Goal: Task Accomplishment & Management: Manage account settings

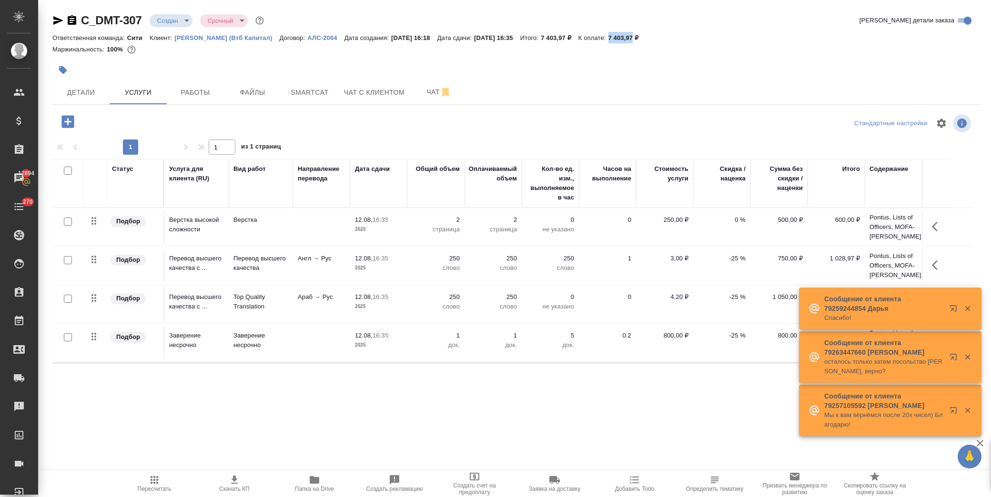
scroll to position [37, 0]
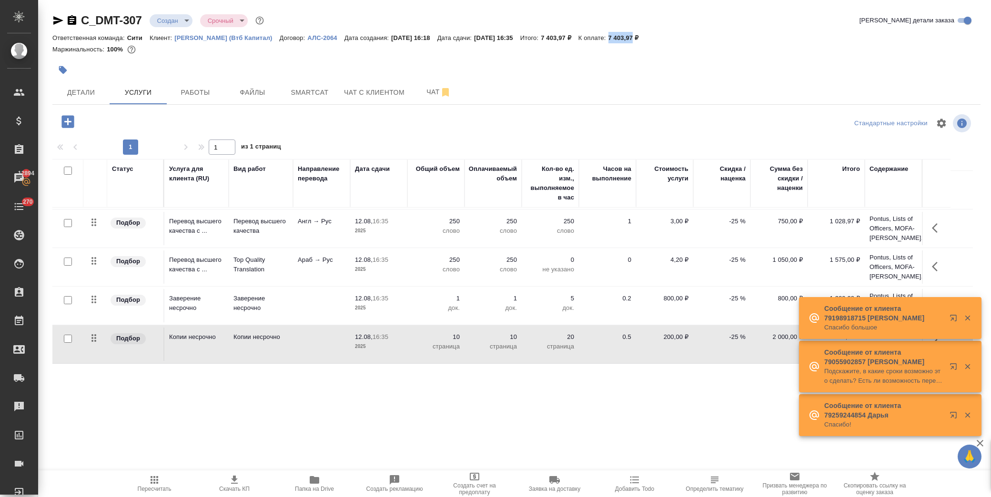
click at [722, 188] on p "-25 %" at bounding box center [722, 183] width 48 height 10
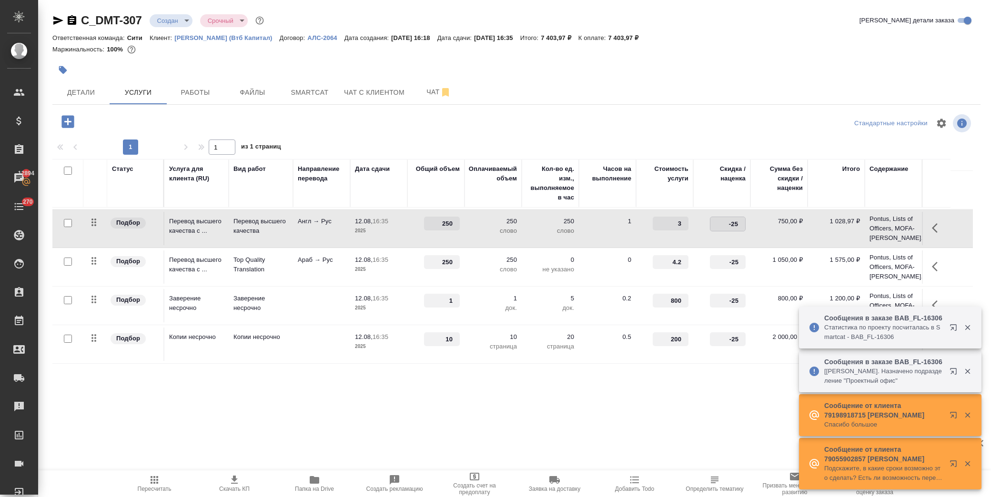
drag, startPoint x: 723, startPoint y: 226, endPoint x: 763, endPoint y: 230, distance: 39.8
click at [755, 231] on tr "Подбор Перевод высшего качества с ... Перевод высшего качества Англ → Рус 12.08…" at bounding box center [512, 229] width 920 height 39
type input "0"
drag, startPoint x: 718, startPoint y: 263, endPoint x: 761, endPoint y: 258, distance: 43.1
click at [756, 262] on tr "Подбор Перевод высшего качества с ... Top Quality Translation Араб → Рус 12.08,…" at bounding box center [512, 267] width 920 height 39
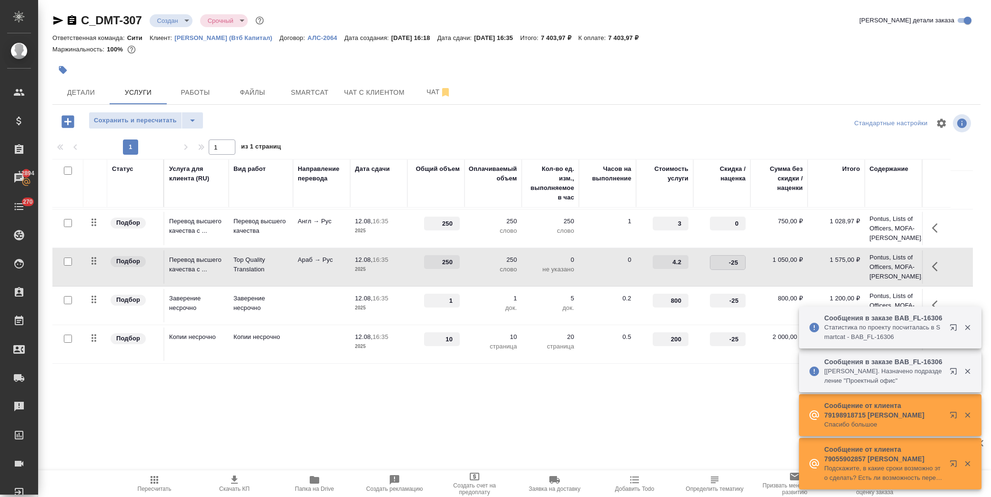
type input "0"
drag, startPoint x: 723, startPoint y: 300, endPoint x: 773, endPoint y: 299, distance: 49.6
click at [773, 299] on tr "Подбор Заверение несрочно Заверение несрочно 12.08, 16:35 2025 1 1 док. 5 док. …" at bounding box center [512, 306] width 920 height 39
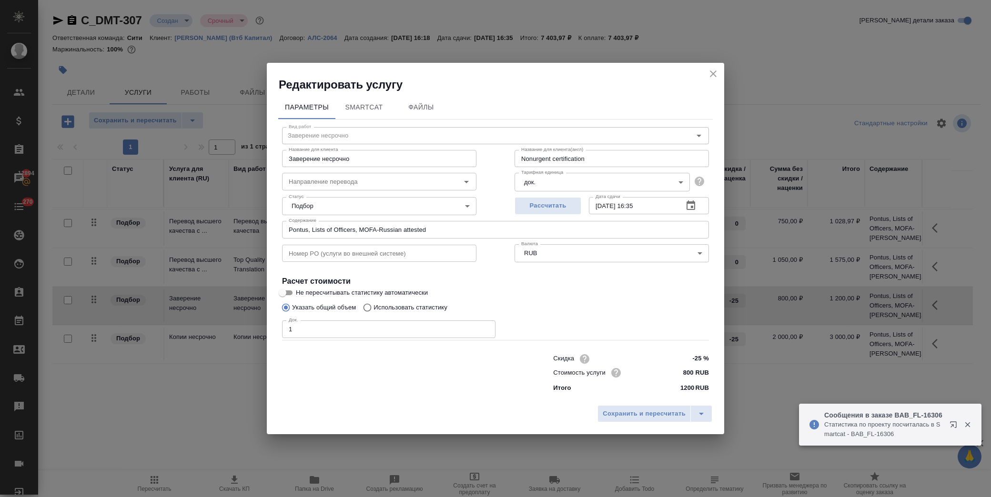
click at [713, 73] on icon "close" at bounding box center [713, 74] width 7 height 7
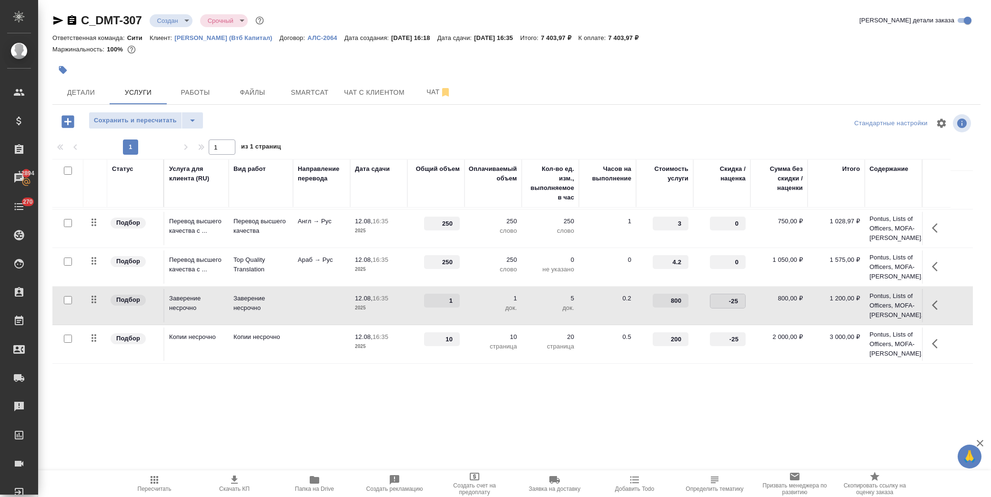
drag, startPoint x: 713, startPoint y: 299, endPoint x: 749, endPoint y: 298, distance: 35.7
click at [743, 302] on input "-25" at bounding box center [727, 301] width 35 height 14
type input "0"
drag, startPoint x: 724, startPoint y: 339, endPoint x: 749, endPoint y: 344, distance: 25.8
click at [749, 207] on td "-25" at bounding box center [721, 189] width 57 height 33
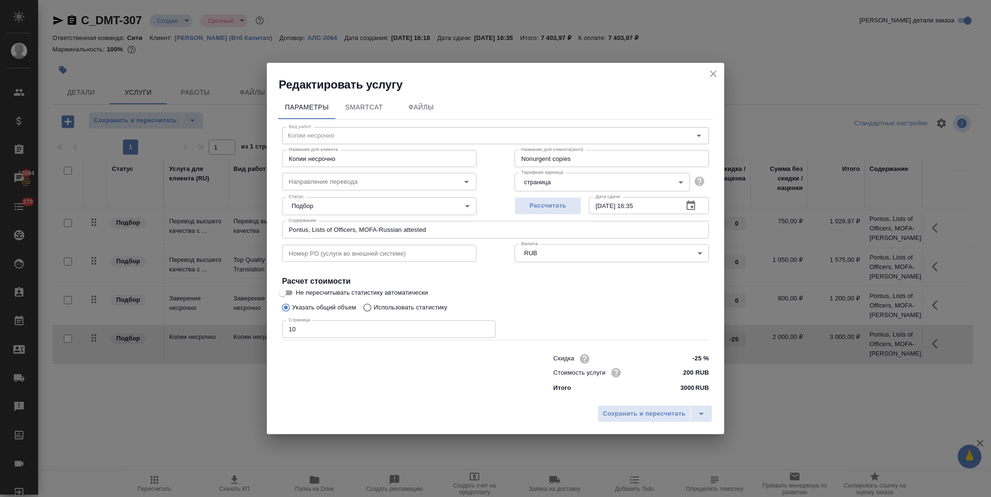
drag, startPoint x: 713, startPoint y: 69, endPoint x: 720, endPoint y: 102, distance: 34.0
click at [713, 70] on icon "close" at bounding box center [712, 73] width 11 height 11
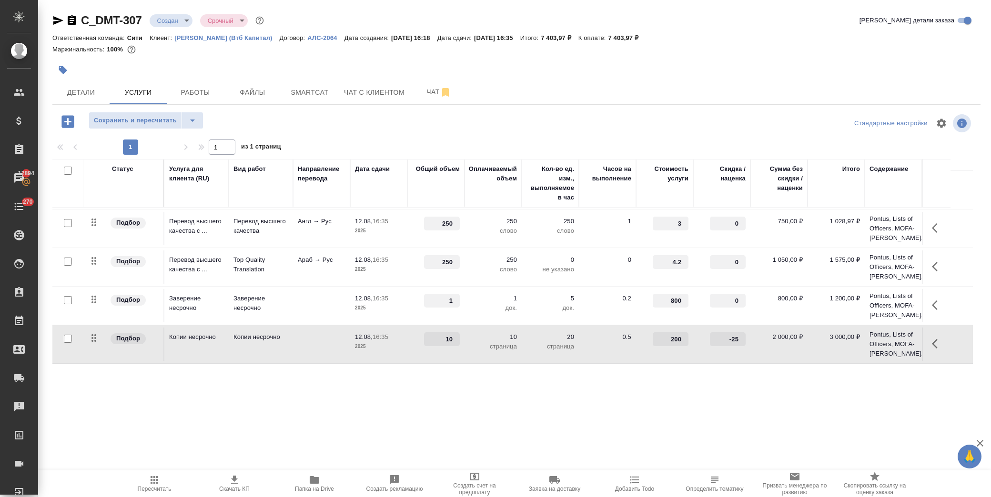
click at [722, 344] on input "-25" at bounding box center [728, 340] width 36 height 14
drag, startPoint x: 722, startPoint y: 343, endPoint x: 742, endPoint y: 343, distance: 20.0
click at [742, 343] on input "-25" at bounding box center [727, 340] width 35 height 14
click at [606, 207] on td "0.5" at bounding box center [607, 189] width 57 height 33
click at [156, 113] on button "Сохранить и пересчитать" at bounding box center [135, 120] width 93 height 17
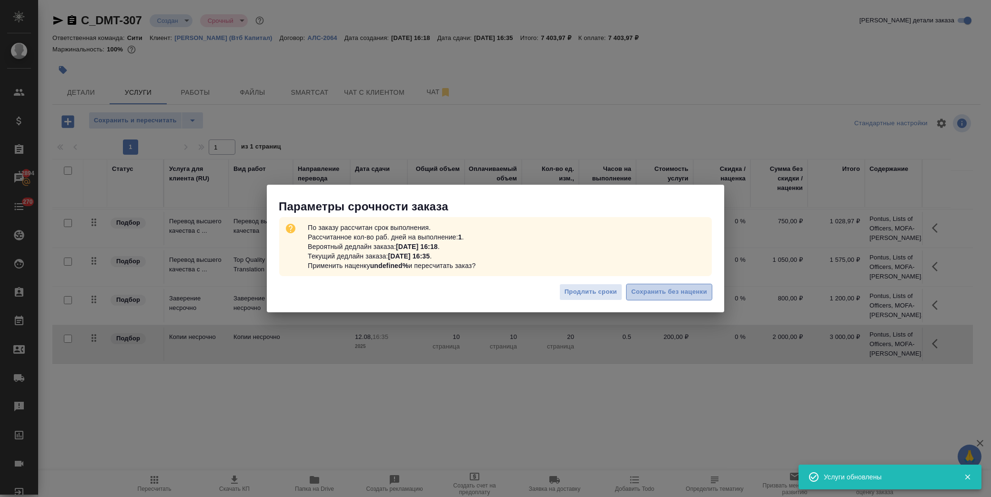
click at [702, 293] on span "Сохранить без наценки" at bounding box center [669, 292] width 76 height 11
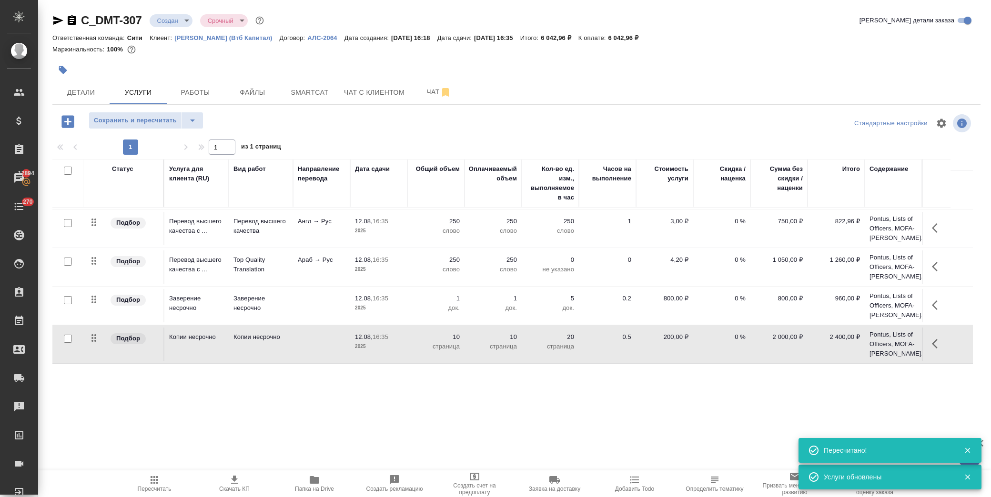
scroll to position [0, 0]
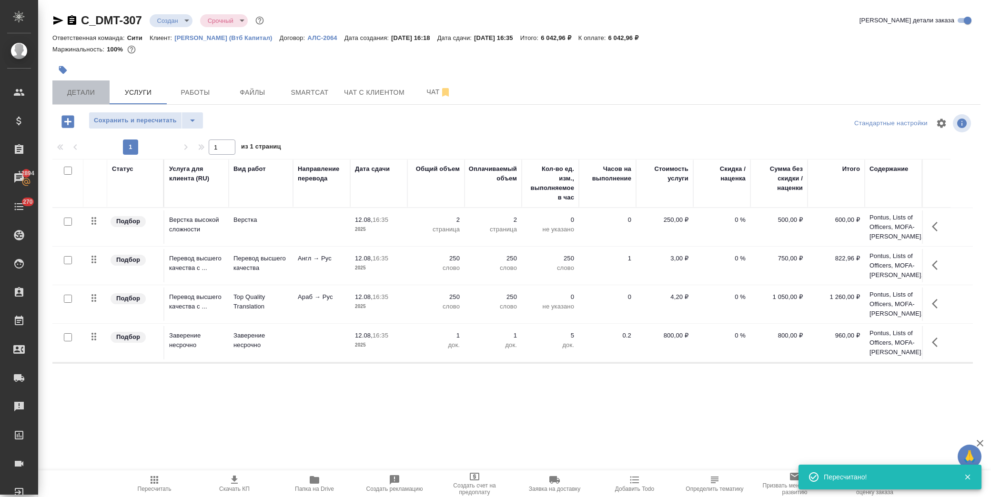
click at [86, 92] on span "Детали" at bounding box center [81, 93] width 46 height 12
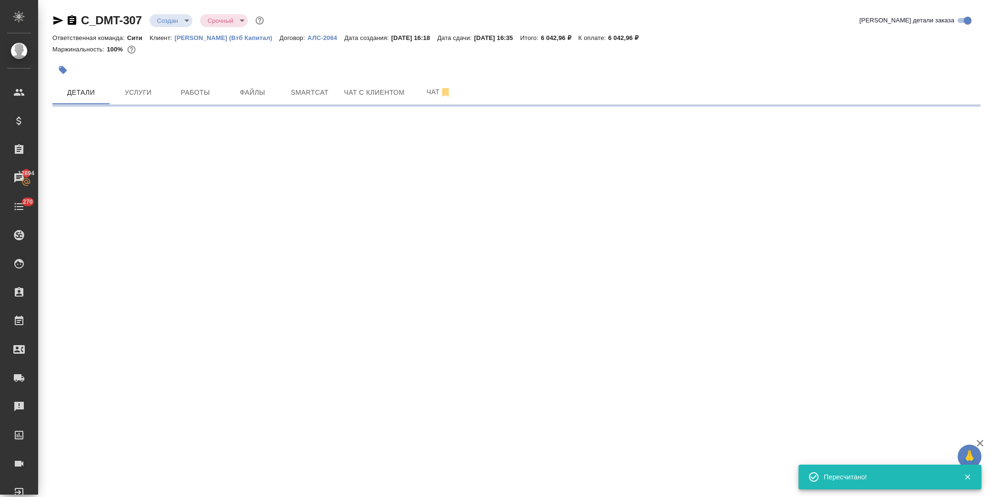
select select "RU"
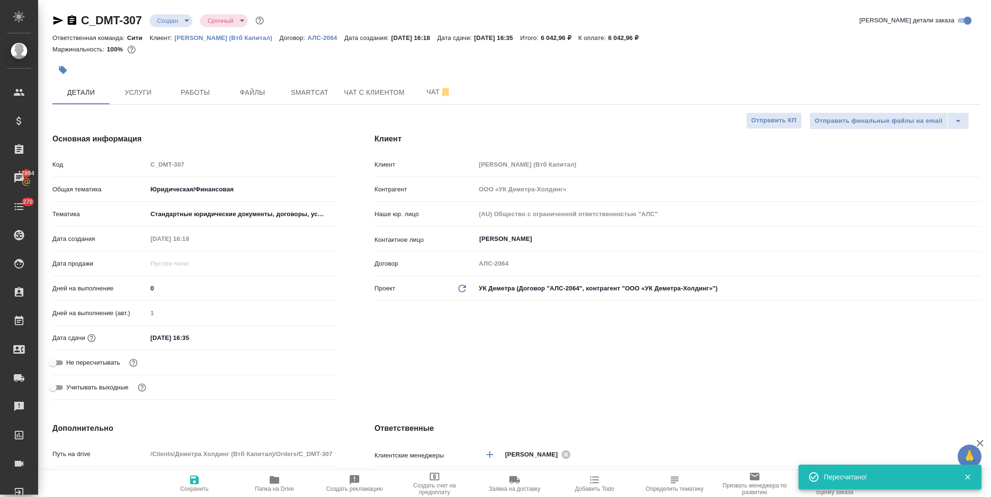
type textarea "x"
click at [211, 335] on input "12.08.2025 16:35" at bounding box center [189, 338] width 83 height 14
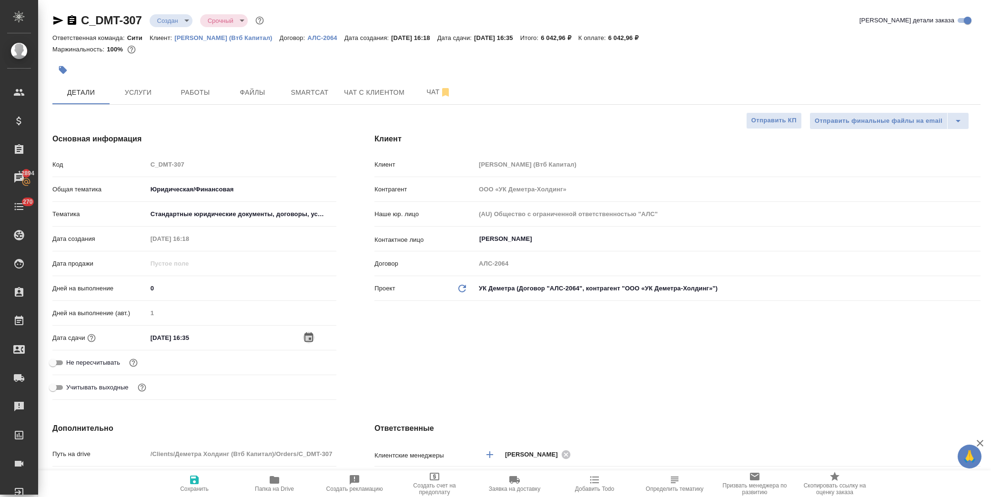
click at [307, 334] on icon "button" at bounding box center [308, 338] width 9 height 10
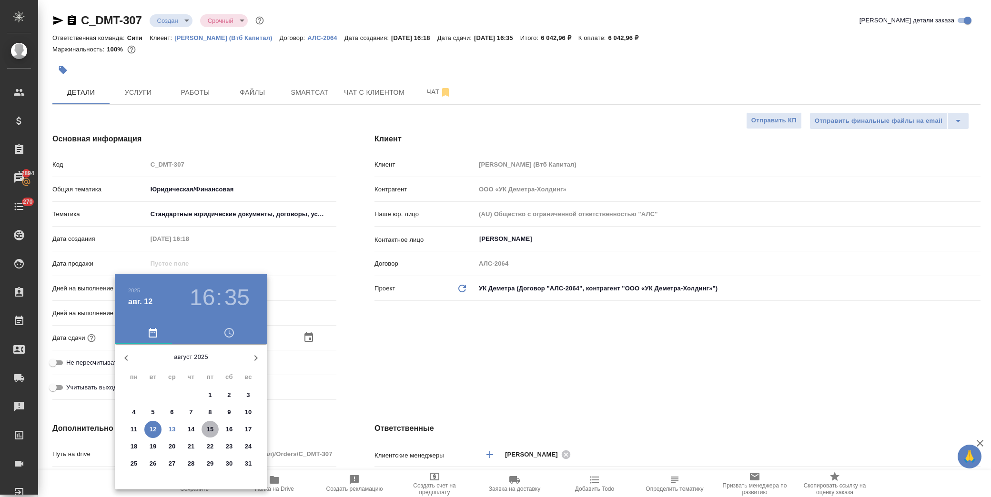
click at [211, 427] on p "15" at bounding box center [210, 430] width 7 height 10
type input "15.08.2025 16:35"
type textarea "x"
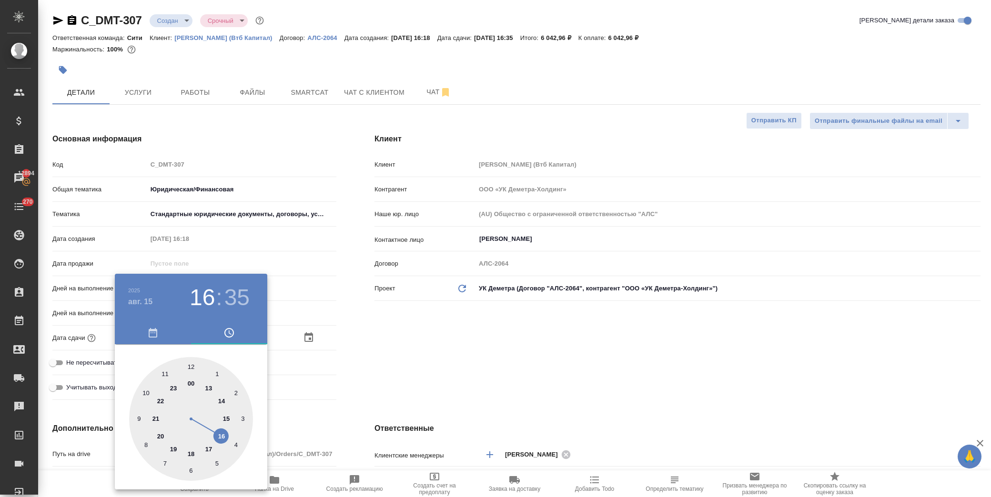
click at [222, 400] on div at bounding box center [191, 419] width 124 height 124
type input "15.08.2025 14:35"
type textarea "x"
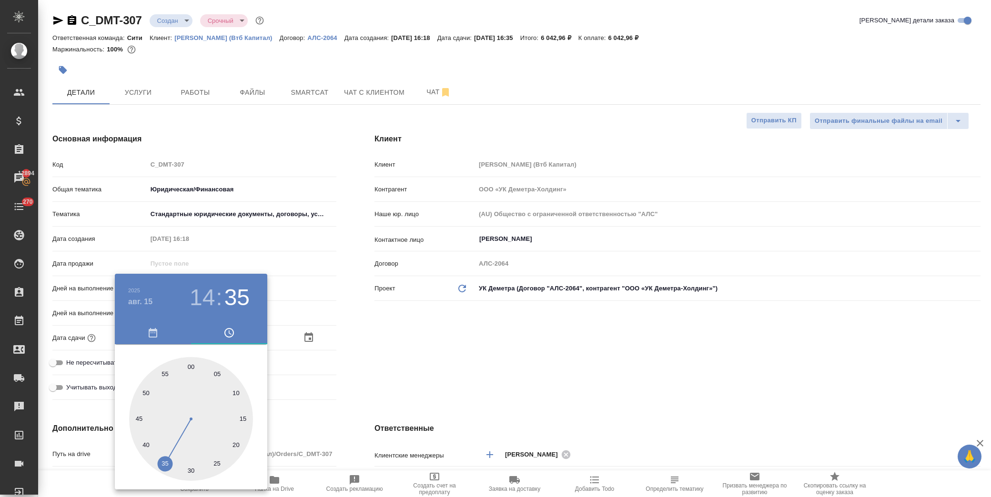
click at [192, 363] on div at bounding box center [191, 419] width 124 height 124
type input "15.08.2025 14:00"
type textarea "x"
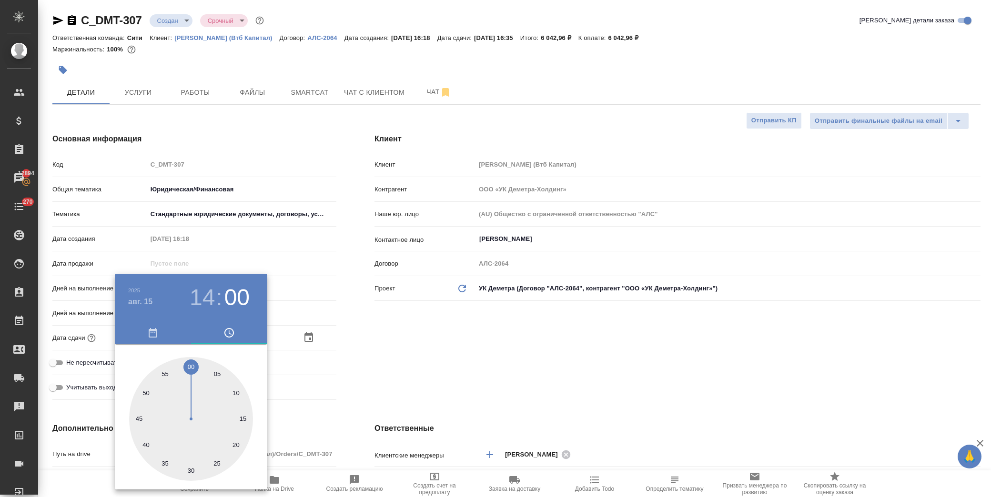
type input "15.08.2025 14:32"
type textarea "x"
drag, startPoint x: 371, startPoint y: 337, endPoint x: 162, endPoint y: 488, distance: 257.6
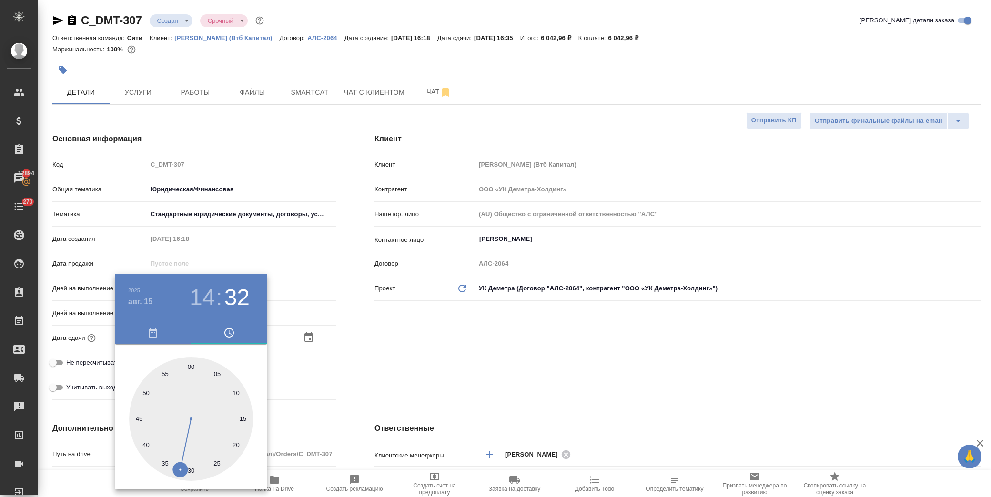
click at [169, 488] on div "2025 авг. 15 14 : 32 00 05 10 15 20 25 30 35 40 45 50 55" at bounding box center [495, 248] width 991 height 497
click at [191, 365] on div at bounding box center [191, 419] width 124 height 124
type input "15.08.2025 14:00"
type textarea "x"
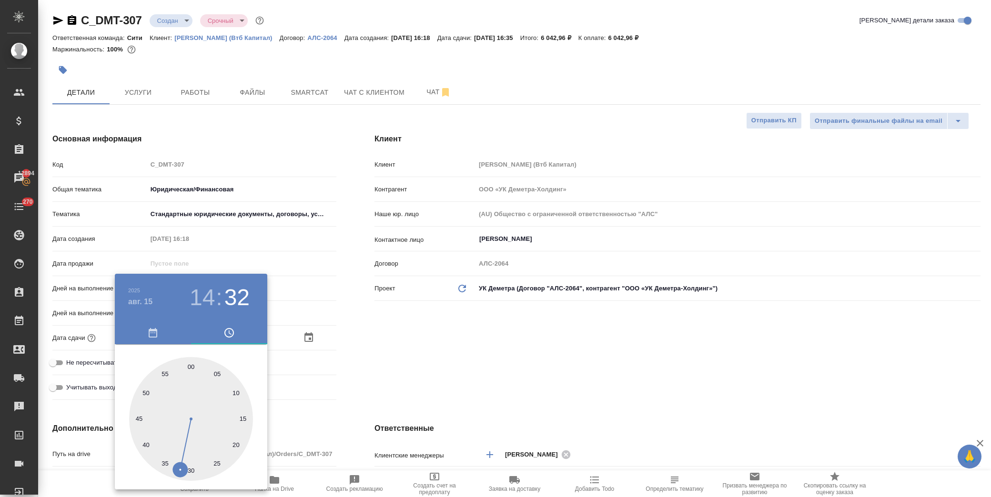
type textarea "x"
click at [407, 334] on div at bounding box center [495, 248] width 991 height 497
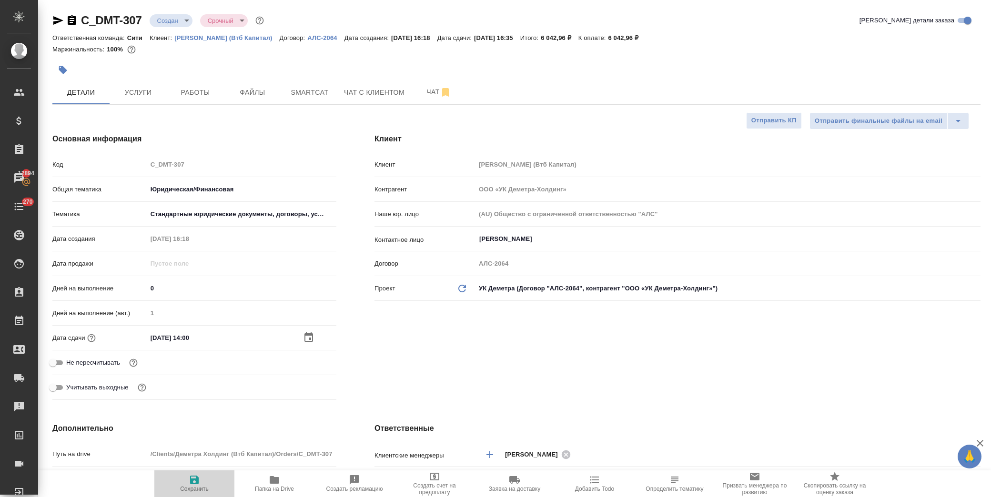
click at [192, 478] on icon "button" at bounding box center [194, 479] width 11 height 11
type textarea "x"
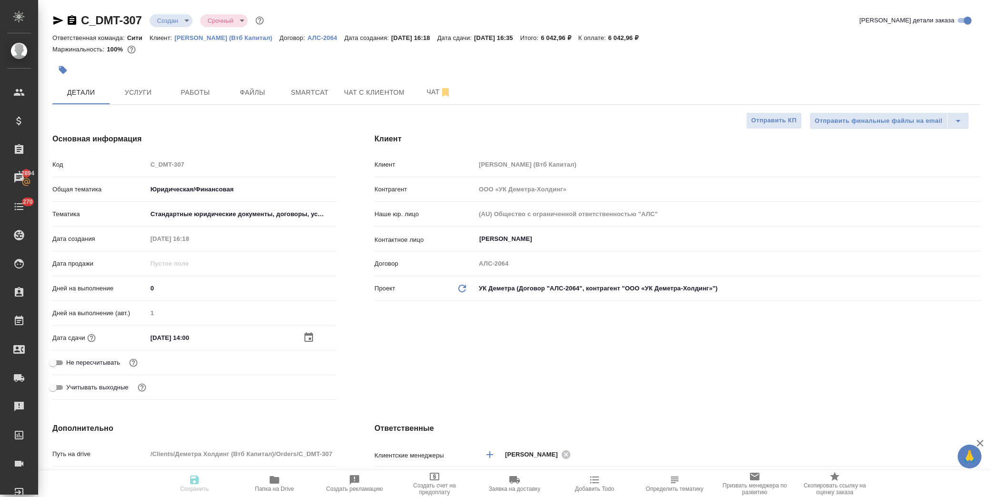
type textarea "x"
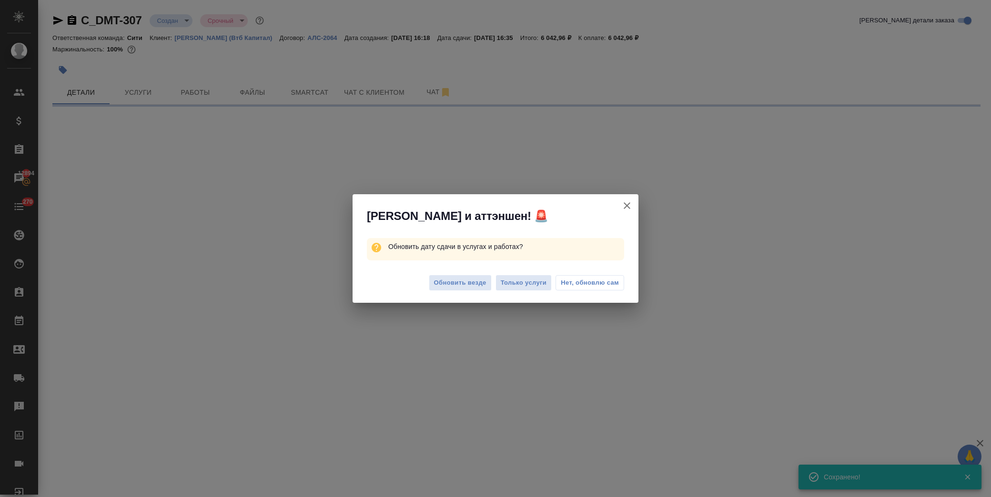
select select "RU"
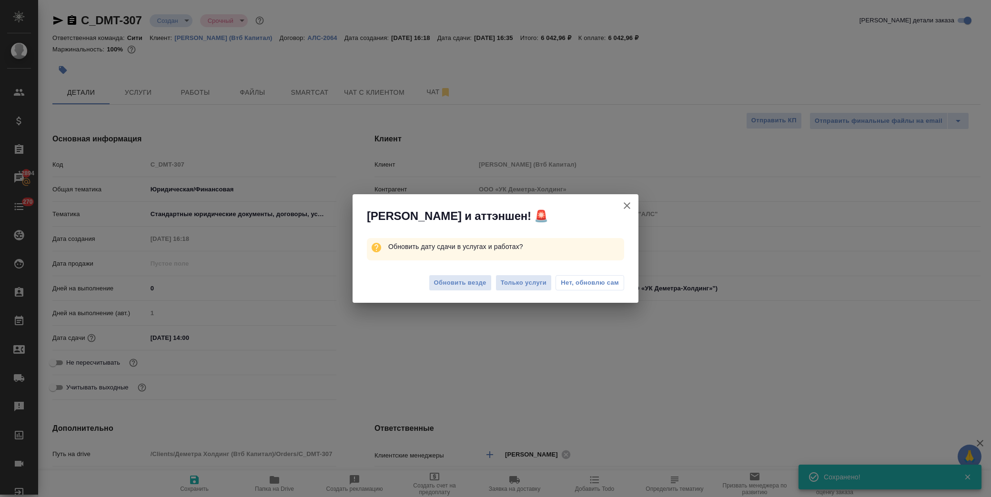
type textarea "x"
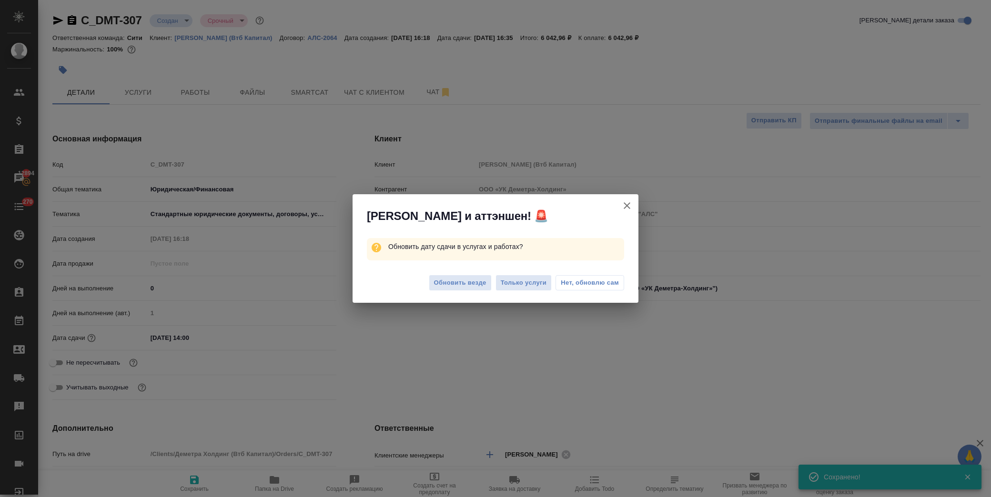
type textarea "x"
click at [587, 286] on span "Нет, обновлю сам" at bounding box center [590, 283] width 58 height 10
type textarea "x"
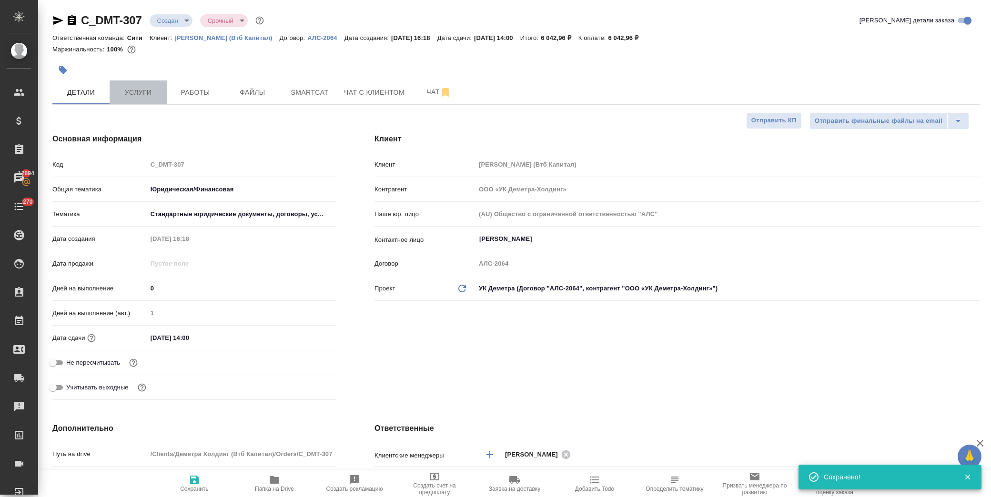
click at [134, 88] on span "Услуги" at bounding box center [138, 93] width 46 height 12
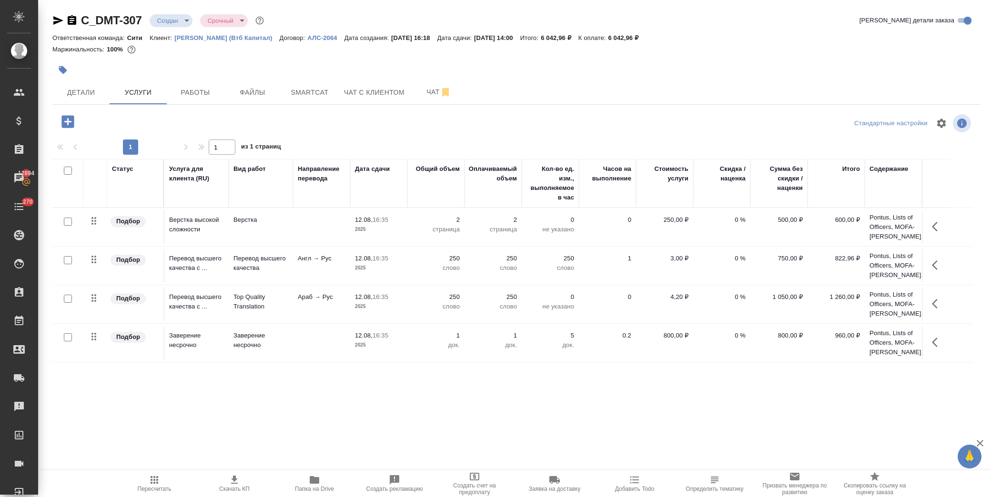
click at [937, 226] on icon "button" at bounding box center [937, 226] width 11 height 11
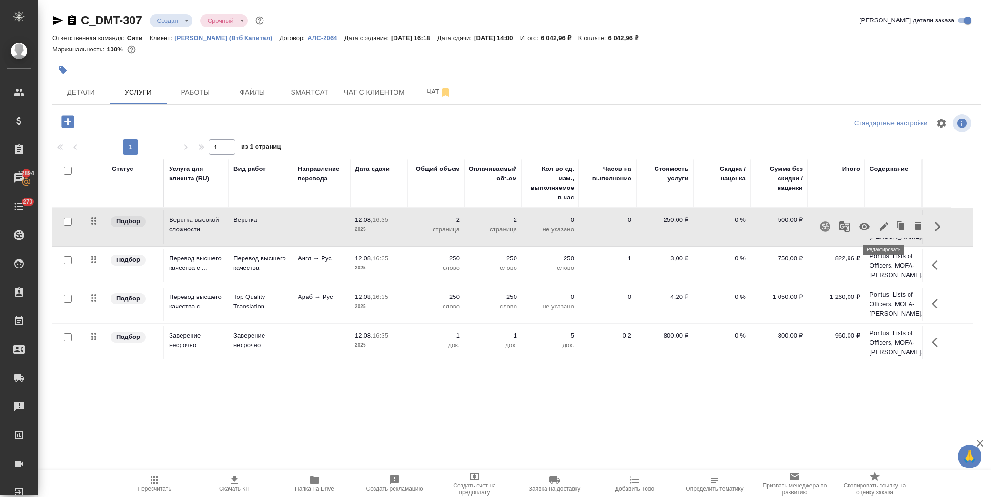
click at [879, 230] on icon "button" at bounding box center [883, 226] width 9 height 9
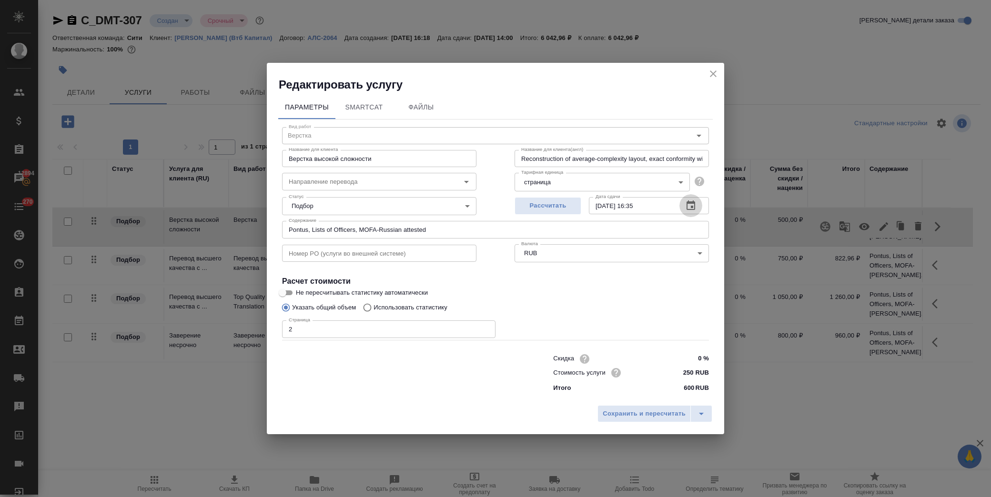
click at [689, 210] on icon "button" at bounding box center [690, 206] width 9 height 10
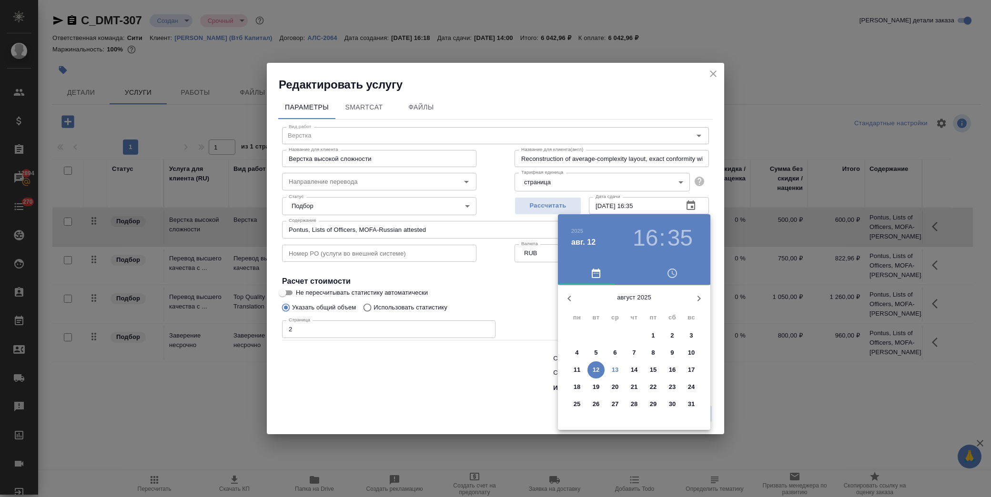
click at [633, 369] on p "14" at bounding box center [634, 370] width 7 height 10
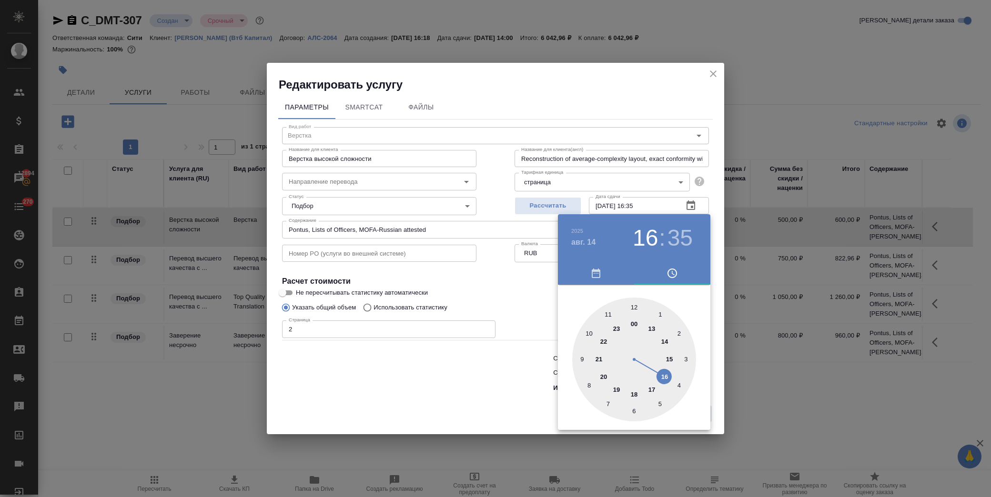
click at [610, 315] on div at bounding box center [634, 360] width 124 height 124
click at [636, 303] on div at bounding box center [634, 360] width 124 height 124
type input "14.08.2025 11:00"
click at [510, 277] on div at bounding box center [495, 248] width 991 height 497
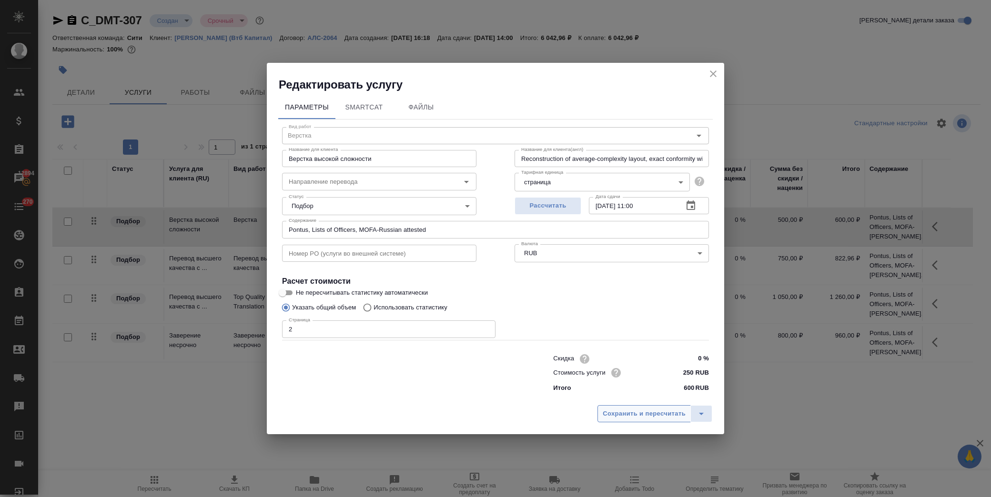
click at [615, 413] on span "Сохранить и пересчитать" at bounding box center [644, 414] width 83 height 11
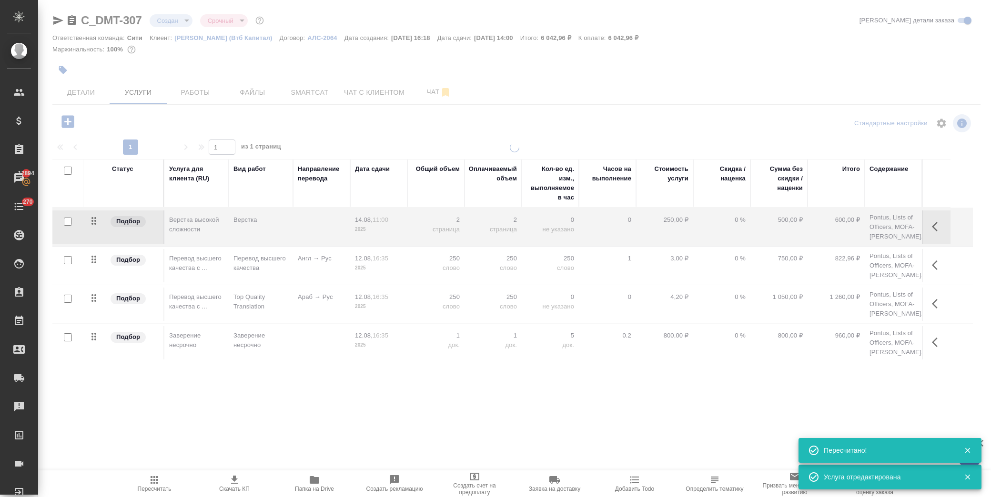
type input "normal"
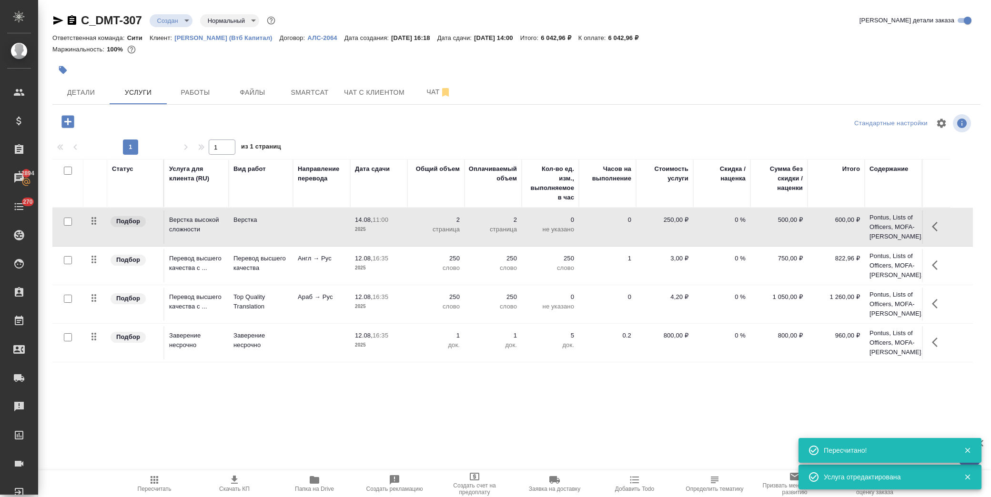
click at [941, 266] on icon "button" at bounding box center [937, 265] width 11 height 11
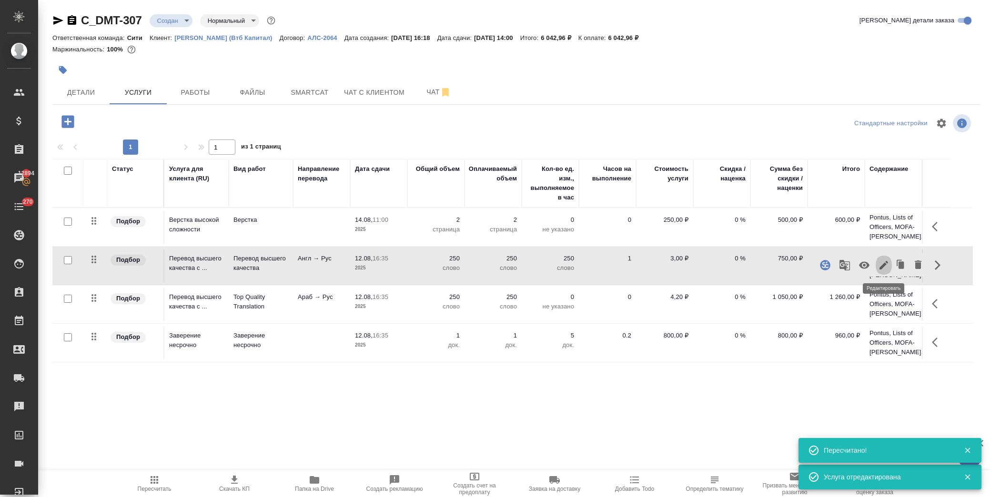
click at [884, 272] on button "button" at bounding box center [884, 265] width 16 height 23
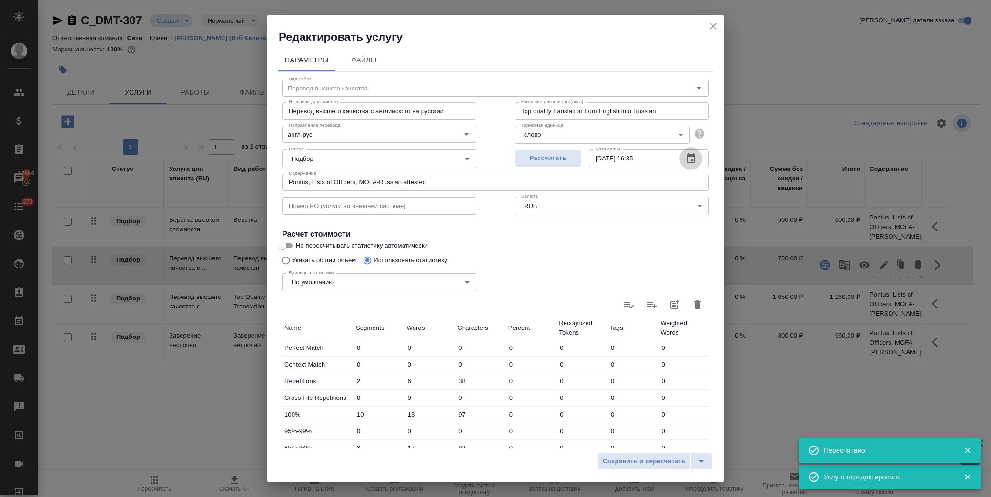
click at [685, 156] on icon "button" at bounding box center [690, 158] width 11 height 11
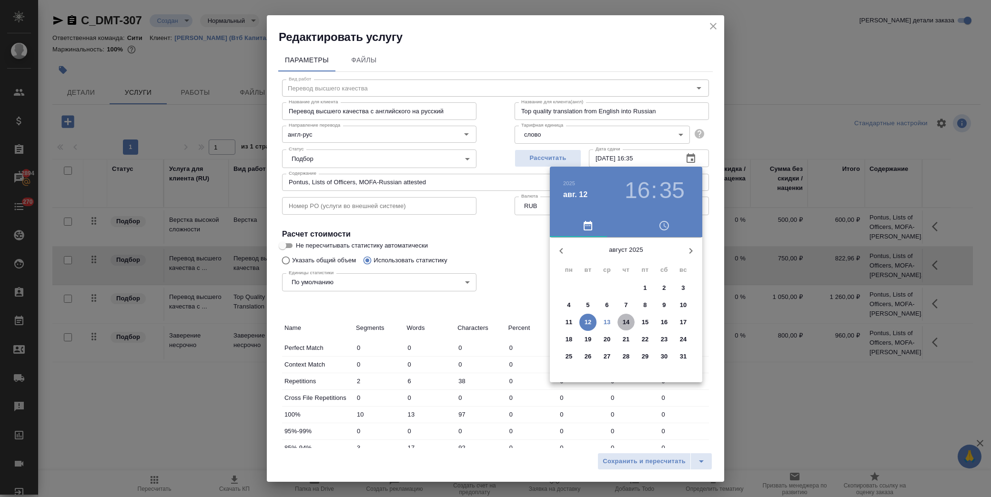
click at [630, 322] on span "14" at bounding box center [625, 323] width 17 height 10
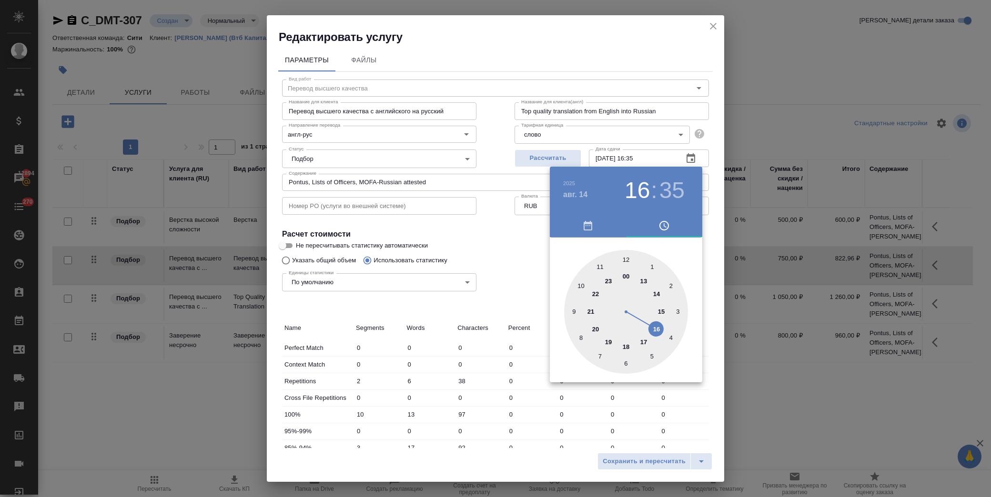
click at [597, 264] on div at bounding box center [626, 312] width 124 height 124
type input "14.08.2025 11:00"
click at [625, 259] on div at bounding box center [626, 312] width 124 height 124
click at [512, 258] on div at bounding box center [495, 248] width 991 height 497
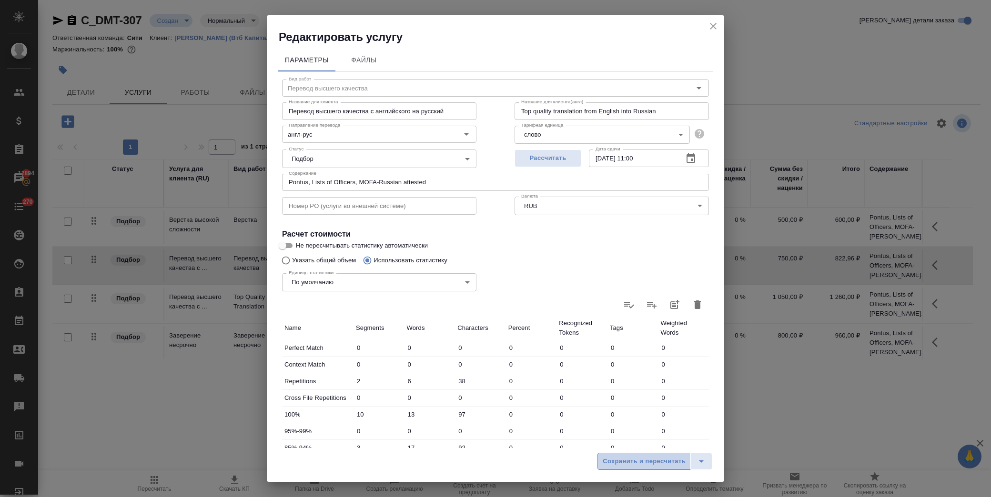
click at [644, 466] on span "Сохранить и пересчитать" at bounding box center [644, 461] width 83 height 11
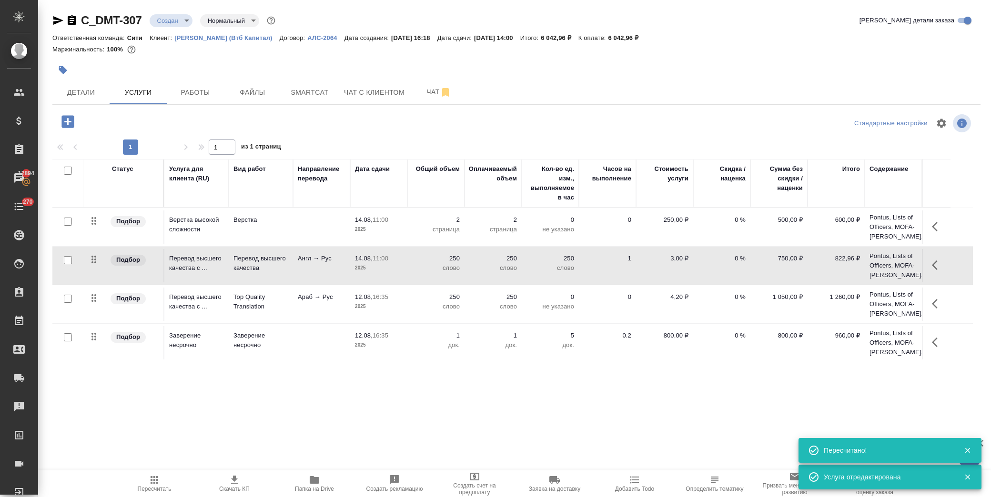
click at [934, 306] on icon "button" at bounding box center [937, 303] width 11 height 11
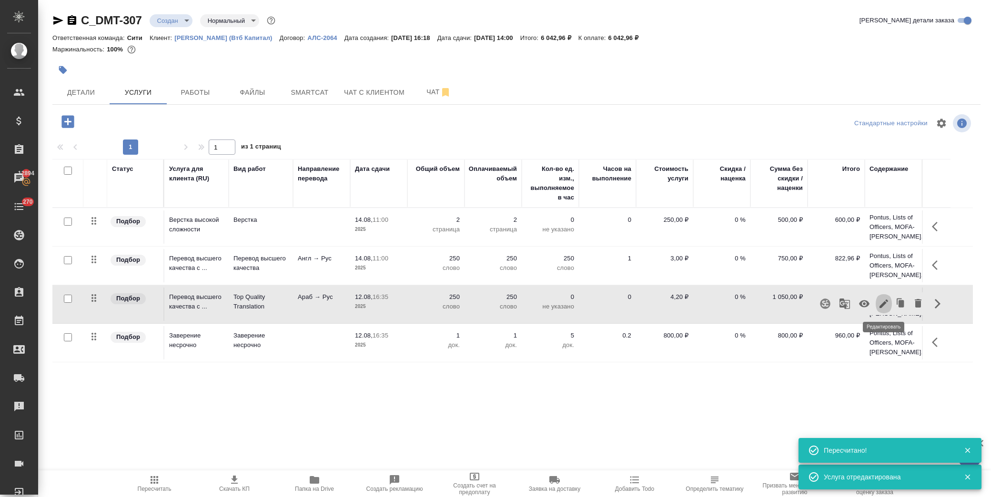
click at [887, 305] on icon "button" at bounding box center [883, 303] width 11 height 11
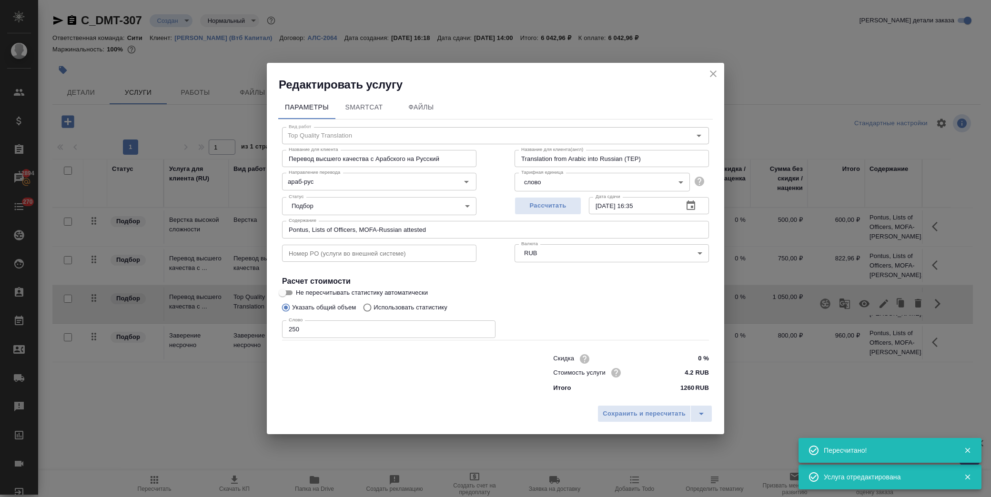
click at [694, 206] on button "button" at bounding box center [690, 205] width 23 height 23
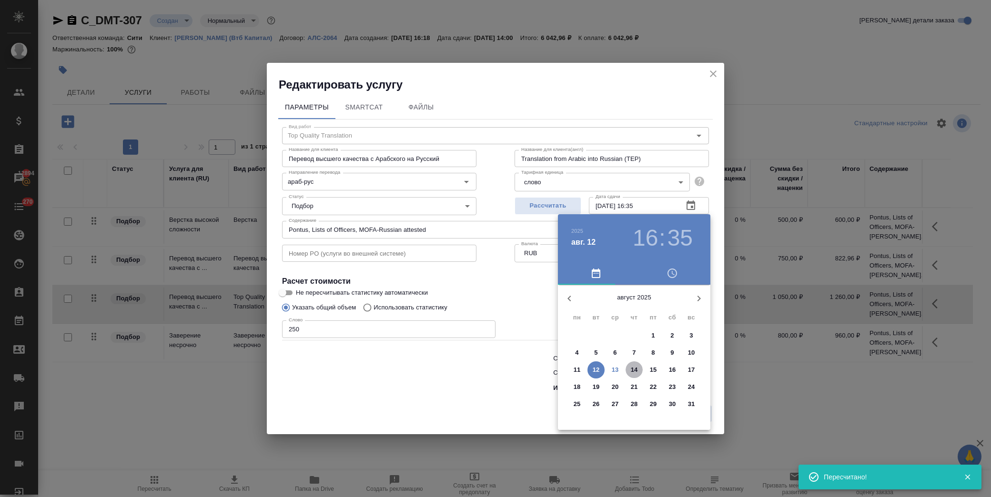
click at [634, 368] on p "14" at bounding box center [634, 370] width 7 height 10
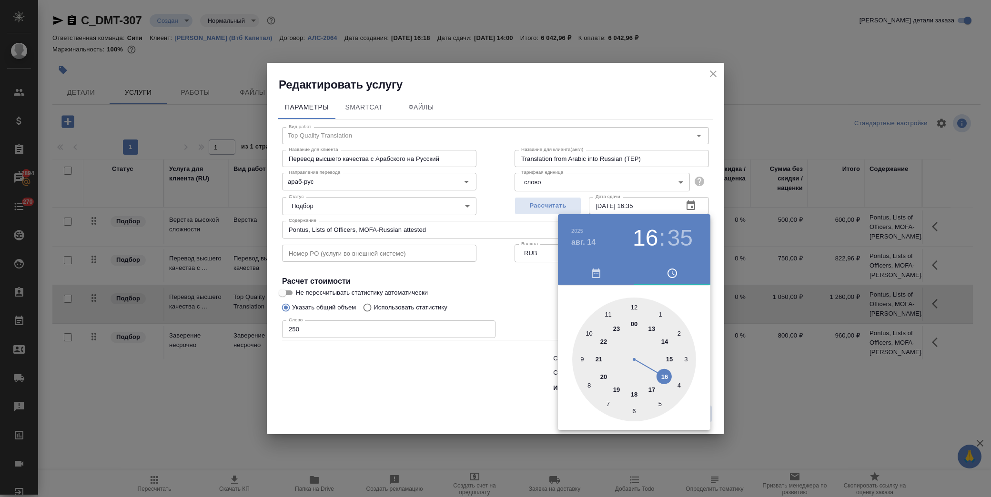
click at [608, 316] on div at bounding box center [634, 360] width 124 height 124
click at [631, 305] on div at bounding box center [634, 360] width 124 height 124
type input "14.08.2025 11:00"
click at [530, 292] on div at bounding box center [495, 248] width 991 height 497
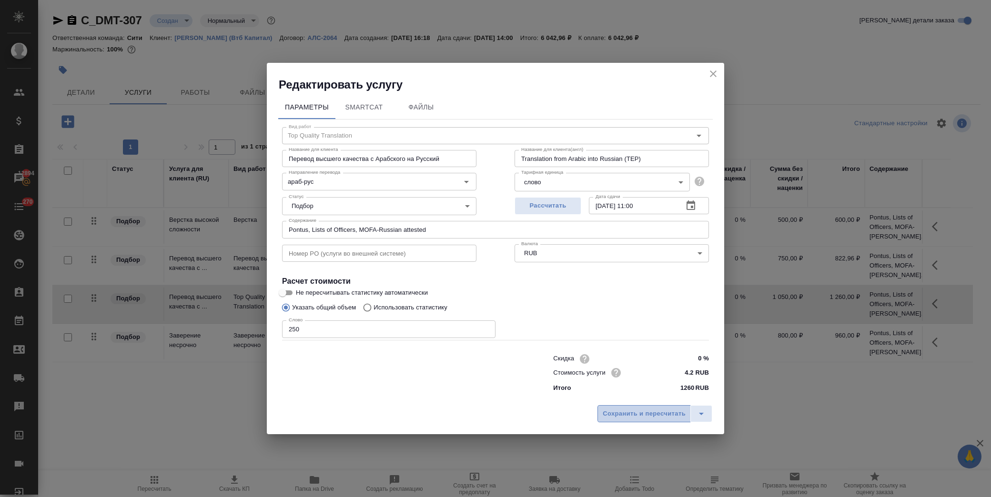
click at [651, 421] on button "Сохранить и пересчитать" at bounding box center [643, 413] width 93 height 17
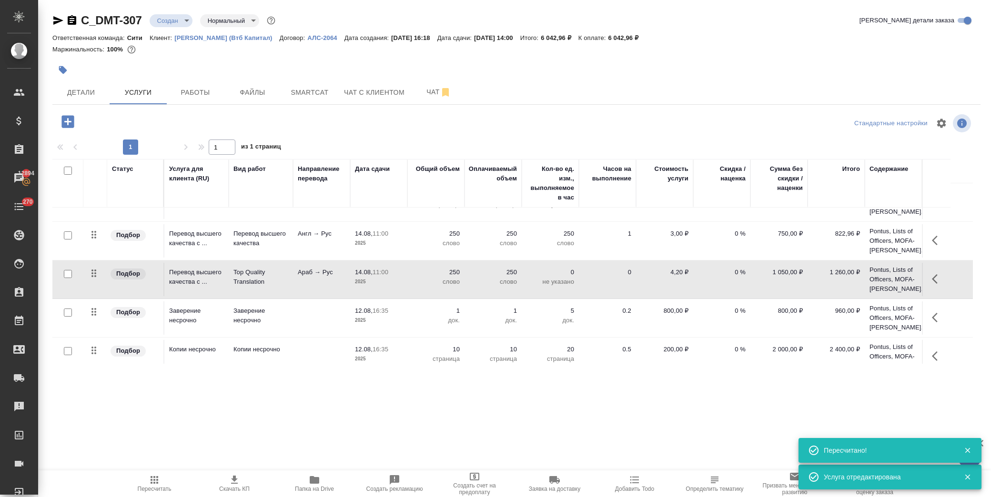
scroll to position [37, 0]
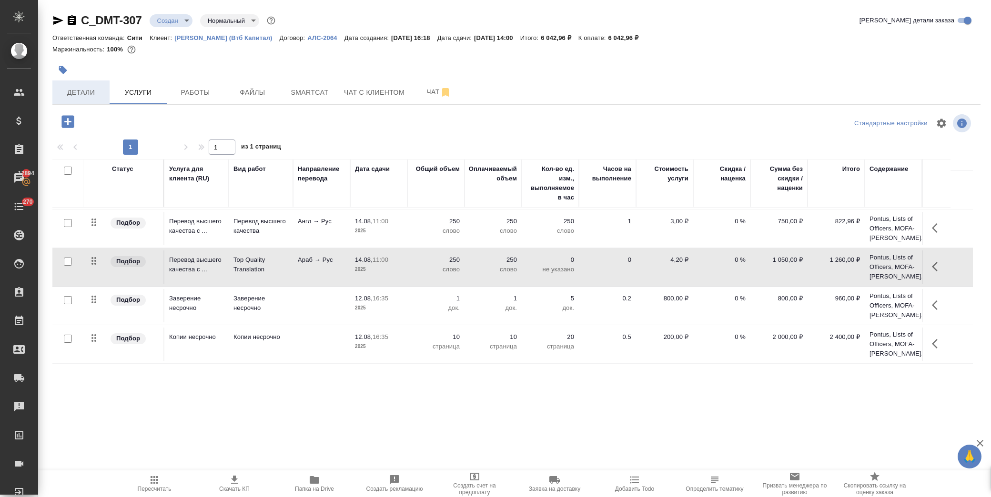
click at [87, 87] on span "Детали" at bounding box center [81, 93] width 46 height 12
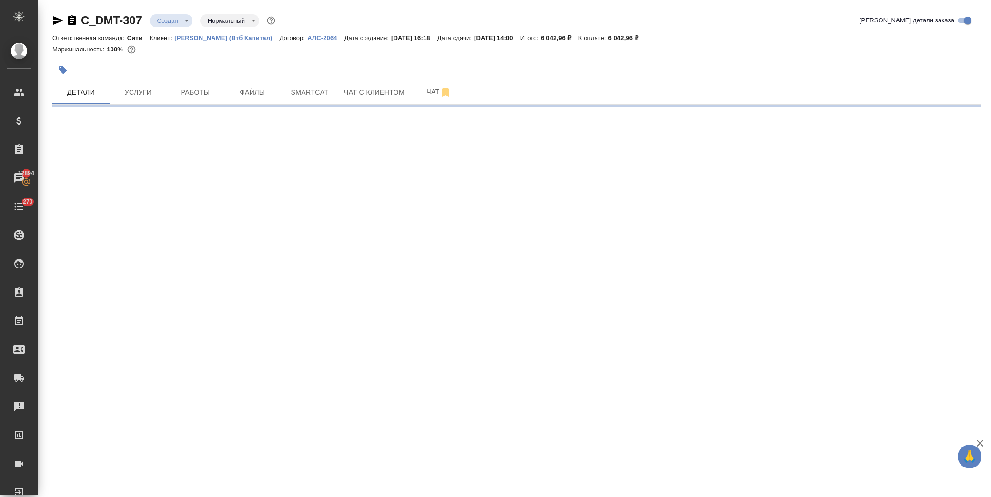
select select "RU"
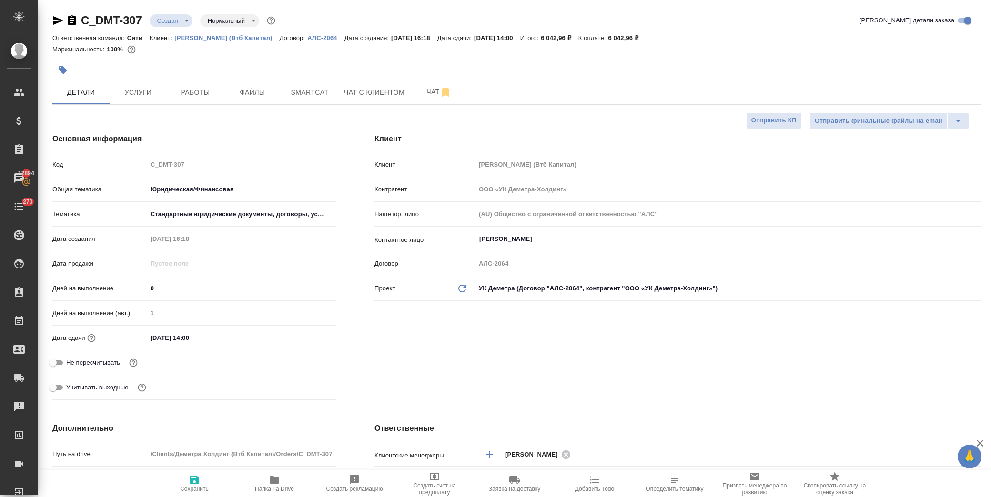
type textarea "x"
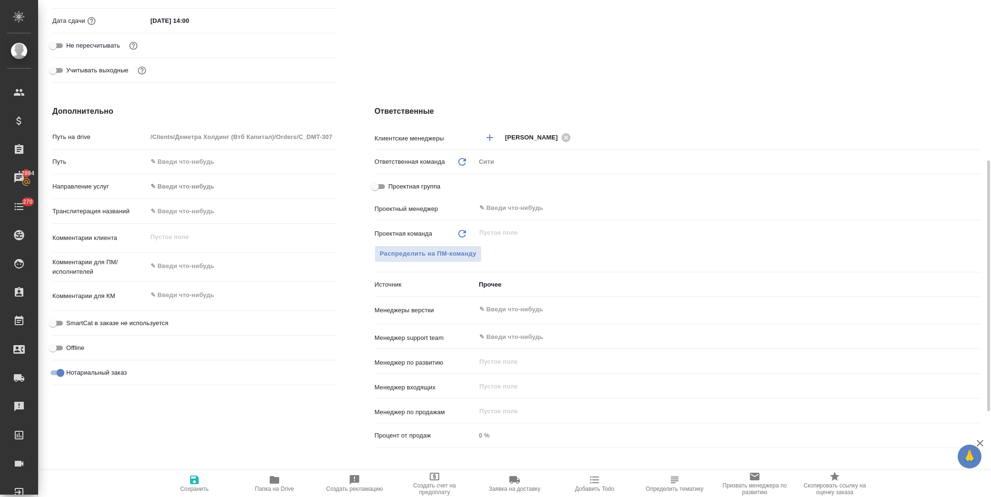
type textarea "x"
click at [211, 266] on textarea at bounding box center [242, 267] width 188 height 16
type textarea "x"
type textarea "р"
type textarea "x"
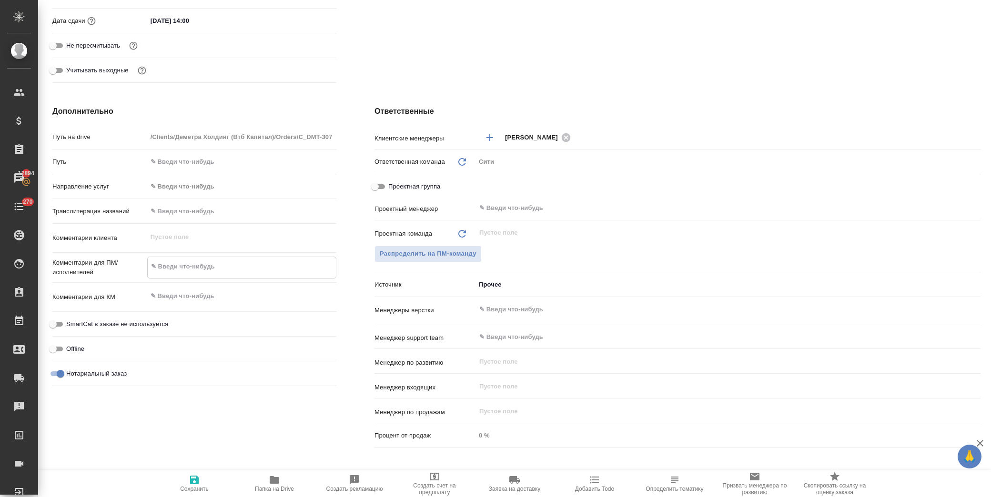
type textarea "x"
type textarea "ру"
type textarea "x"
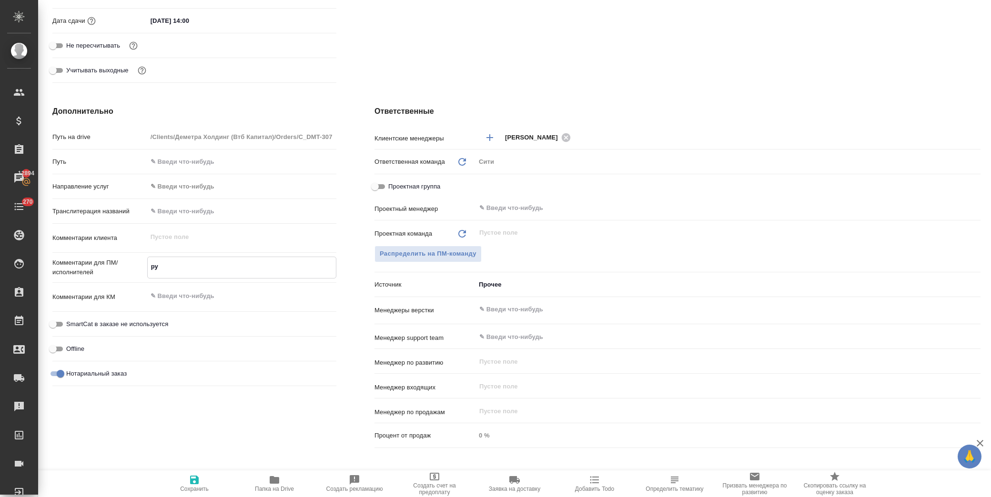
type textarea "x"
type textarea "рус"
type textarea "x"
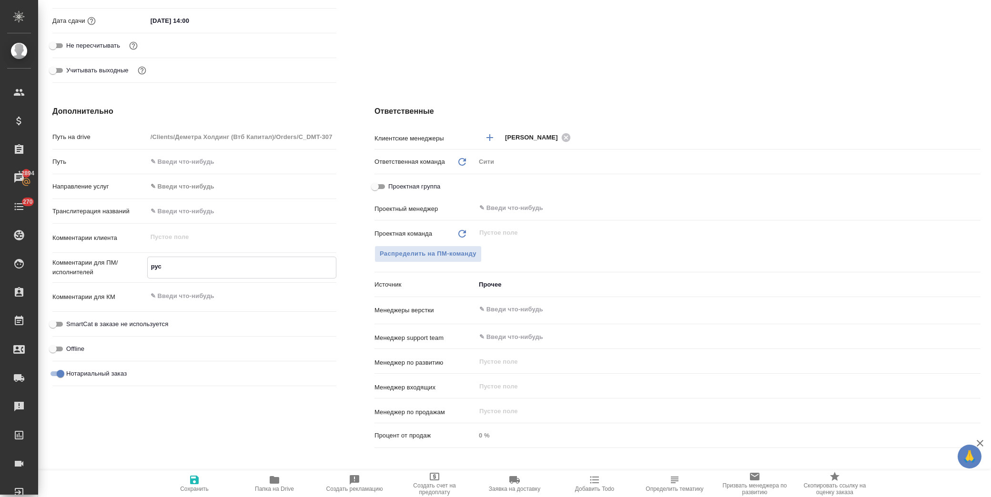
type textarea "русс"
type textarea "x"
type textarea "русск"
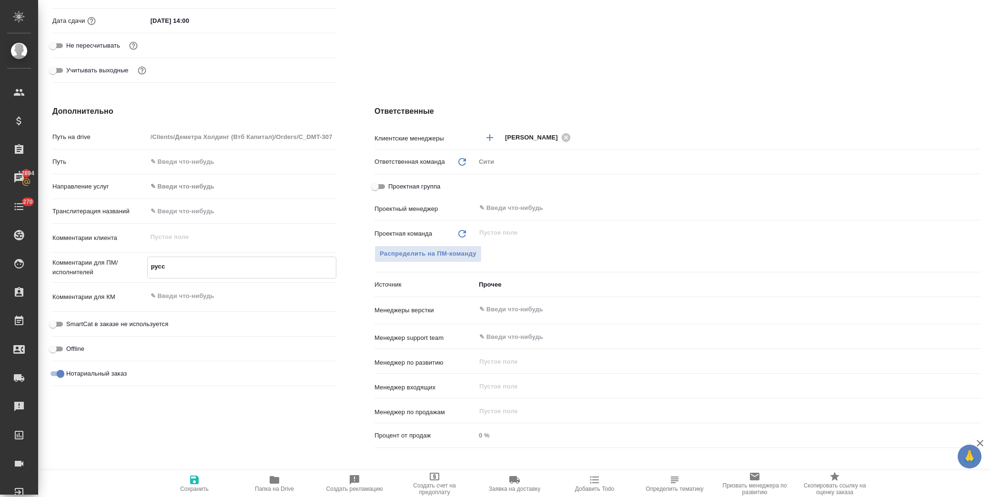
type textarea "x"
type textarea "русски"
type textarea "x"
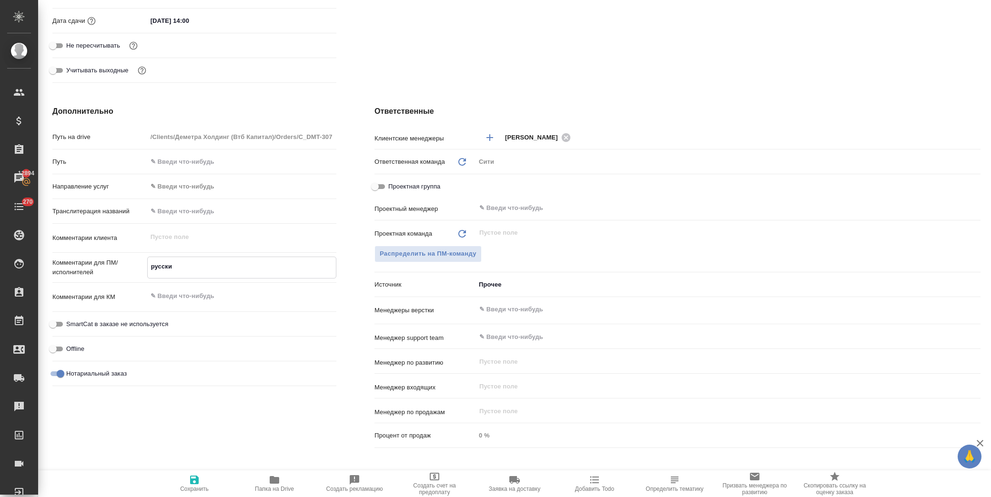
type textarea "x"
type textarea "русский"
type textarea "x"
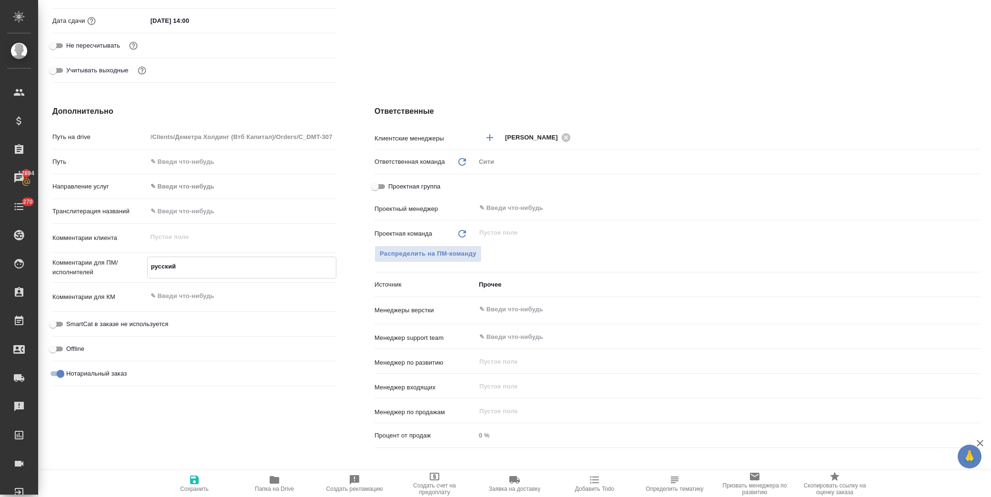
type textarea "русский"
type textarea "x"
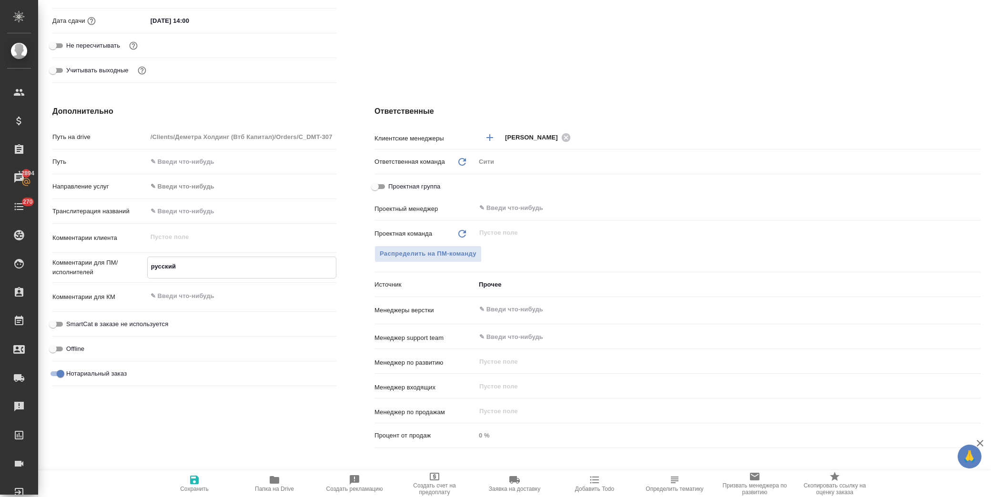
type textarea "русский ш"
type textarea "x"
type textarea "русский шт"
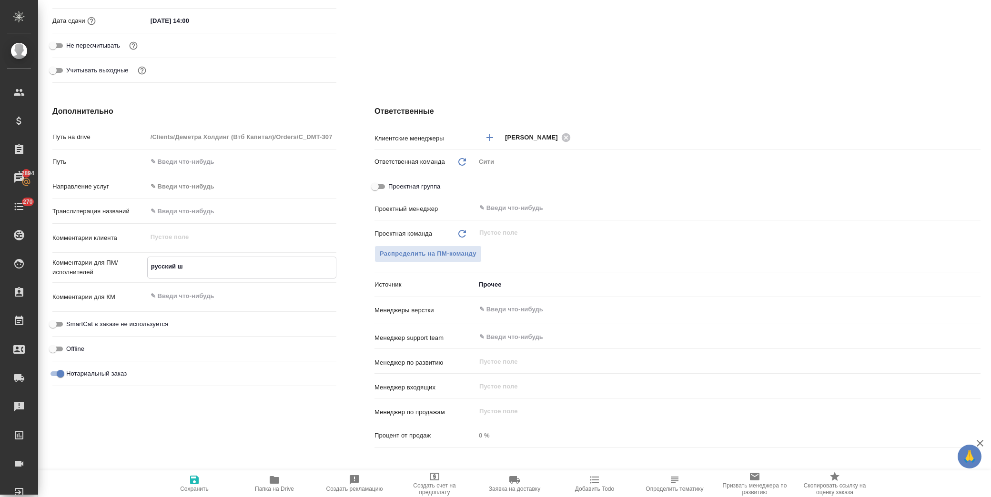
type textarea "x"
type textarea "русский шта"
type textarea "x"
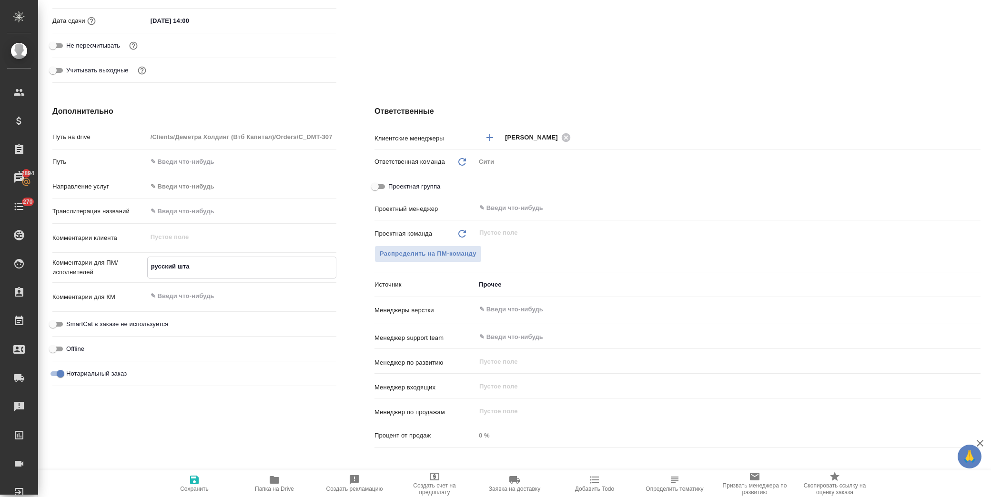
type textarea "x"
type textarea "русский штам"
type textarea "x"
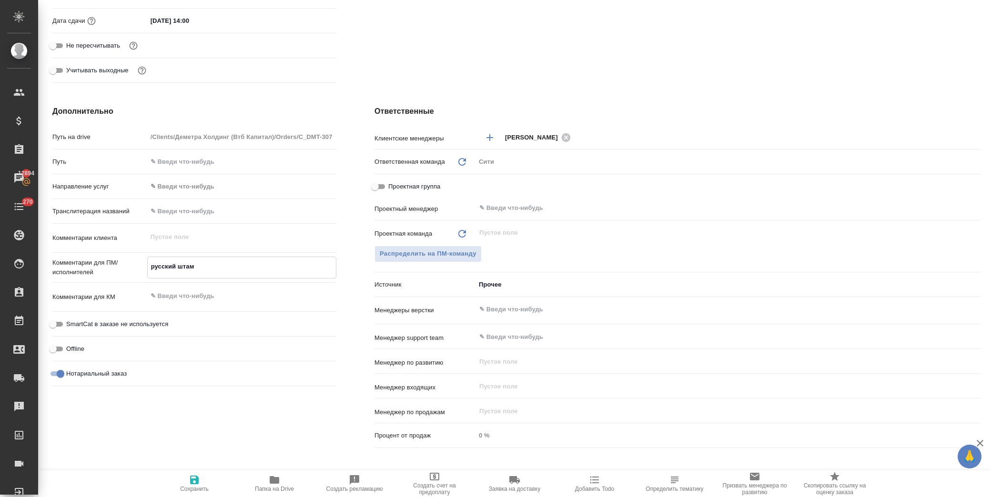
type textarea "x"
type textarea "русский штамп"
type textarea "x"
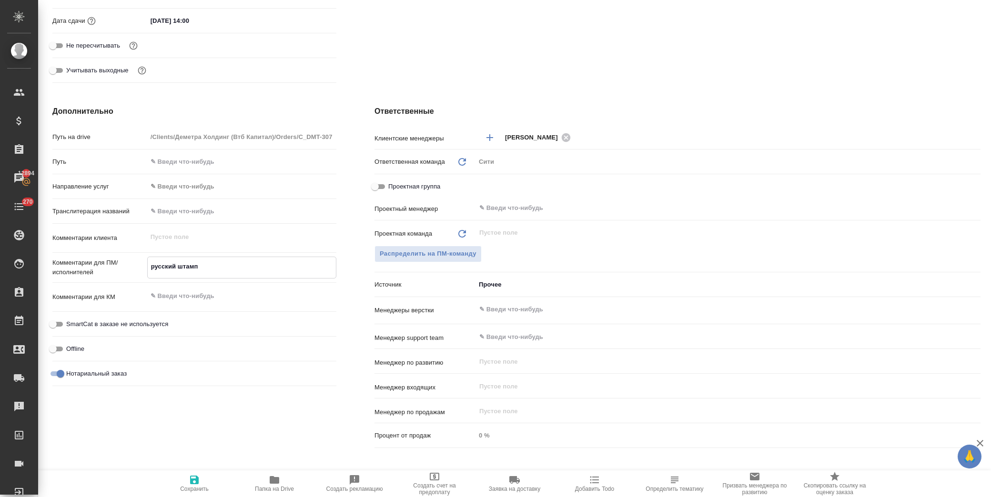
type textarea "русский штамп"
type textarea "x"
type textarea "русский штамп л"
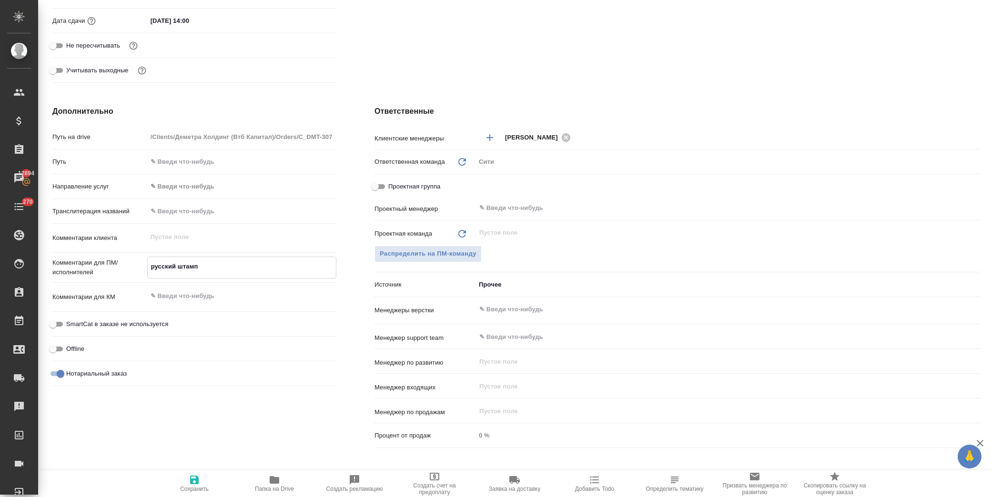
type textarea "x"
type textarea "русский штамп ле"
type textarea "x"
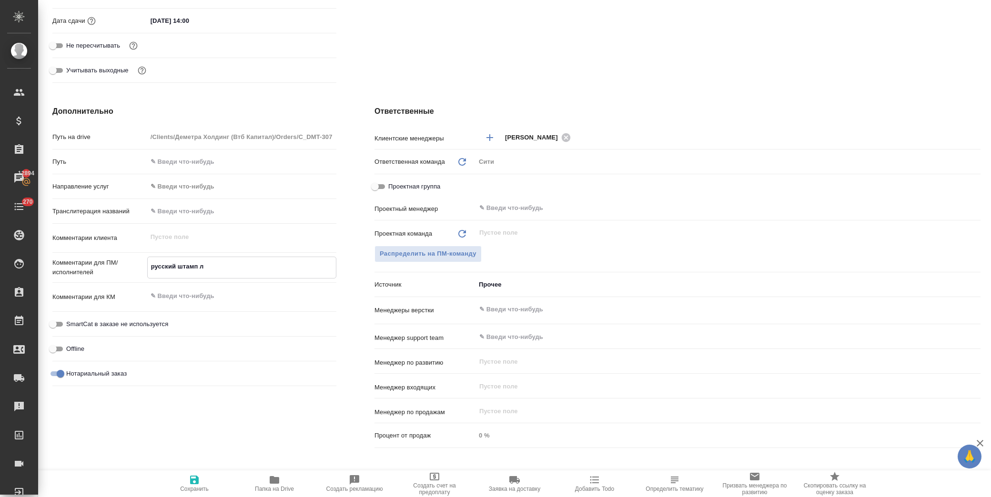
type textarea "x"
type textarea "русский штамп лег"
type textarea "x"
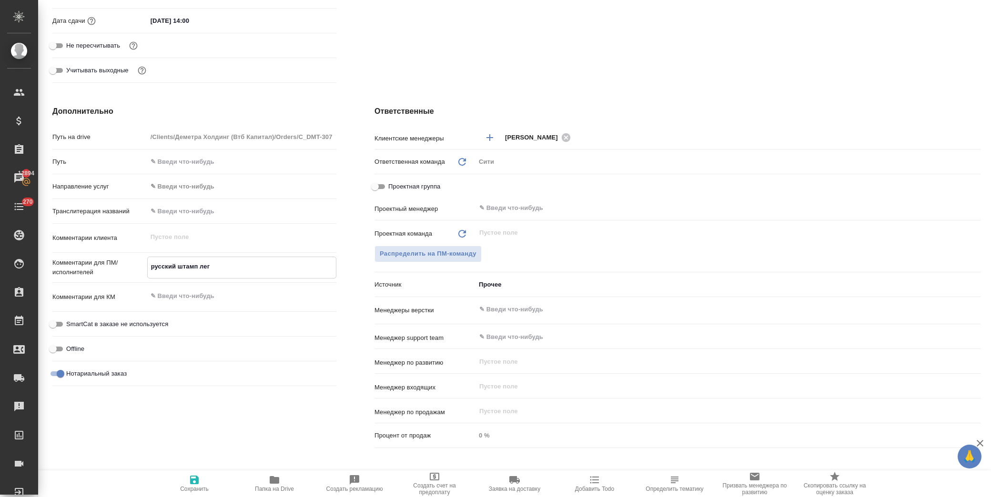
type textarea "x"
type textarea "русский штамп лега"
type textarea "x"
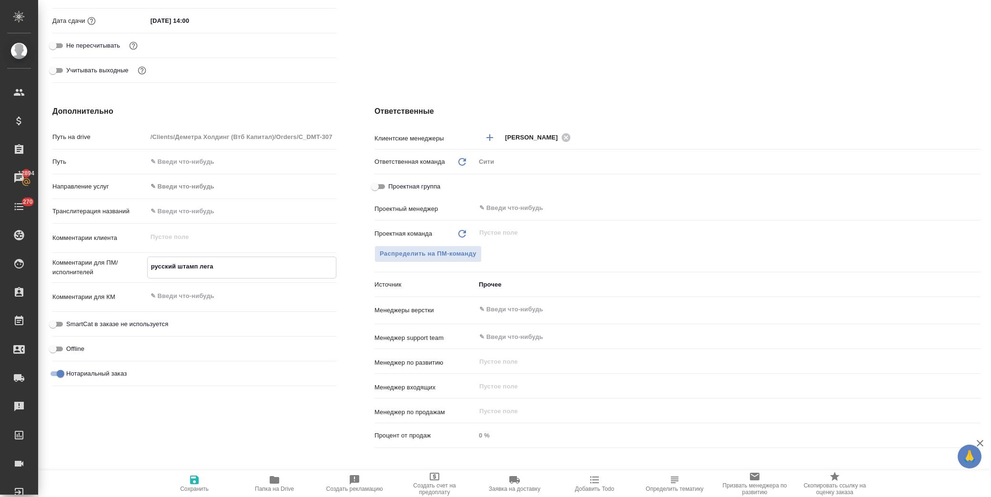
type textarea "русский штамп легал"
type textarea "x"
type textarea "русский штамп легали"
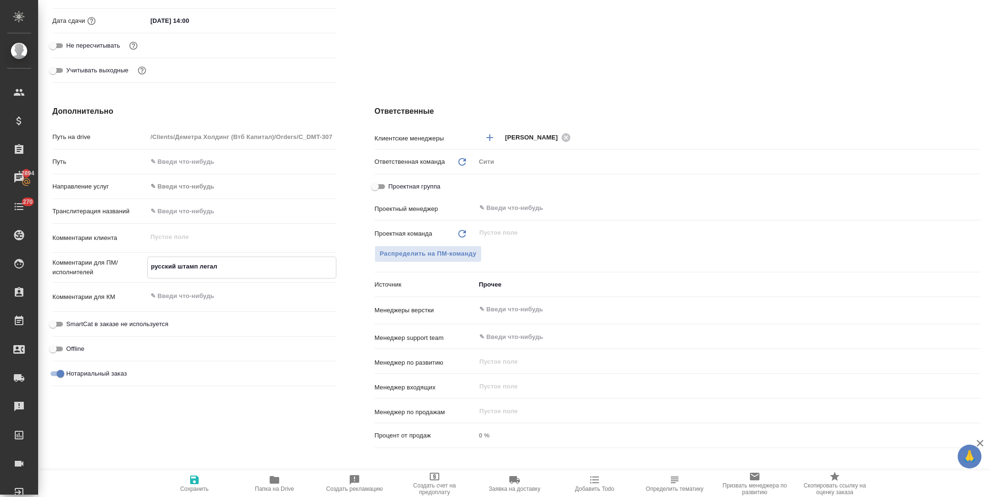
type textarea "x"
type textarea "русский штамп легализ"
type textarea "x"
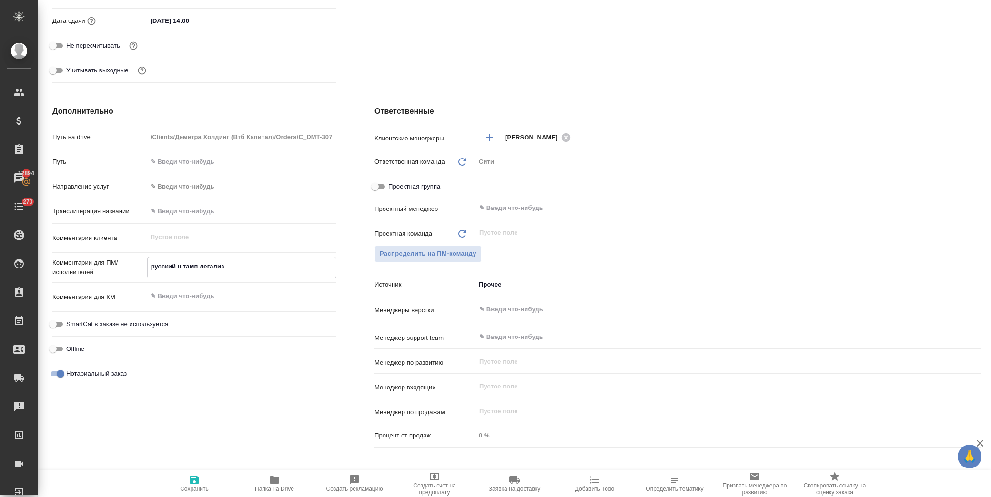
type textarea "x"
type textarea "русский штамп легализа"
type textarea "x"
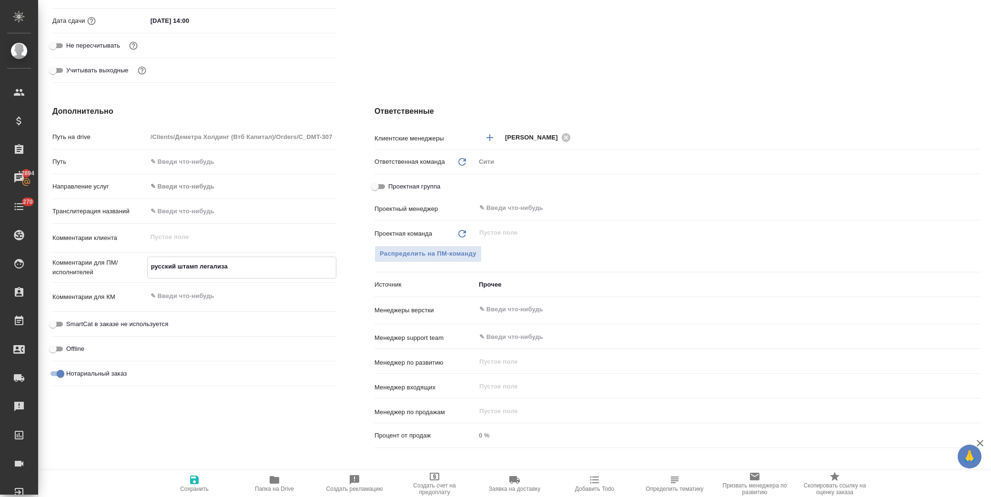
type textarea "x"
type textarea "русский штамп легализац"
type textarea "x"
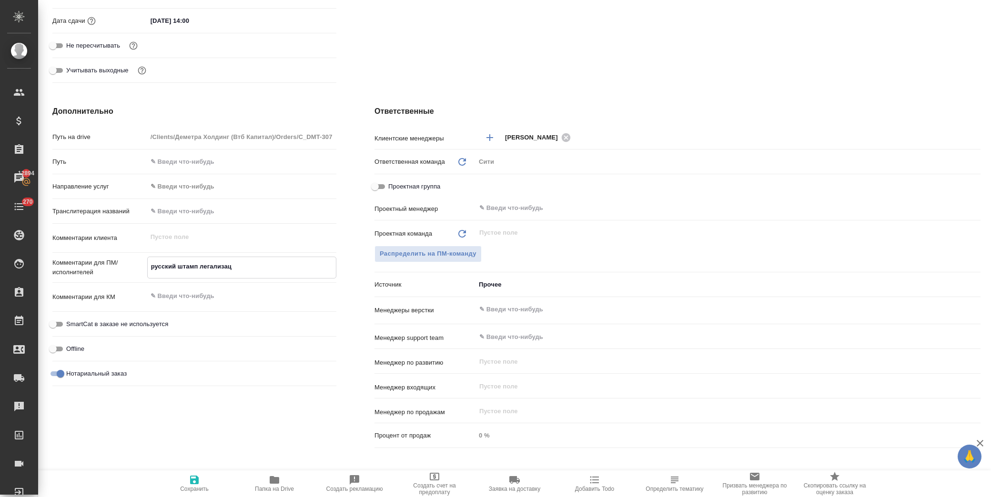
type textarea "русский штамп легализаци"
type textarea "x"
type textarea "русский штамп легализации"
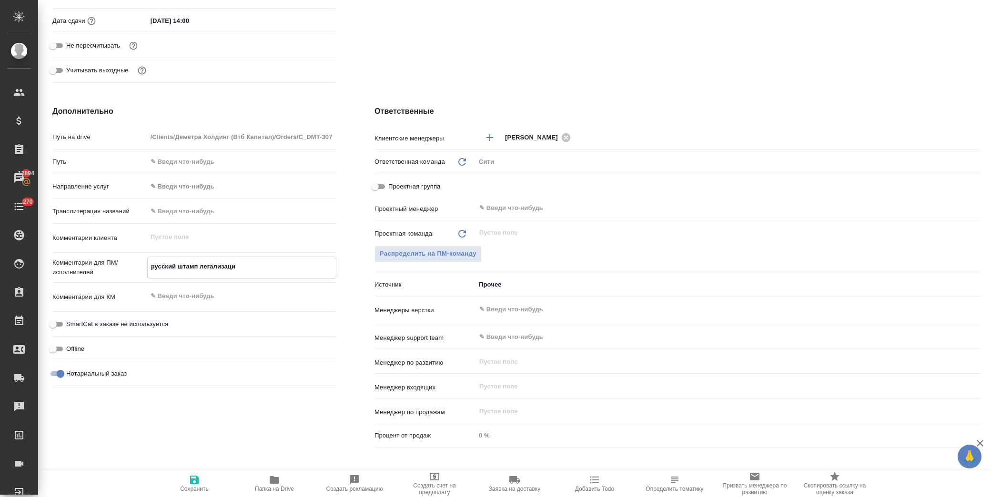
type textarea "x"
type textarea "русский штамп легализации"
type textarea "x"
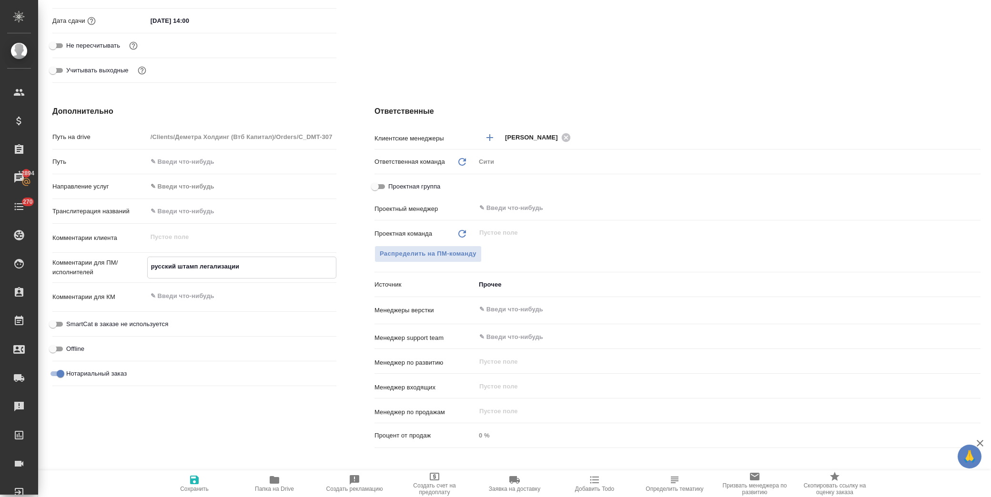
type textarea "x"
type textarea "русский штамп легализации п"
type textarea "x"
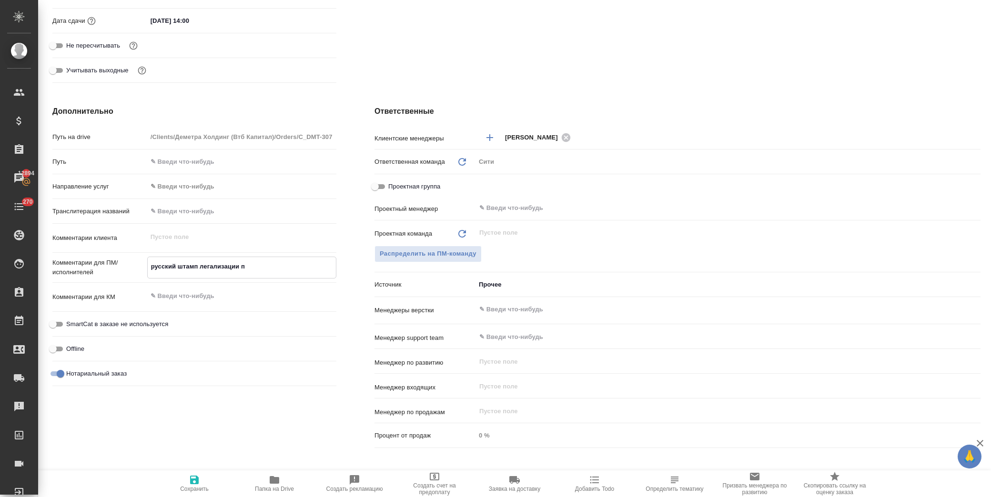
type textarea "x"
type textarea "русский штамп легализации пе"
type textarea "x"
type textarea "русский штамп легализации пер"
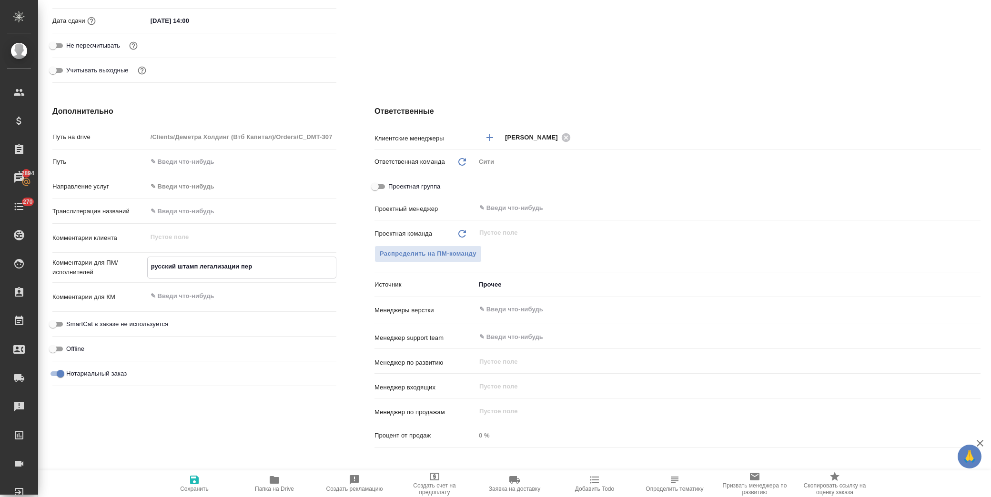
type textarea "x"
type textarea "русский штамп легализации пере"
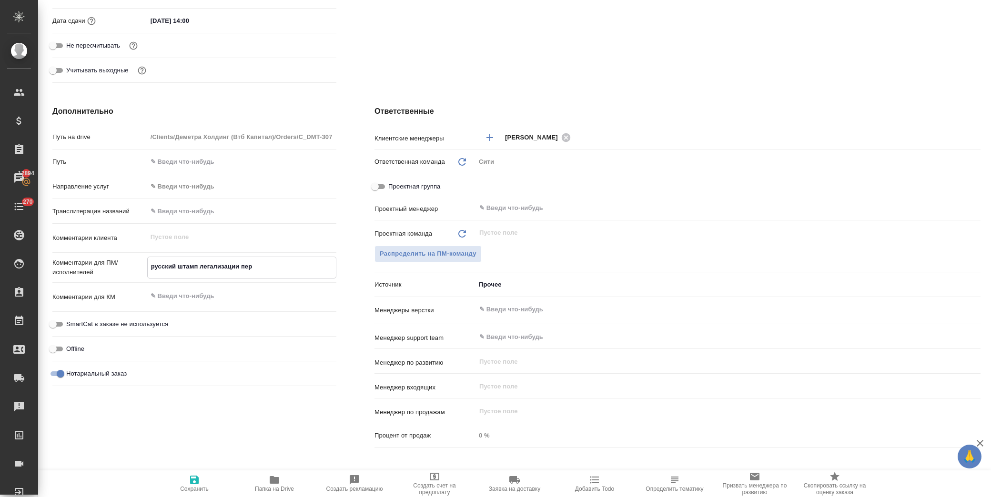
type textarea "x"
type textarea "русский штамп легализации перен"
type textarea "x"
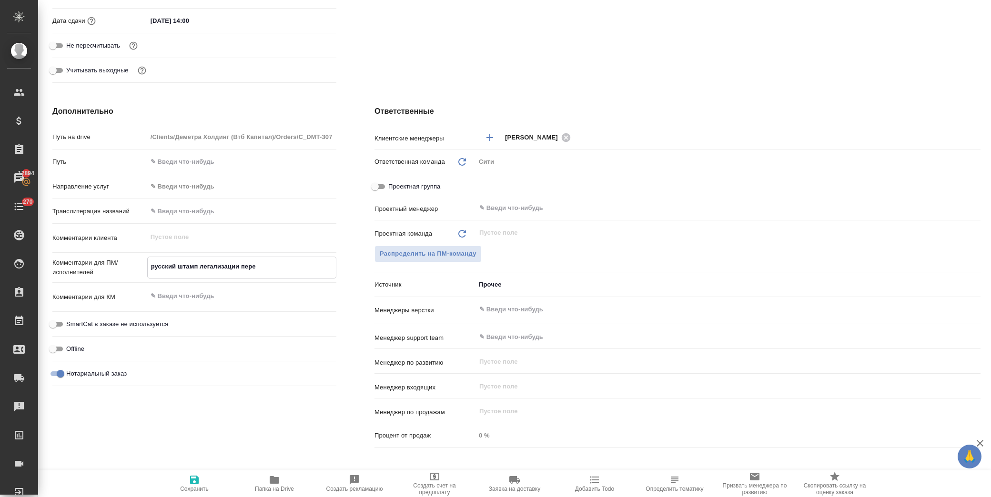
type textarea "x"
type textarea "русский штамп легализации перена"
type textarea "x"
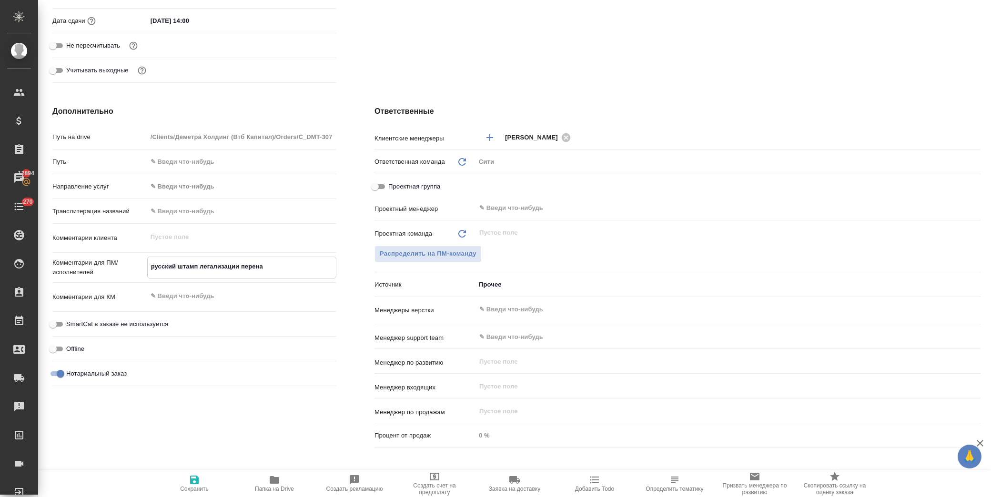
type textarea "x"
type textarea "русский штамп легализации перенаб"
type textarea "x"
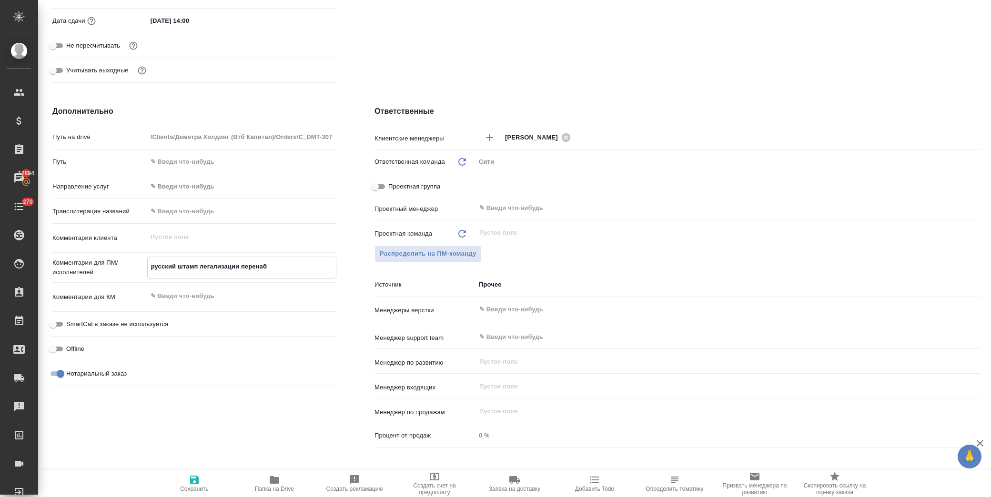
type textarea "русский штамп легализации перенаби"
type textarea "x"
type textarea "русский штамп легализации перенабив"
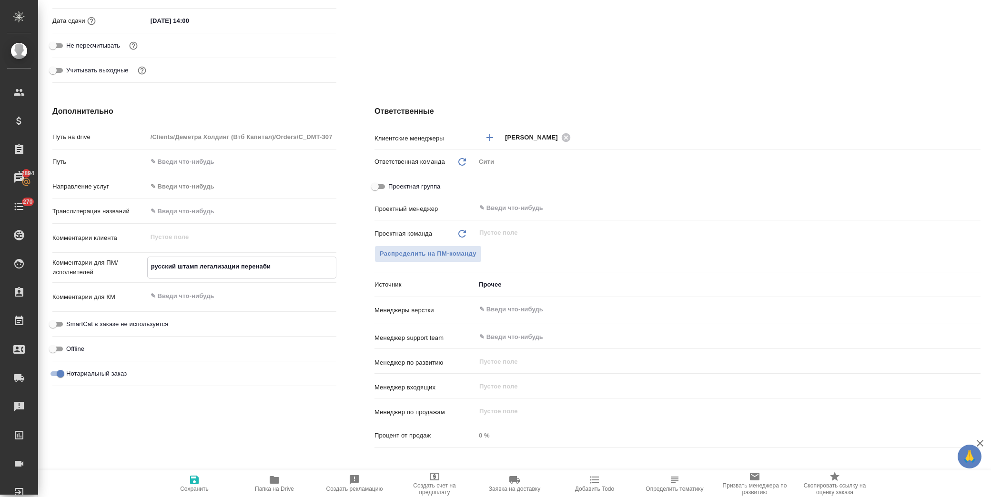
type textarea "x"
type textarea "русский штамп легализации перенабива"
type textarea "x"
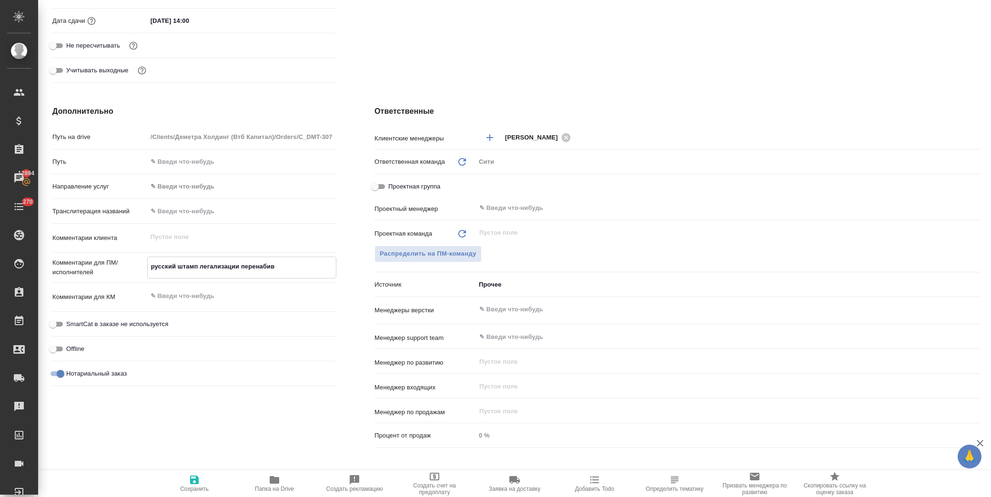
type textarea "x"
type textarea "русский штамп легализации перенабивае"
type textarea "x"
click at [189, 474] on button "Сохранить" at bounding box center [194, 484] width 80 height 27
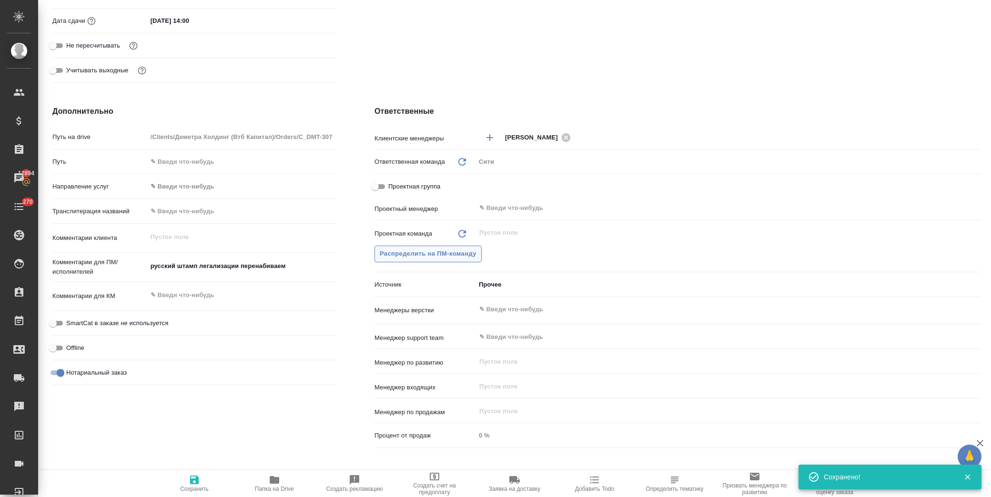
click at [406, 249] on span "Распределить на ПМ-команду" at bounding box center [428, 254] width 97 height 11
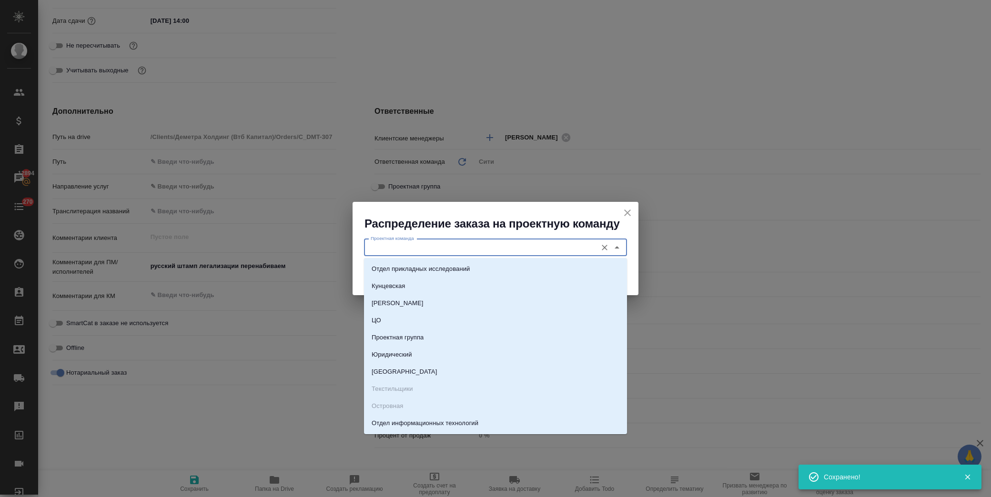
click at [415, 242] on input "Проектная команда" at bounding box center [479, 247] width 225 height 11
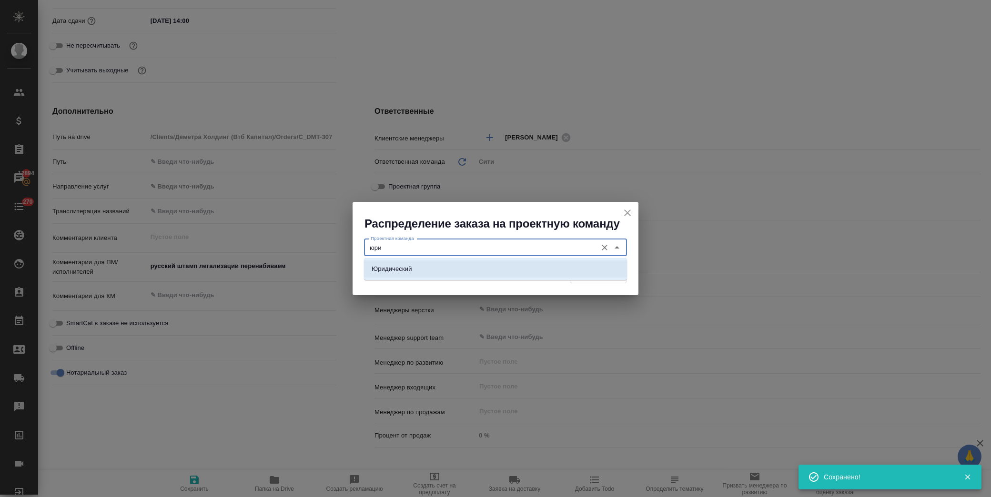
click at [510, 264] on li "Юридический" at bounding box center [495, 269] width 263 height 17
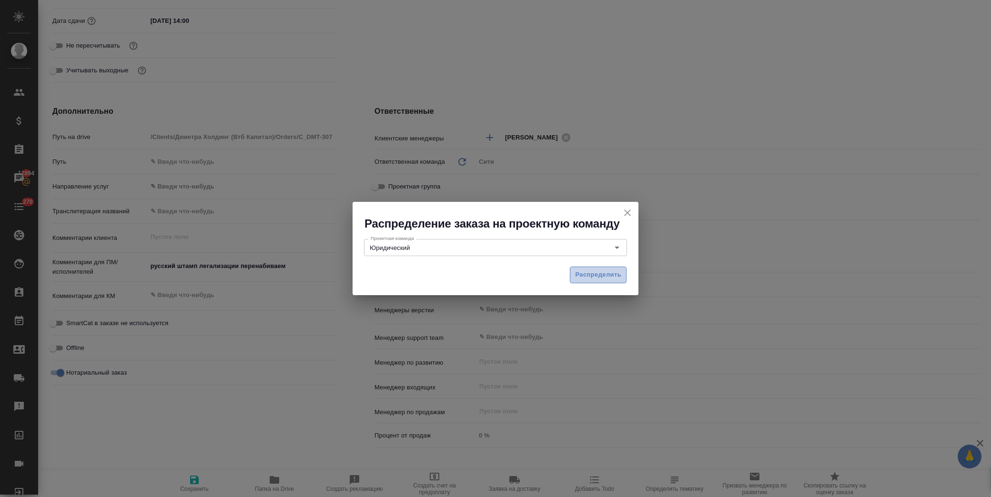
click at [584, 273] on span "Распределить" at bounding box center [598, 275] width 46 height 11
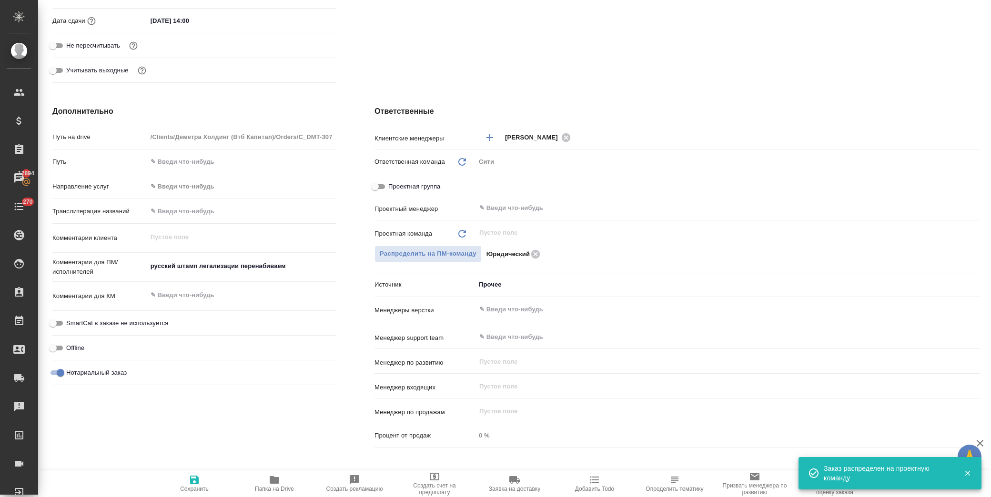
click at [190, 482] on icon "button" at bounding box center [194, 479] width 11 height 11
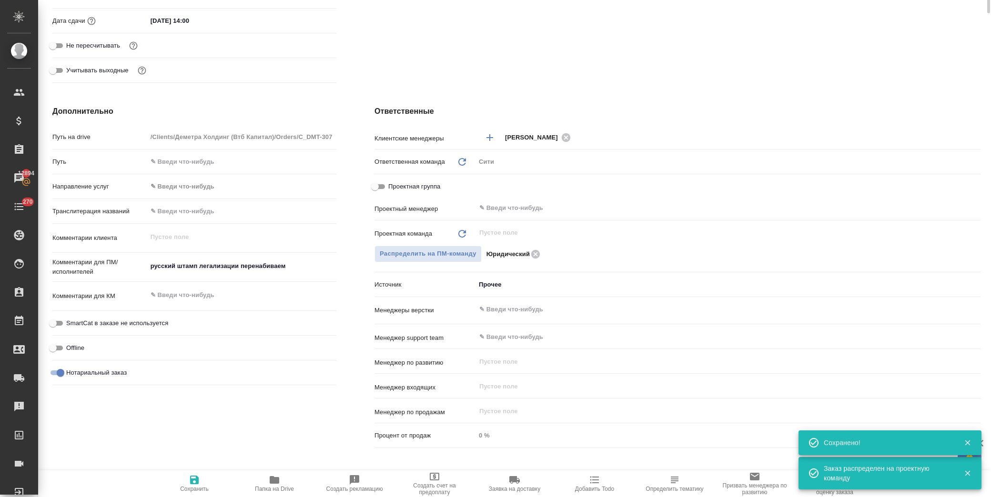
scroll to position [0, 0]
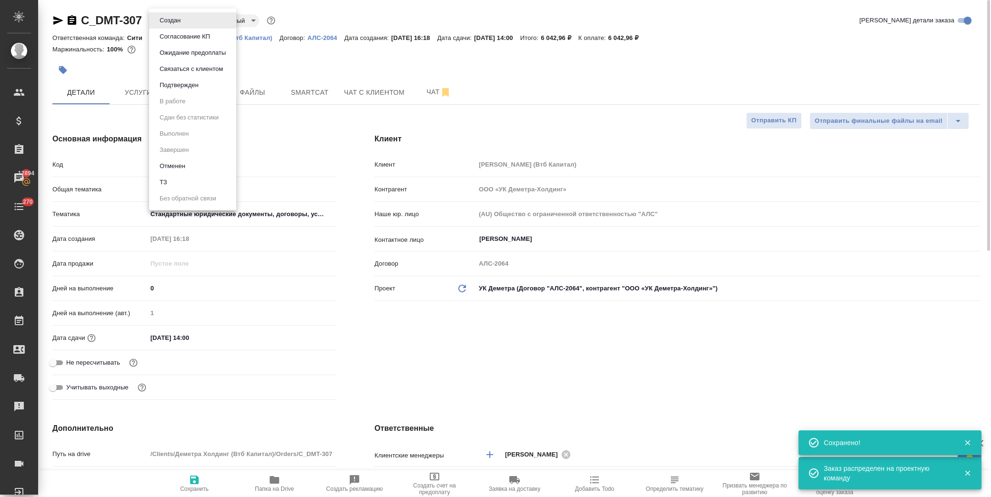
click at [180, 24] on body "🙏 .cls-1 fill:#fff; AWATERA Лофицкая Юлия Владимировна Клиенты Спецификации Зак…" at bounding box center [495, 248] width 991 height 497
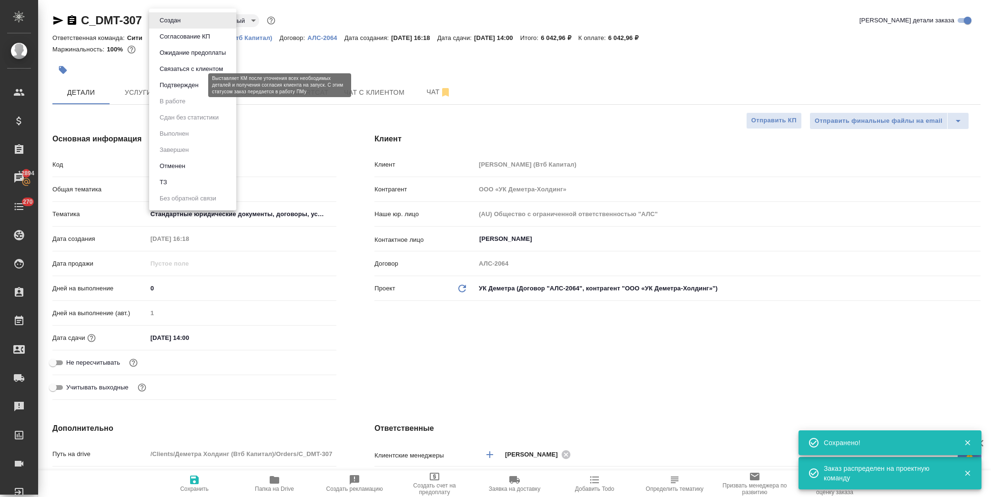
click at [187, 84] on button "Подтвержден" at bounding box center [179, 85] width 45 height 10
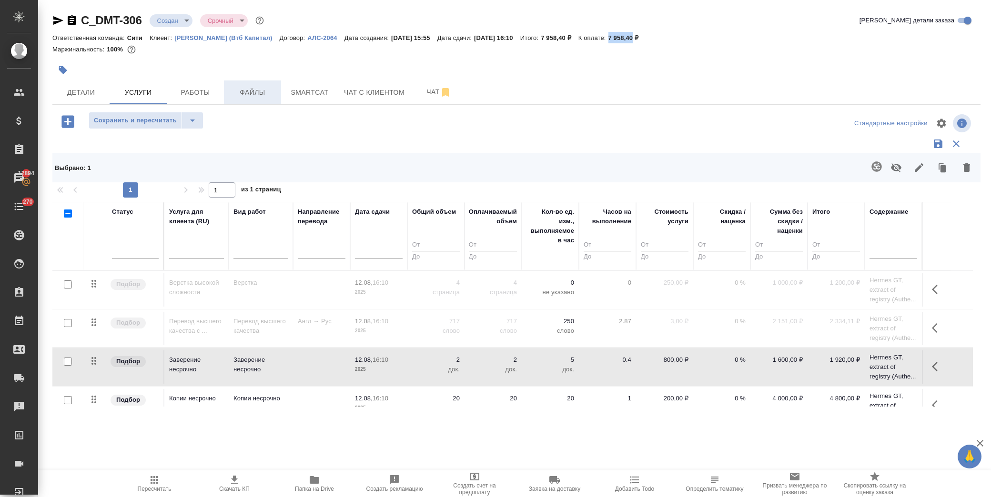
click at [246, 92] on span "Файлы" at bounding box center [253, 93] width 46 height 12
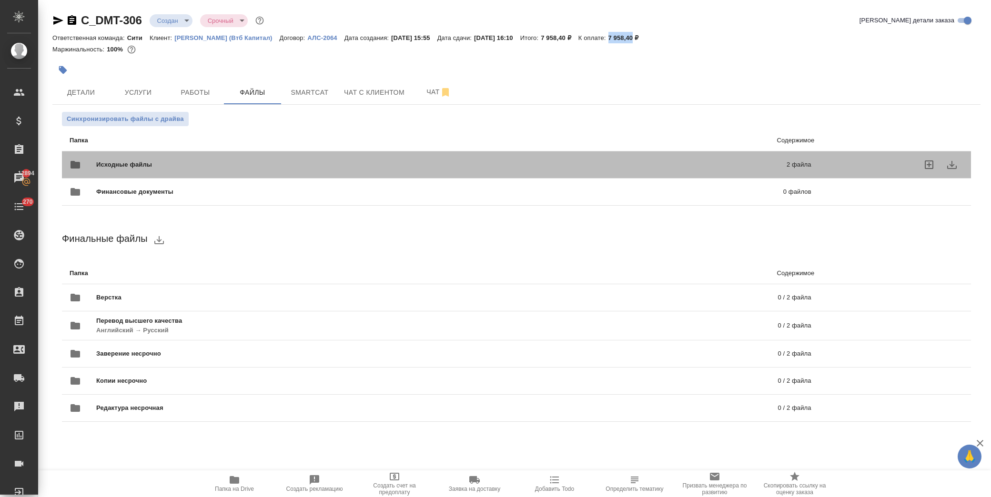
click at [139, 166] on span "Исходные файлы" at bounding box center [282, 165] width 373 height 10
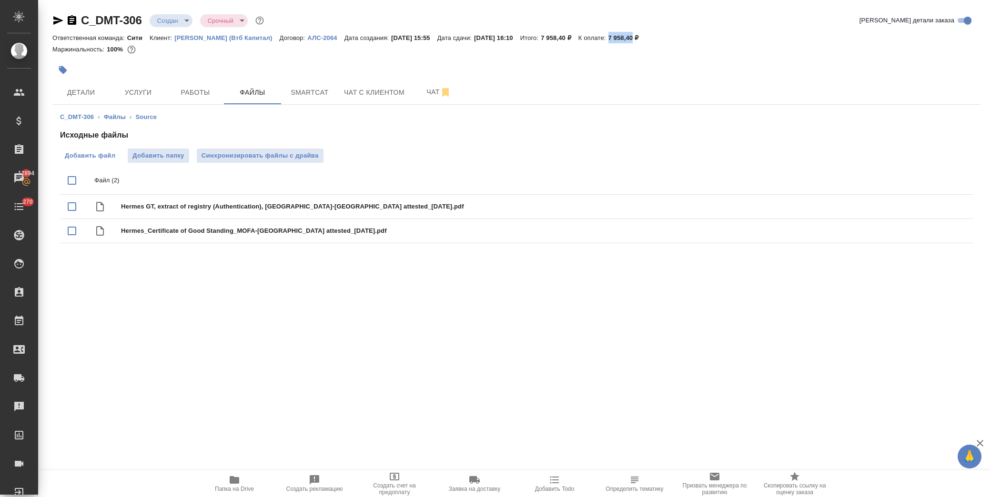
click at [110, 149] on label "Добавить файл" at bounding box center [90, 156] width 60 height 14
click at [0, 0] on input "Добавить файл" at bounding box center [0, 0] width 0 height 0
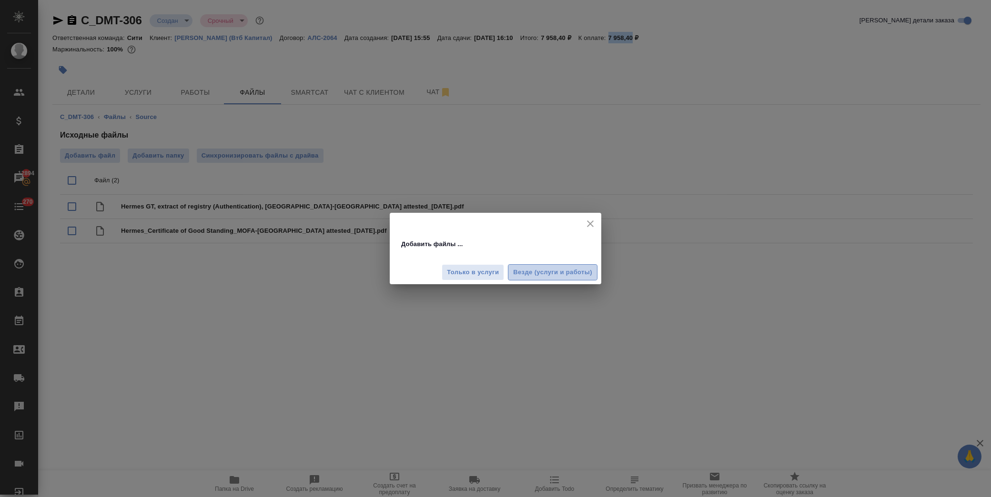
click at [540, 275] on span "Везде (услуги и работы)" at bounding box center [552, 272] width 79 height 11
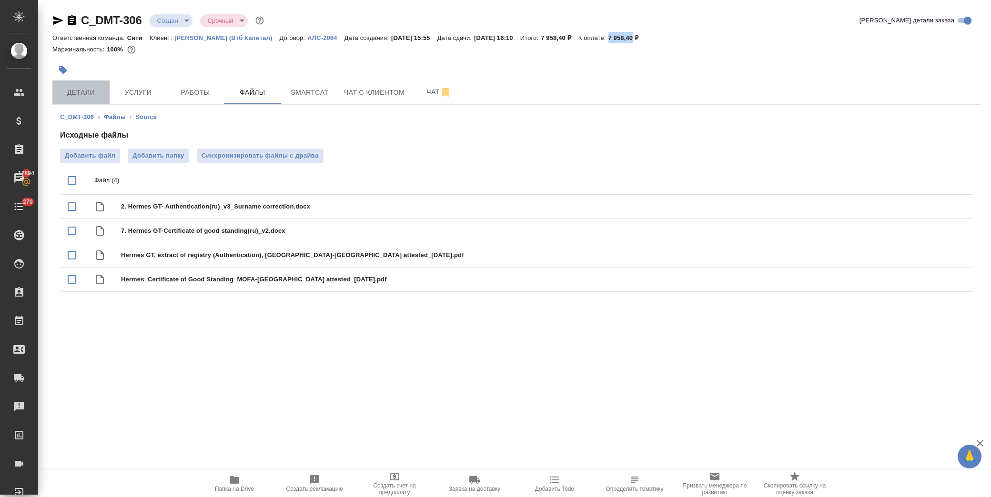
click at [77, 91] on span "Детали" at bounding box center [81, 93] width 46 height 12
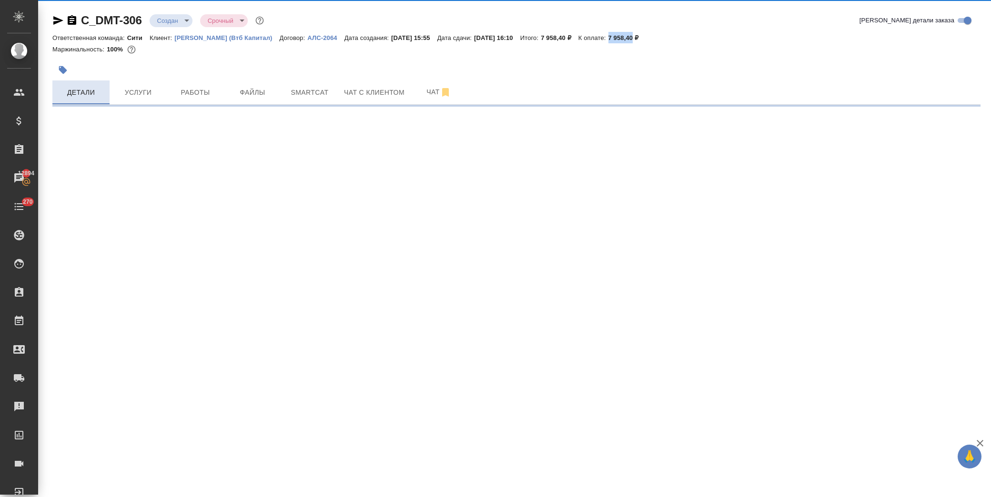
select select "RU"
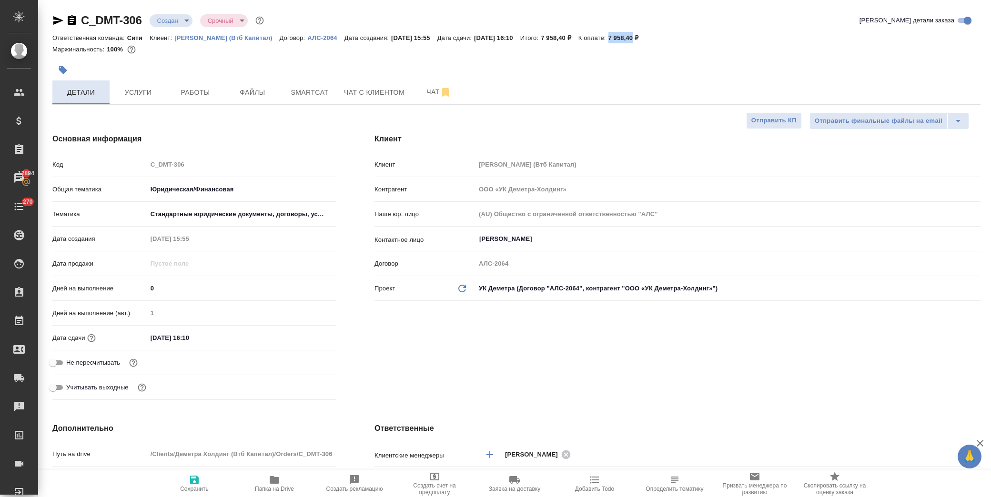
type textarea "x"
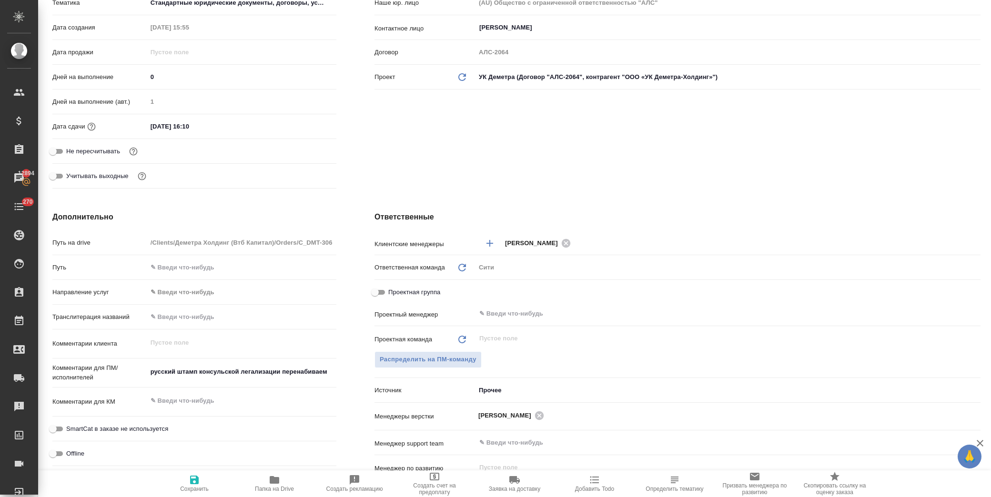
type textarea "x"
drag, startPoint x: 331, startPoint y: 371, endPoint x: 115, endPoint y: 373, distance: 215.8
click at [115, 373] on div "Комментарии для ПМ/исполнителей русский штамп консульской легализации перенабив…" at bounding box center [194, 374] width 284 height 22
type textarea "x"
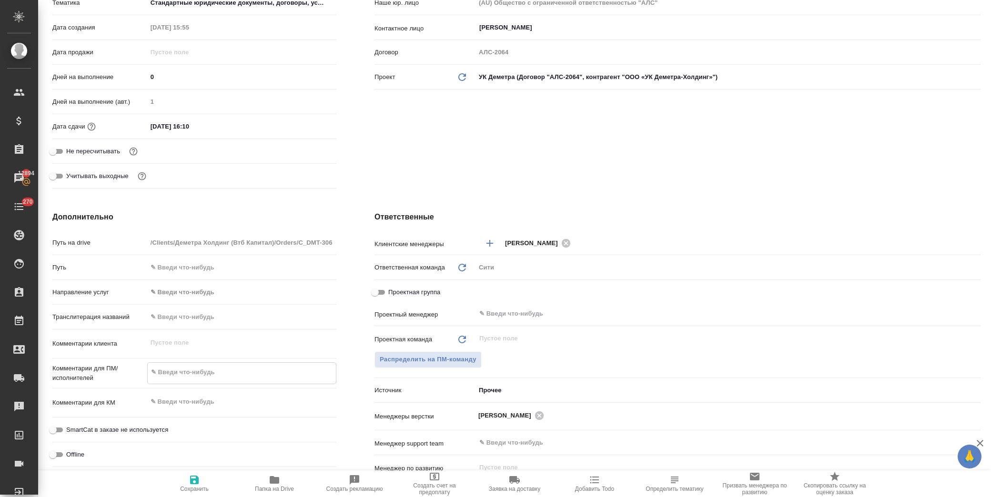
type textarea "x"
click at [190, 487] on span "Сохранить" at bounding box center [194, 489] width 29 height 7
type textarea "x"
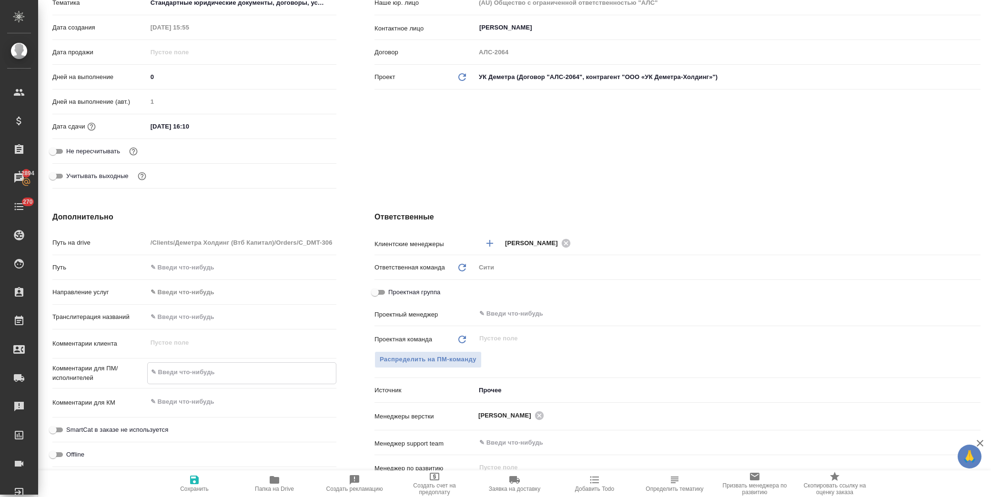
type textarea "x"
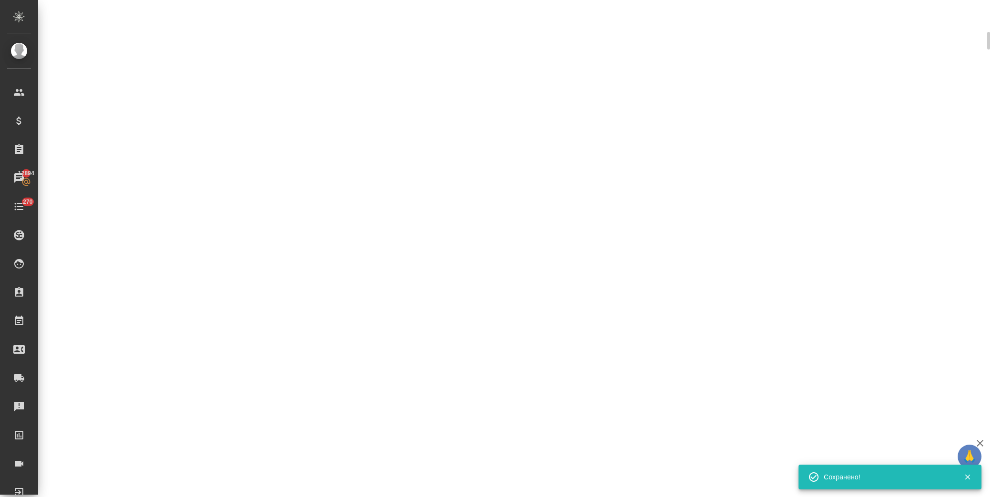
select select "RU"
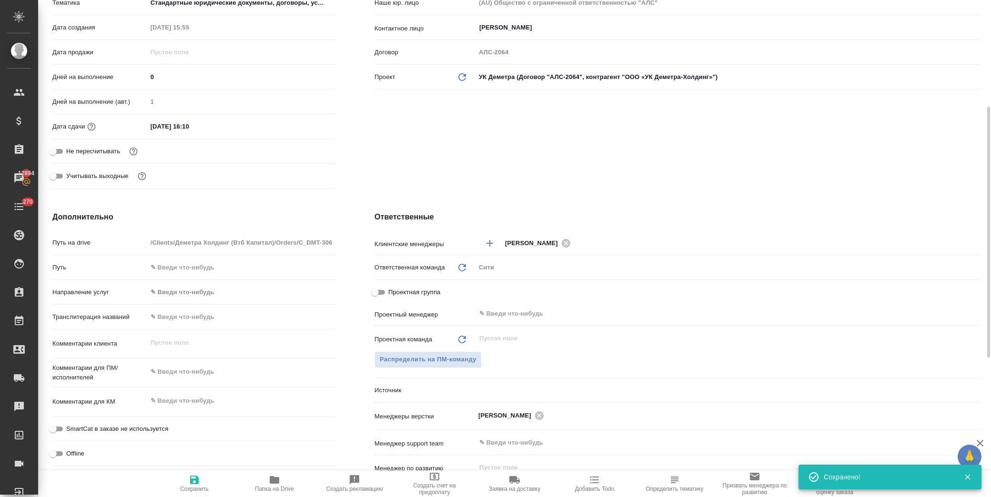
type textarea "x"
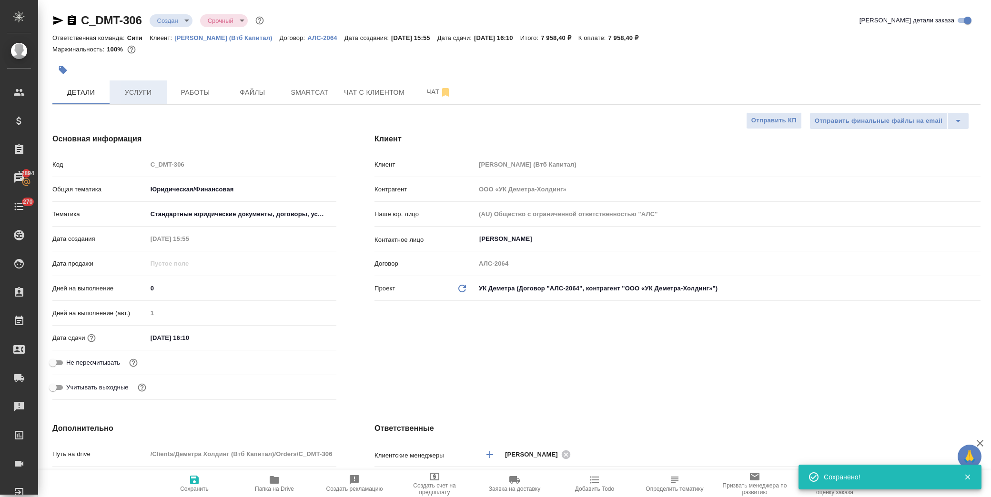
click at [149, 83] on button "Услуги" at bounding box center [138, 93] width 57 height 24
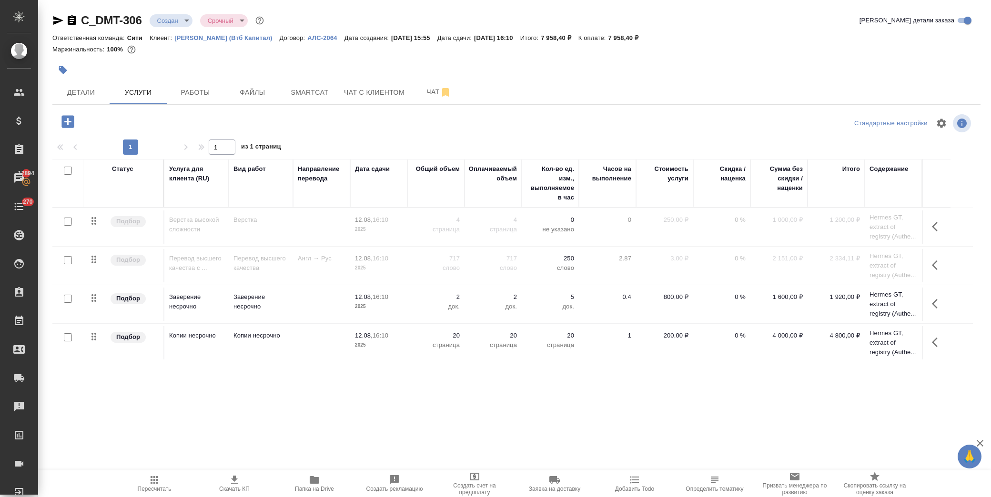
click at [67, 221] on input "checkbox" at bounding box center [68, 222] width 8 height 8
checkbox input "true"
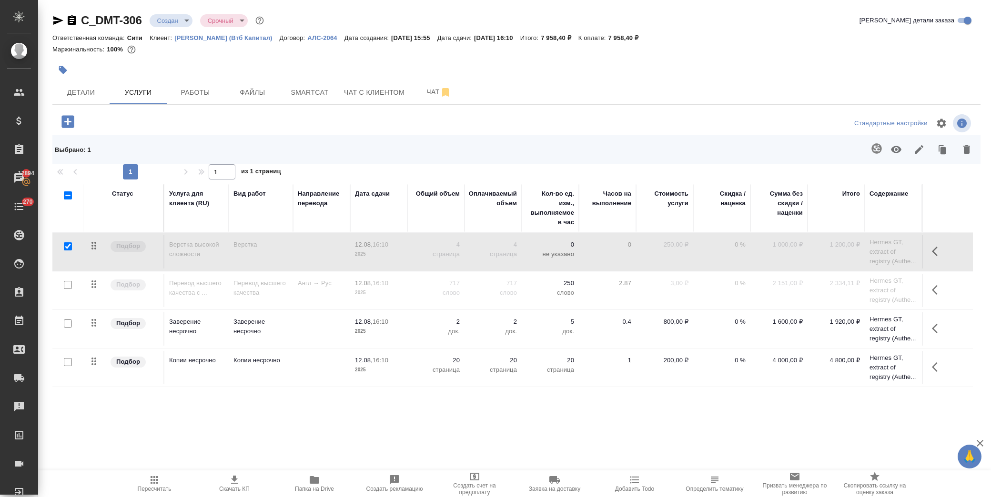
click at [66, 282] on input "checkbox" at bounding box center [68, 285] width 8 height 8
checkbox input "true"
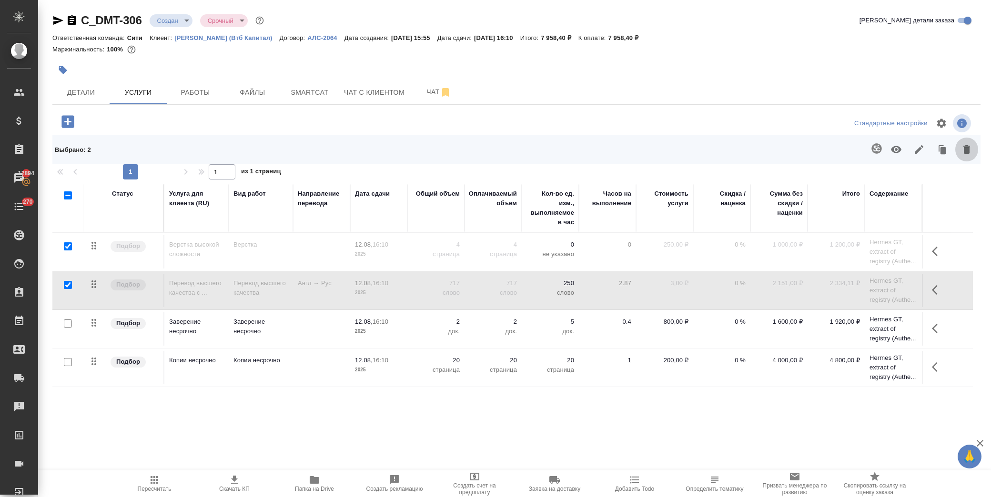
click at [961, 150] on icon "button" at bounding box center [966, 149] width 11 height 11
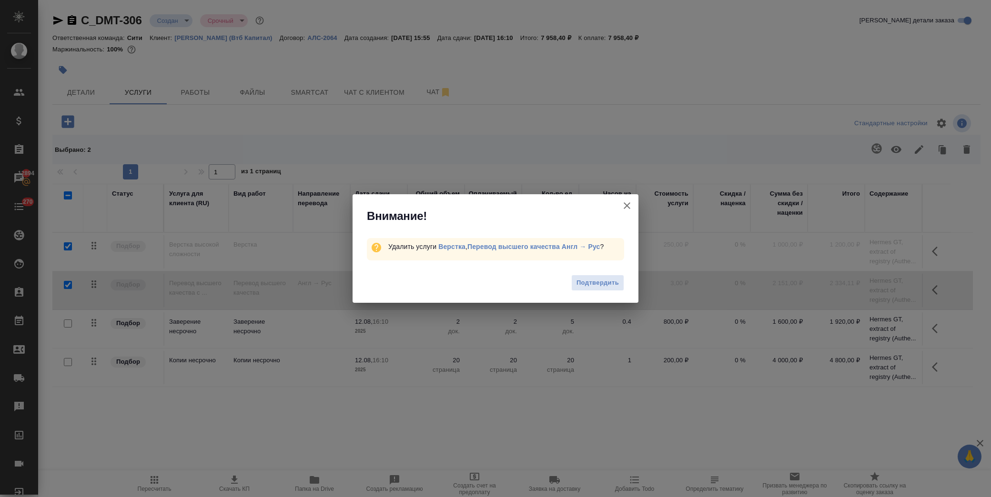
click at [630, 207] on icon "button" at bounding box center [626, 205] width 11 height 11
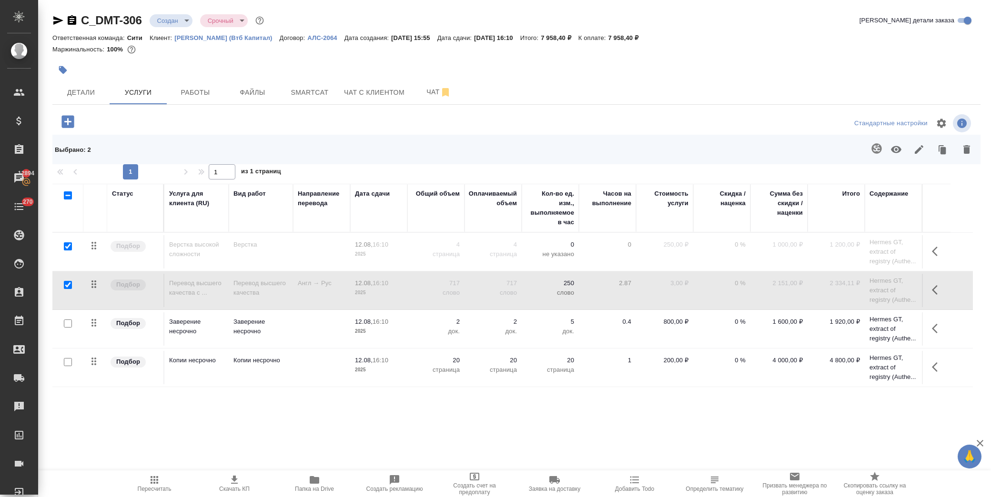
click at [68, 244] on input "checkbox" at bounding box center [68, 246] width 8 height 8
checkbox input "false"
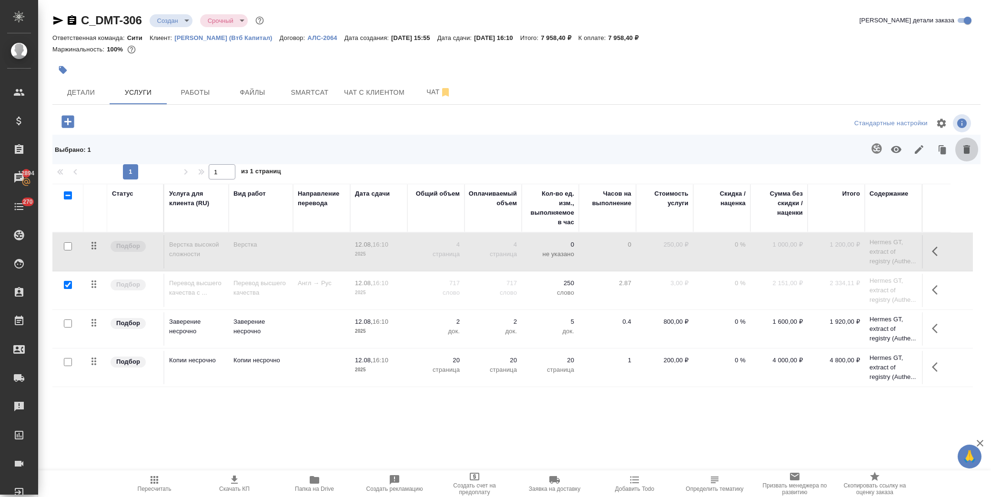
click at [961, 149] on icon "button" at bounding box center [966, 149] width 11 height 11
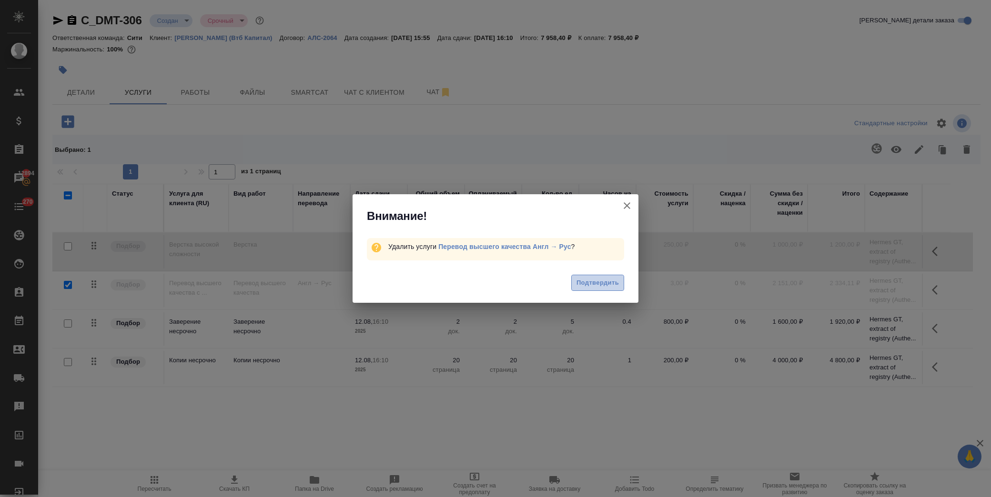
click at [601, 281] on span "Подтвердить" at bounding box center [597, 283] width 42 height 11
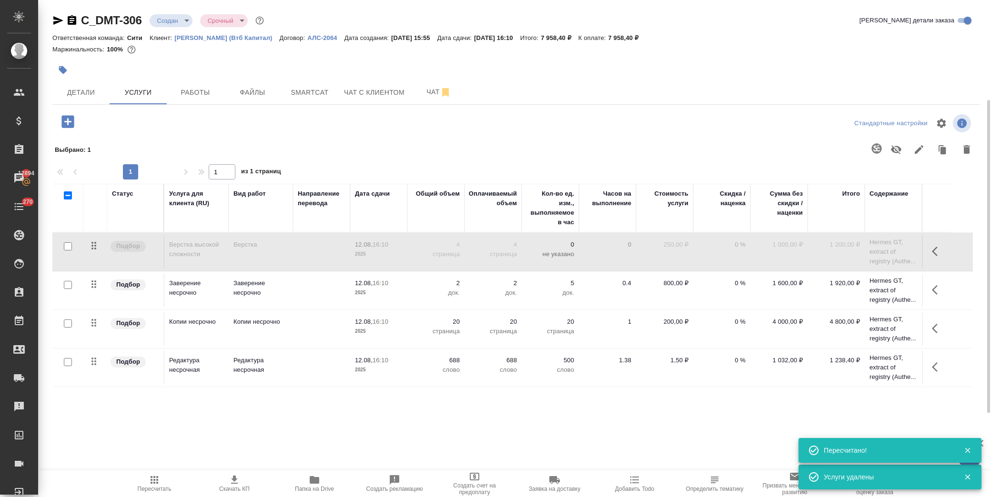
scroll to position [53, 0]
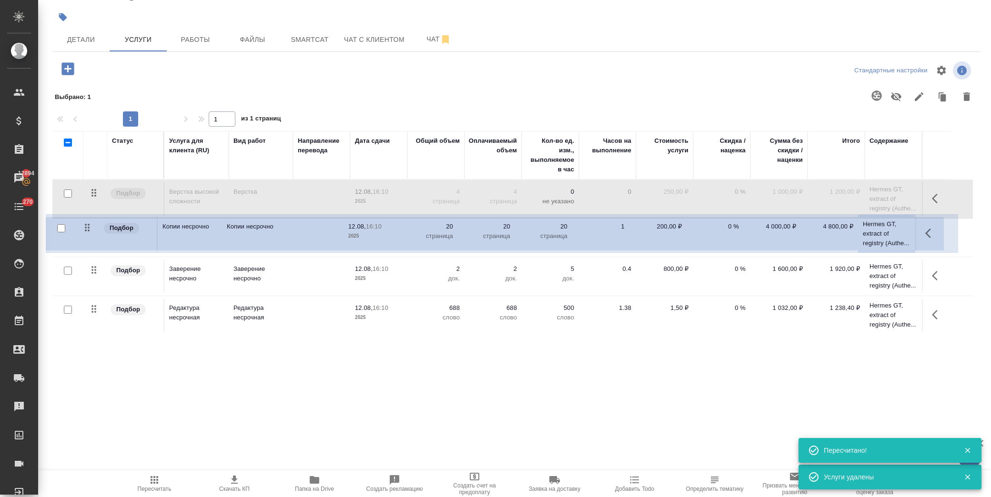
drag, startPoint x: 96, startPoint y: 267, endPoint x: 89, endPoint y: 219, distance: 48.1
click at [89, 219] on table "Статус Услуга для клиента (RU) Вид работ Направление перевода Дата сдачи Общий …" at bounding box center [512, 233] width 920 height 204
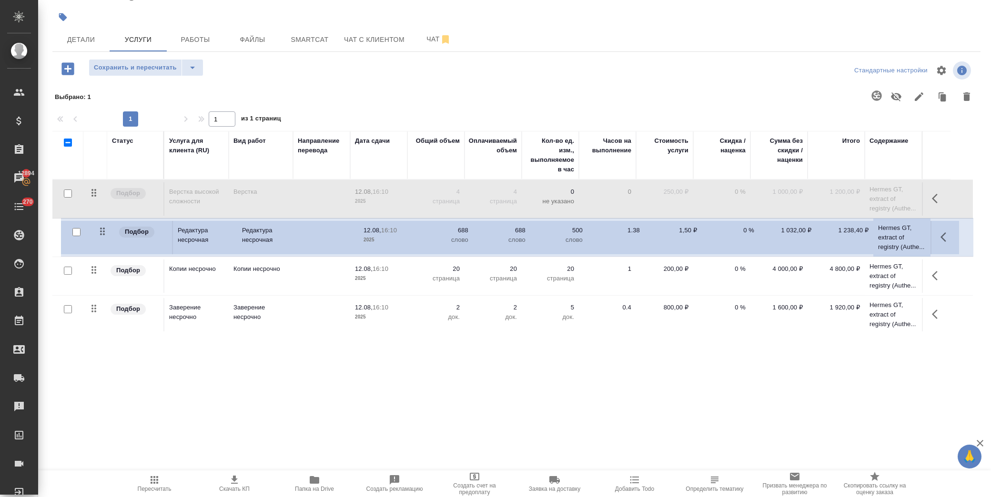
drag, startPoint x: 89, startPoint y: 313, endPoint x: 100, endPoint y: 235, distance: 78.4
click at [100, 235] on table "Статус Услуга для клиента (RU) Вид работ Направление перевода Дата сдачи Общий …" at bounding box center [512, 232] width 920 height 203
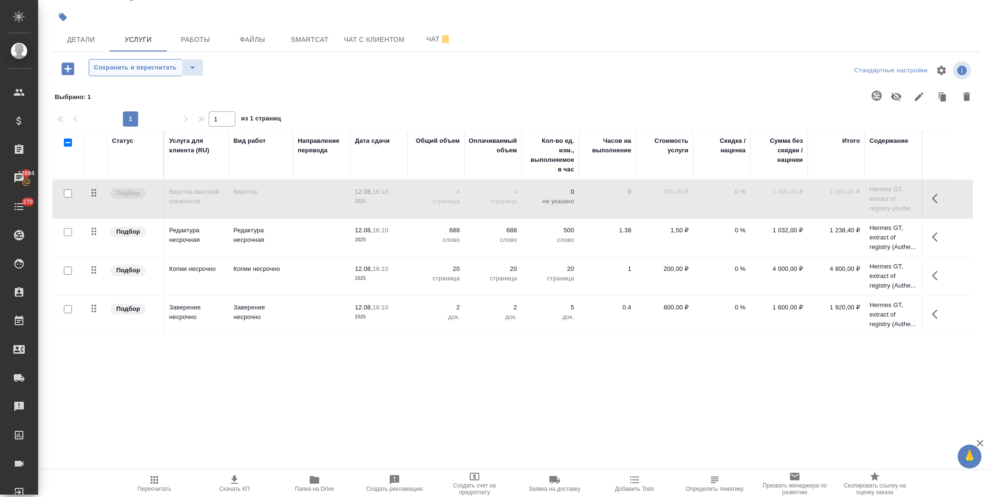
click at [135, 63] on span "Сохранить и пересчитать" at bounding box center [135, 67] width 83 height 11
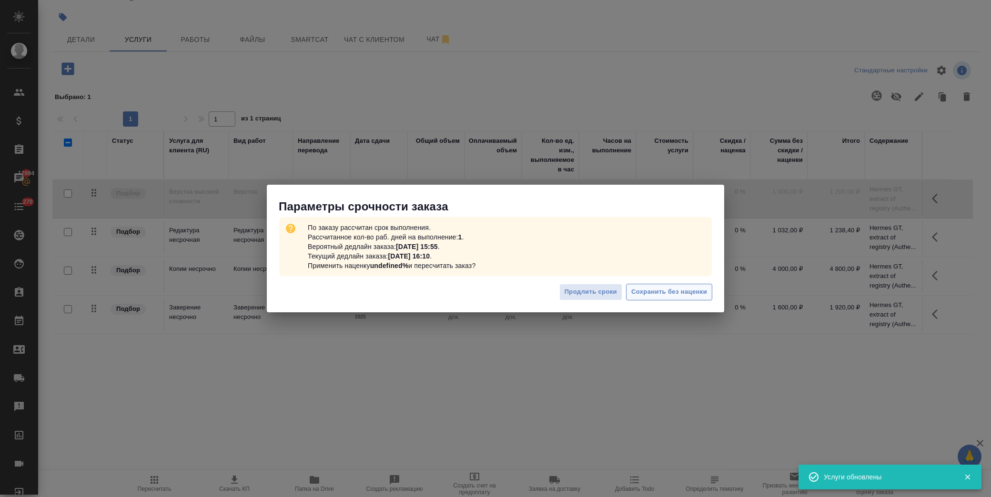
click at [687, 294] on span "Сохранить без наценки" at bounding box center [669, 292] width 76 height 11
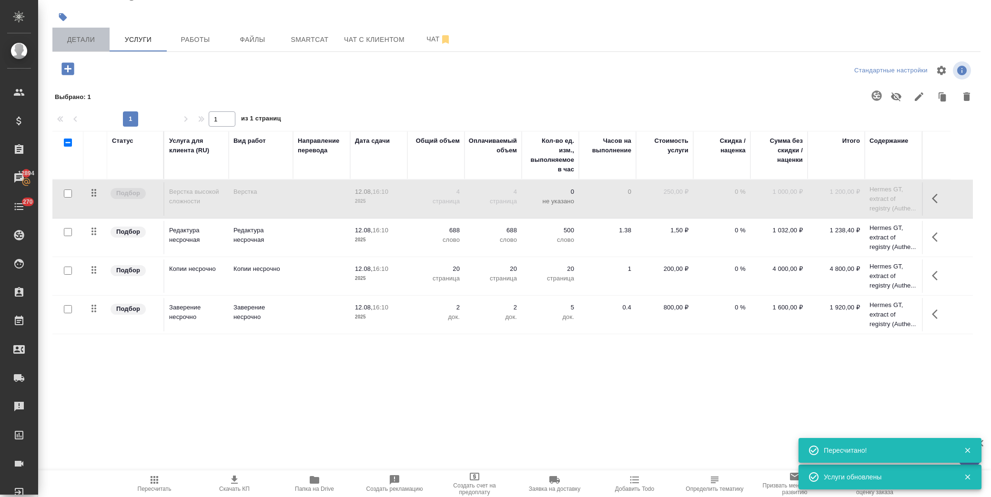
click at [91, 40] on span "Детали" at bounding box center [81, 40] width 46 height 12
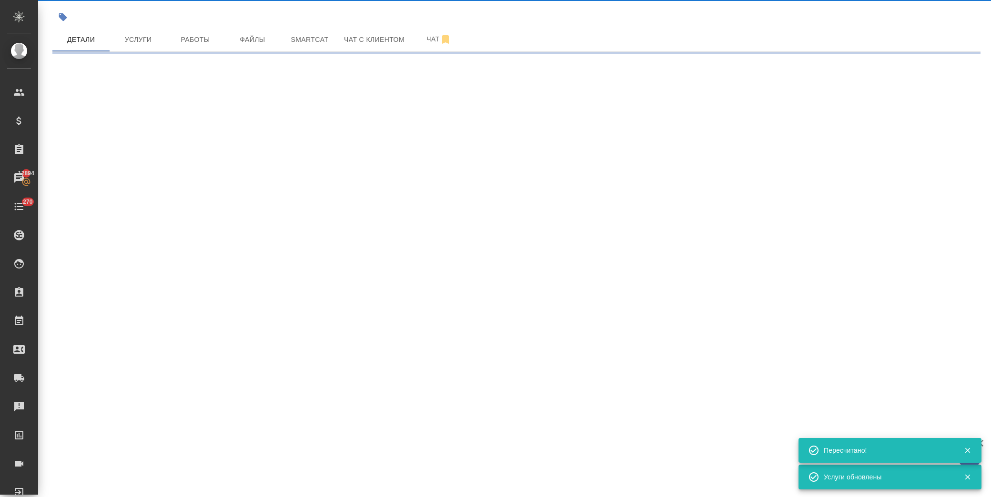
select select "RU"
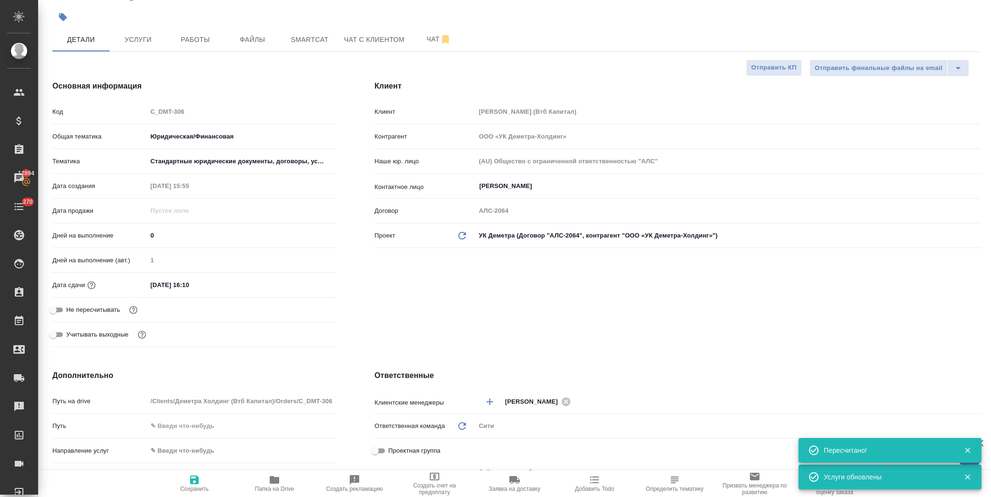
type textarea "x"
click at [208, 280] on input "12.08.2025 16:10" at bounding box center [188, 285] width 83 height 14
click at [303, 286] on icon "button" at bounding box center [308, 284] width 11 height 11
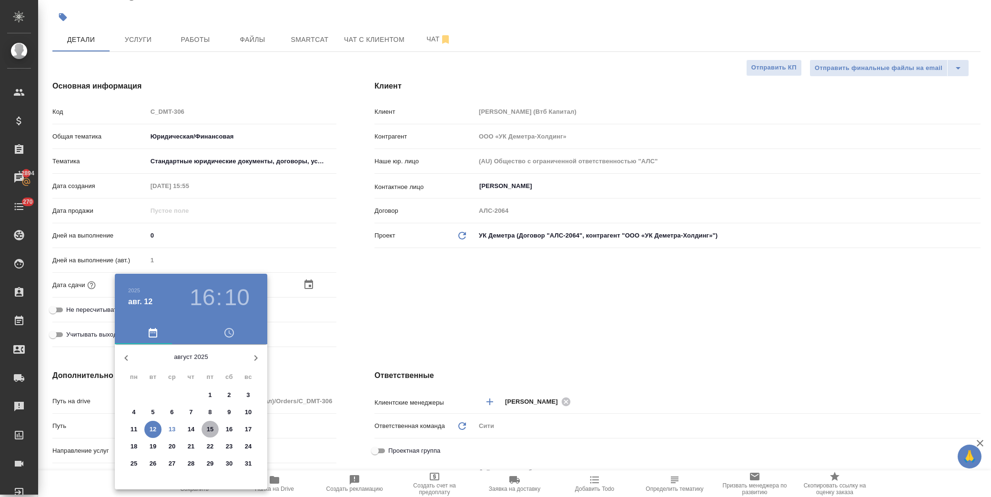
click at [209, 430] on p "15" at bounding box center [210, 430] width 7 height 10
type input "15.08.2025 16:10"
type textarea "x"
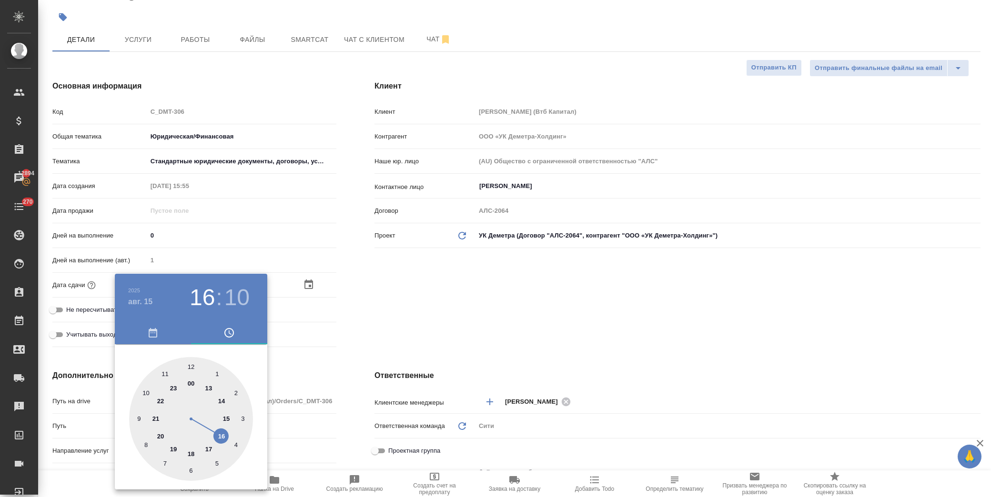
click at [222, 398] on div at bounding box center [191, 419] width 124 height 124
type input "15.08.2025 14:10"
type textarea "x"
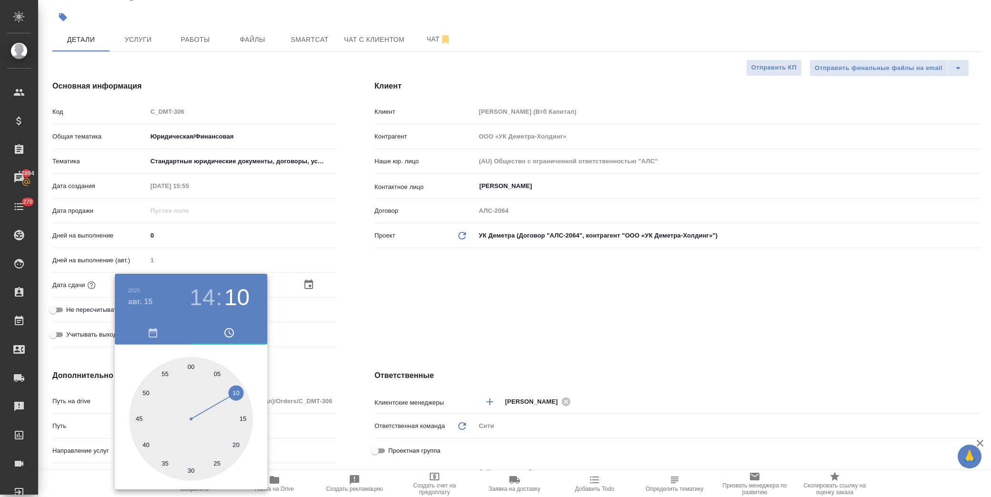
click at [192, 364] on div at bounding box center [191, 419] width 124 height 124
type input "15.08.2025 14:00"
type textarea "x"
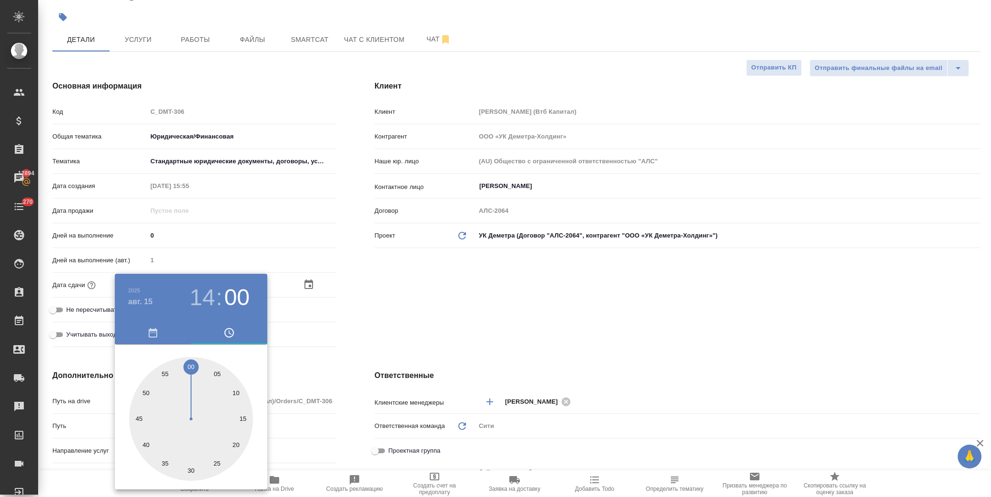
click at [353, 316] on div at bounding box center [495, 248] width 991 height 497
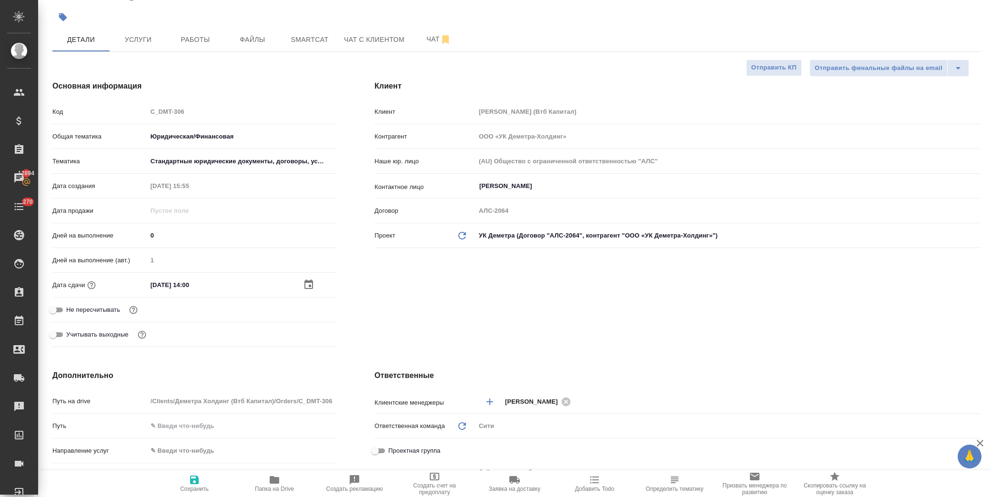
click at [205, 486] on span "Сохранить" at bounding box center [194, 489] width 29 height 7
type textarea "x"
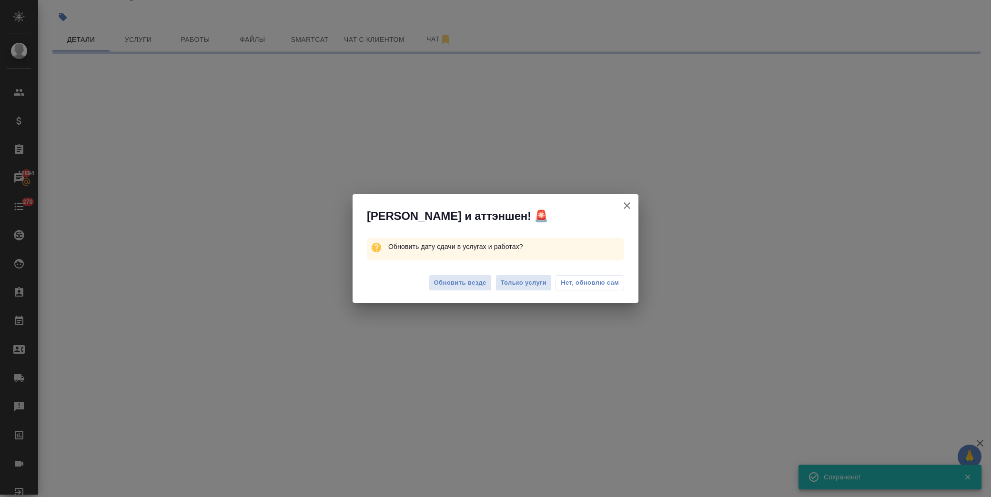
select select "RU"
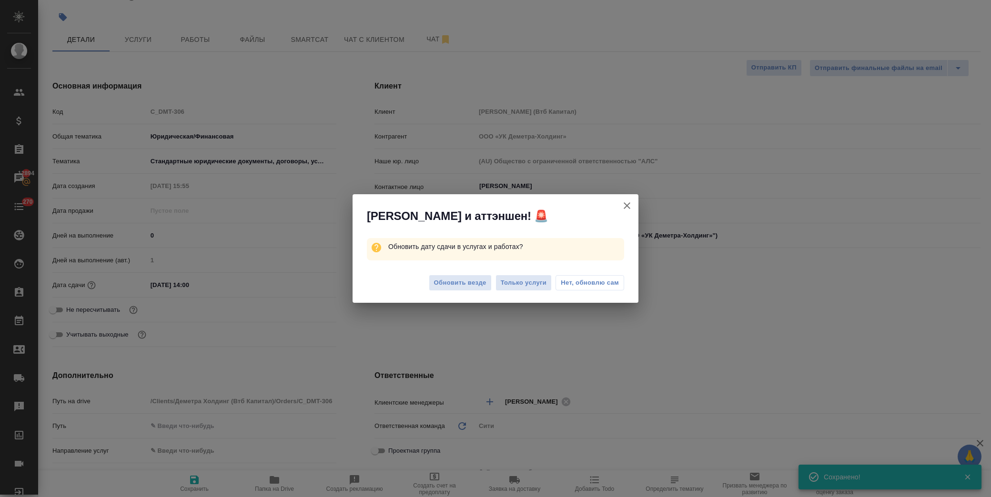
type textarea "x"
drag, startPoint x: 583, startPoint y: 289, endPoint x: 258, endPoint y: 81, distance: 385.0
click at [583, 288] on button "Нет, обновлю сам" at bounding box center [589, 282] width 69 height 15
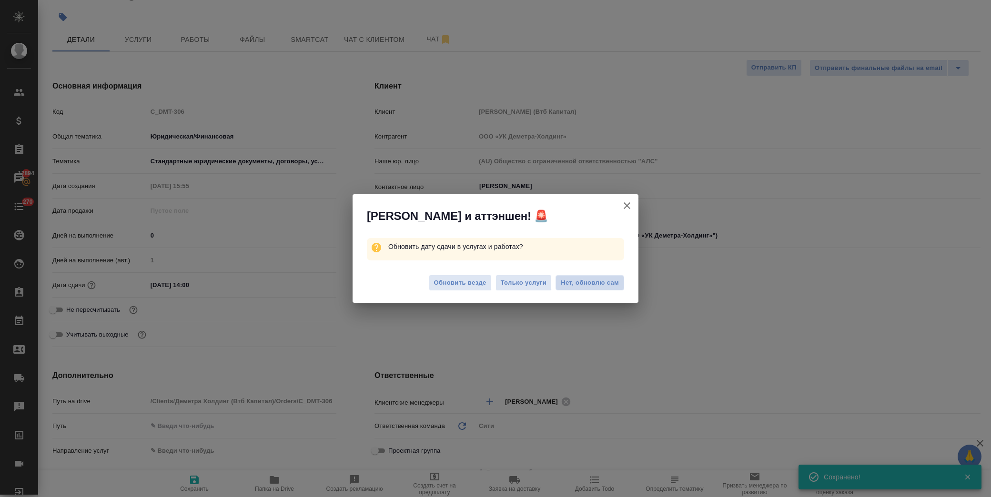
type textarea "x"
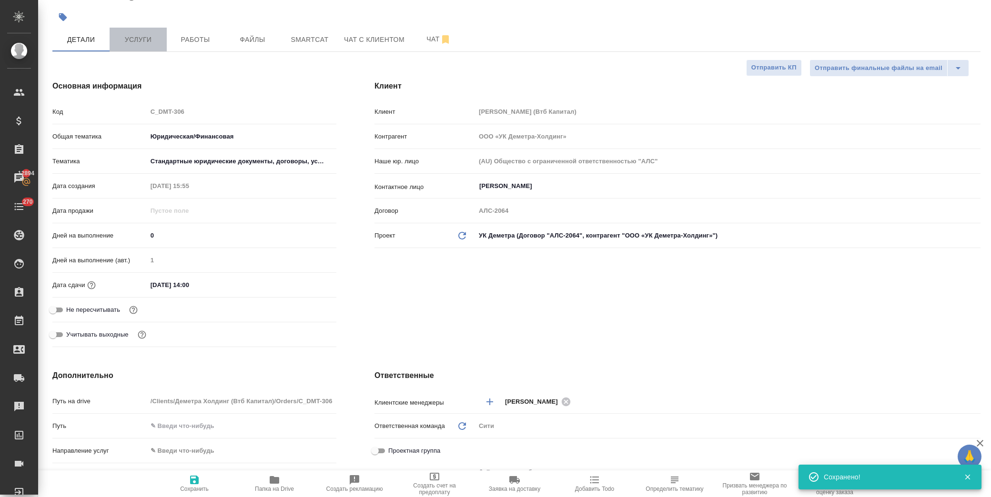
click at [146, 35] on span "Услуги" at bounding box center [138, 40] width 46 height 12
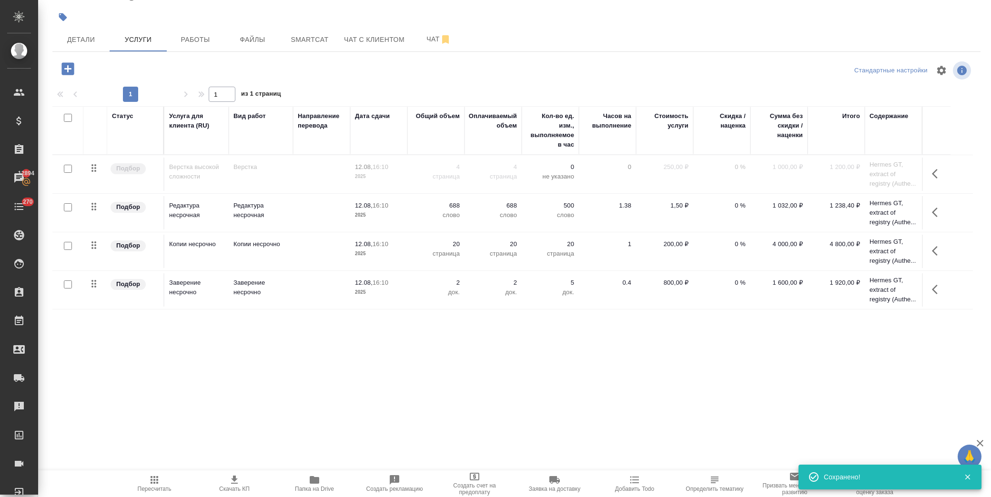
drag, startPoint x: 967, startPoint y: 213, endPoint x: 929, endPoint y: 213, distance: 37.6
click at [965, 213] on div "Статус Услуга для клиента (RU) Вид работ Направление перевода Дата сдачи Общий …" at bounding box center [516, 208] width 928 height 205
click at [929, 213] on button "button" at bounding box center [937, 212] width 23 height 23
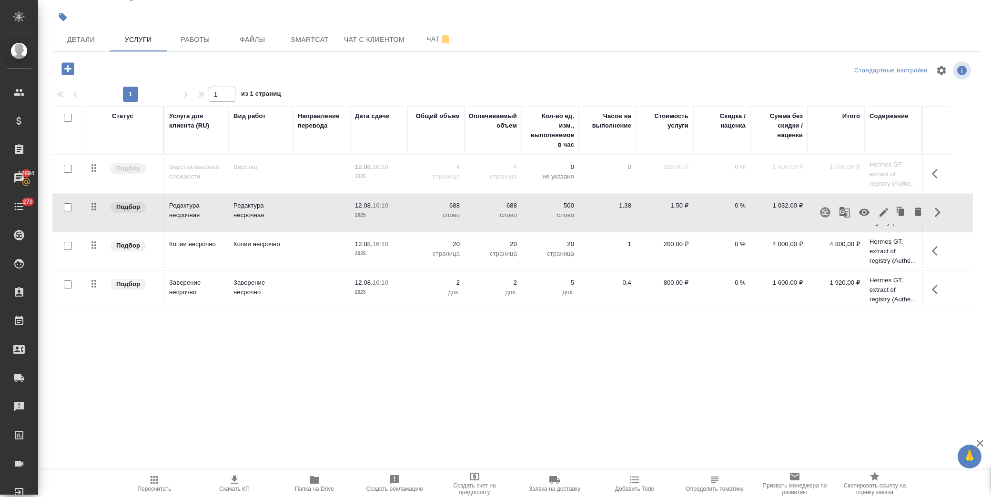
click at [882, 211] on icon "button" at bounding box center [883, 212] width 11 height 11
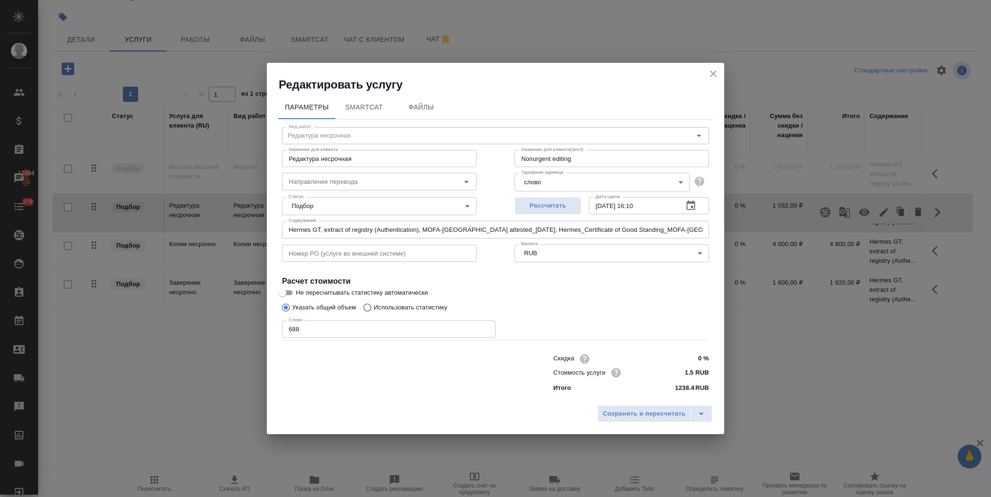
click at [692, 203] on icon "button" at bounding box center [690, 206] width 9 height 10
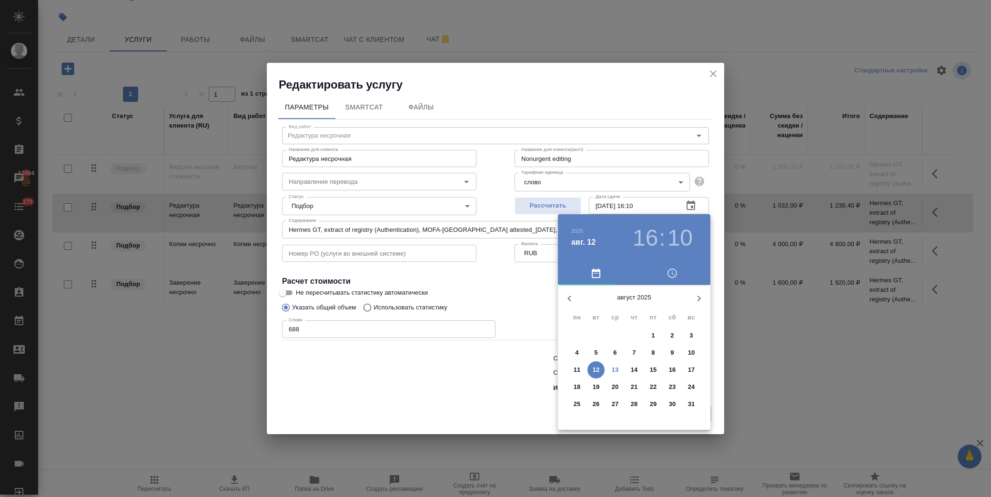
click at [633, 370] on p "14" at bounding box center [634, 370] width 7 height 10
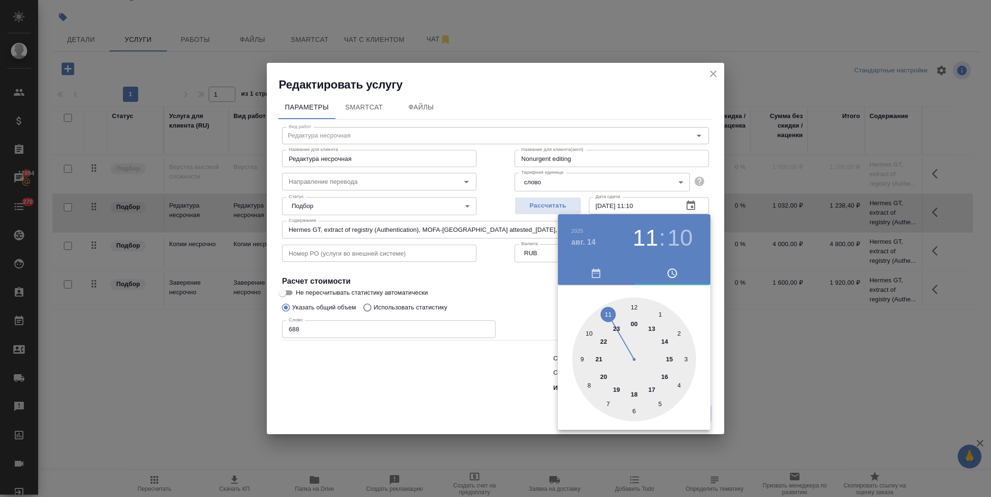
click at [608, 313] on div at bounding box center [634, 360] width 124 height 124
click at [635, 306] on div at bounding box center [634, 360] width 124 height 124
type input "14.08.2025 11:00"
drag, startPoint x: 523, startPoint y: 297, endPoint x: 530, endPoint y: 316, distance: 20.4
click at [522, 297] on div at bounding box center [495, 248] width 991 height 497
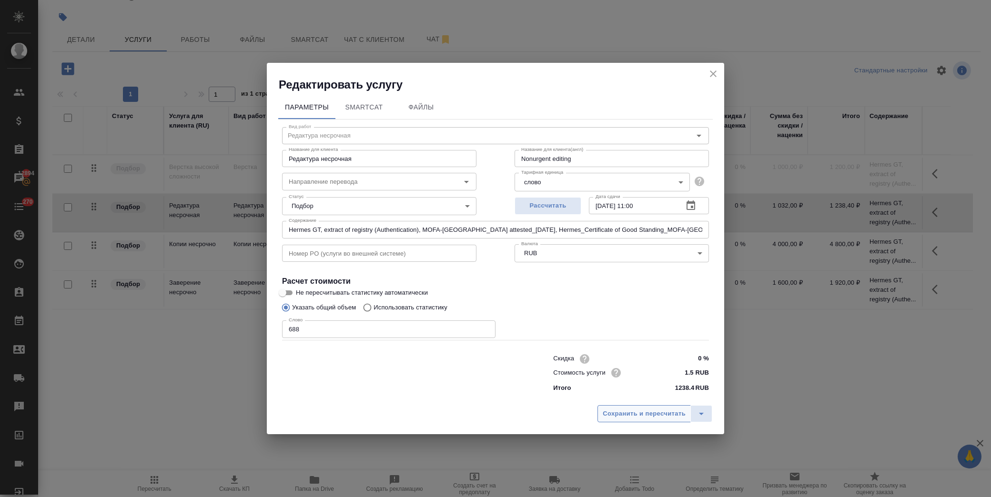
click at [631, 418] on span "Сохранить и пересчитать" at bounding box center [644, 414] width 83 height 11
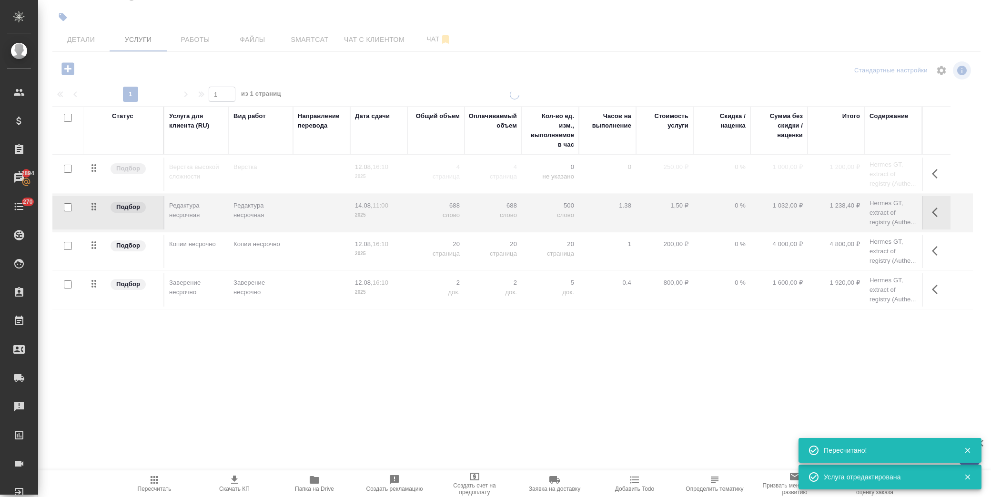
type input "normal"
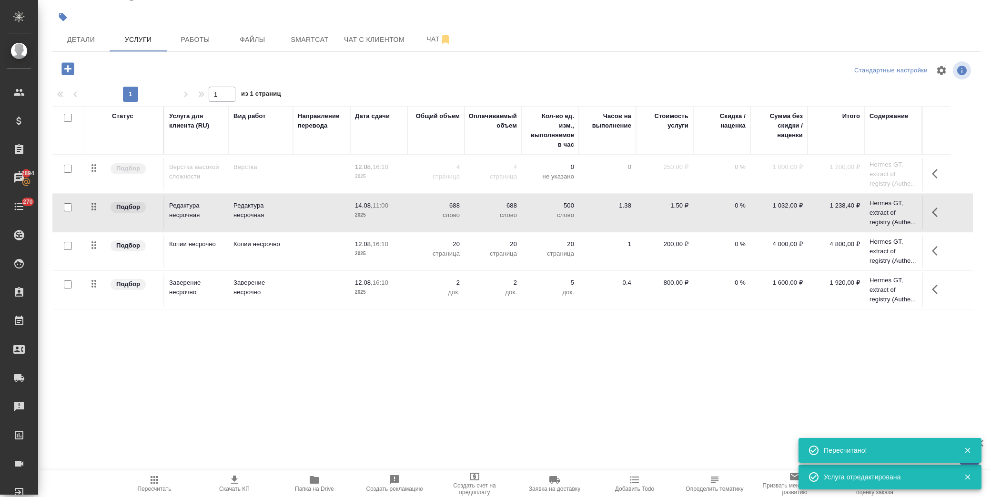
click at [930, 249] on button "button" at bounding box center [937, 251] width 23 height 23
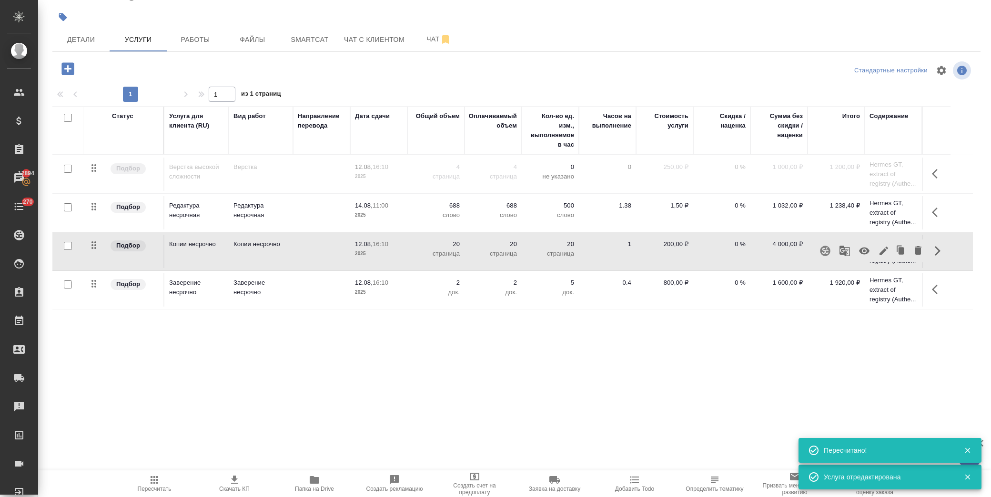
click at [887, 250] on icon "button" at bounding box center [883, 250] width 11 height 11
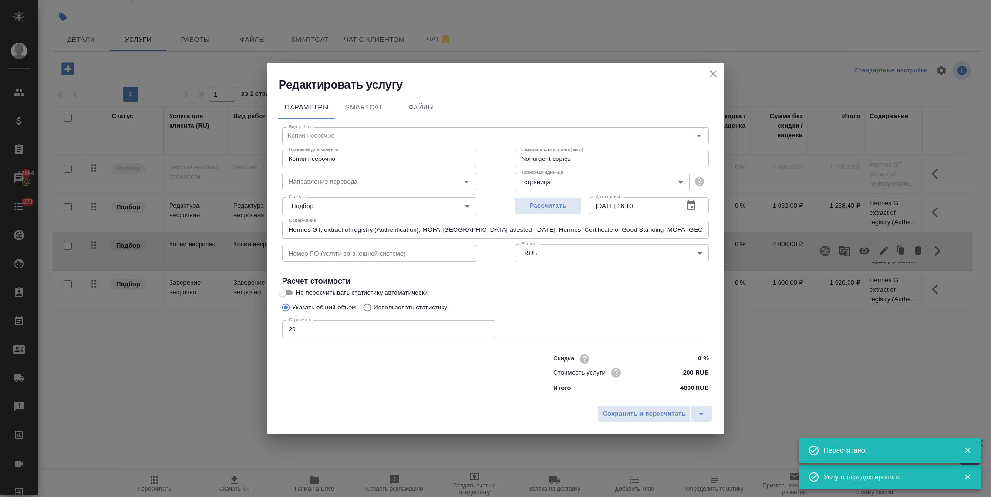
click at [685, 205] on icon "button" at bounding box center [690, 205] width 11 height 11
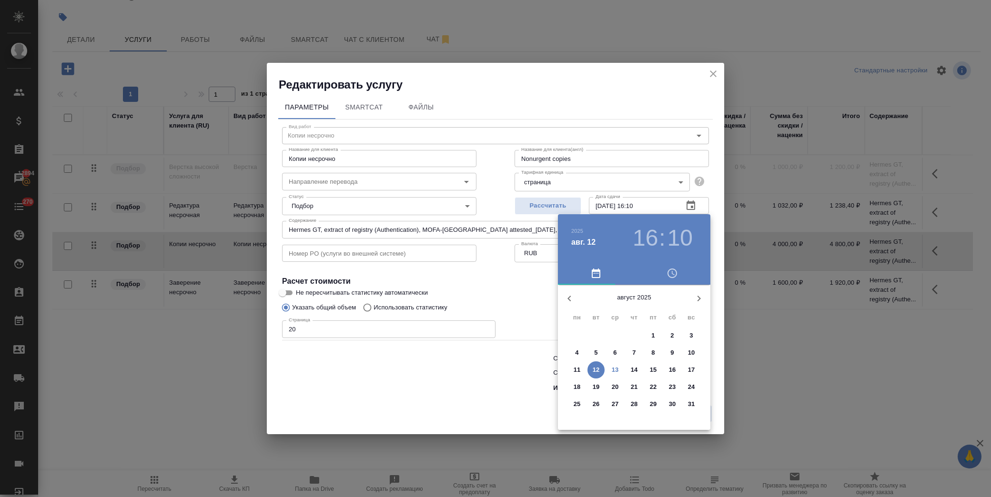
click at [635, 370] on p "14" at bounding box center [634, 370] width 7 height 10
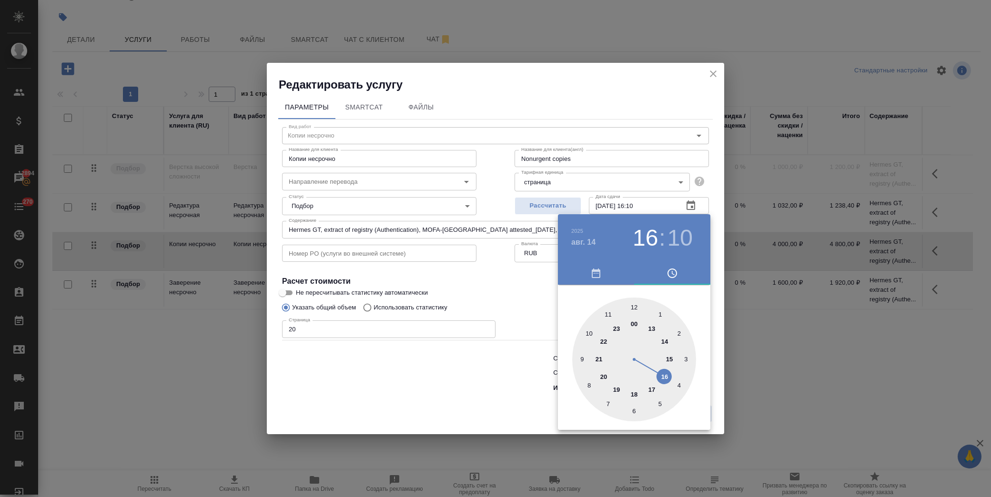
type input "14.08.2025 16:10"
click at [516, 286] on div at bounding box center [495, 248] width 991 height 497
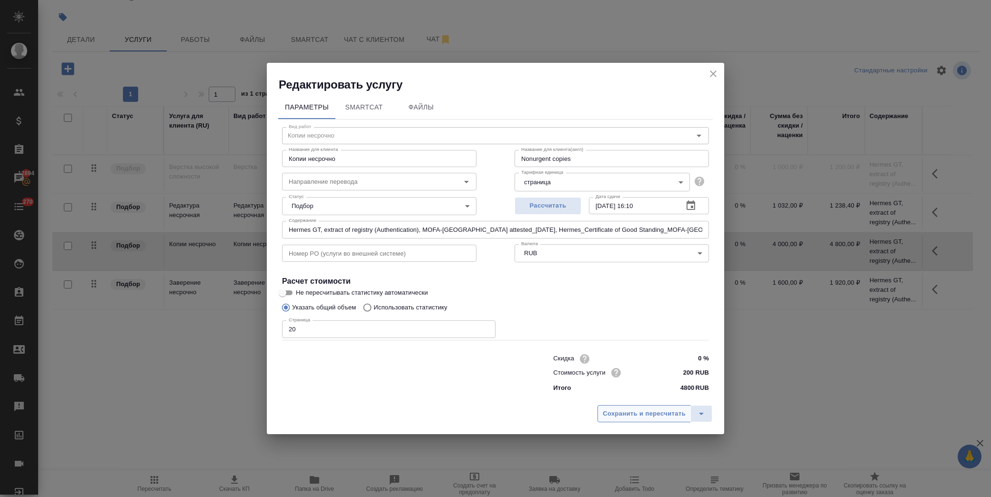
click at [624, 416] on span "Сохранить и пересчитать" at bounding box center [644, 414] width 83 height 11
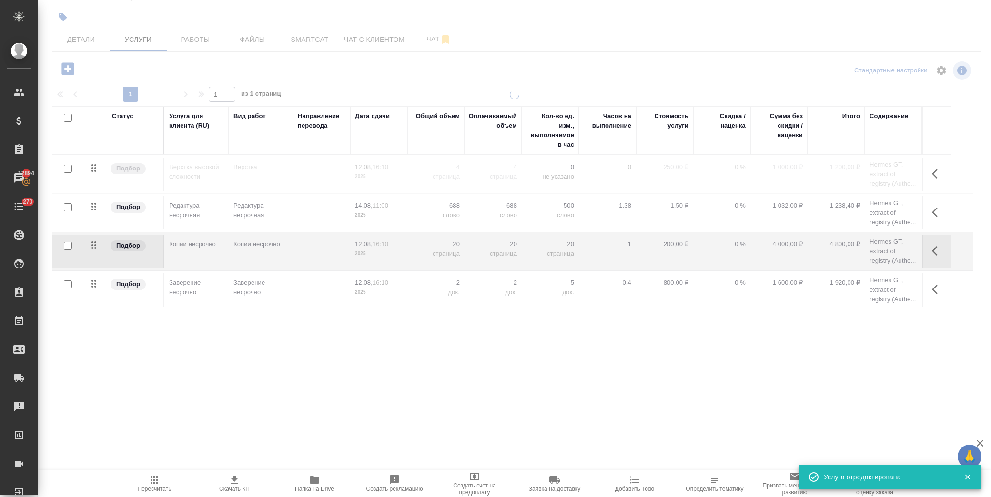
click at [935, 291] on icon "button" at bounding box center [937, 289] width 11 height 11
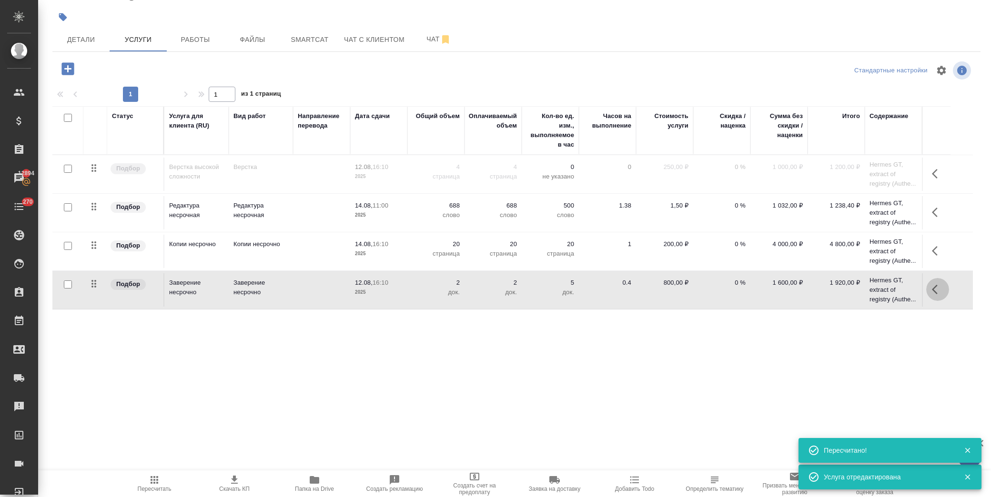
click at [935, 286] on icon "button" at bounding box center [937, 289] width 11 height 11
click at [887, 286] on icon "button" at bounding box center [883, 289] width 9 height 9
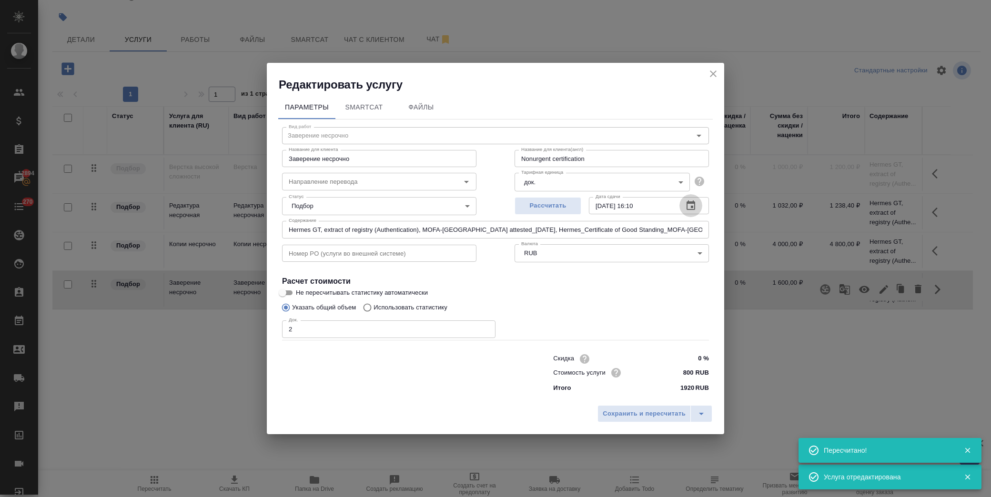
click at [689, 201] on icon "button" at bounding box center [690, 205] width 11 height 11
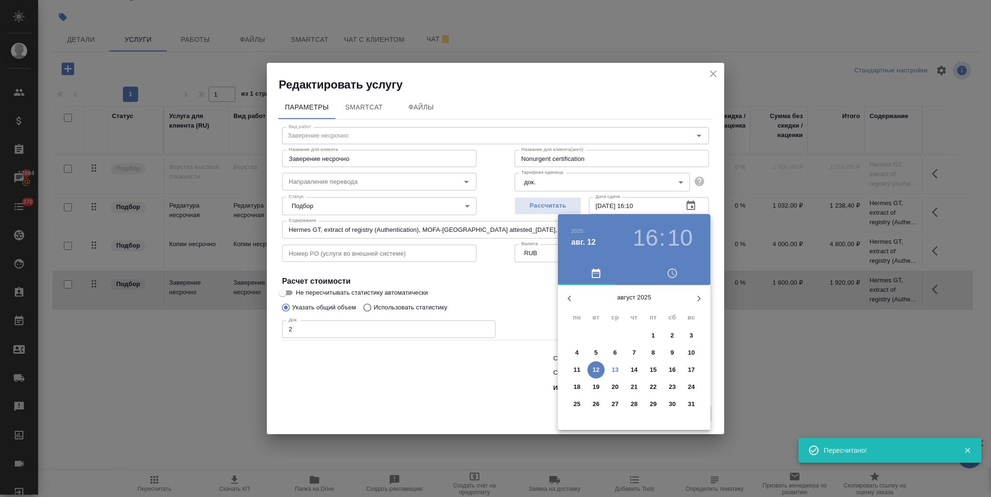
click at [630, 371] on span "14" at bounding box center [634, 370] width 17 height 10
type input "14.08.2025 16:10"
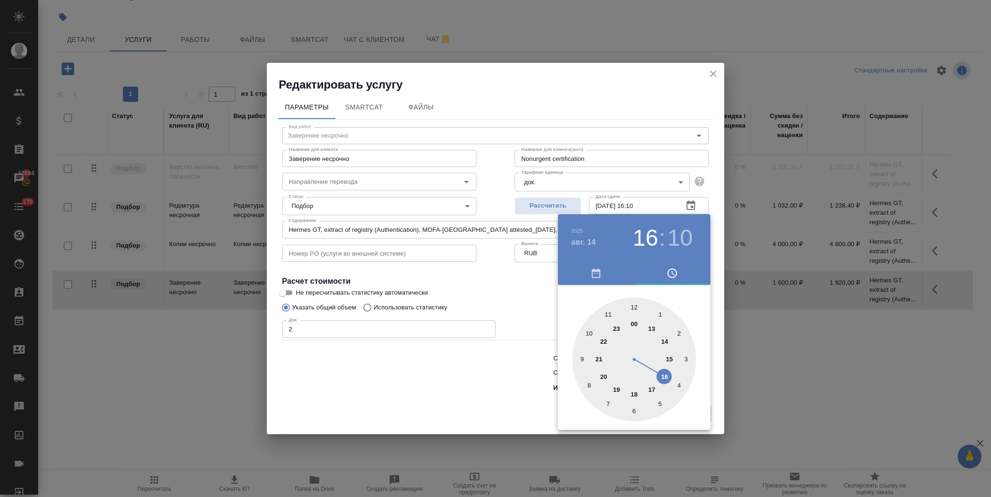
click at [539, 308] on div at bounding box center [495, 248] width 991 height 497
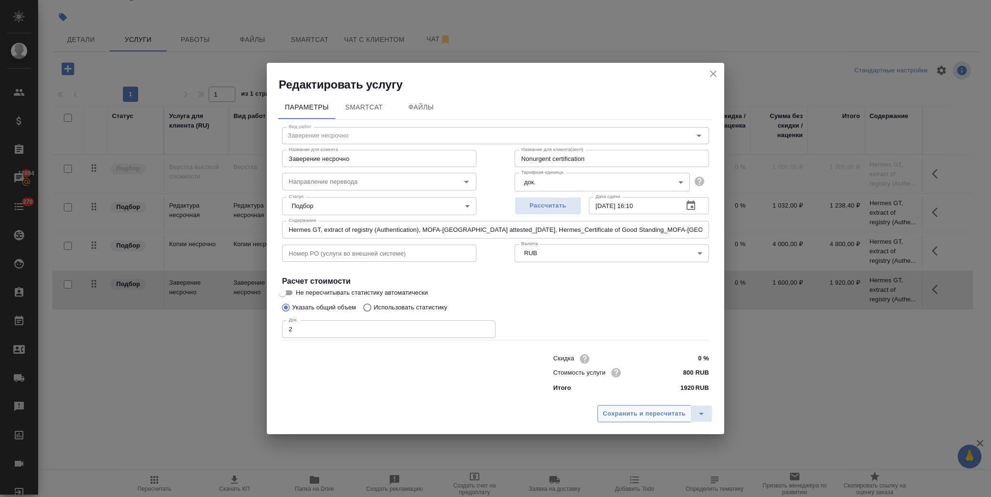
click at [620, 412] on span "Сохранить и пересчитать" at bounding box center [644, 414] width 83 height 11
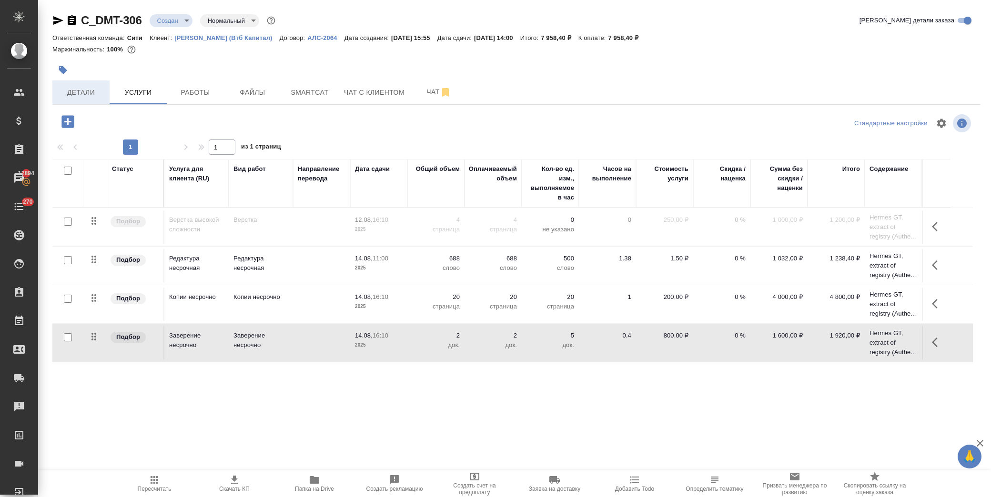
click at [79, 92] on span "Детали" at bounding box center [81, 93] width 46 height 12
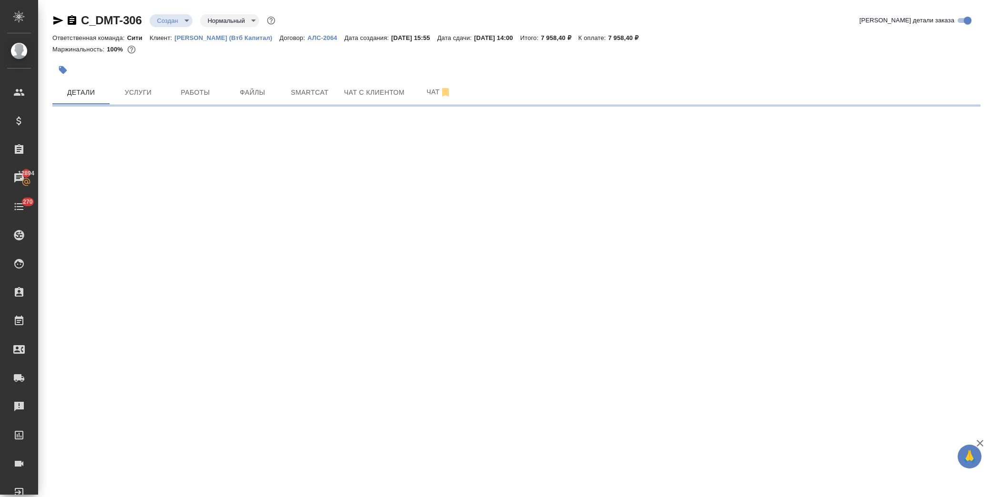
select select "RU"
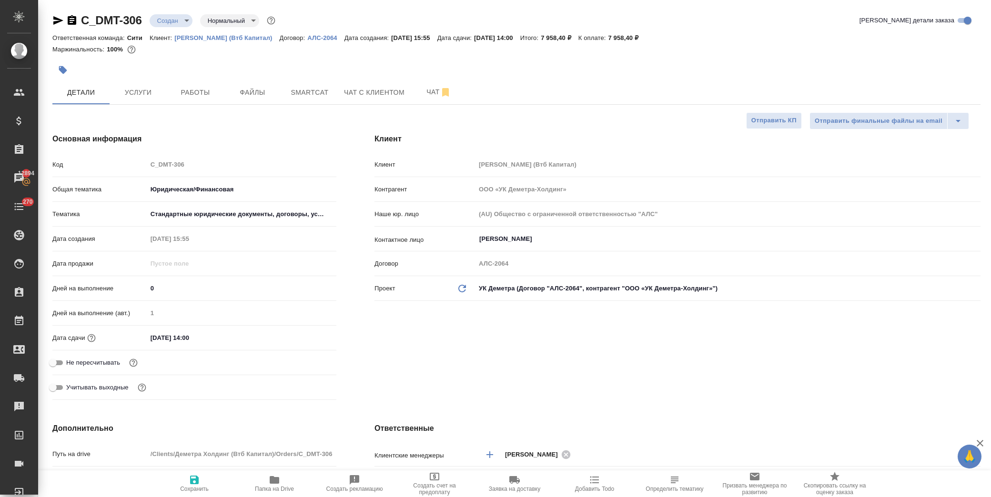
type textarea "x"
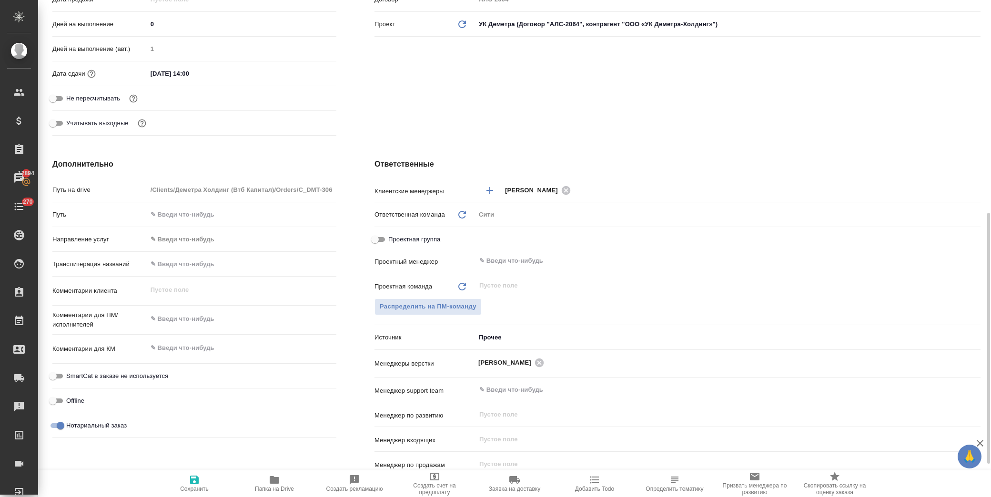
scroll to position [317, 0]
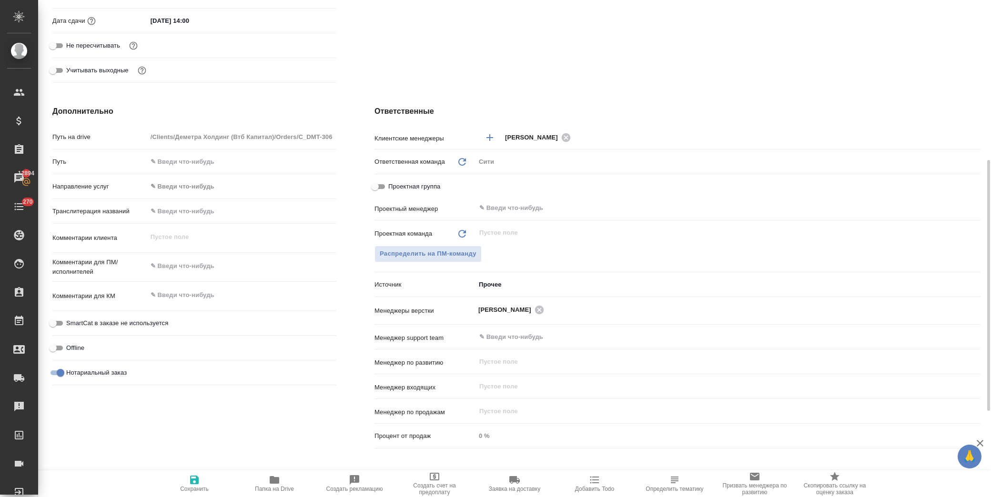
type textarea "x"
click at [255, 264] on textarea at bounding box center [241, 266] width 189 height 16
type textarea "x"
type textarea "э"
type textarea "x"
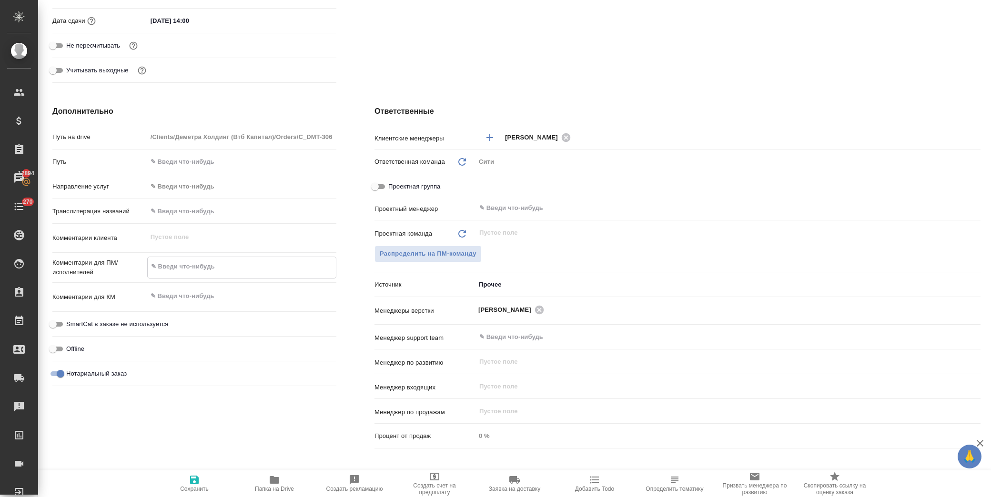
type textarea "x"
type textarea "эт"
type textarea "x"
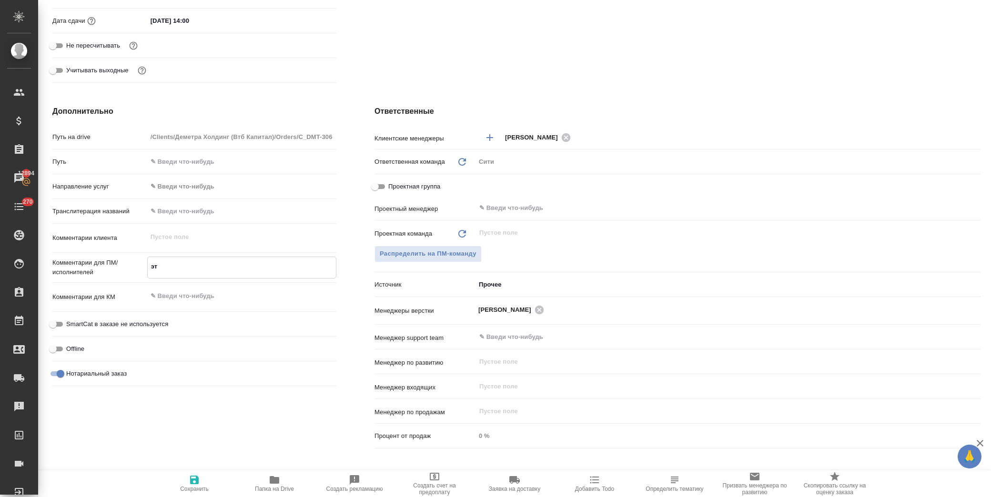
type textarea "эти"
type textarea "x"
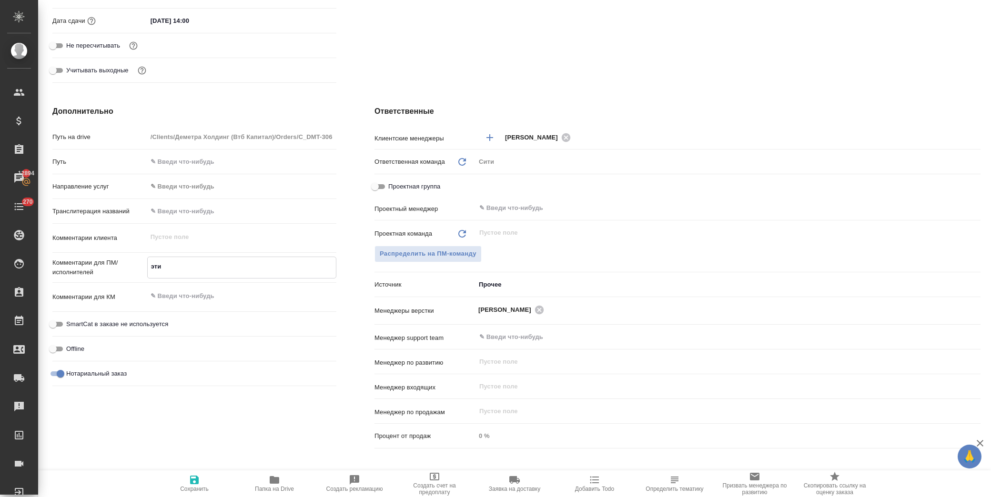
type textarea "эти"
type textarea "x"
type textarea "эти д"
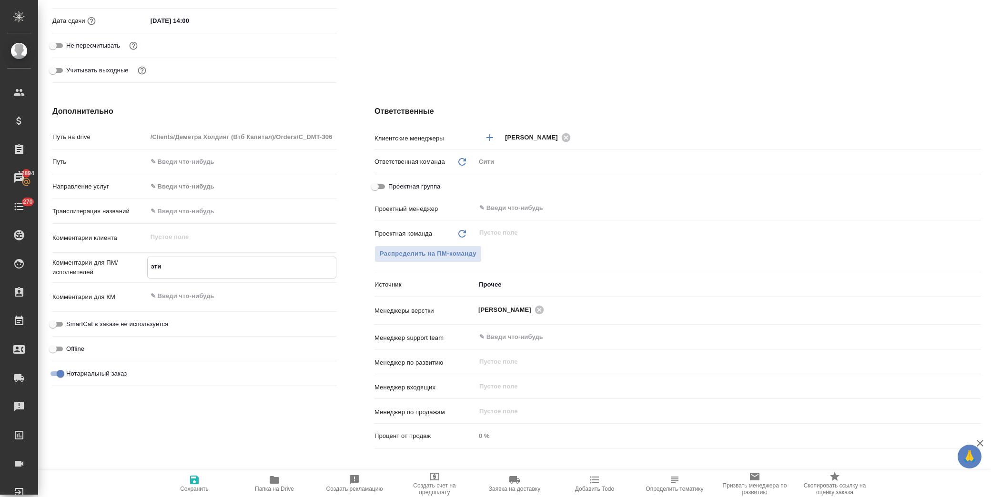
type textarea "x"
type textarea "эти до"
type textarea "x"
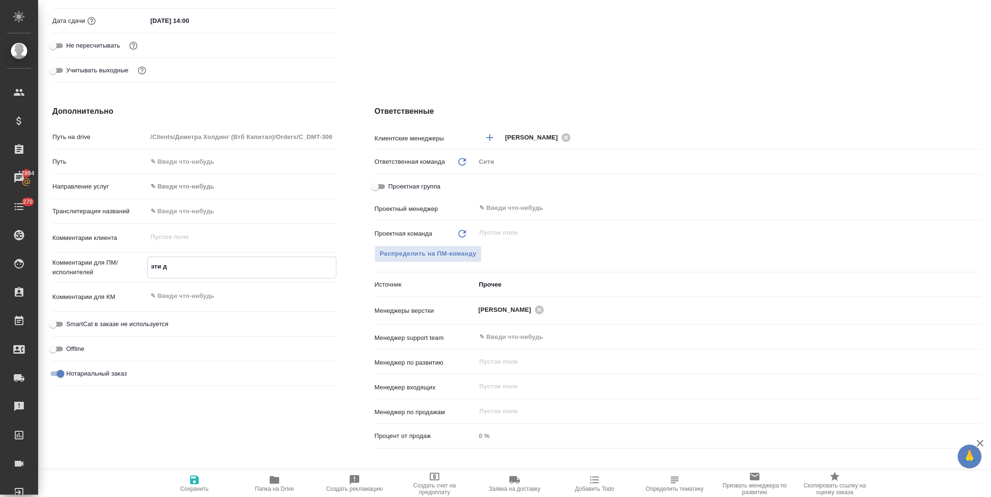
type textarea "x"
type textarea "эти док"
type textarea "x"
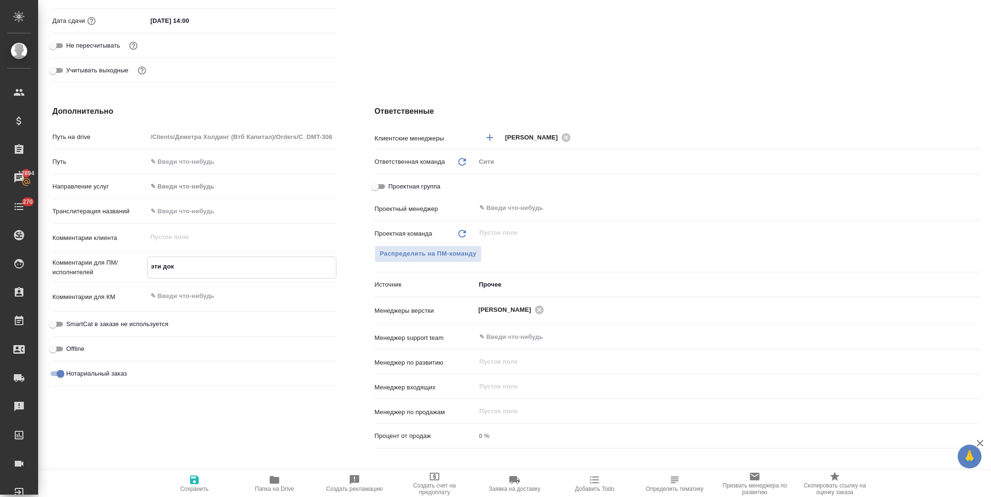
type textarea "x"
type textarea "эти доки"
type textarea "x"
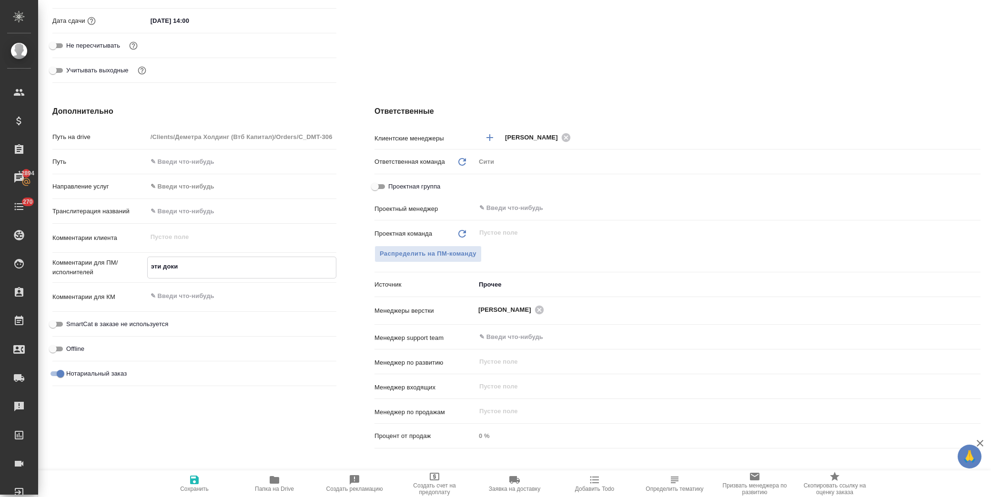
type textarea "эти доки"
type textarea "x"
type textarea "эти доки у"
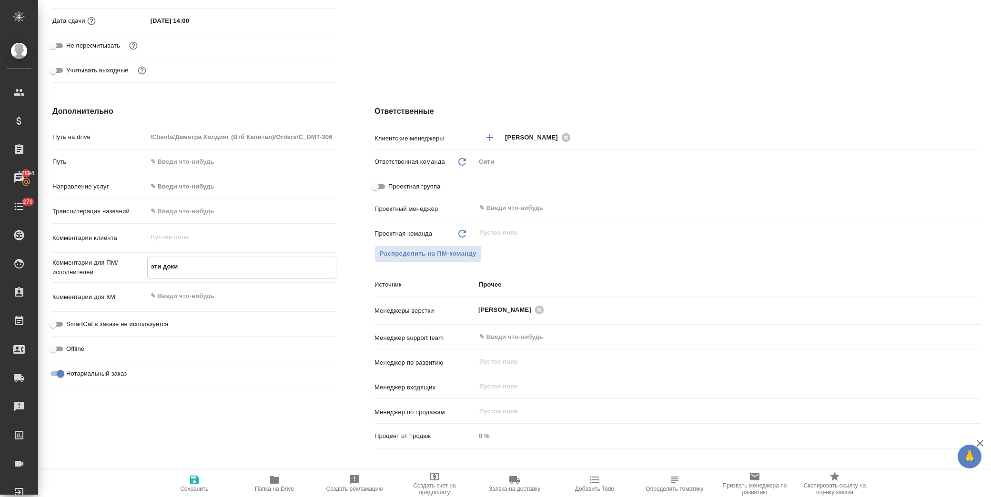
type textarea "x"
type textarea "эти доки уж"
type textarea "x"
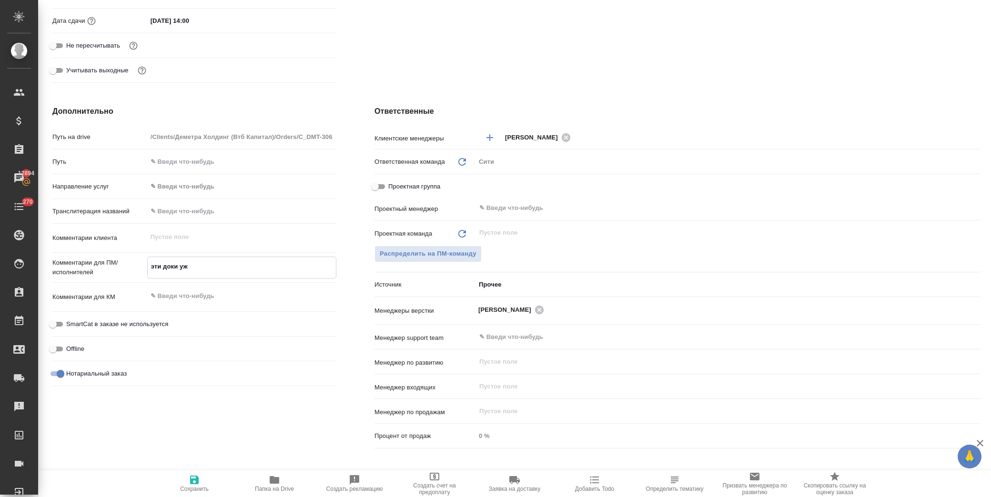
type textarea "x"
type textarea "эти доки уже"
type textarea "x"
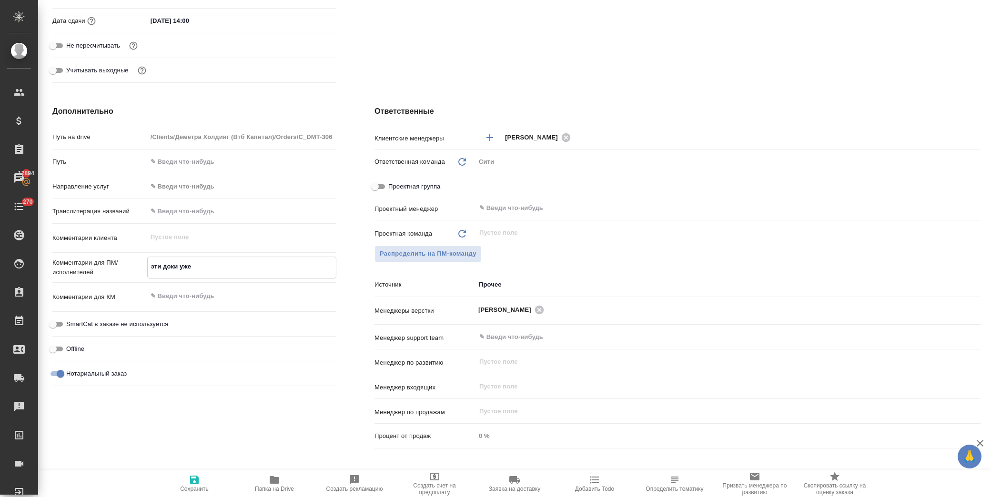
type textarea "x"
type textarea "эти доки уже"
type textarea "x"
type textarea "эти доки уже п"
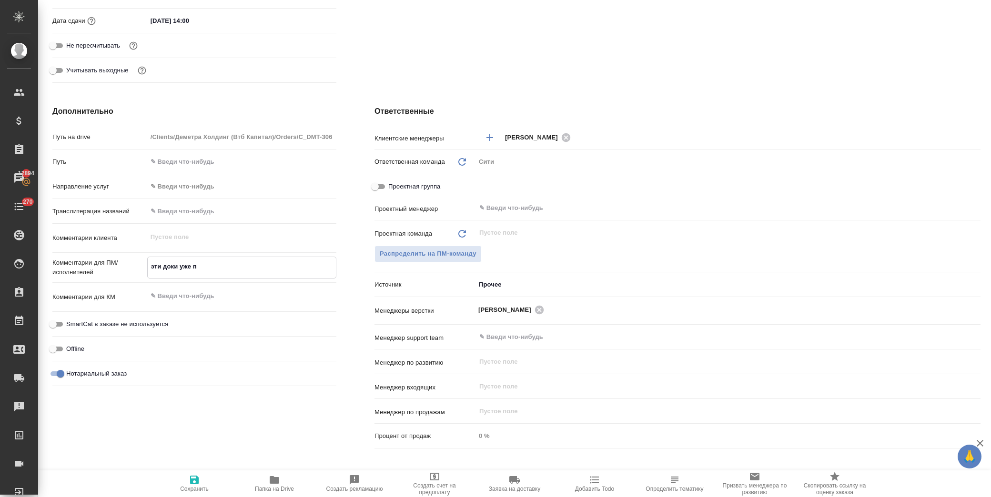
type textarea "x"
type textarea "эти доки уже пе"
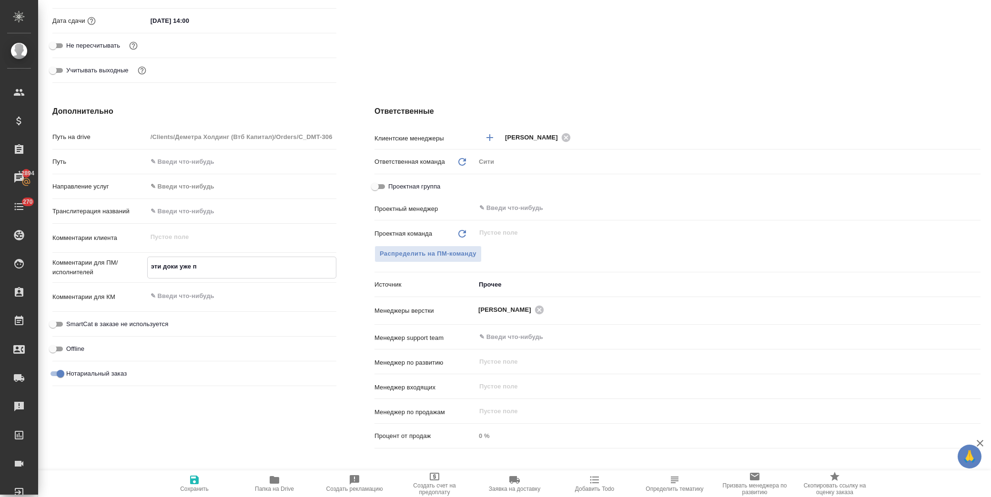
type textarea "x"
type textarea "эти доки уже пер"
type textarea "x"
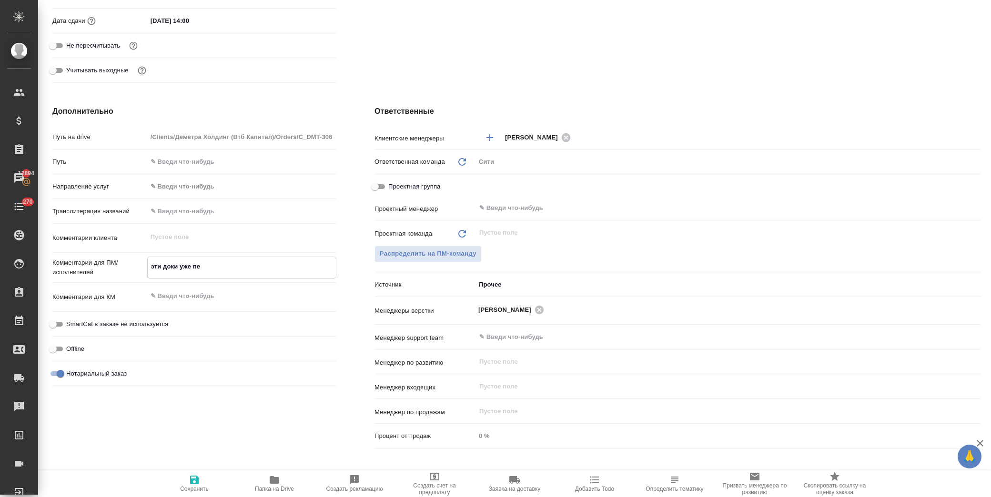
type textarea "x"
type textarea "эти доки уже пере"
type textarea "x"
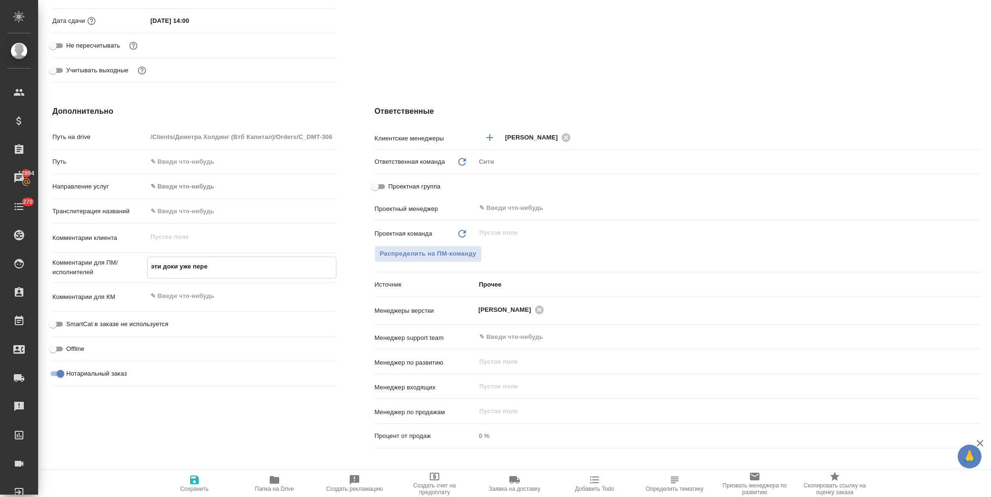
type textarea "x"
type textarea "эти доки уже перев"
type textarea "x"
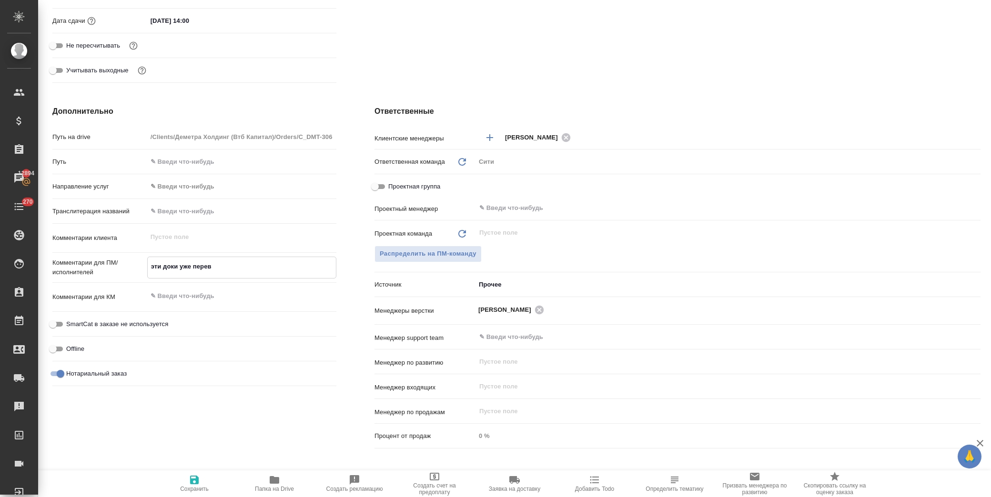
type textarea "эти доки уже перево"
type textarea "x"
type textarea "эти доки уже перевод"
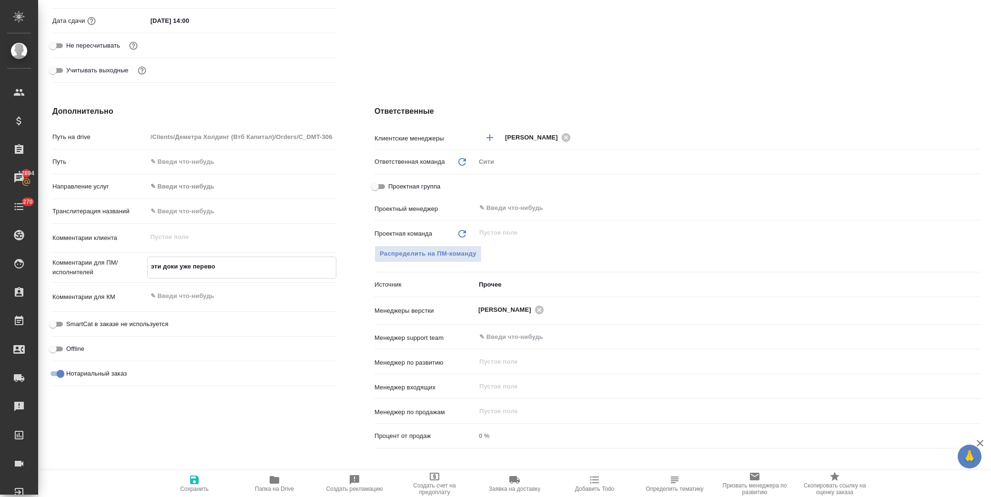
type textarea "x"
type textarea "эти доки уже переводи"
type textarea "x"
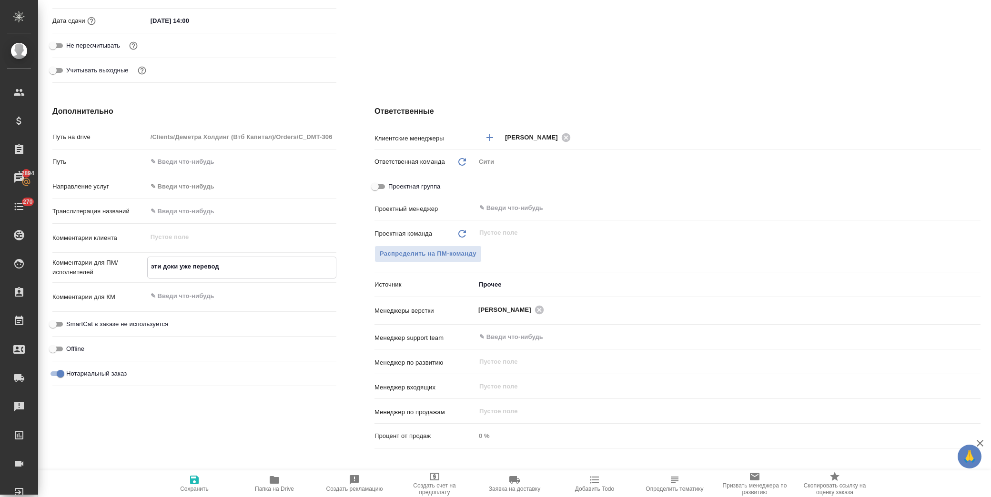
type textarea "x"
type textarea "эти доки уже переводил"
type textarea "x"
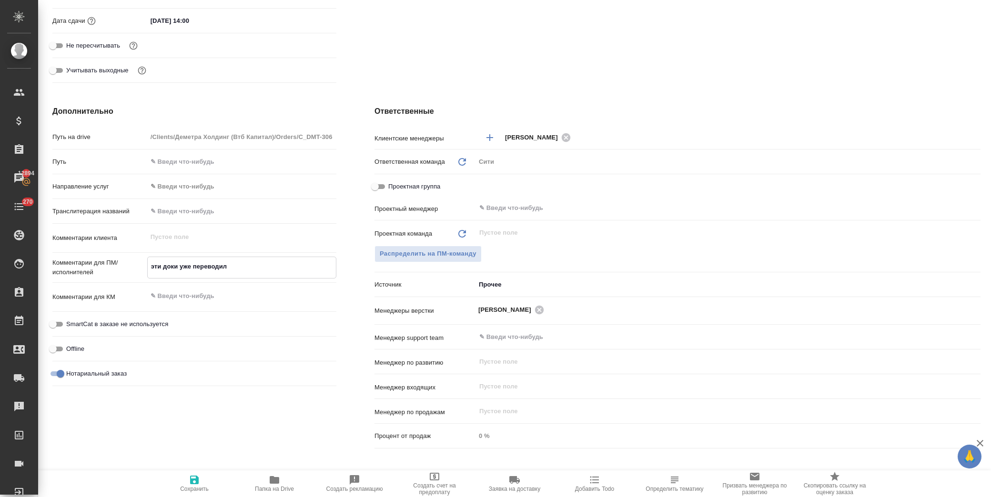
type textarea "x"
type textarea "эти доки уже переводили"
type textarea "x"
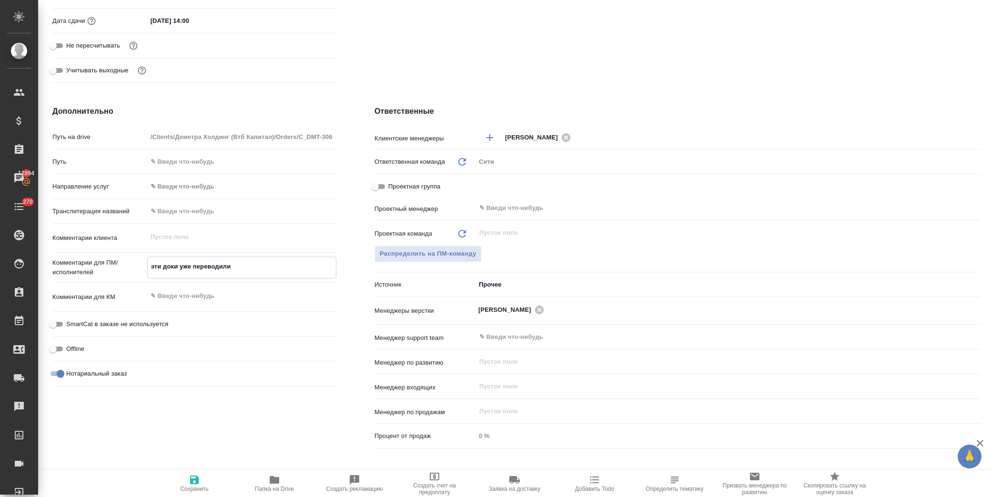
type textarea "эти доки уже переводили,"
type textarea "x"
type textarea "эти доки уже переводили,"
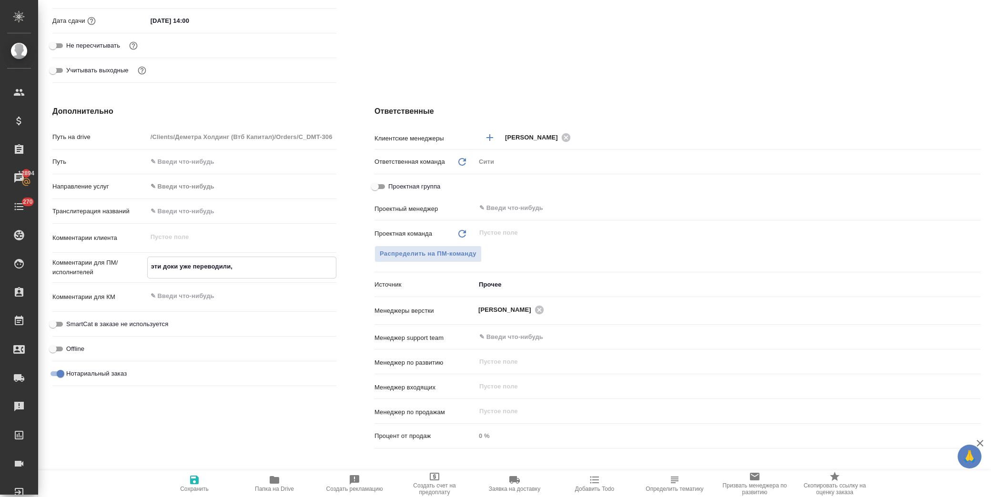
type textarea "x"
type textarea "эти доки уже переводили, е"
type textarea "x"
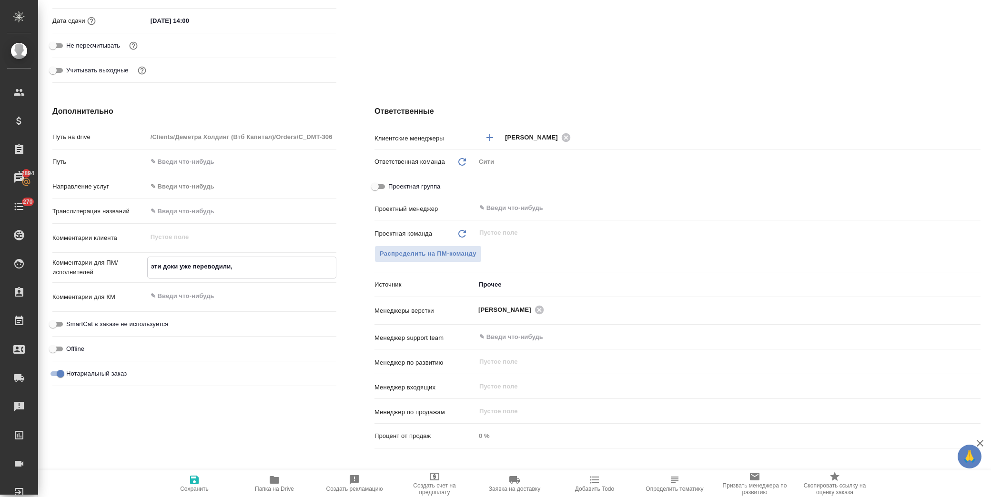
type textarea "x"
type textarea "эти доки уже переводили, ес"
type textarea "x"
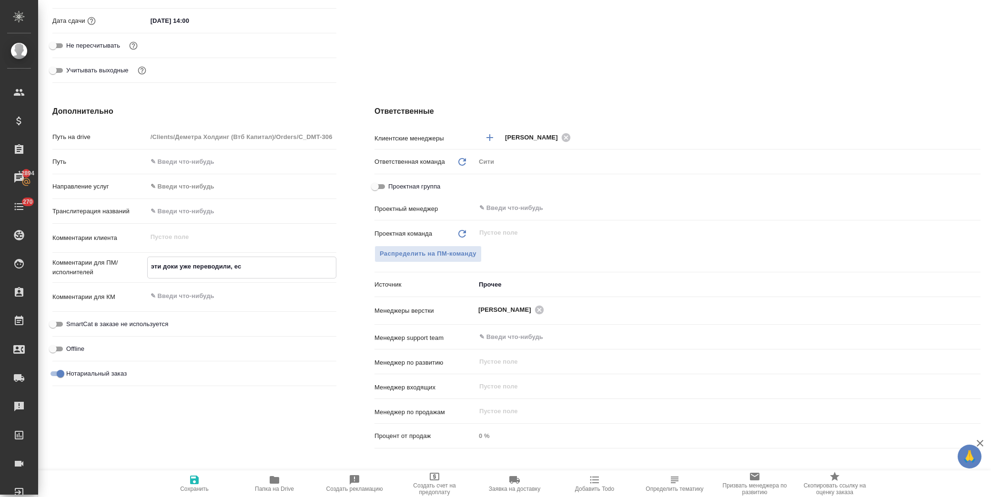
type textarea "x"
type textarea "эти доки уже переводили, ест"
type textarea "x"
type textarea "эти доки уже переводили, есть"
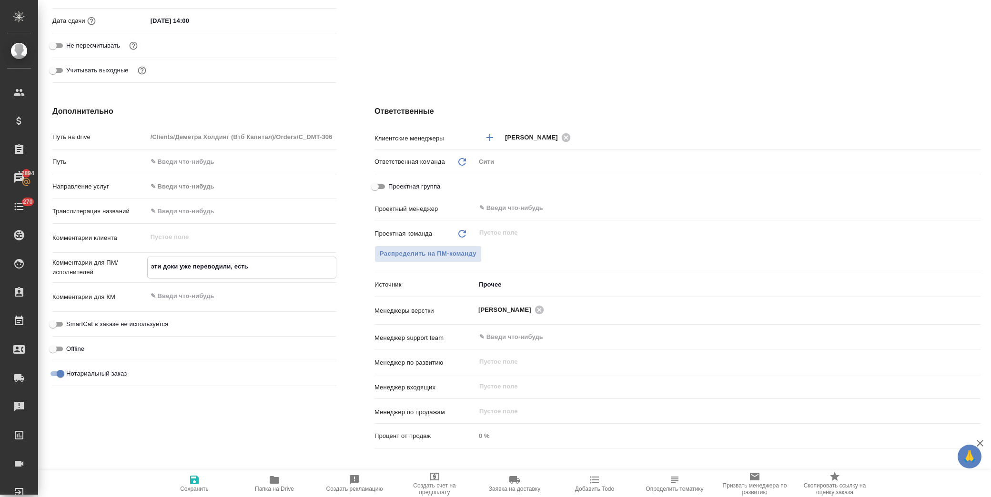
type textarea "x"
type textarea "эти доки уже переводили, есть"
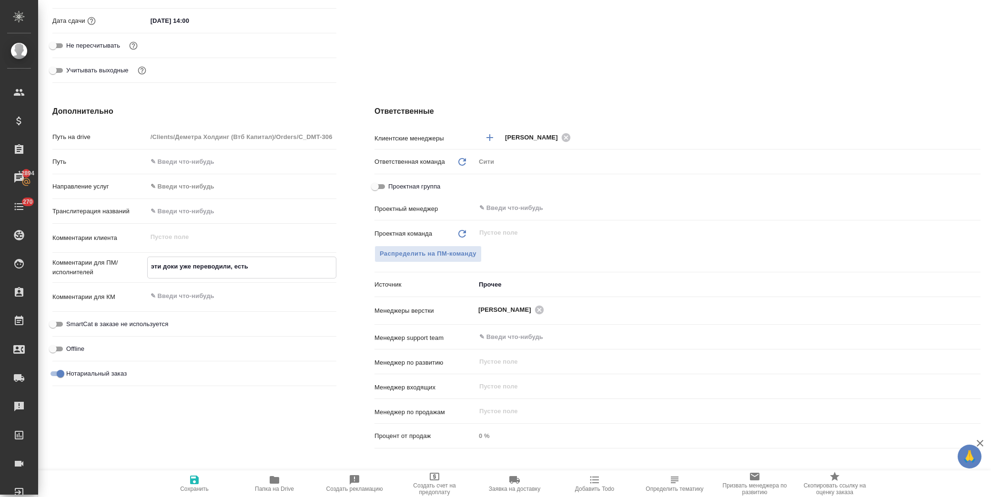
type textarea "x"
type textarea "эти доки уже переводили, есть н"
type textarea "x"
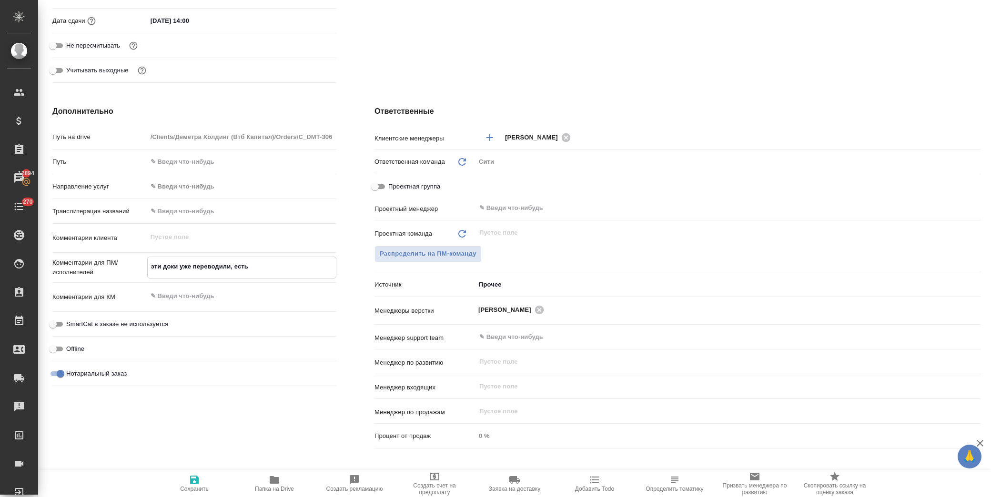
type textarea "x"
type textarea "эти доки уже переводили, есть не"
type textarea "x"
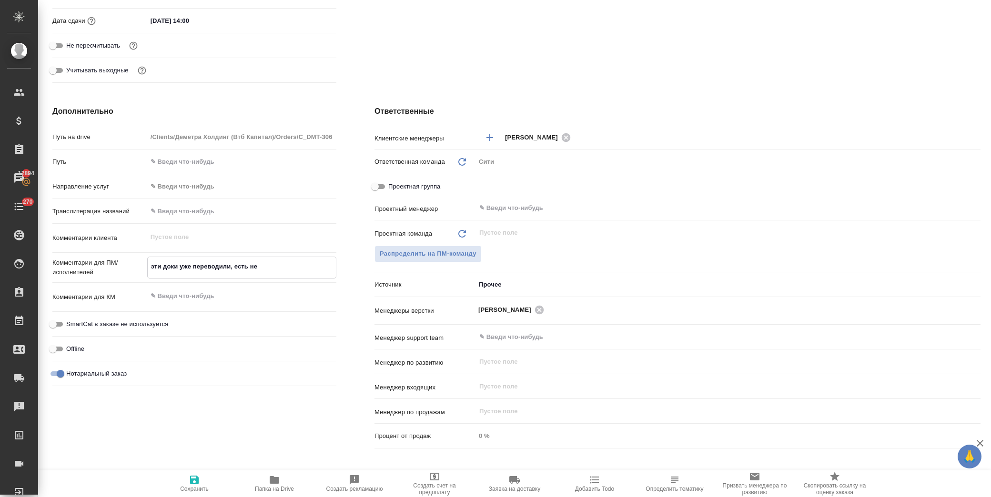
type textarea "x"
type textarea "эти доки уже переводили, есть неб"
type textarea "x"
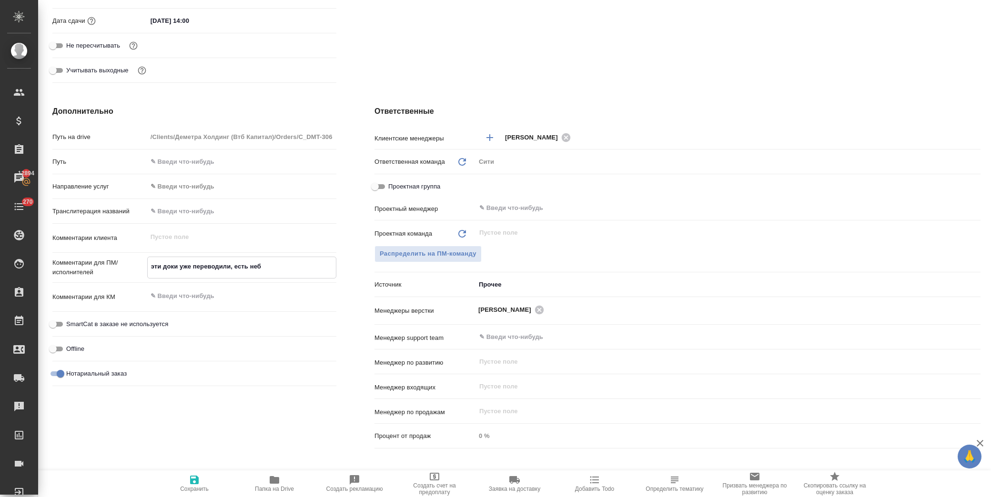
type textarea "эти доки уже переводили, есть небо"
type textarea "x"
type textarea "эти доки уже переводили, есть небол"
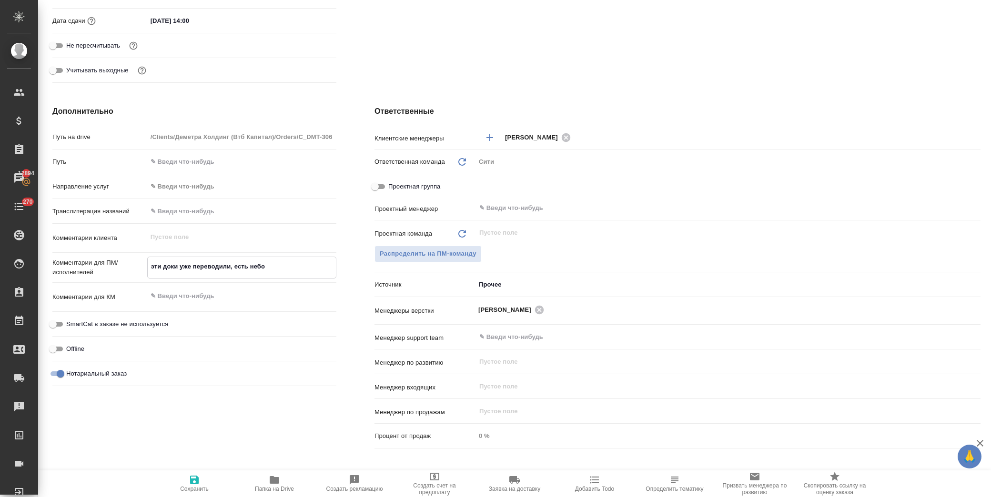
type textarea "x"
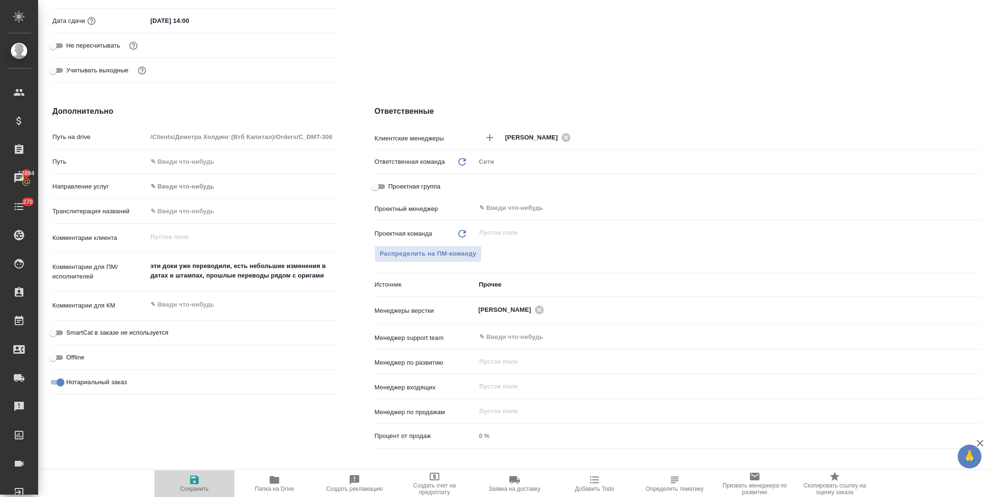
click at [203, 481] on span "Сохранить" at bounding box center [194, 483] width 69 height 18
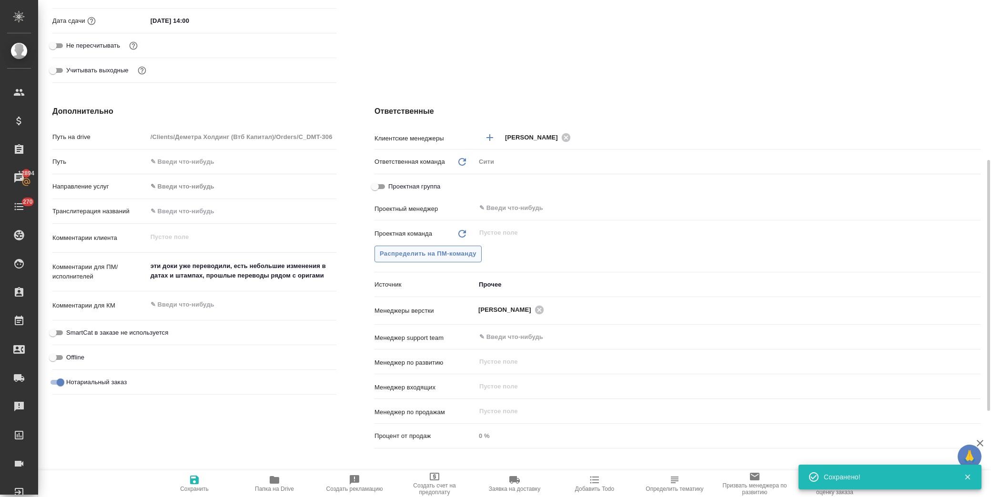
click at [426, 253] on span "Распределить на ПМ-команду" at bounding box center [428, 254] width 97 height 11
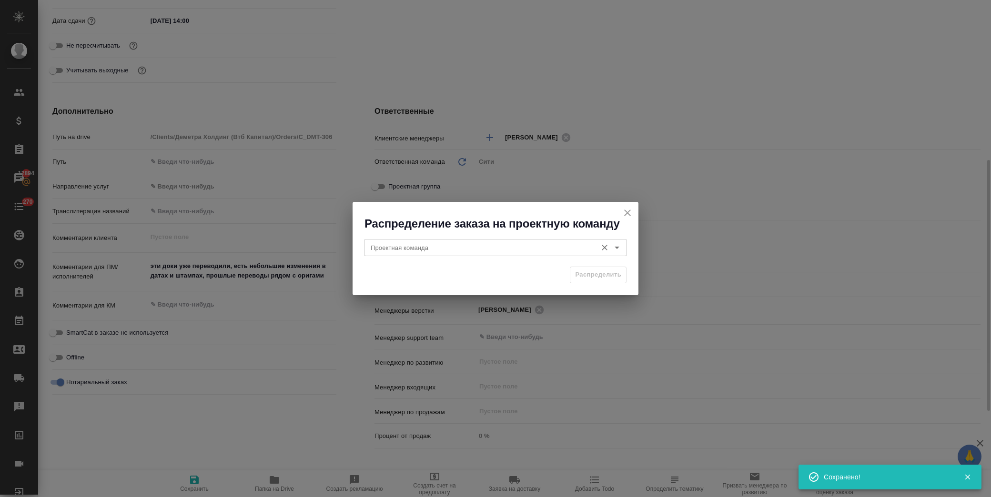
click at [445, 256] on div "Проектная команда" at bounding box center [495, 247] width 263 height 17
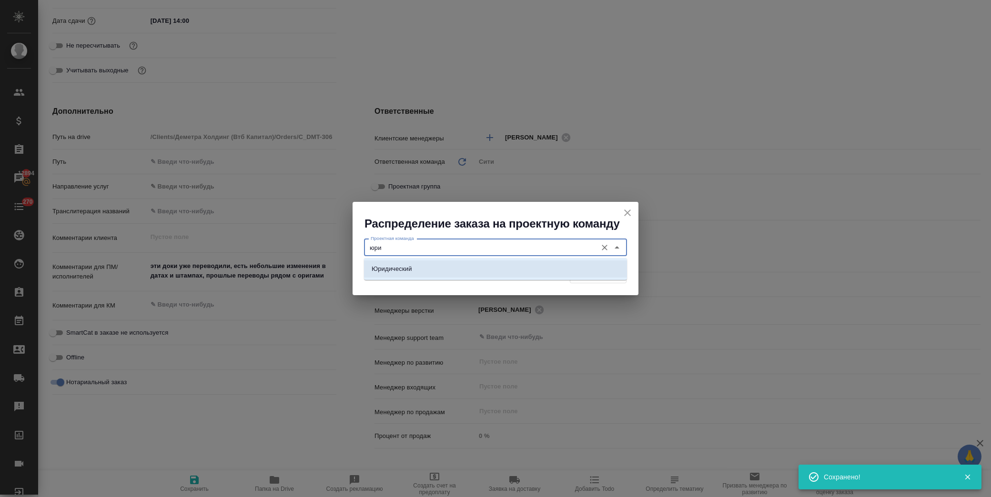
click at [499, 268] on li "Юридический" at bounding box center [495, 269] width 263 height 17
click at [627, 271] on div "Распределить" at bounding box center [496, 278] width 286 height 33
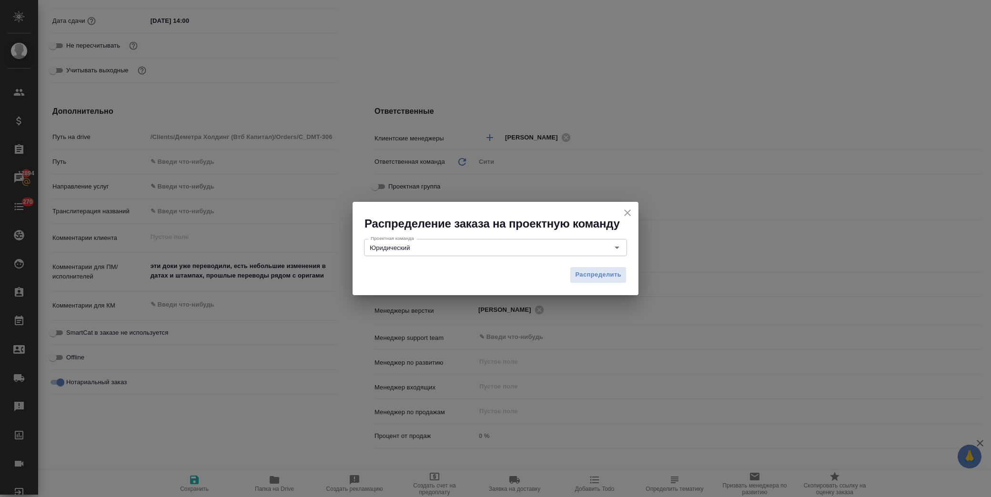
click at [605, 285] on div "Распределить" at bounding box center [496, 278] width 286 height 33
click at [605, 273] on span "Распределить" at bounding box center [598, 275] width 46 height 11
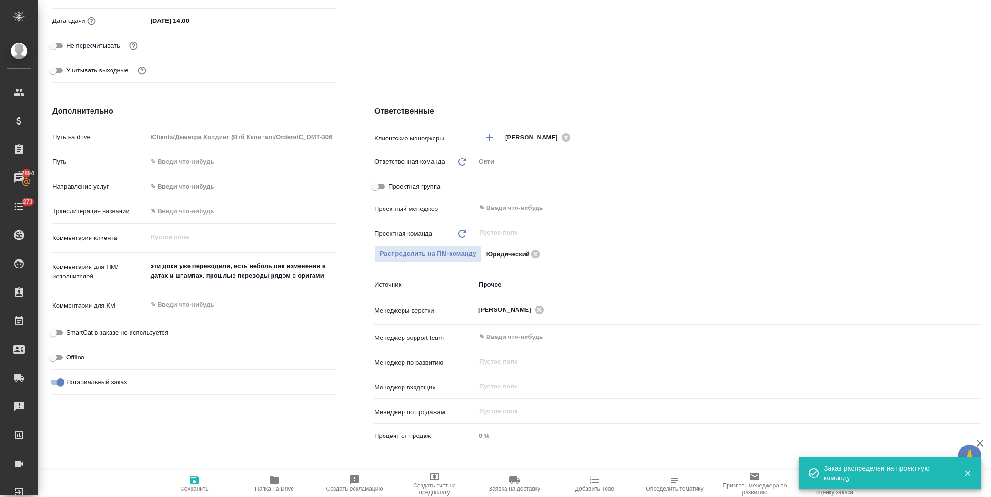
click at [188, 478] on span "Сохранить" at bounding box center [194, 483] width 69 height 18
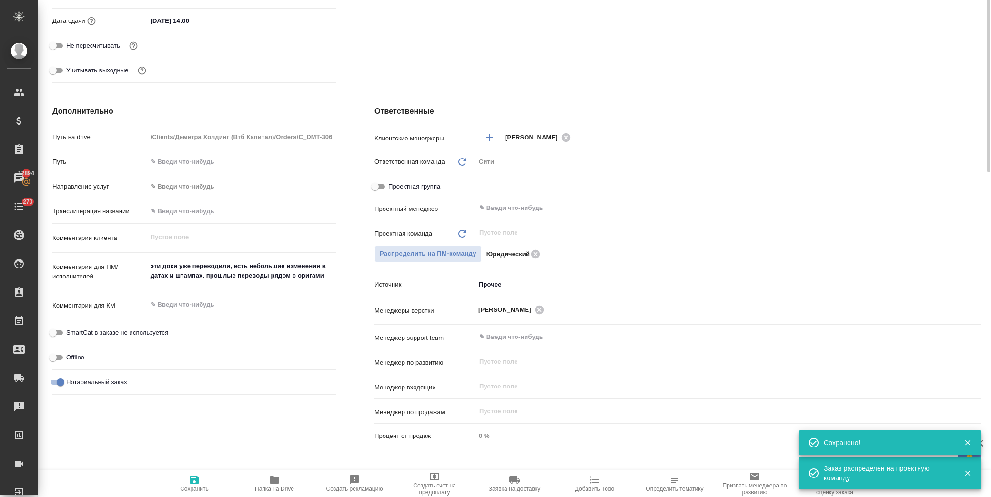
scroll to position [0, 0]
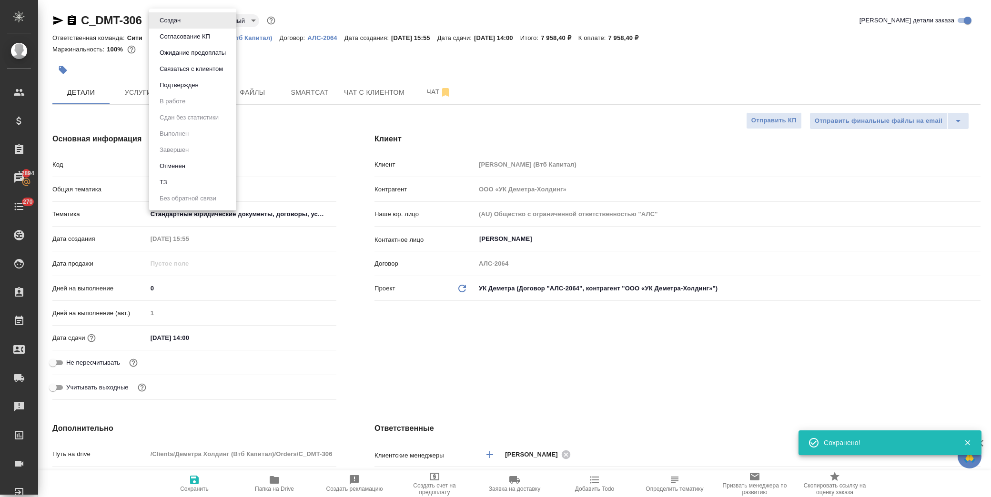
click at [183, 21] on body "🙏 .cls-1 fill:#fff; AWATERA Лофицкая Юлия Владимировна Клиенты Спецификации Зак…" at bounding box center [495, 248] width 991 height 497
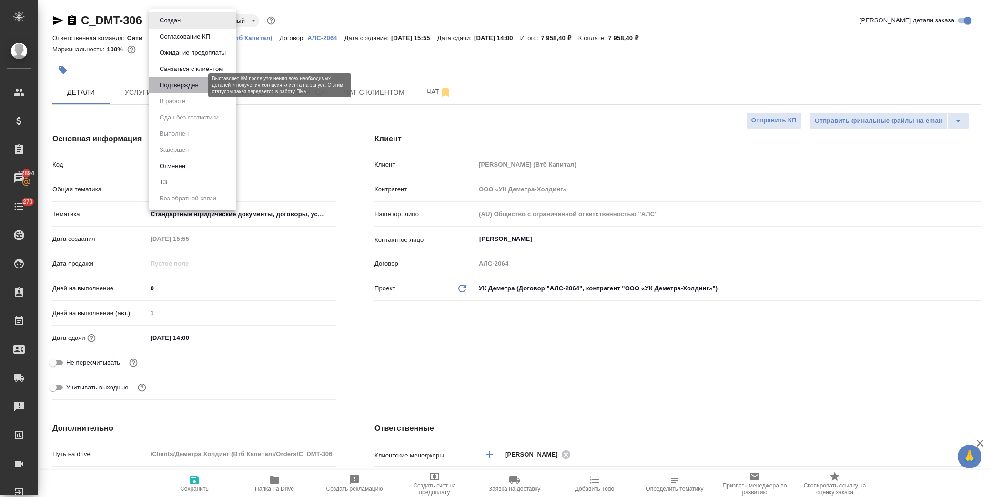
click at [199, 89] on button "Подтвержден" at bounding box center [179, 85] width 45 height 10
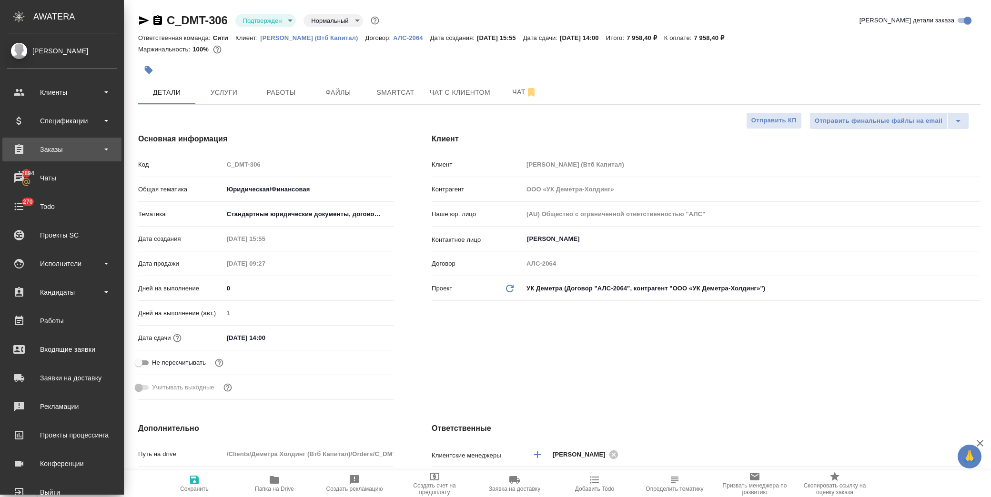
click at [65, 153] on div "Заказы" at bounding box center [62, 149] width 110 height 14
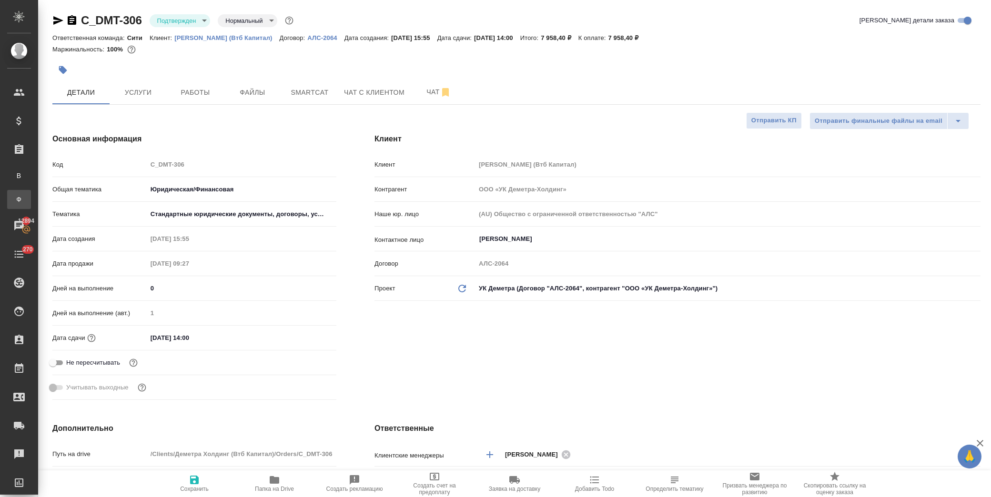
click at [14, 200] on div "Заказы физ. лиц" at bounding box center [7, 200] width 14 height 10
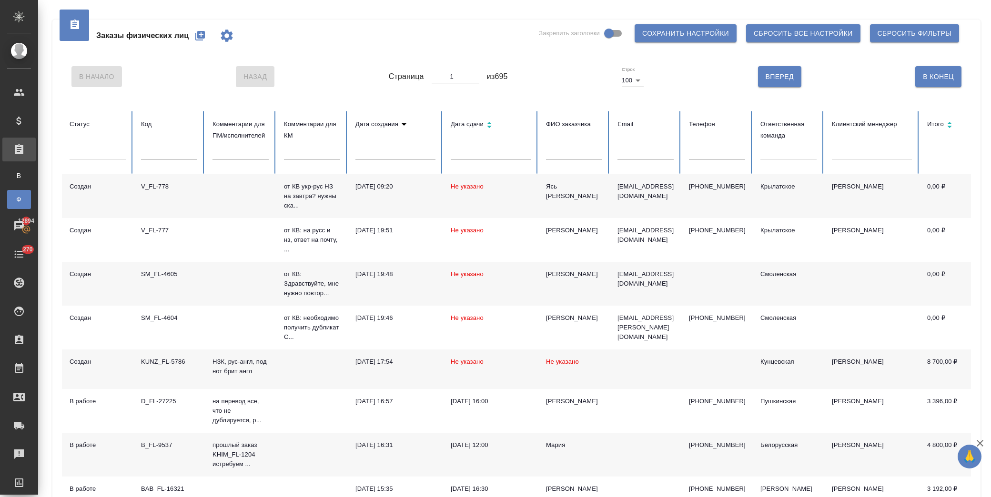
click at [198, 36] on icon "button" at bounding box center [200, 36] width 10 height 10
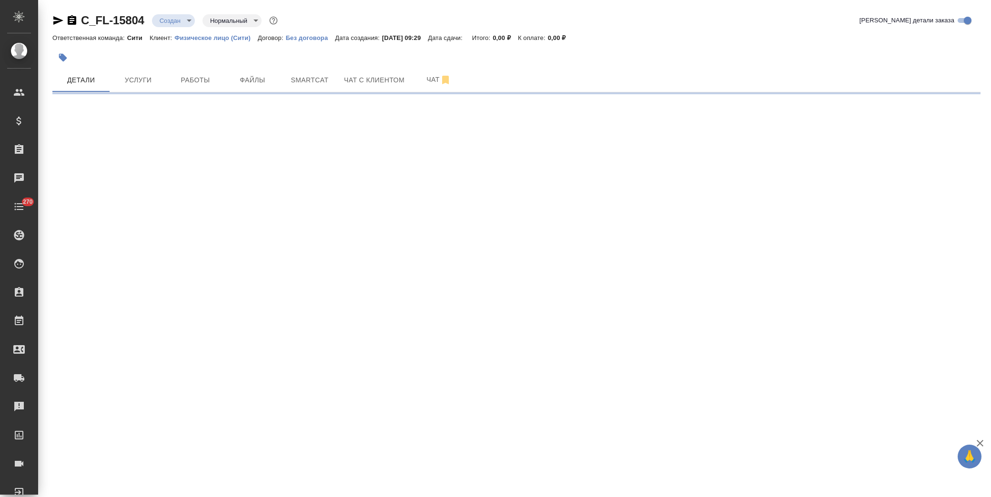
select select "RU"
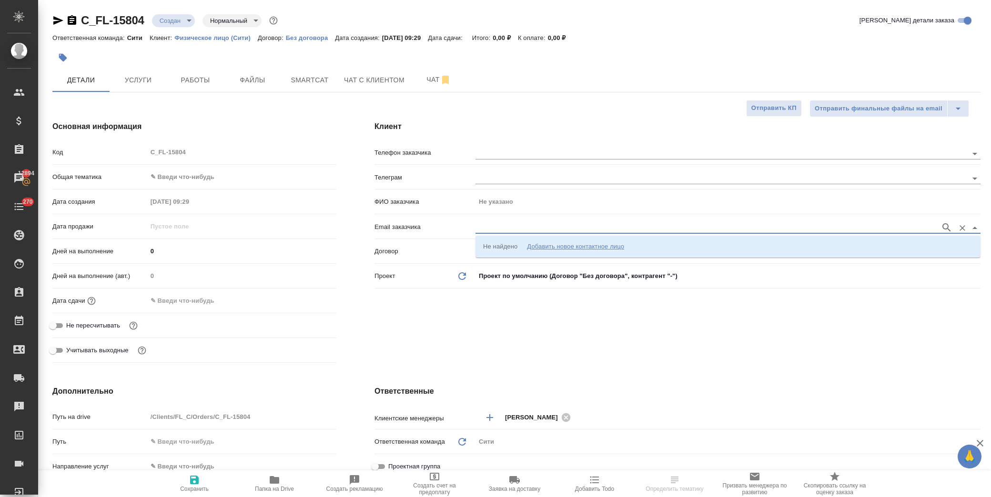
click at [525, 229] on input "text" at bounding box center [705, 227] width 460 height 11
paste input "eumakarova@vtb.ru"
type input "eumakarova@vtb.ru"
click at [546, 227] on input "eumakarova@vtb.ru" at bounding box center [705, 227] width 460 height 11
type textarea "x"
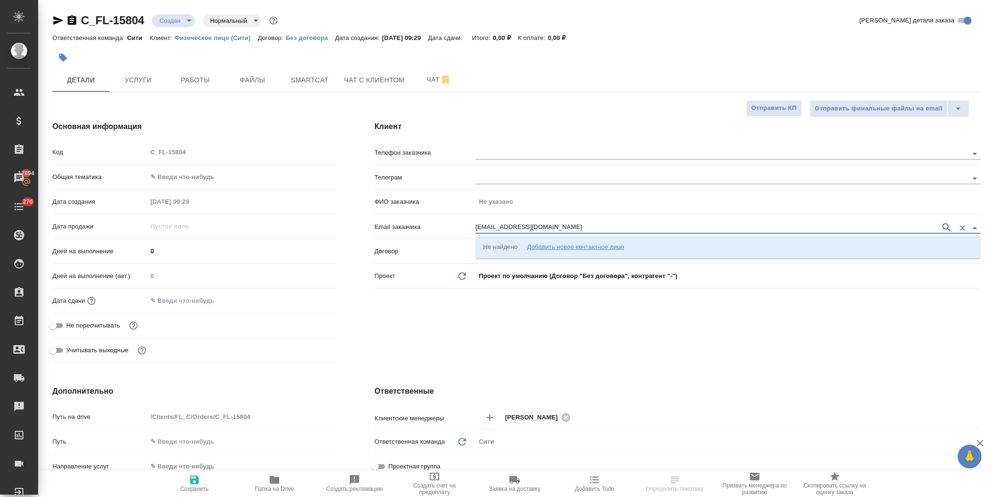
type textarea "x"
click at [944, 227] on icon "button" at bounding box center [946, 227] width 11 height 11
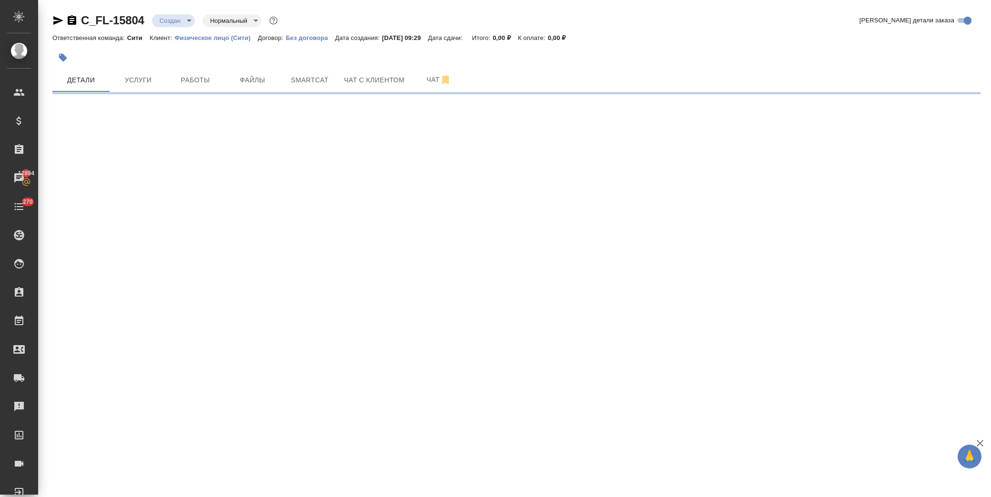
select select "RU"
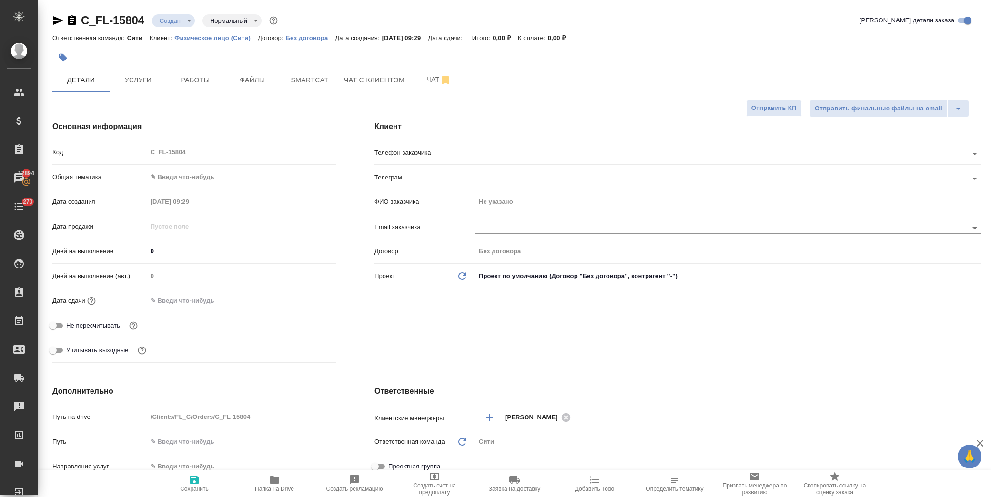
type textarea "x"
click at [502, 226] on input "text" at bounding box center [705, 227] width 460 height 11
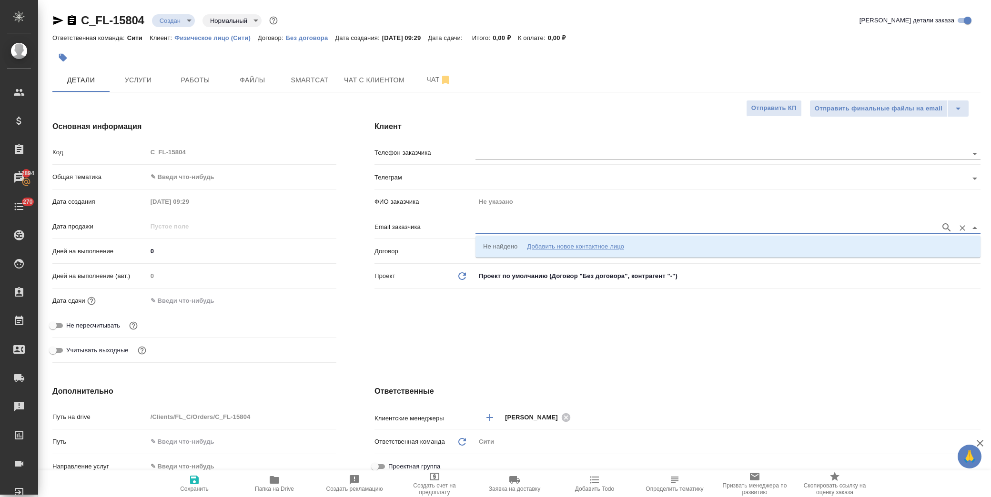
paste input "[EMAIL_ADDRESS][DOMAIN_NAME]"
type input "[EMAIL_ADDRESS][DOMAIN_NAME]"
click at [948, 225] on icon "button" at bounding box center [946, 227] width 11 height 11
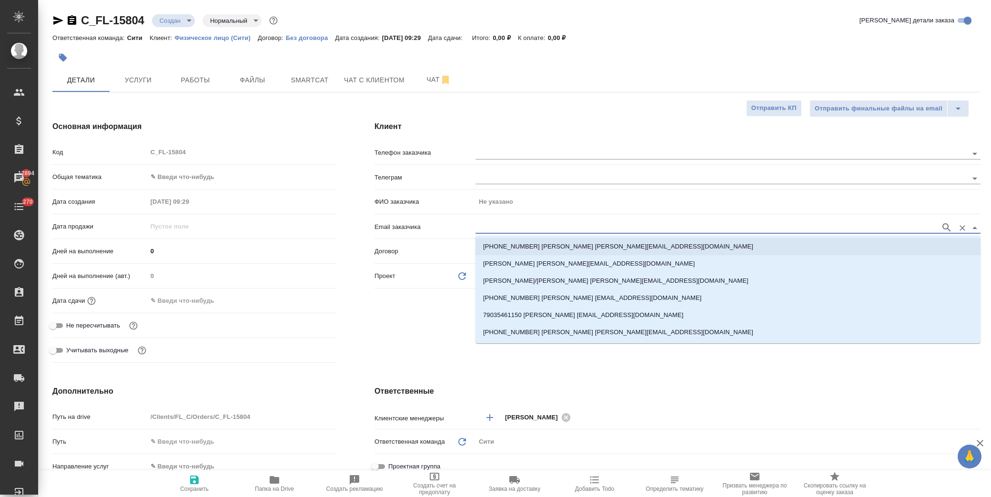
click at [592, 241] on li "+79035461150 Макарова Екатерина eumakarova@vtb.ru" at bounding box center [727, 246] width 505 height 17
type input "Макарова Екатерина"
type input "+79035461150 Макарова Екатерина eumakarova@vtb.ru"
type textarea "x"
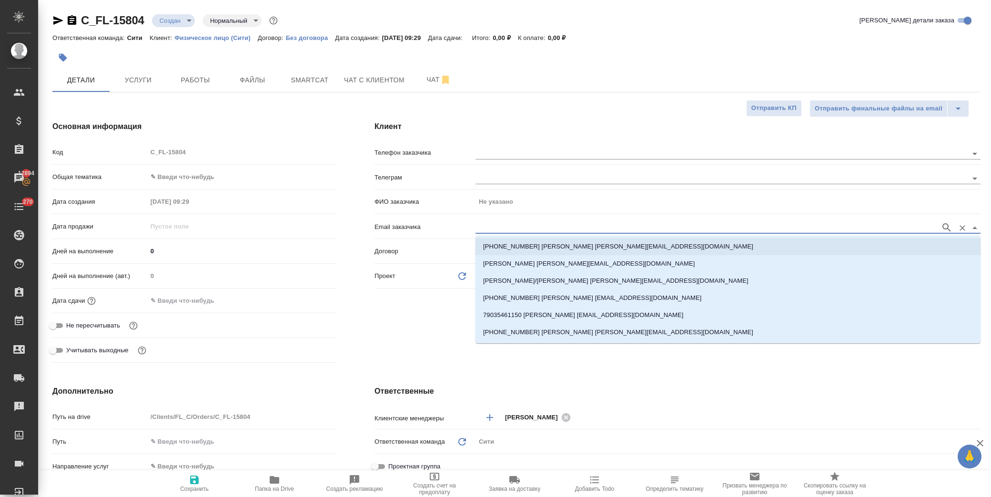
type textarea "x"
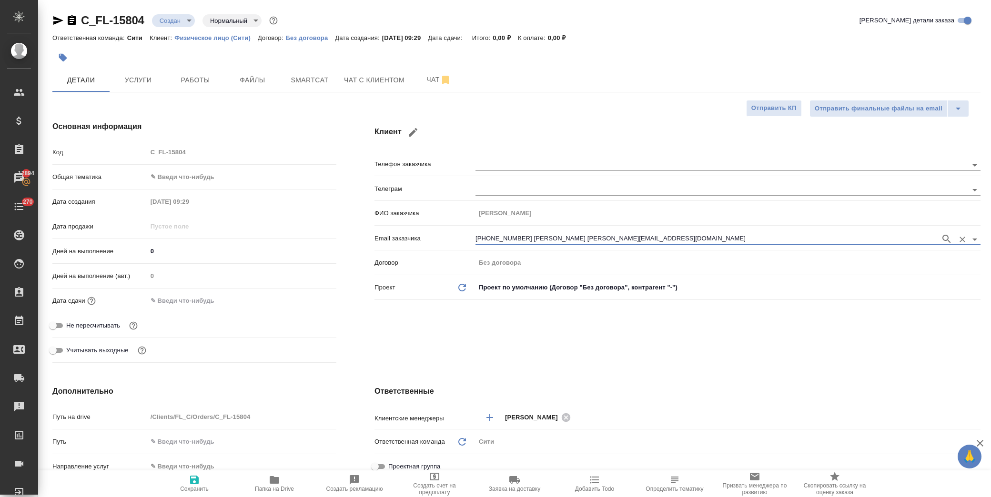
type input "+79035461150 Макарова Екатерина eumakarova@vtb.ru"
click at [196, 486] on span "Сохранить" at bounding box center [194, 489] width 29 height 7
type textarea "x"
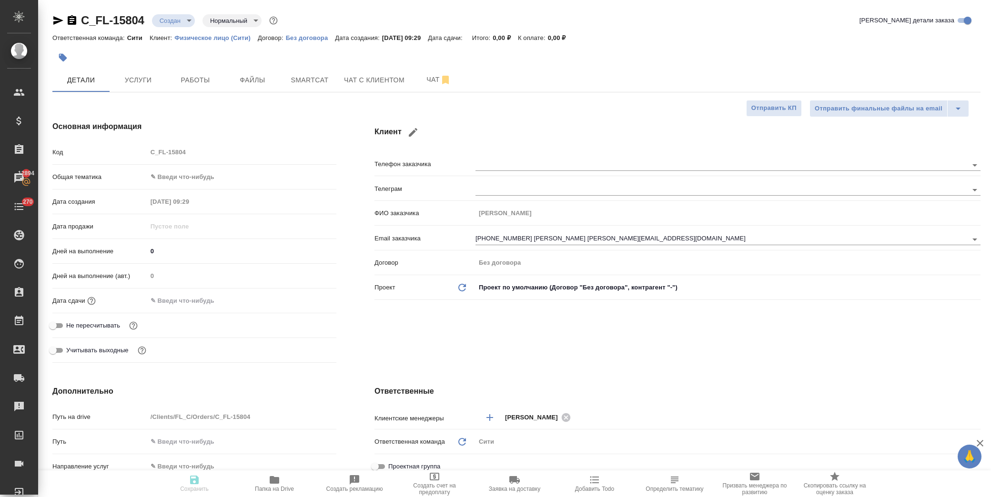
type textarea "x"
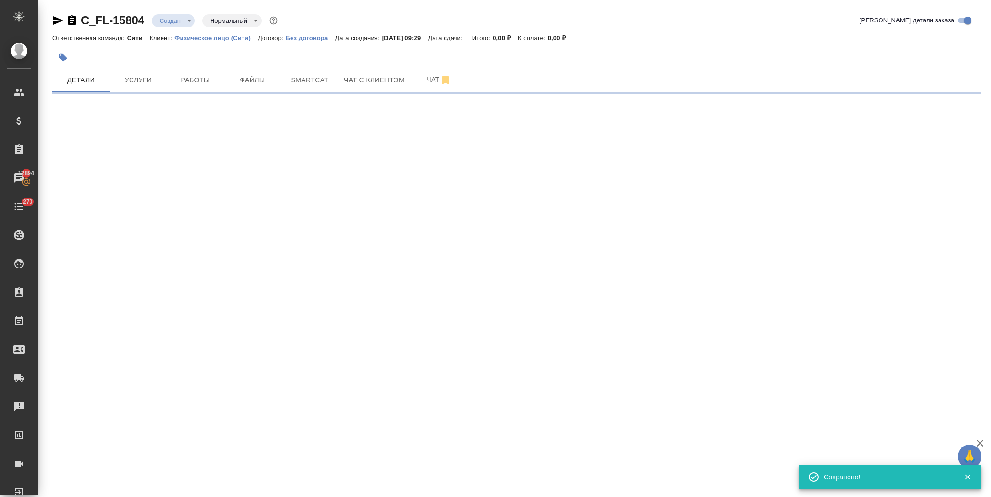
select select "RU"
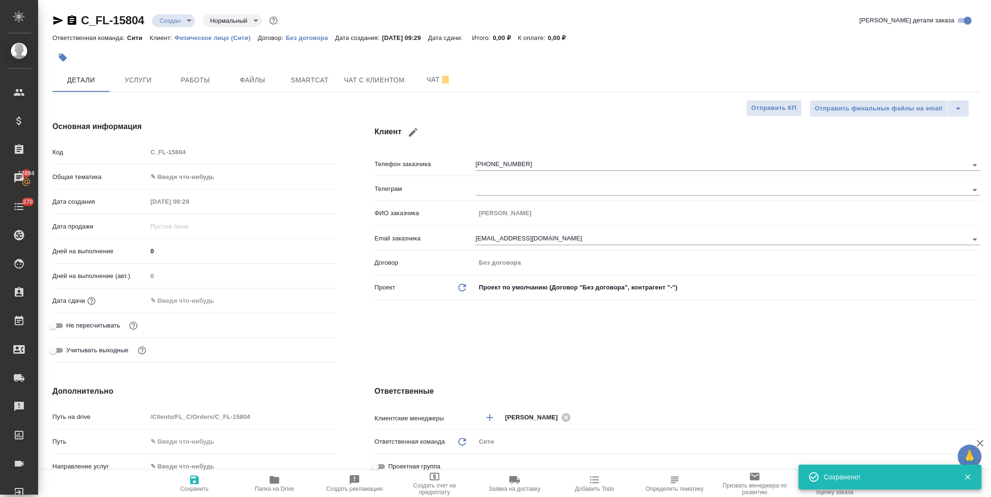
type textarea "x"
click at [196, 175] on body "🙏 .cls-1 fill:#fff; AWATERA Лофицкая Юлия Владимировна Клиенты Спецификации Зак…" at bounding box center [495, 248] width 991 height 497
click at [220, 264] on li "Юридическая/Финансовая" at bounding box center [241, 268] width 189 height 15
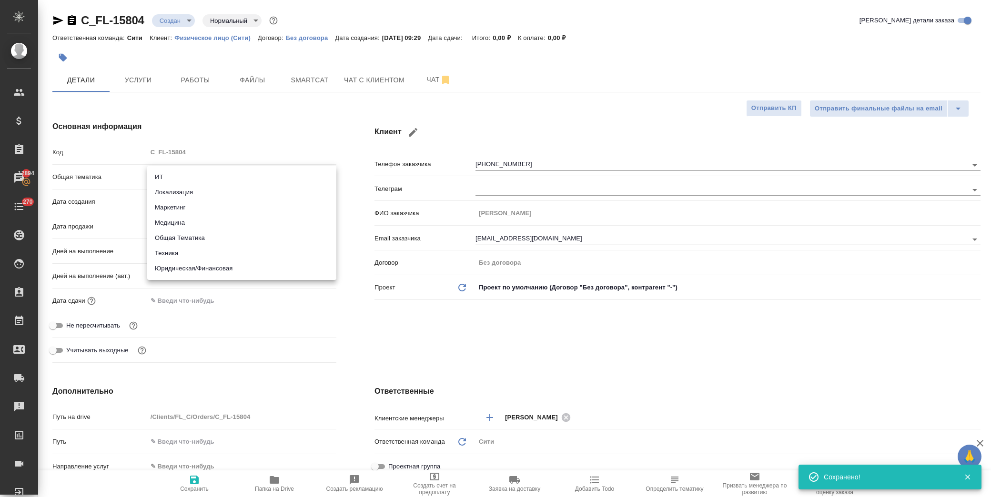
type input "yr-fn"
type textarea "x"
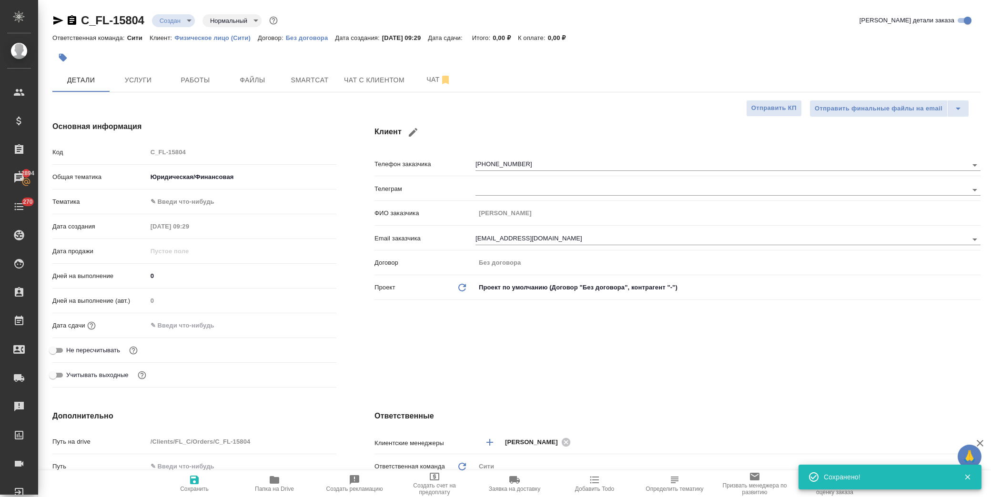
click at [211, 202] on body "🙏 .cls-1 fill:#fff; AWATERA Лофицкая Юлия Владимировна Клиенты Спецификации Зак…" at bounding box center [495, 248] width 991 height 497
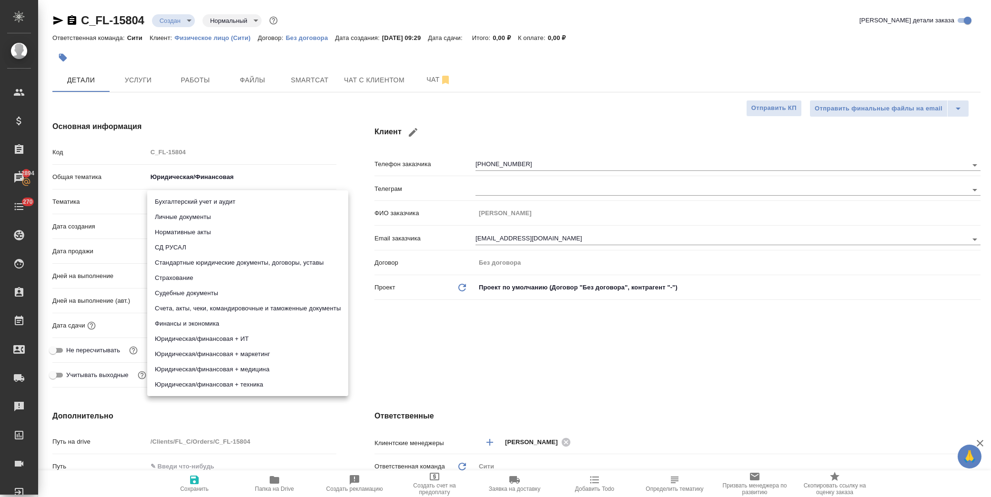
click at [217, 213] on li "Личные документы" at bounding box center [247, 217] width 201 height 15
type textarea "x"
type input "5a8b8b956a9677013d343cfe"
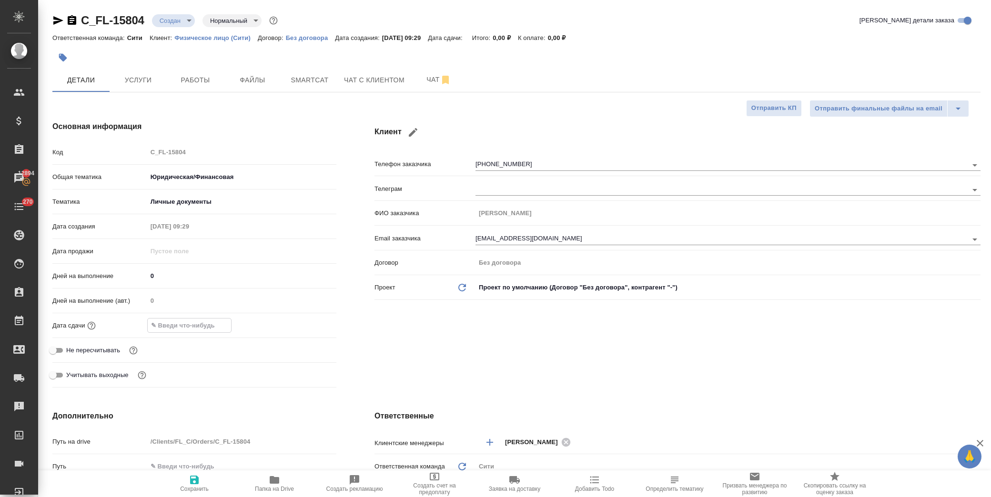
click at [196, 326] on input "text" at bounding box center [189, 326] width 83 height 14
click at [306, 321] on icon "button" at bounding box center [308, 325] width 9 height 10
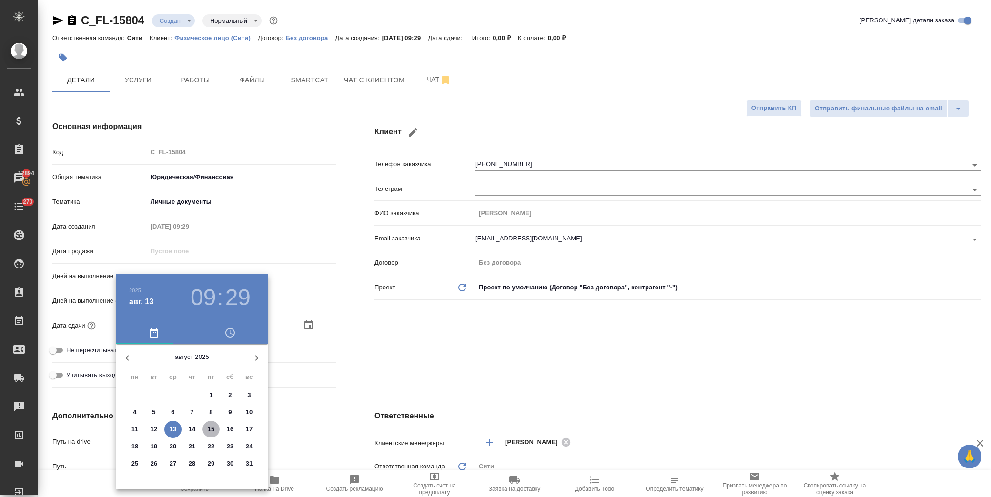
click at [207, 429] on span "15" at bounding box center [210, 430] width 17 height 10
type input "15.08.2025 09:29"
type textarea "x"
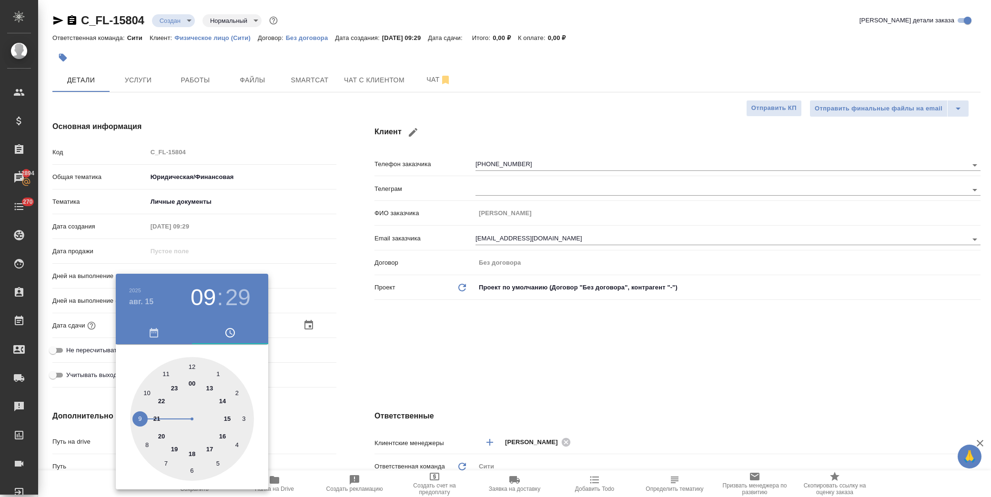
click at [448, 364] on div at bounding box center [495, 248] width 991 height 497
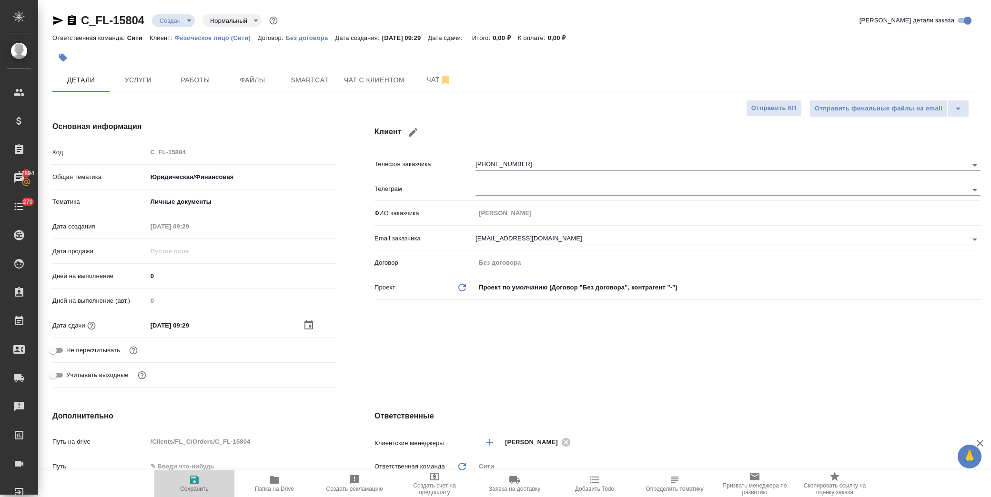
click at [188, 487] on span "Сохранить" at bounding box center [194, 489] width 29 height 7
type textarea "x"
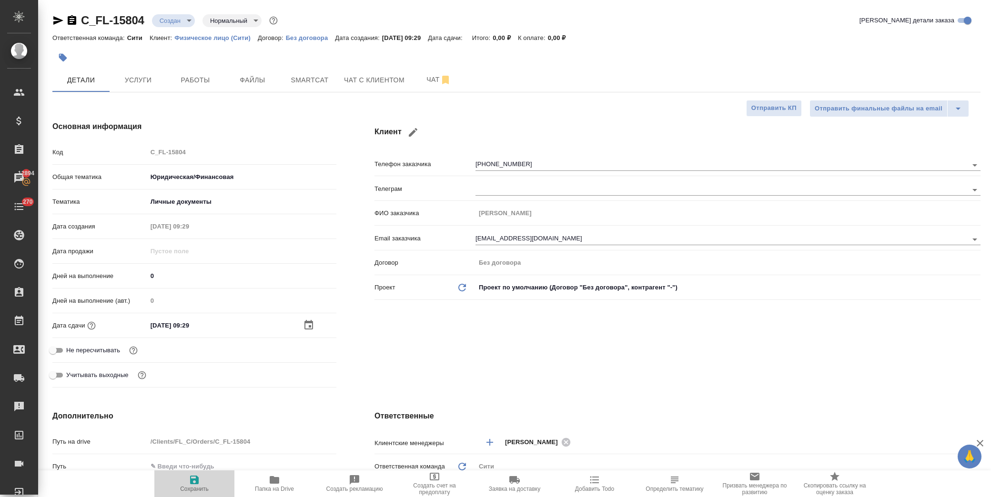
type textarea "x"
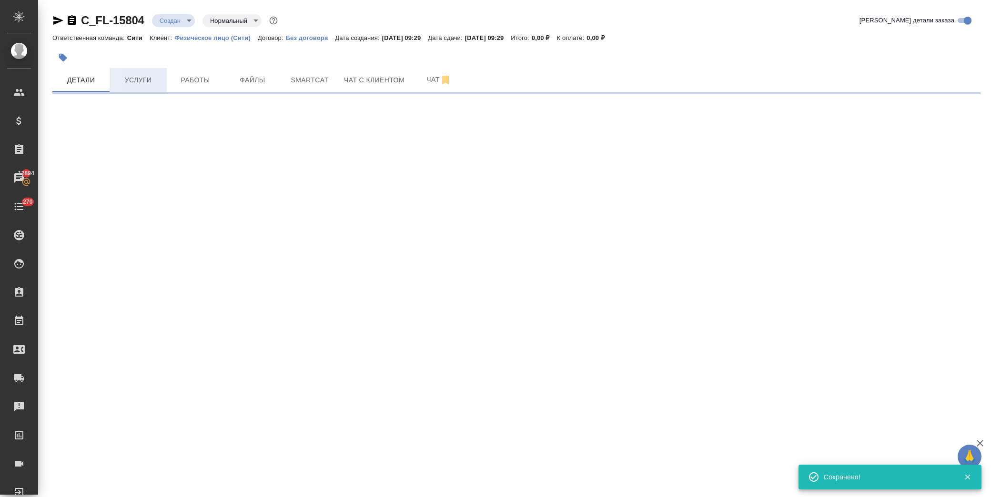
select select "RU"
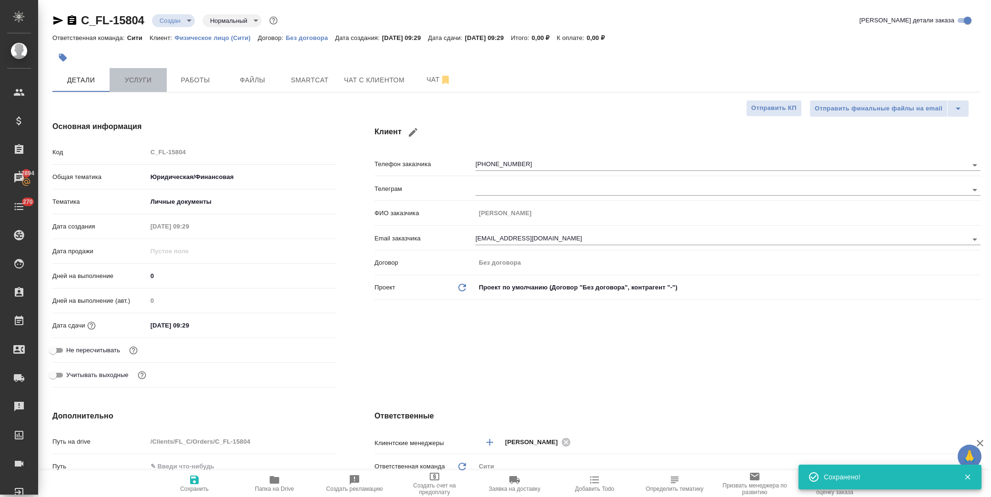
click at [127, 84] on span "Услуги" at bounding box center [138, 80] width 46 height 12
type textarea "x"
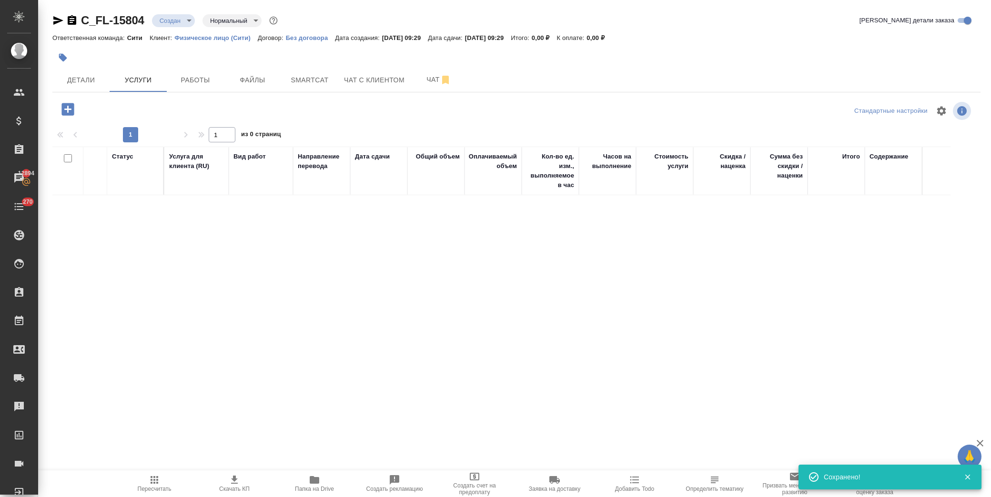
click at [70, 110] on icon "button" at bounding box center [68, 109] width 17 height 17
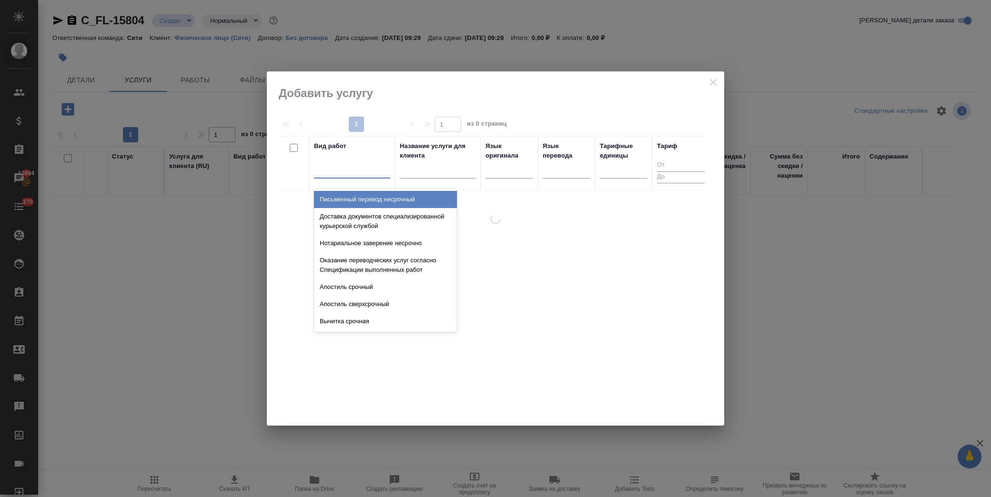
click at [358, 170] on div at bounding box center [352, 169] width 76 height 14
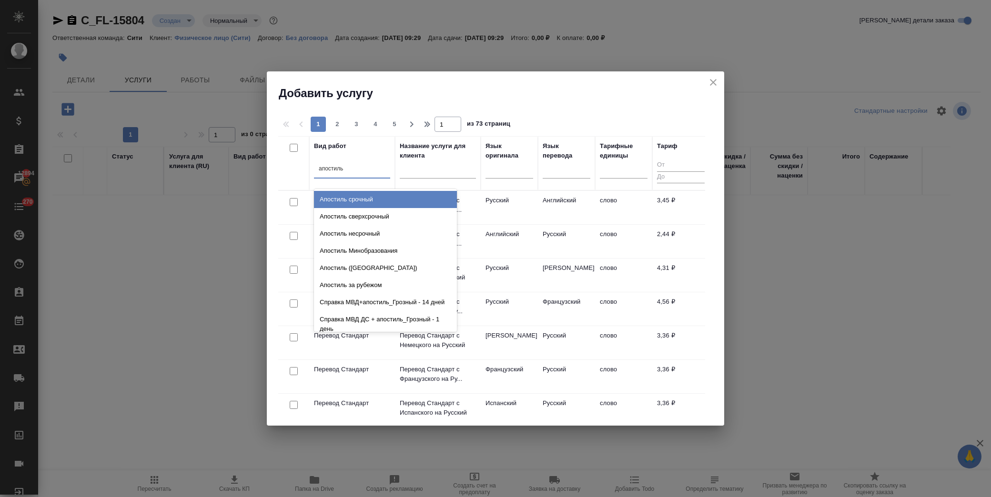
type input "апостиль"
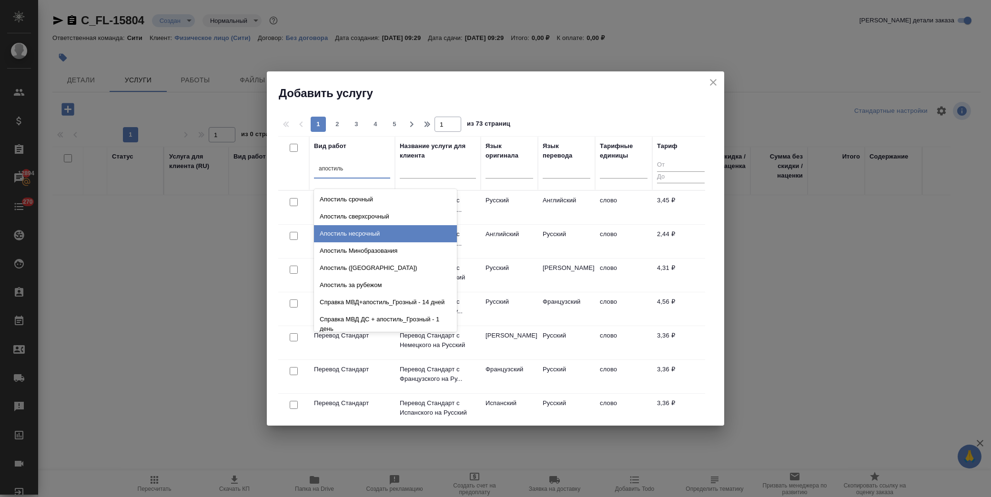
click at [353, 226] on div "Апостиль несрочный" at bounding box center [385, 233] width 143 height 17
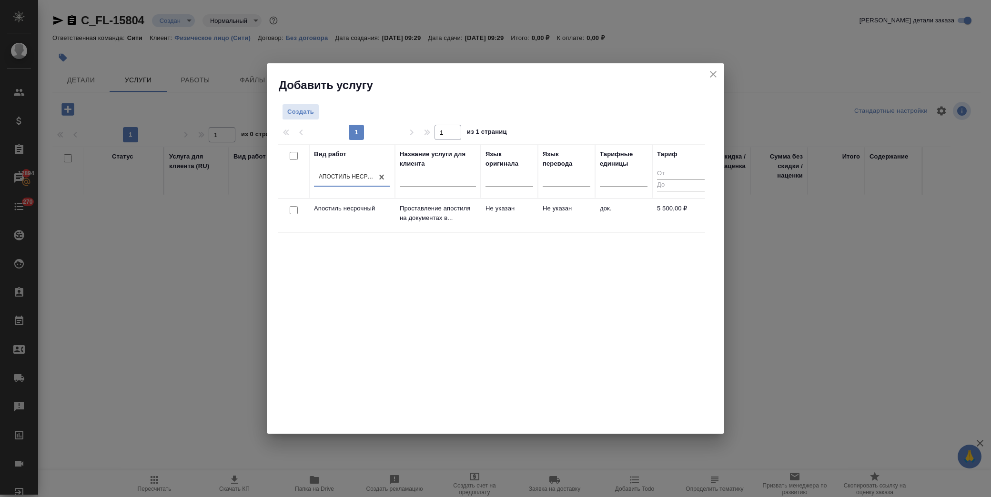
click at [293, 211] on input "checkbox" at bounding box center [294, 210] width 8 height 8
checkbox input "true"
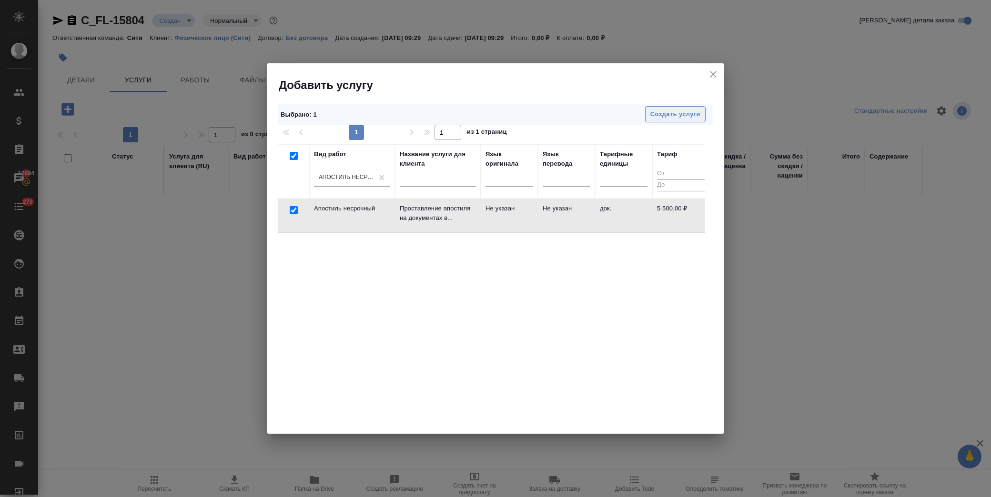
click at [667, 116] on span "Создать услуги" at bounding box center [675, 114] width 50 height 11
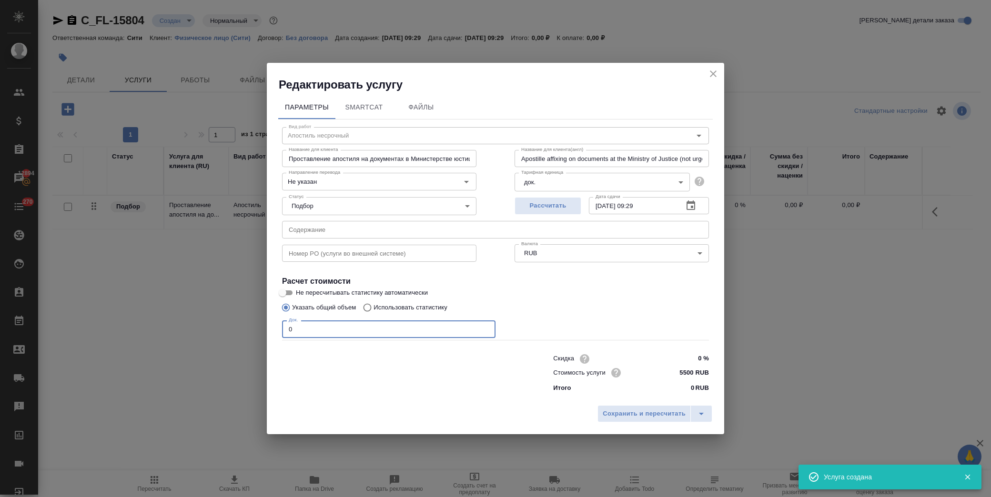
drag, startPoint x: 354, startPoint y: 329, endPoint x: 150, endPoint y: 308, distance: 205.4
click at [53, 337] on div "Редактировать услугу Параметры SmartCat Файлы Вид работ Апостиль несрочный Вид …" at bounding box center [495, 248] width 991 height 497
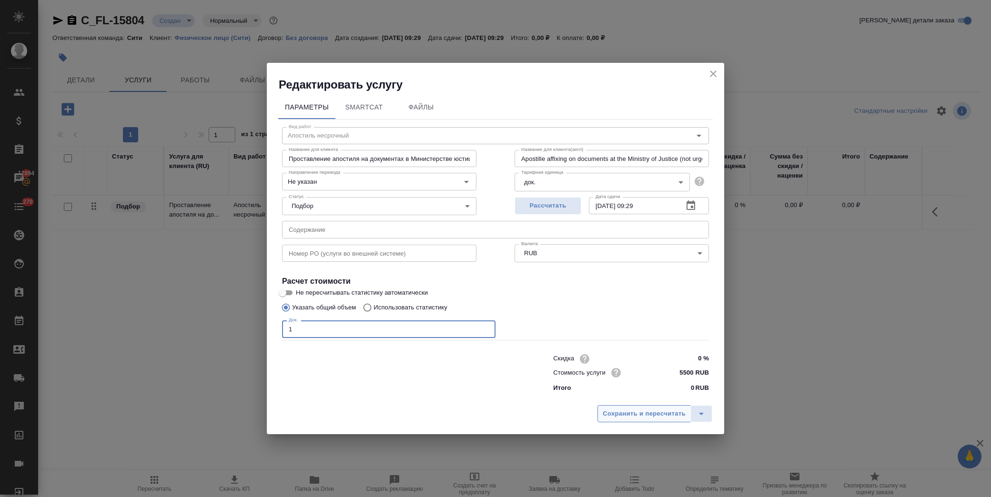
type input "1"
click at [645, 413] on span "Сохранить и пересчитать" at bounding box center [644, 414] width 83 height 11
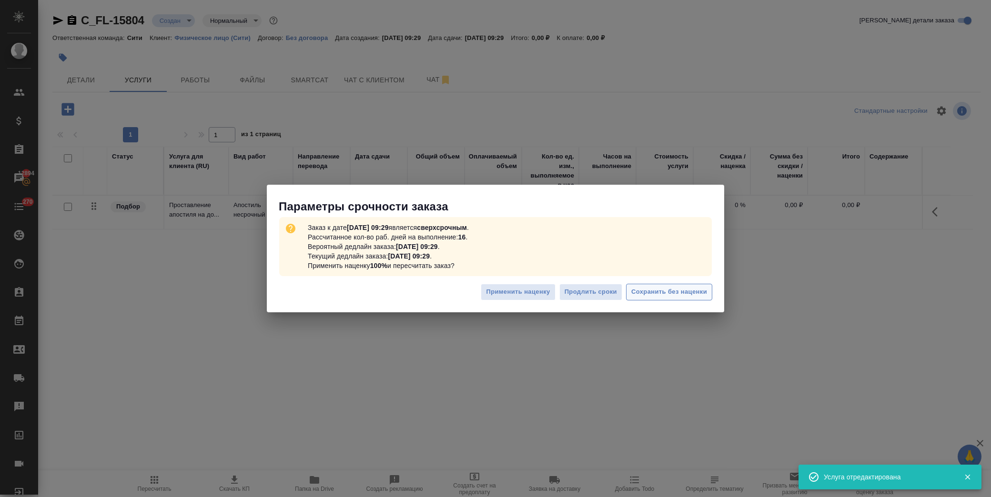
click at [646, 291] on span "Сохранить без наценки" at bounding box center [669, 292] width 76 height 11
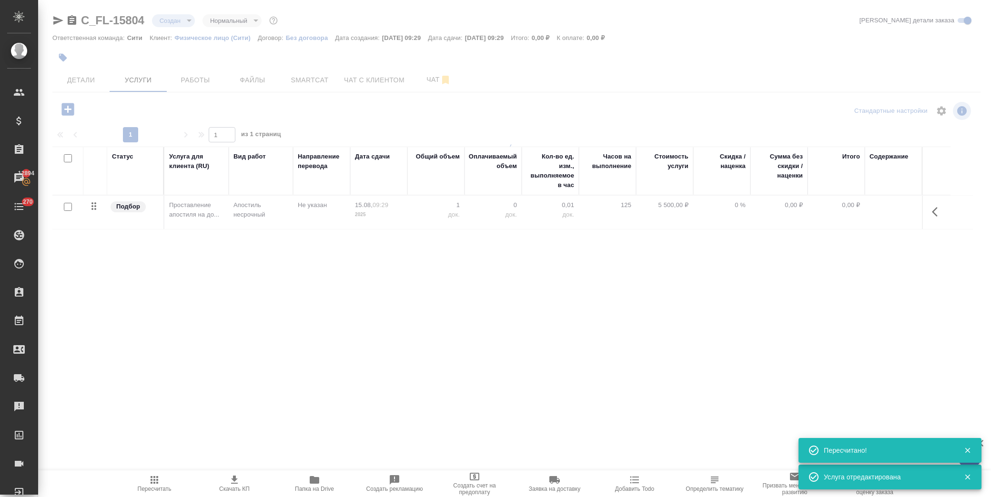
type input "urgent"
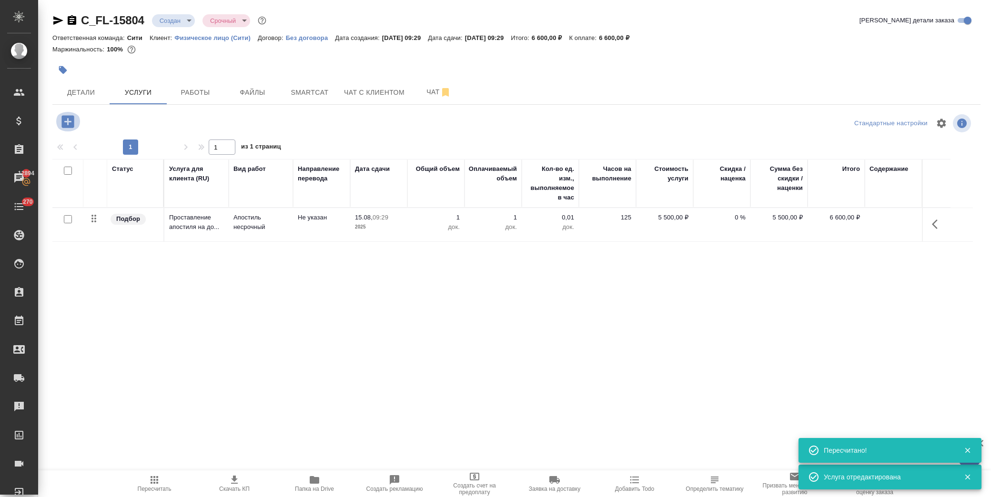
click at [66, 121] on icon "button" at bounding box center [68, 121] width 17 height 17
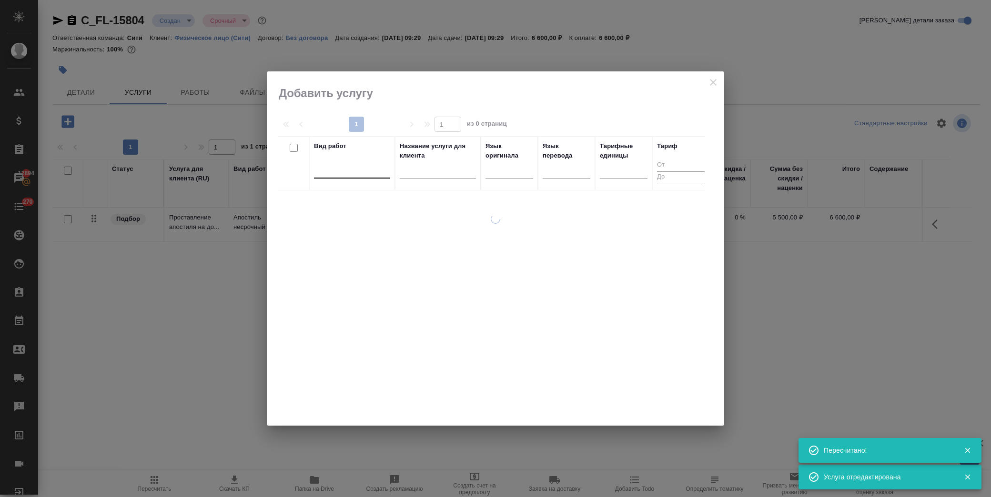
click at [361, 168] on div at bounding box center [352, 169] width 76 height 14
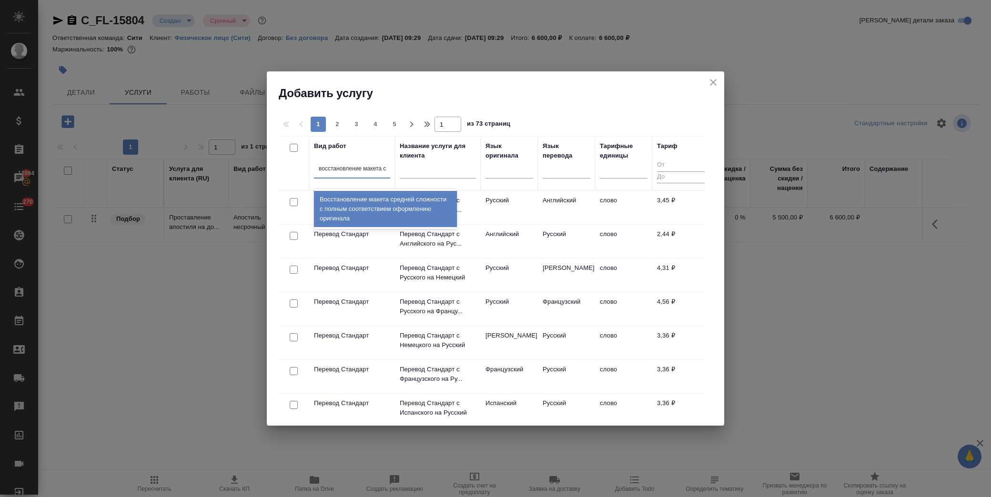
type input "восстановление макета ср"
click at [370, 201] on div "Восстановление макета средней сложности с полным соответствием оформлению ориги…" at bounding box center [385, 209] width 143 height 36
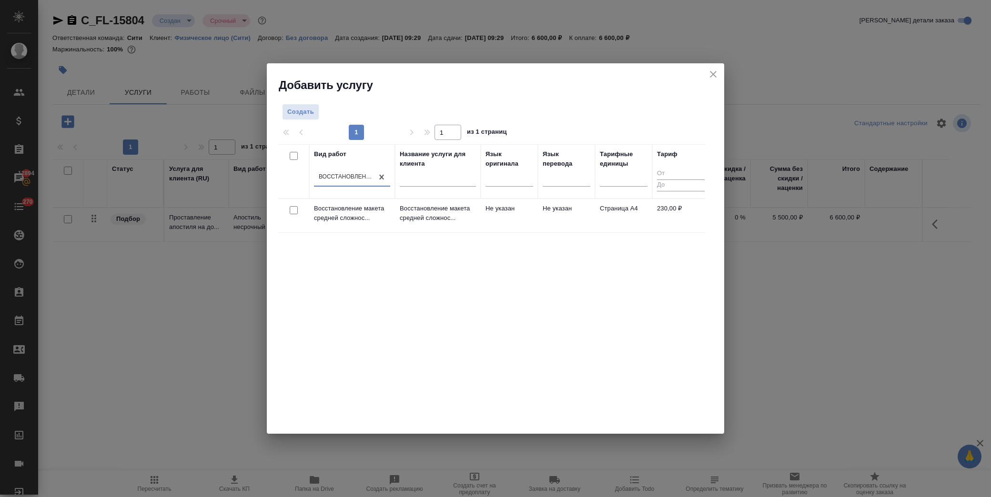
click at [293, 211] on input "checkbox" at bounding box center [294, 210] width 8 height 8
checkbox input "true"
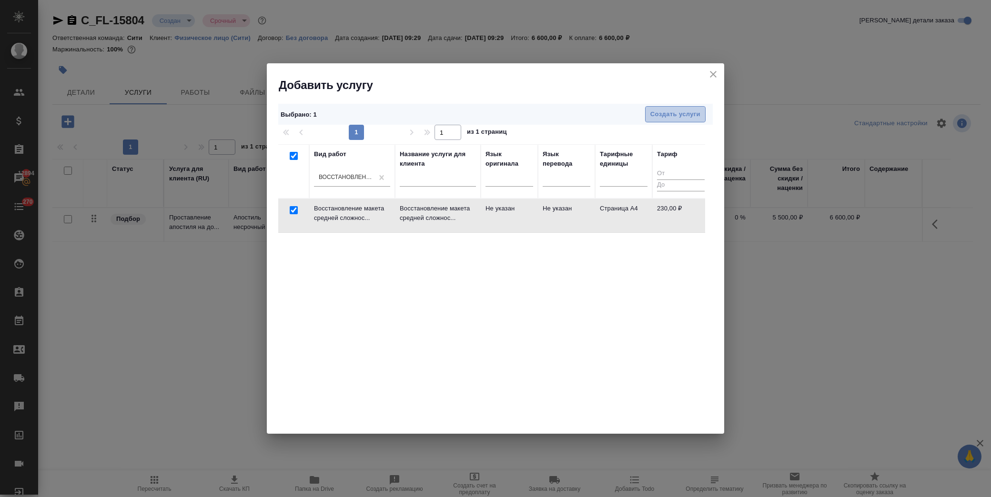
click at [704, 114] on button "Создать услуги" at bounding box center [675, 114] width 61 height 17
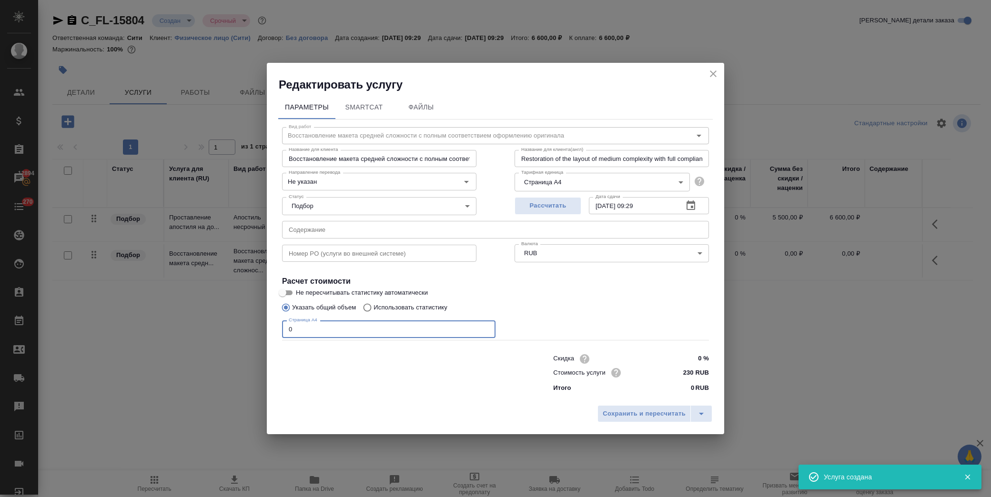
drag, startPoint x: 325, startPoint y: 331, endPoint x: 151, endPoint y: 342, distance: 174.3
click at [145, 341] on div "Редактировать услугу Параметры SmartCat Файлы Вид работ Восстановление макета с…" at bounding box center [495, 248] width 991 height 497
type input "2"
click at [641, 415] on span "Сохранить и пересчитать" at bounding box center [644, 414] width 83 height 11
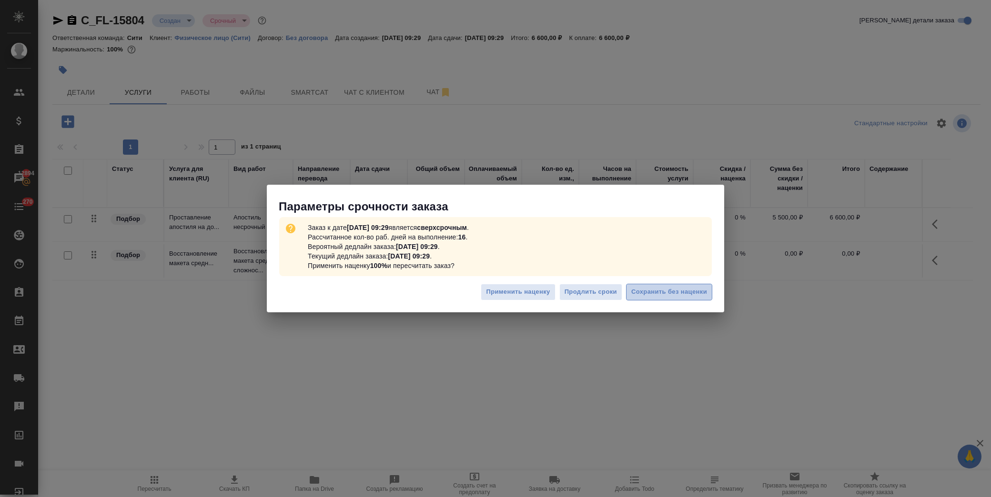
click at [680, 298] on button "Сохранить без наценки" at bounding box center [669, 292] width 86 height 17
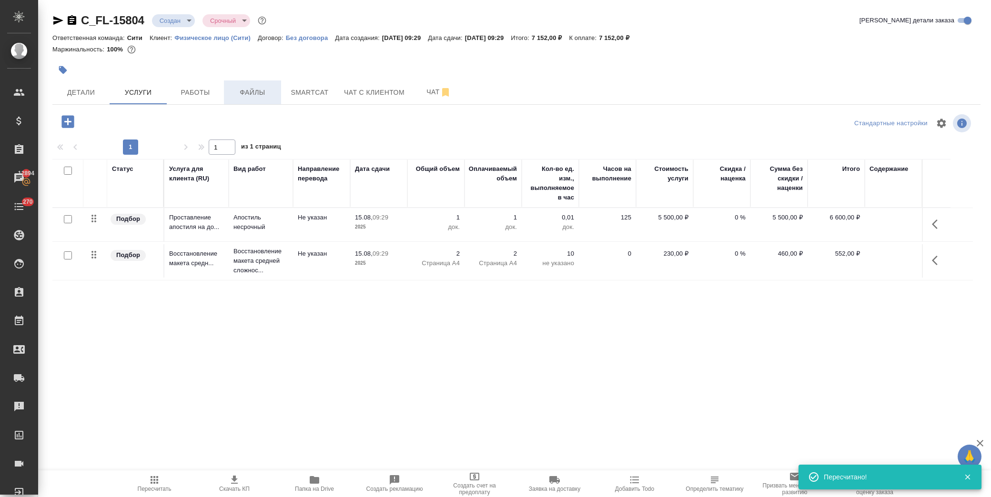
click at [270, 98] on button "Файлы" at bounding box center [252, 93] width 57 height 24
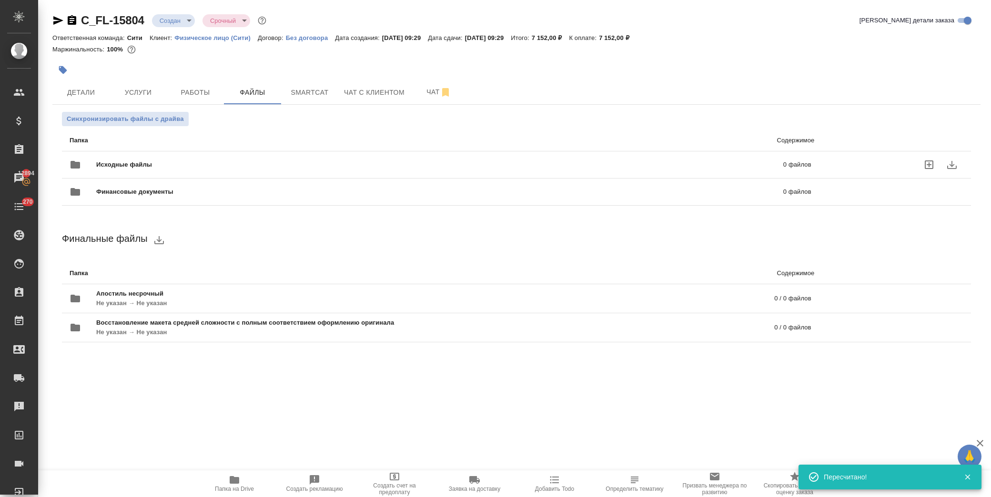
click at [153, 170] on div "Исходные файлы 0 файлов" at bounding box center [441, 164] width 742 height 23
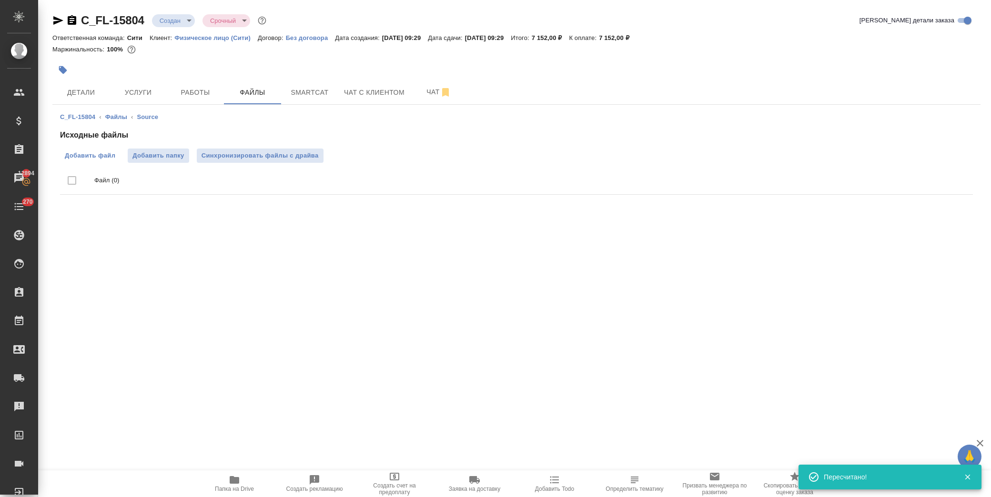
click at [96, 155] on span "Добавить файл" at bounding box center [90, 156] width 50 height 10
click at [0, 0] on input "Добавить файл" at bounding box center [0, 0] width 0 height 0
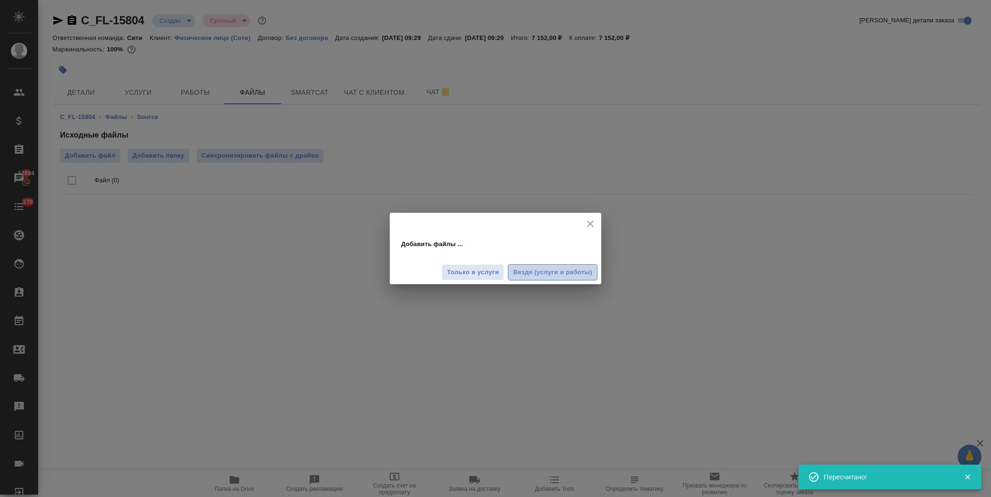
click at [567, 270] on span "Везде (услуги и работы)" at bounding box center [552, 272] width 79 height 11
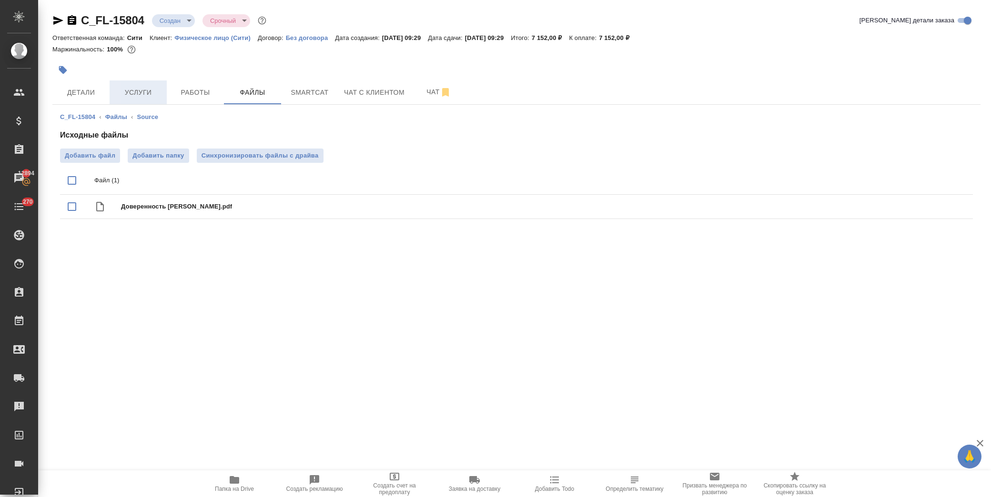
click at [136, 94] on span "Услуги" at bounding box center [138, 93] width 46 height 12
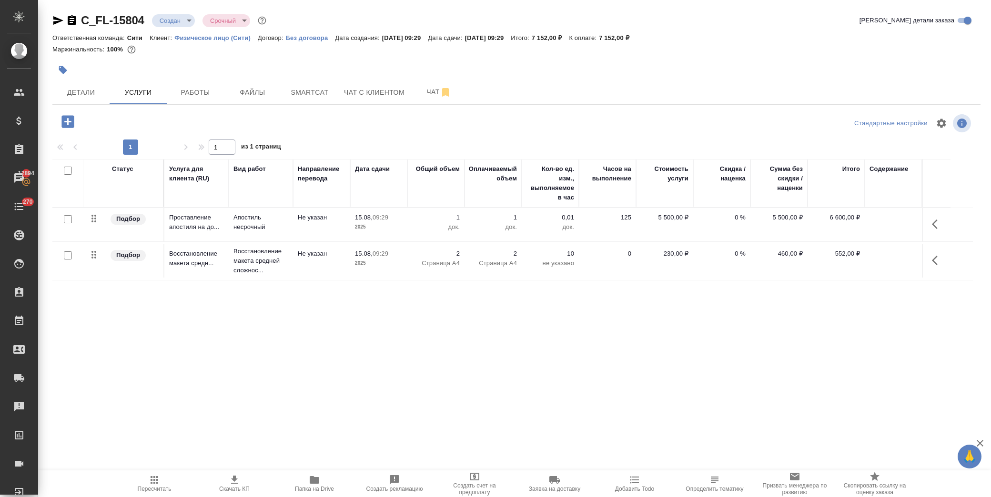
click at [68, 125] on icon "button" at bounding box center [68, 121] width 17 height 17
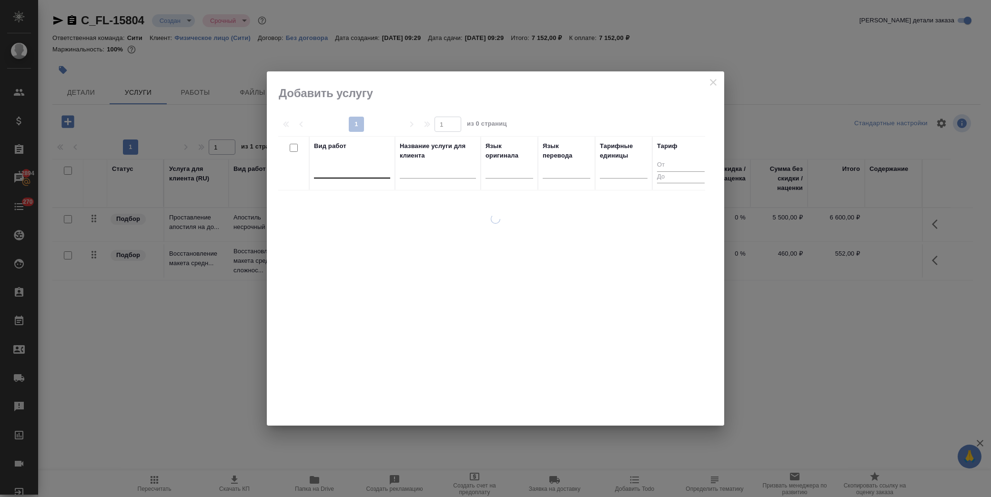
click at [357, 169] on div at bounding box center [352, 169] width 76 height 14
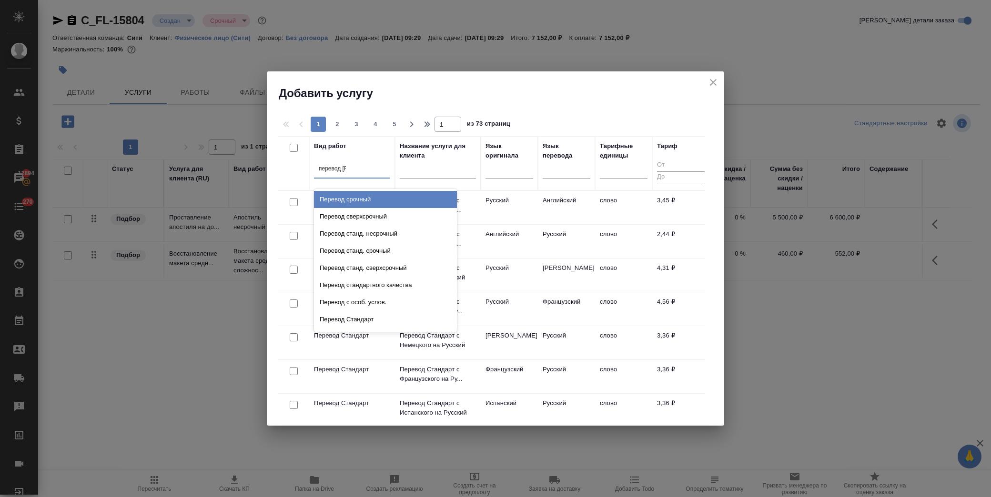
type input "перевод ст"
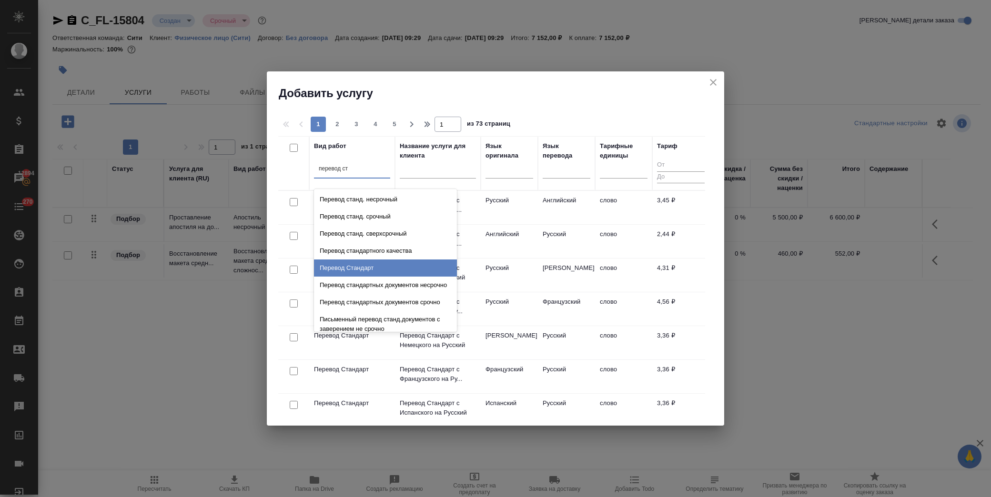
click at [379, 269] on div "Перевод Стандарт" at bounding box center [385, 268] width 143 height 17
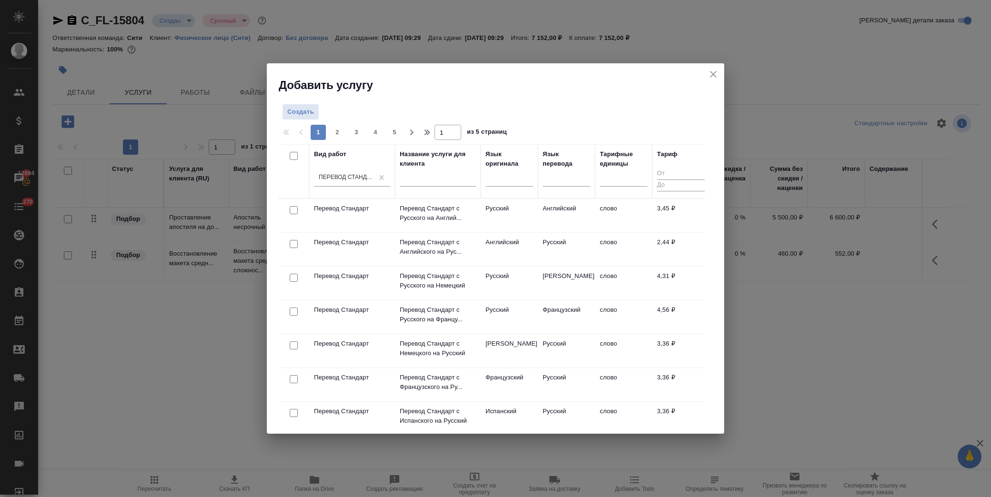
click at [298, 209] on div at bounding box center [293, 210] width 21 height 13
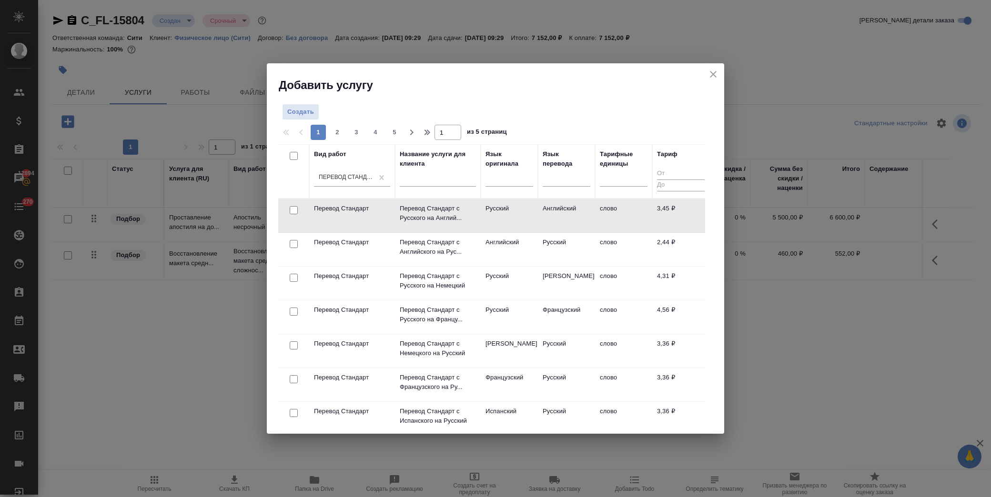
click at [291, 214] on input "checkbox" at bounding box center [294, 210] width 8 height 8
checkbox input "true"
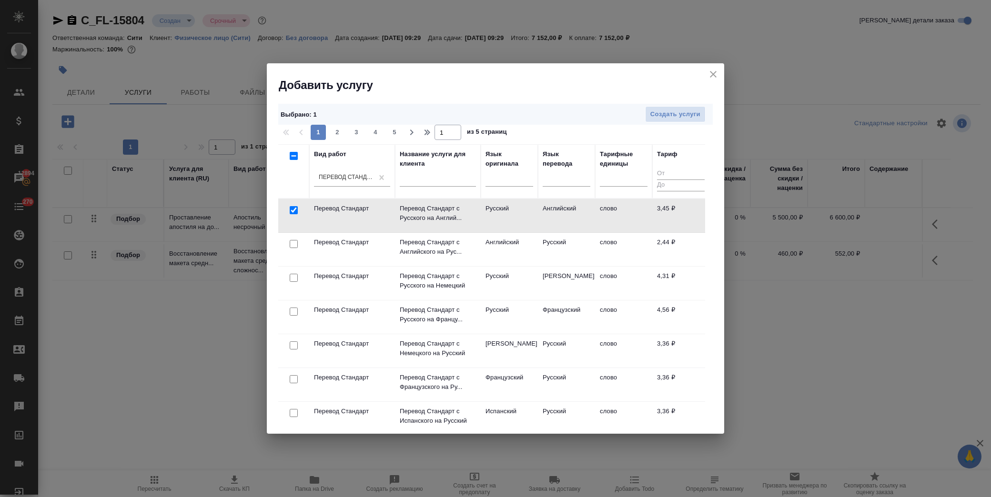
click at [692, 104] on div "Выбрано : 1 Создать услуги" at bounding box center [495, 114] width 434 height 21
click at [691, 113] on span "Создать услуги" at bounding box center [675, 114] width 50 height 11
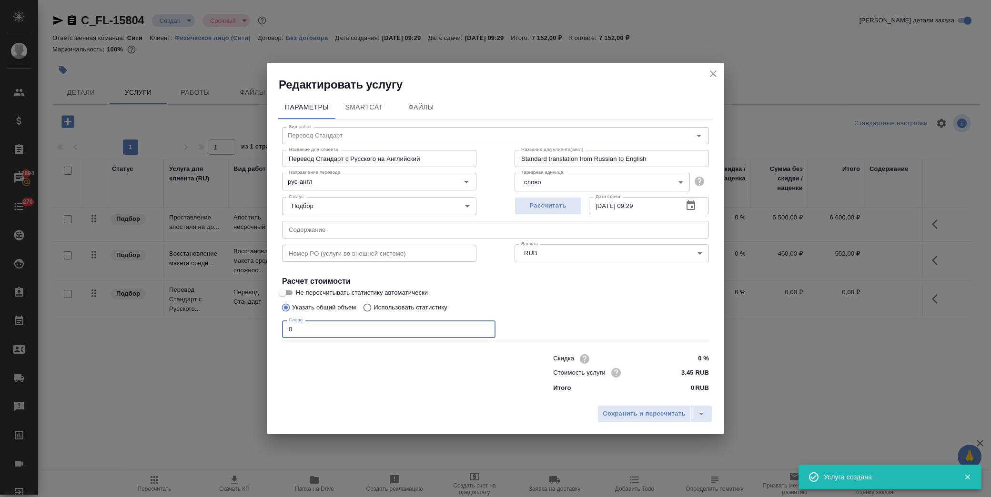
drag, startPoint x: 303, startPoint y: 330, endPoint x: 222, endPoint y: 330, distance: 81.0
click at [222, 330] on div "Редактировать услугу Параметры SmartCat Файлы Вид работ Перевод Стандарт Вид ра…" at bounding box center [495, 248] width 991 height 497
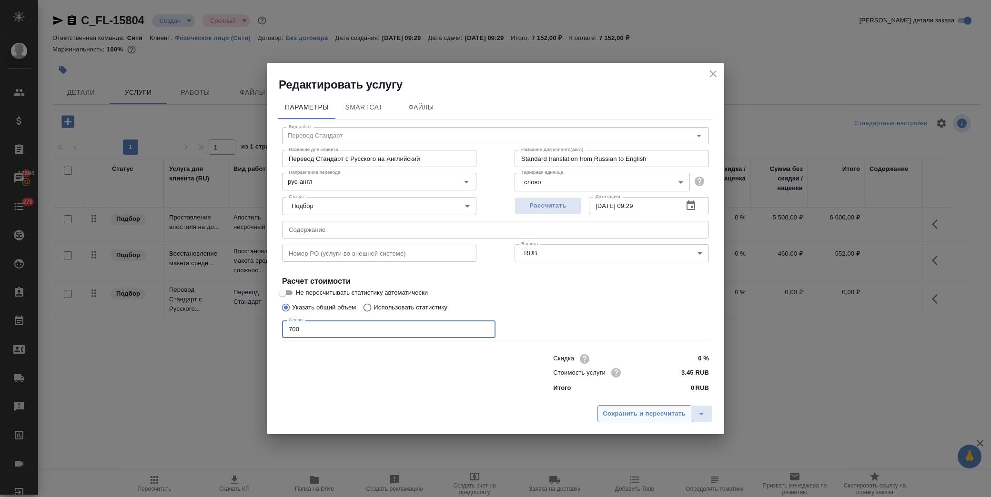
type input "700"
click at [655, 411] on span "Сохранить и пересчитать" at bounding box center [644, 414] width 83 height 11
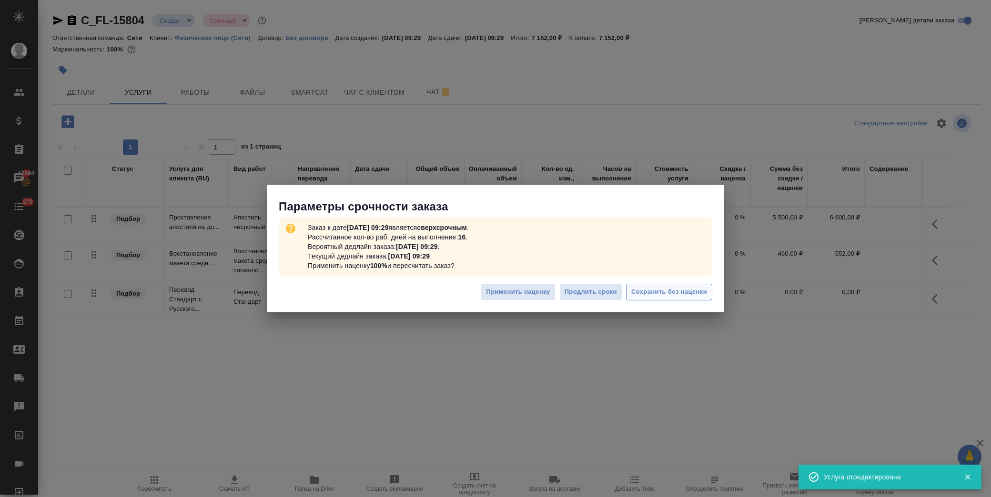
click at [654, 287] on span "Сохранить без наценки" at bounding box center [669, 292] width 76 height 11
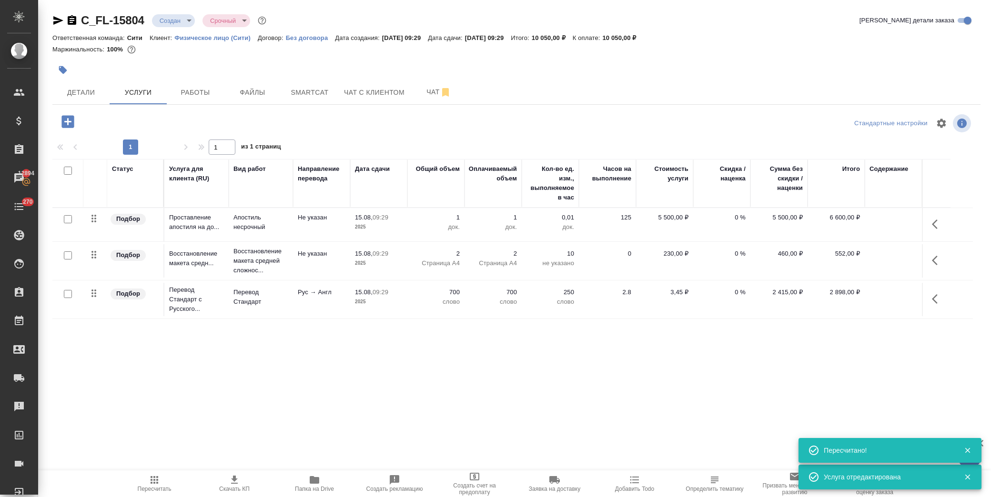
click at [74, 122] on icon "button" at bounding box center [67, 121] width 12 height 12
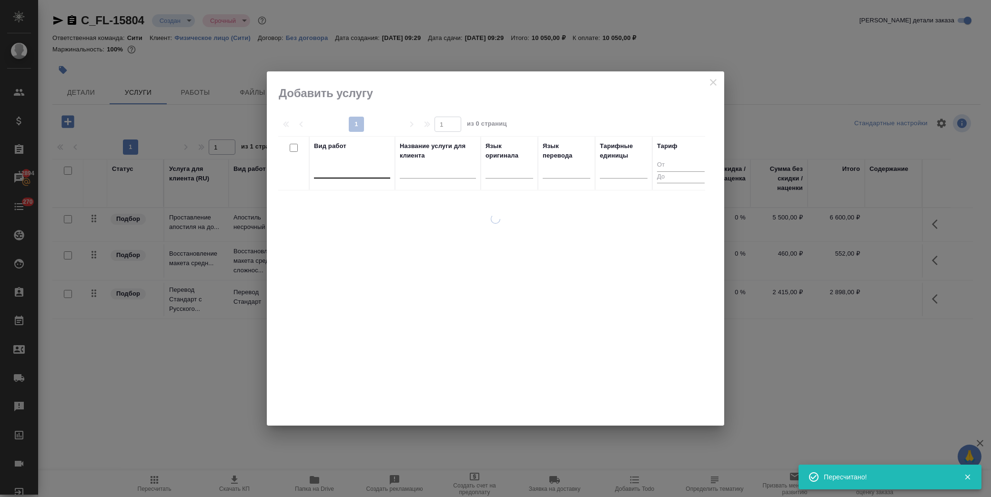
click at [336, 177] on div at bounding box center [352, 170] width 76 height 18
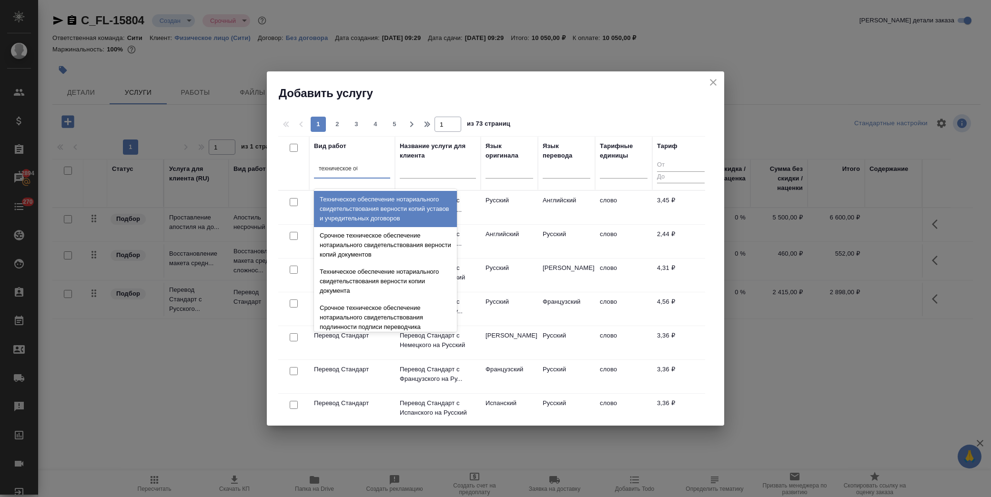
type input "техническое обе"
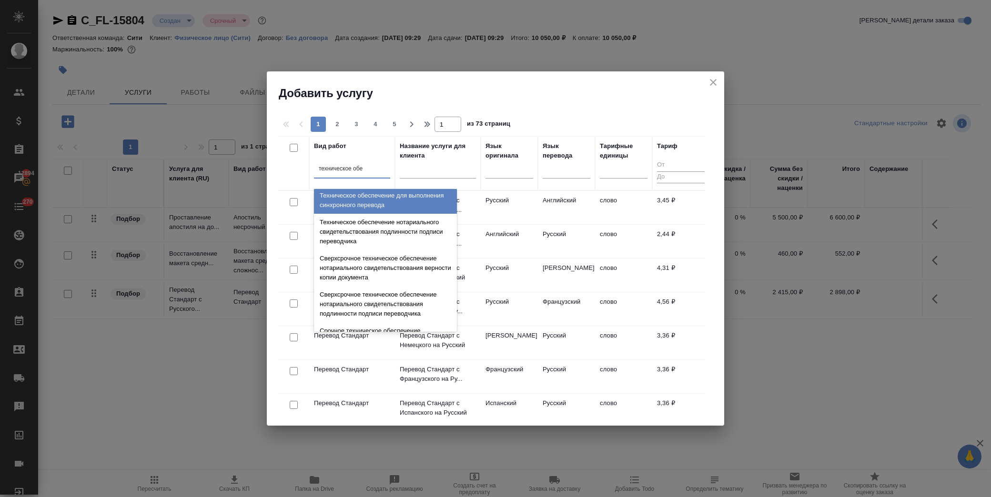
scroll to position [159, 0]
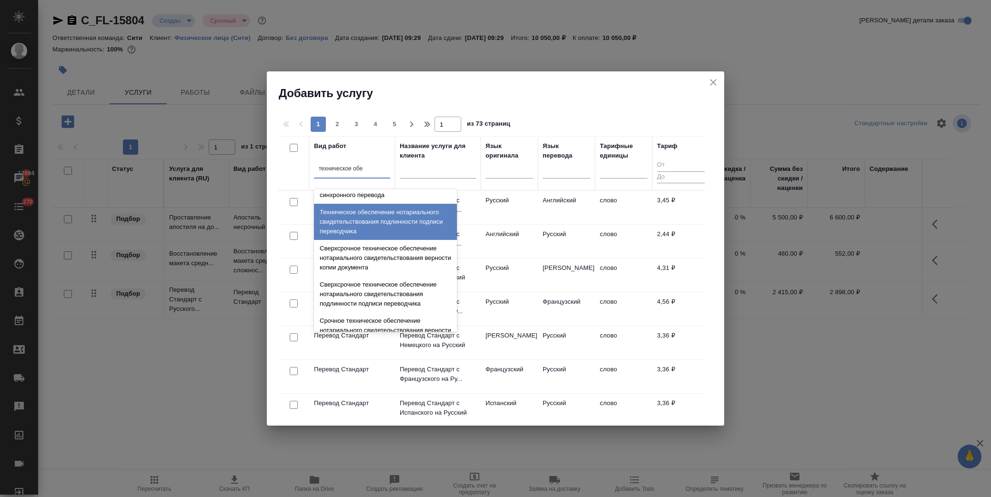
click at [397, 224] on div "Техническое обеспечение нотариального свидетельствования подлинности подписи пе…" at bounding box center [385, 222] width 143 height 36
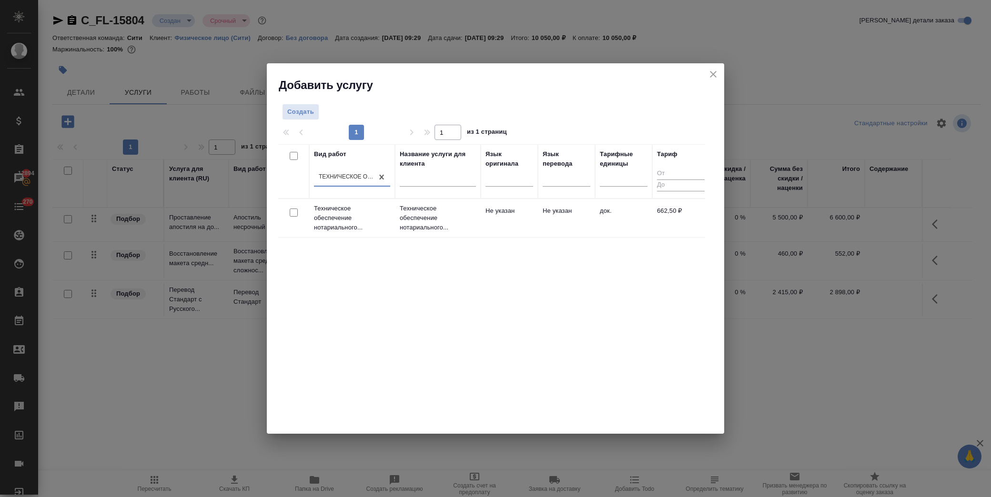
click at [296, 211] on input "checkbox" at bounding box center [294, 213] width 8 height 8
checkbox input "true"
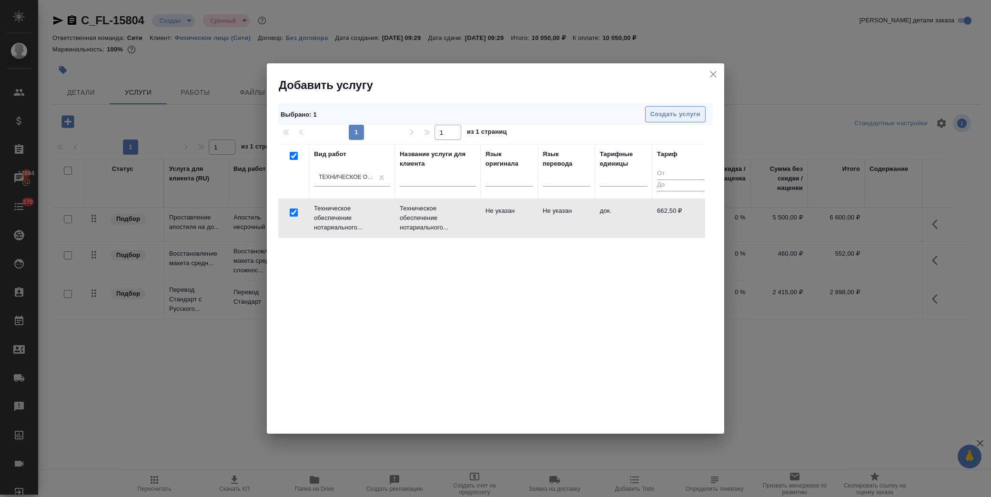
click at [666, 111] on span "Создать услуги" at bounding box center [675, 114] width 50 height 11
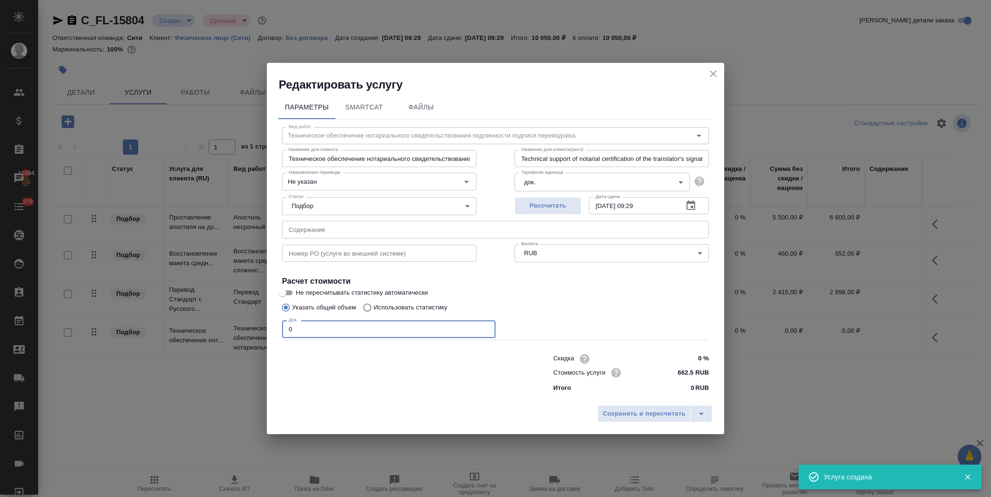
drag, startPoint x: 313, startPoint y: 325, endPoint x: 222, endPoint y: 307, distance: 92.3
click at [218, 308] on div "Редактировать услугу Параметры SmartCat Файлы Вид работ Техническое обеспечение…" at bounding box center [495, 248] width 991 height 497
type input "1"
click at [654, 414] on span "Сохранить и пересчитать" at bounding box center [644, 414] width 83 height 11
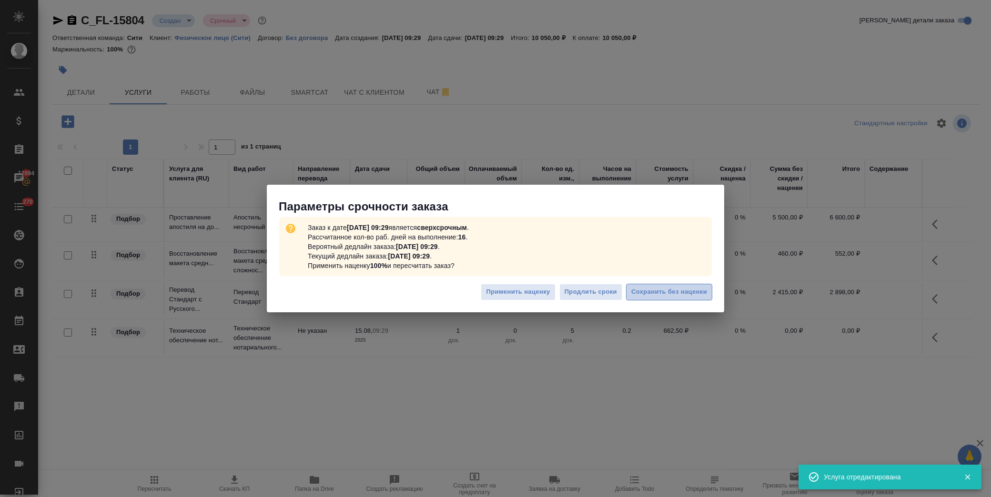
click at [654, 291] on span "Сохранить без наценки" at bounding box center [669, 292] width 76 height 11
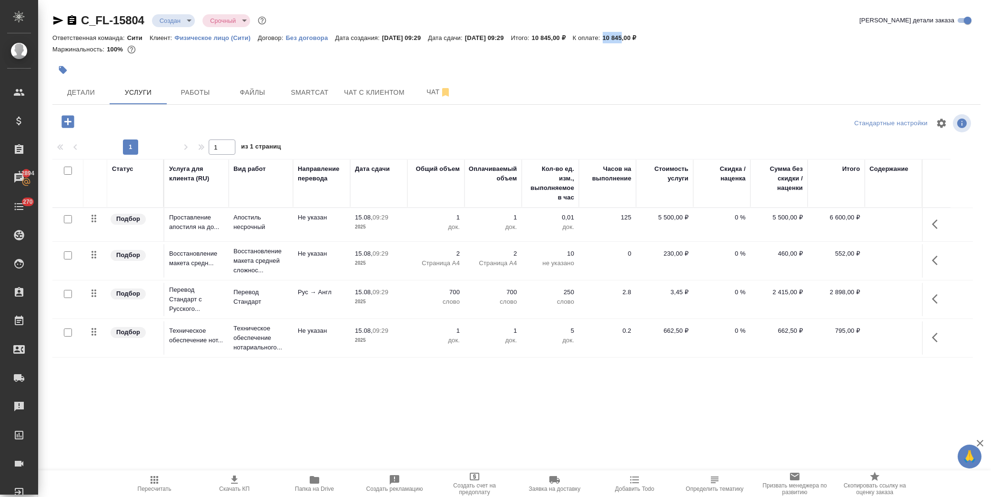
drag, startPoint x: 628, startPoint y: 39, endPoint x: 646, endPoint y: 39, distance: 17.6
click at [644, 39] on p "10 845,00 ₽" at bounding box center [623, 37] width 41 height 7
copy p "10 845"
click at [68, 220] on input "checkbox" at bounding box center [68, 219] width 8 height 8
checkbox input "true"
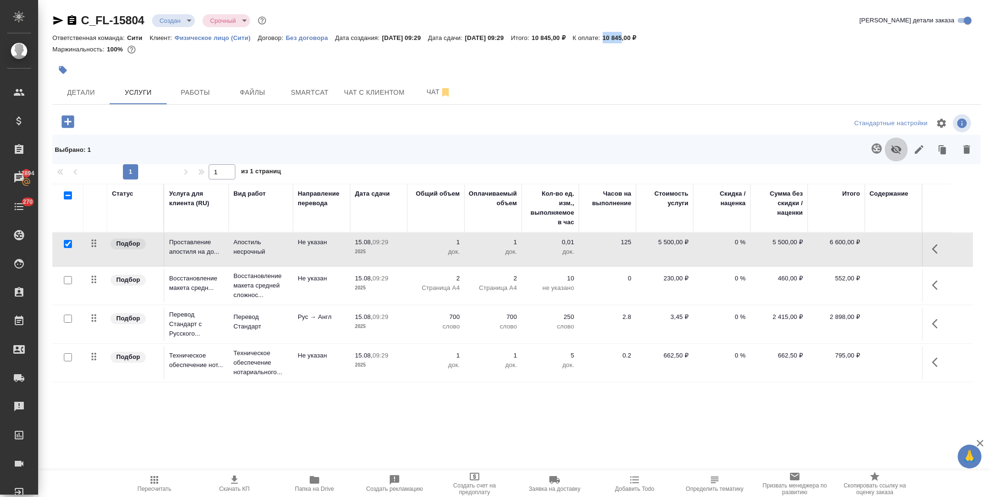
click at [901, 151] on icon "button" at bounding box center [895, 149] width 11 height 11
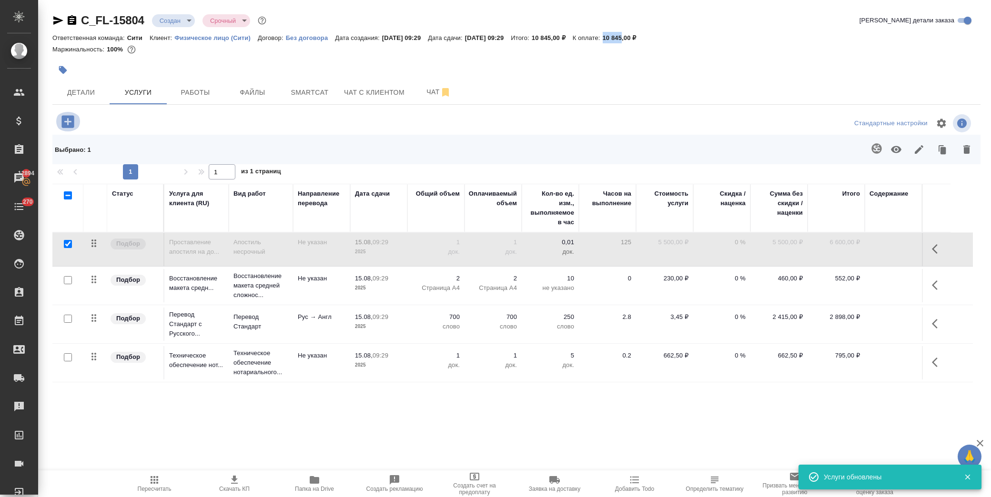
click at [70, 120] on icon "button" at bounding box center [67, 121] width 12 height 12
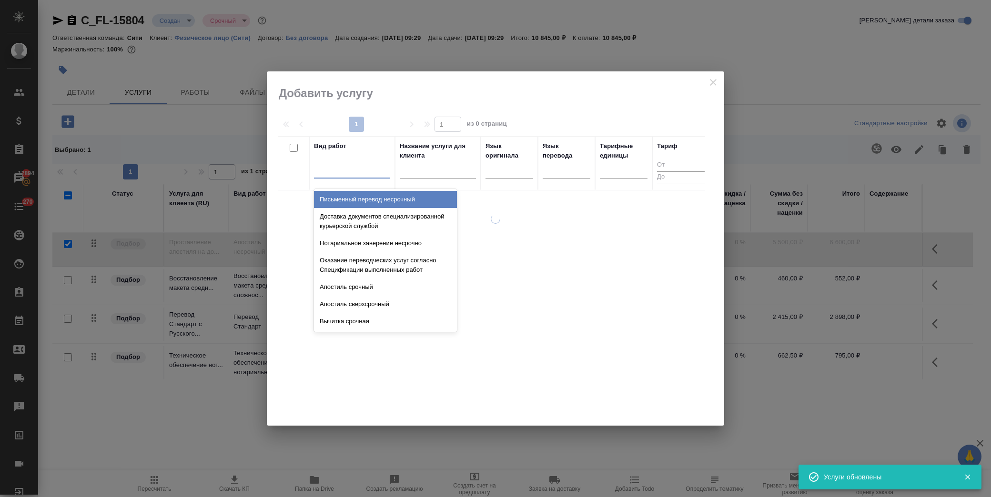
click at [351, 172] on div at bounding box center [352, 169] width 76 height 14
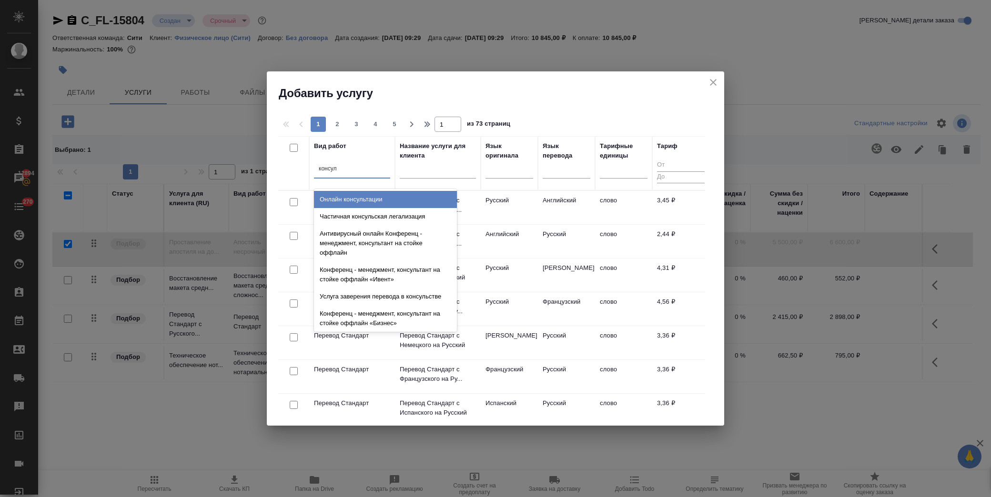
type input "консуль"
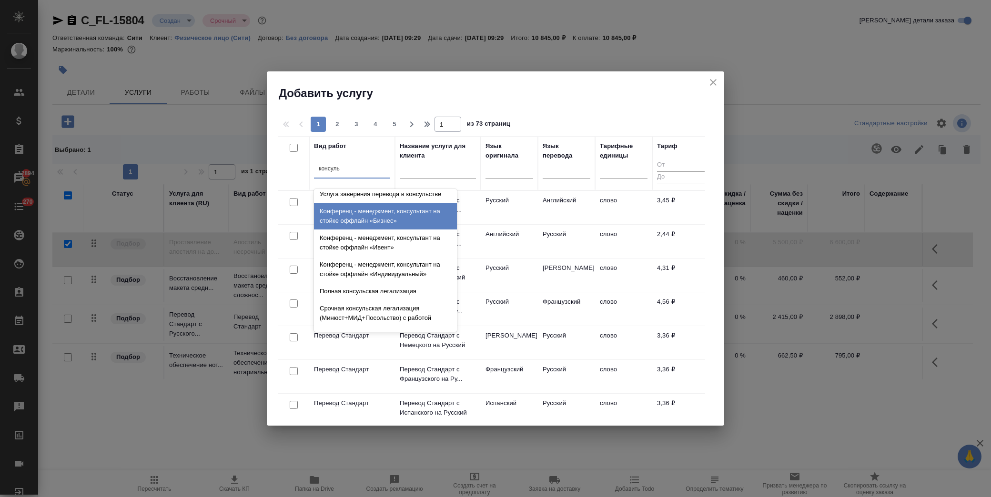
scroll to position [106, 0]
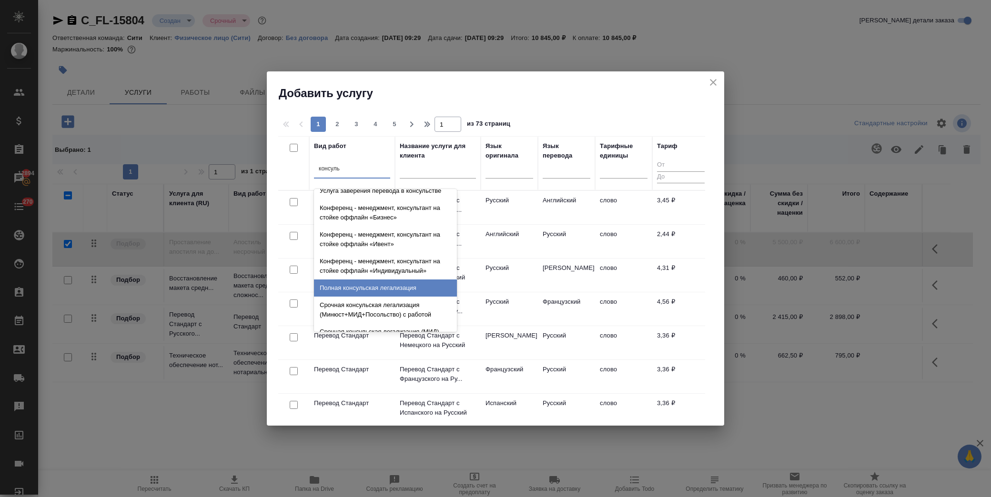
click at [392, 291] on div "Полная консульская легализация" at bounding box center [385, 288] width 143 height 17
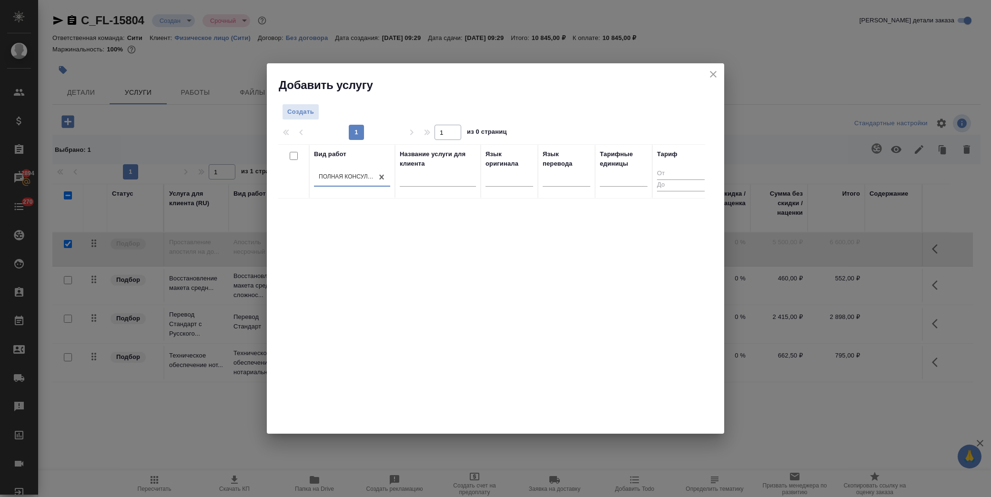
drag, startPoint x: 308, startPoint y: 168, endPoint x: 317, endPoint y: 168, distance: 9.5
click at [309, 168] on div at bounding box center [309, 171] width 1 height 53
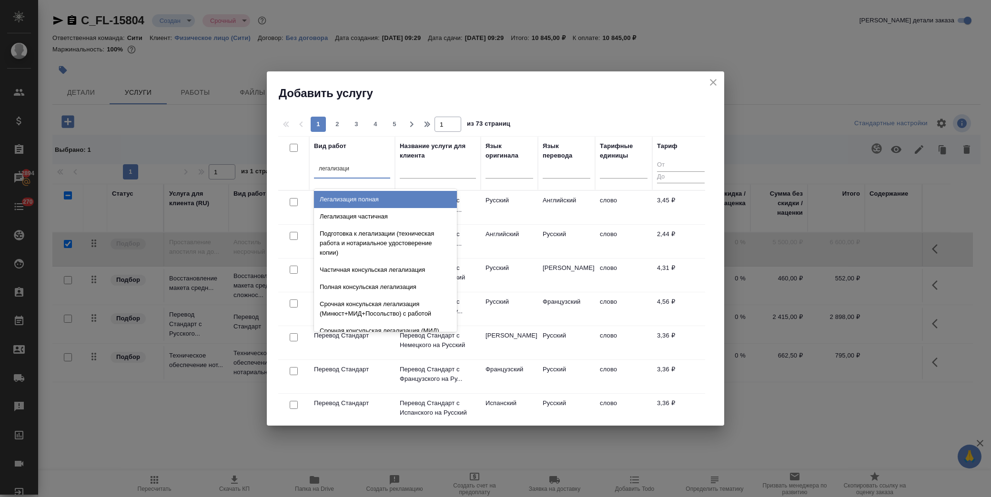
type input "легализация"
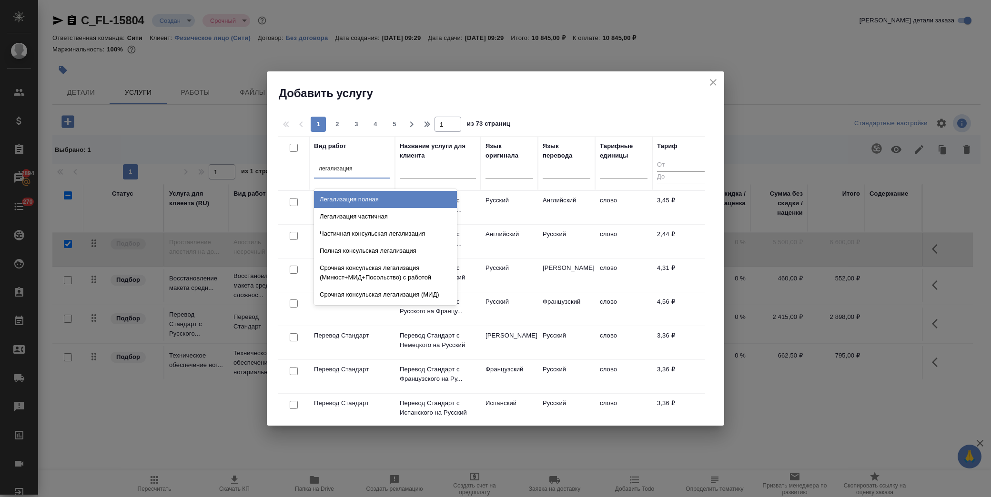
click at [404, 195] on div "Легализация полная" at bounding box center [385, 199] width 143 height 17
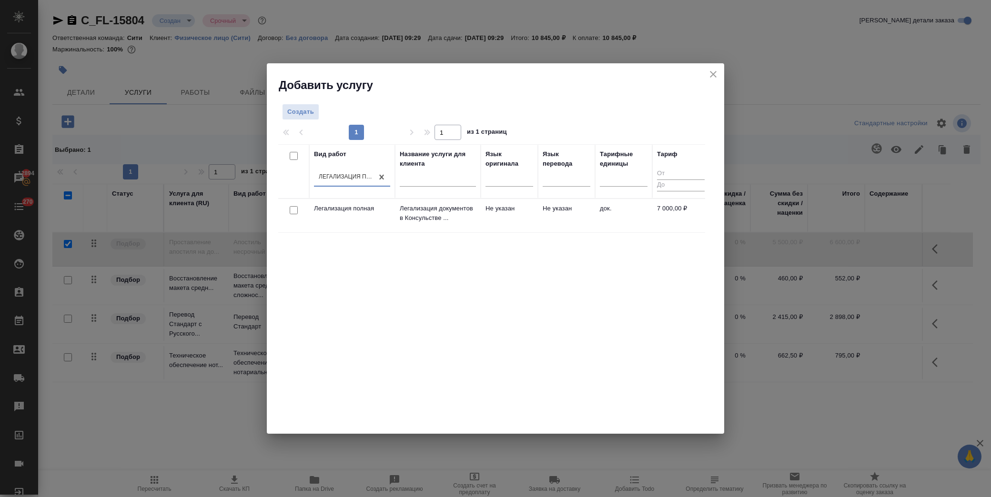
click at [293, 211] on input "checkbox" at bounding box center [294, 210] width 8 height 8
checkbox input "true"
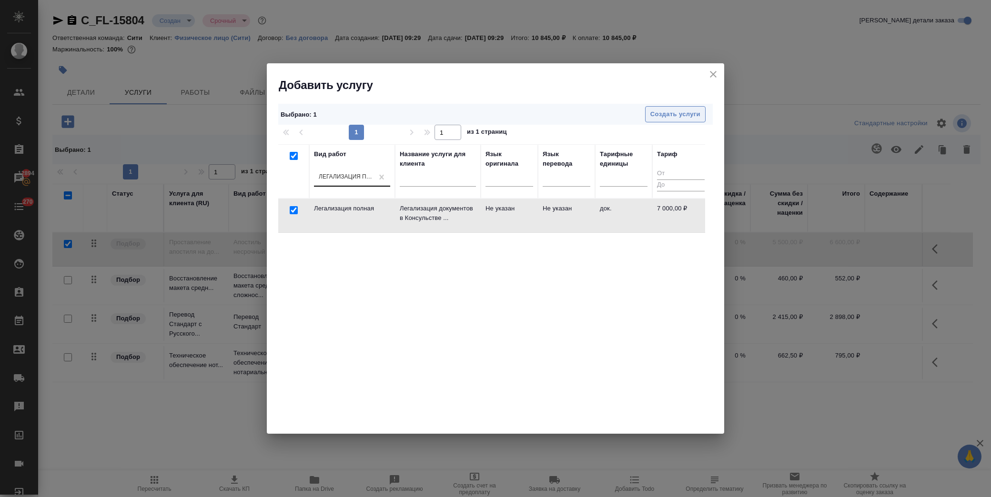
click at [659, 117] on span "Создать услуги" at bounding box center [675, 114] width 50 height 11
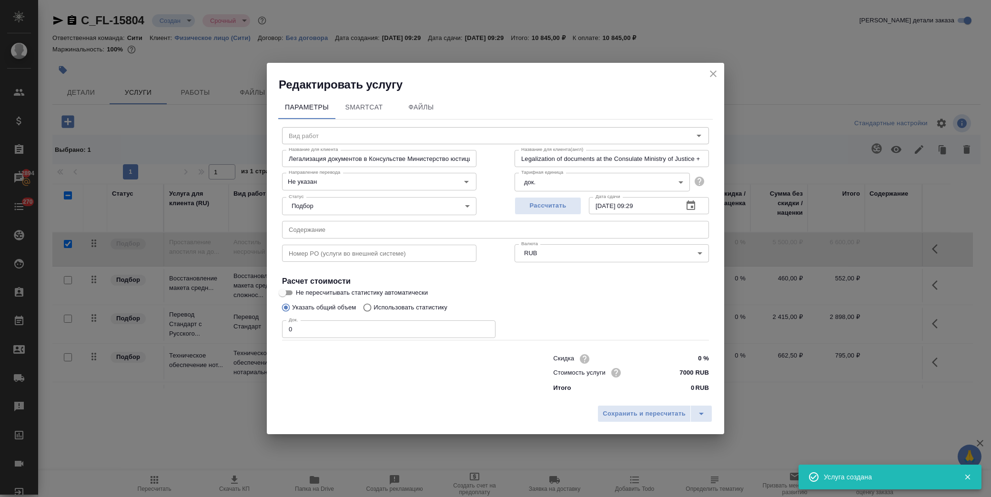
type input "Легализация полная"
drag, startPoint x: 676, startPoint y: 375, endPoint x: 692, endPoint y: 378, distance: 16.9
click at [692, 378] on input "7000 RUB" at bounding box center [691, 373] width 35 height 14
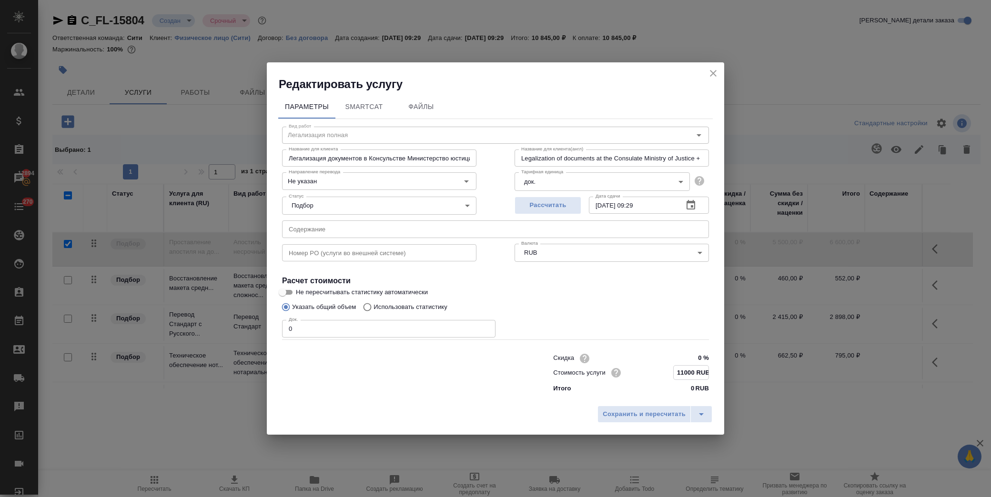
type input "11000 RUB"
drag, startPoint x: 316, startPoint y: 324, endPoint x: 130, endPoint y: 316, distance: 186.4
click at [127, 321] on div "Редактировать услугу Параметры SmartCat Файлы Вид работ Легализация полная Вид …" at bounding box center [495, 248] width 991 height 497
type input "1"
click at [636, 414] on span "Сохранить и пересчитать" at bounding box center [644, 414] width 83 height 11
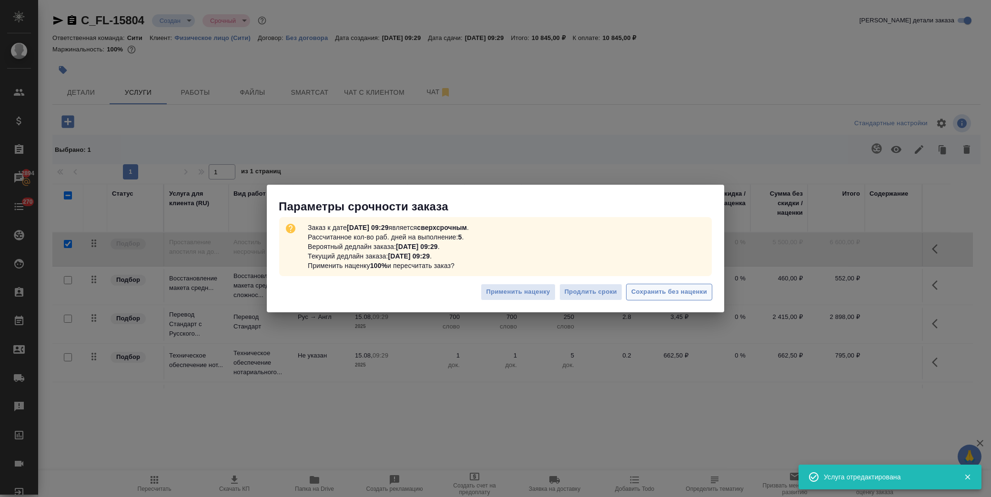
click at [646, 292] on span "Сохранить без наценки" at bounding box center [669, 292] width 76 height 11
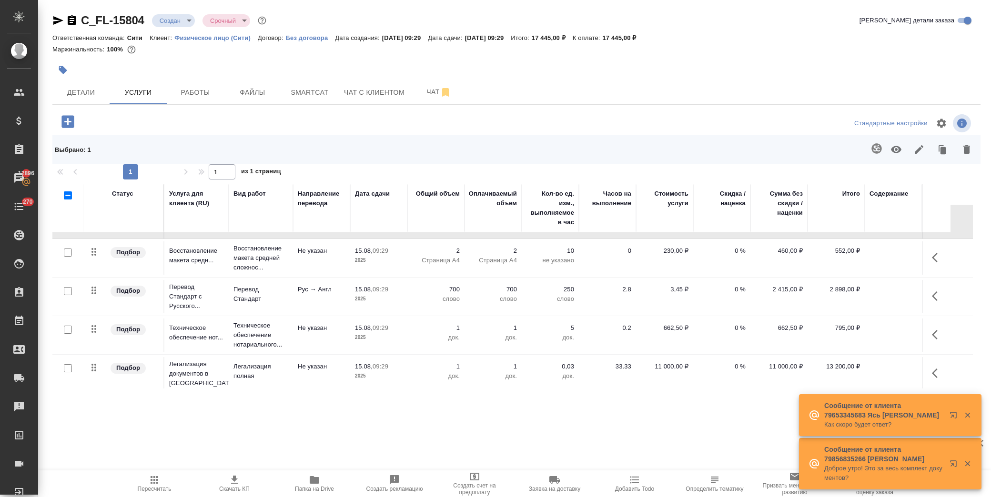
scroll to position [0, 0]
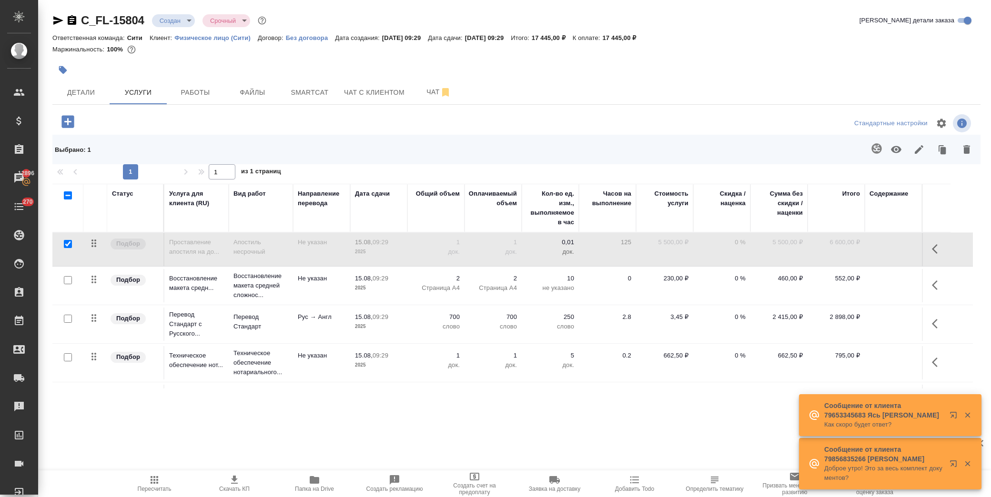
click at [69, 117] on icon "button" at bounding box center [67, 121] width 12 height 12
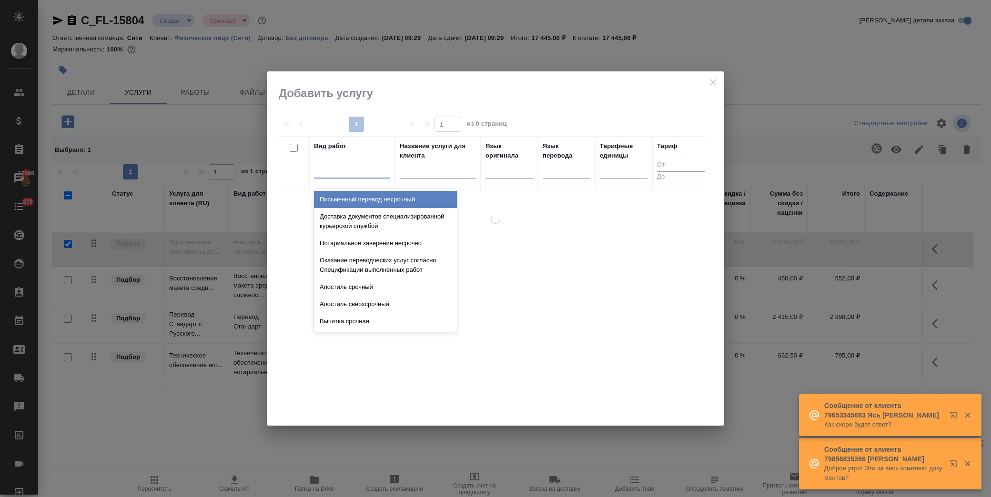
click at [360, 177] on div at bounding box center [352, 170] width 76 height 18
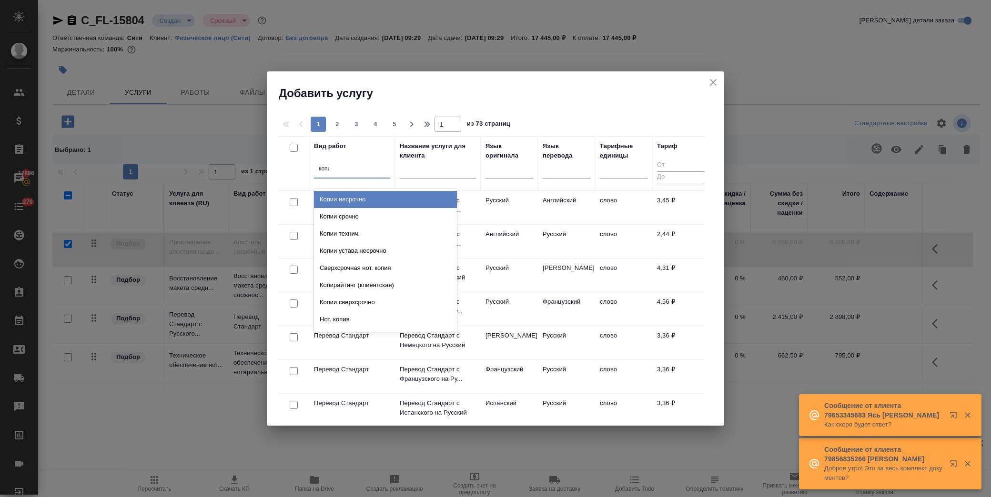
type input "копии"
click at [354, 198] on div "Копии несрочно" at bounding box center [385, 199] width 143 height 17
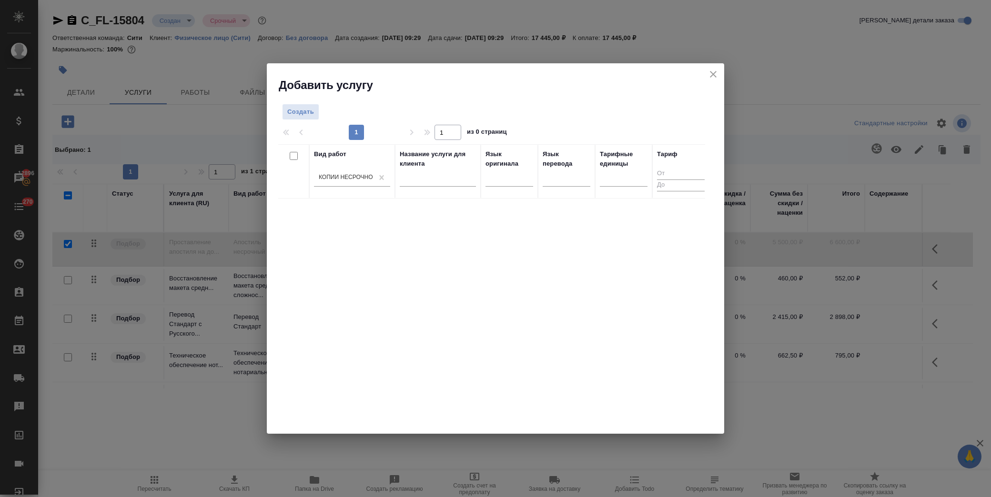
click at [374, 161] on div "Вид работ Копии несрочно" at bounding box center [352, 172] width 76 height 44
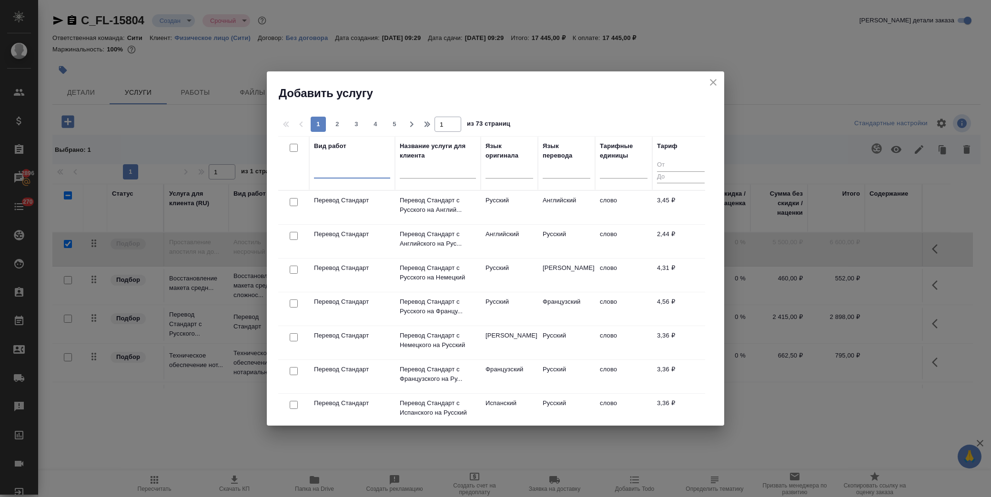
click at [344, 170] on div at bounding box center [352, 169] width 76 height 14
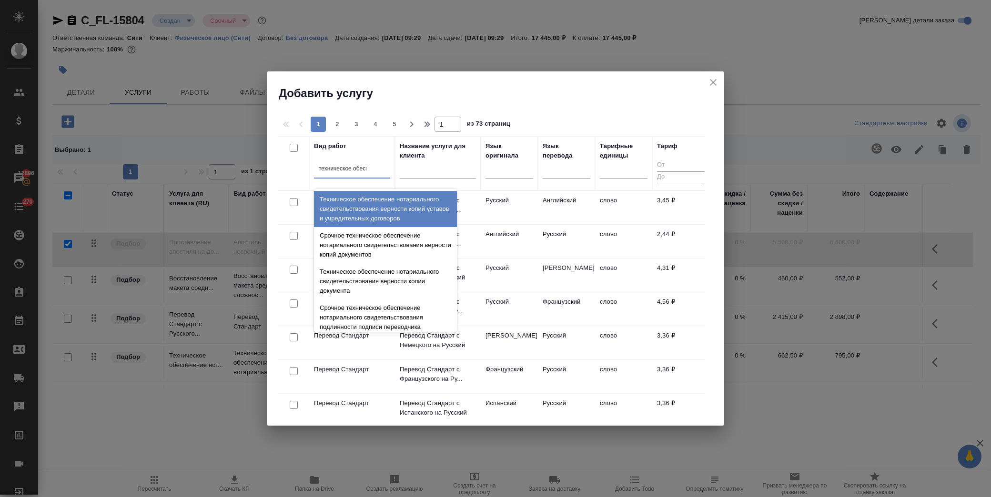
type input "техническое обеспе"
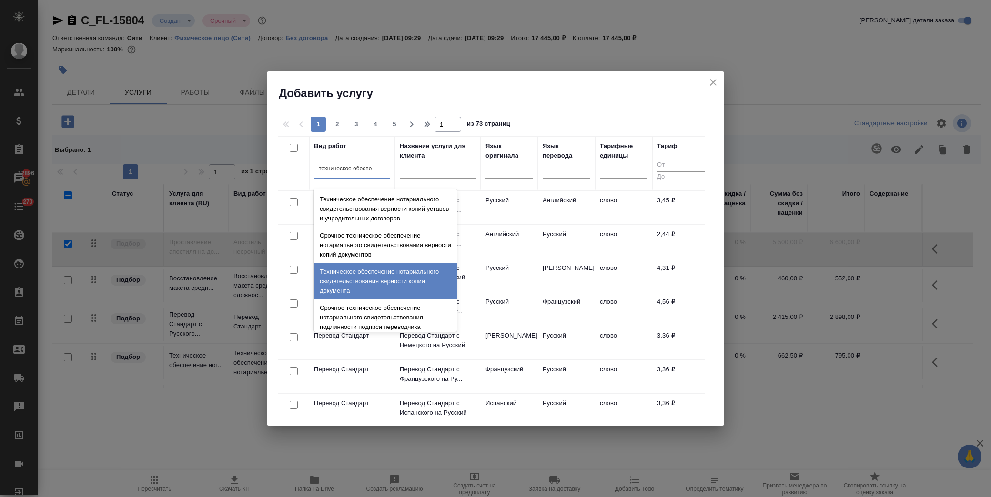
click at [416, 277] on div "Техническое обеспечение нотариального свидетельствования верности копии докумен…" at bounding box center [385, 281] width 143 height 36
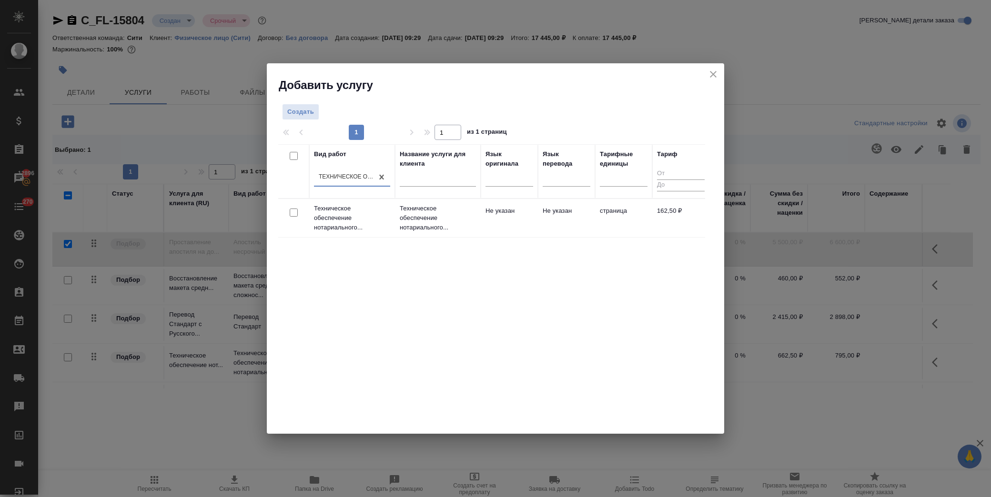
click at [292, 215] on input "checkbox" at bounding box center [294, 213] width 8 height 8
checkbox input "true"
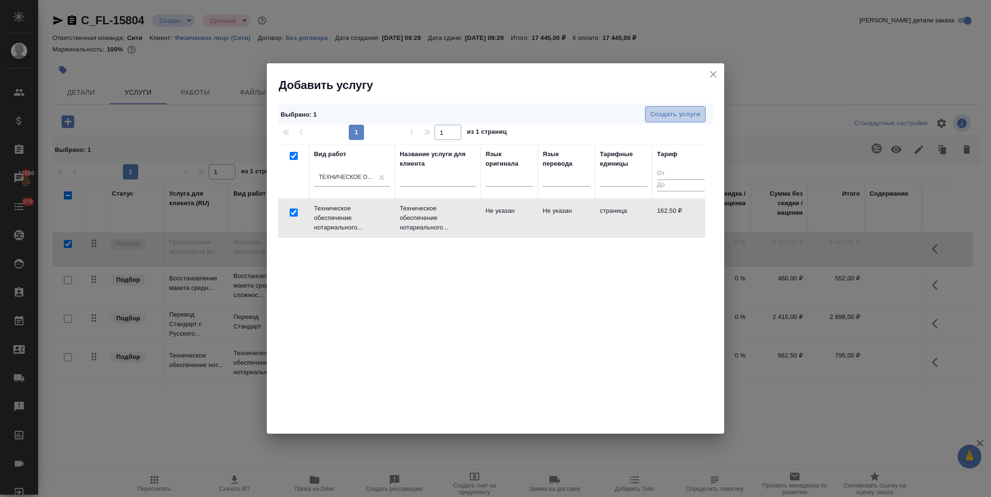
click at [658, 118] on span "Создать услуги" at bounding box center [675, 114] width 50 height 11
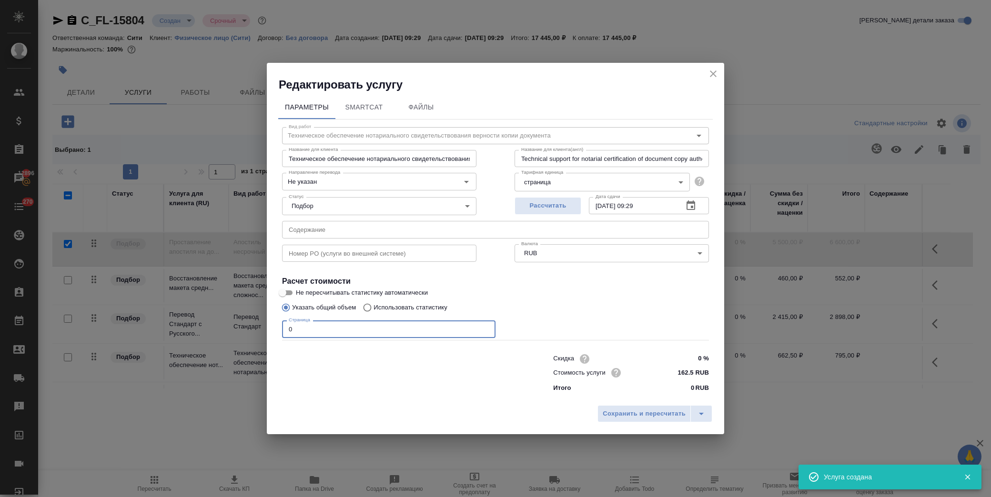
drag, startPoint x: 315, startPoint y: 332, endPoint x: 179, endPoint y: 332, distance: 135.8
click at [179, 332] on div "Редактировать услугу Параметры SmartCat Файлы Вид работ Техническое обеспечение…" at bounding box center [495, 248] width 991 height 497
type input "2"
click at [658, 414] on span "Сохранить и пересчитать" at bounding box center [644, 414] width 83 height 11
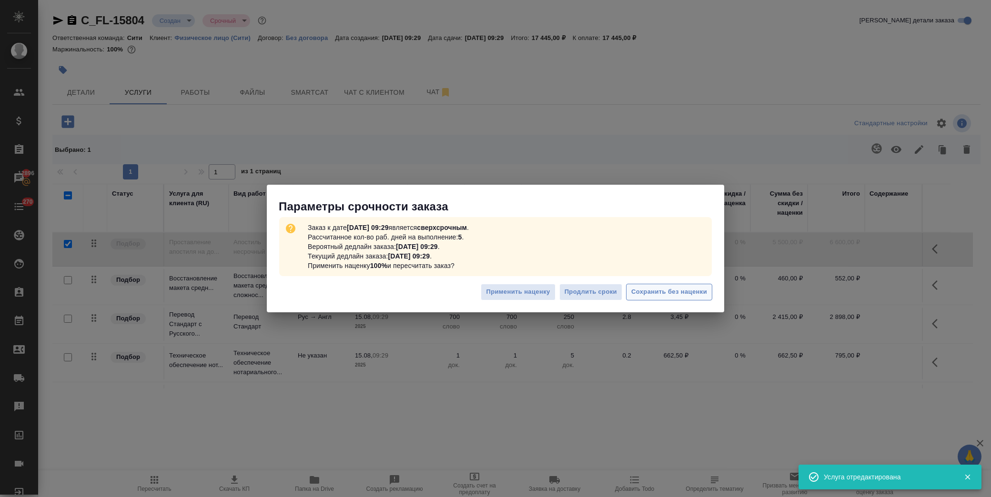
click at [683, 286] on button "Сохранить без наценки" at bounding box center [669, 292] width 86 height 17
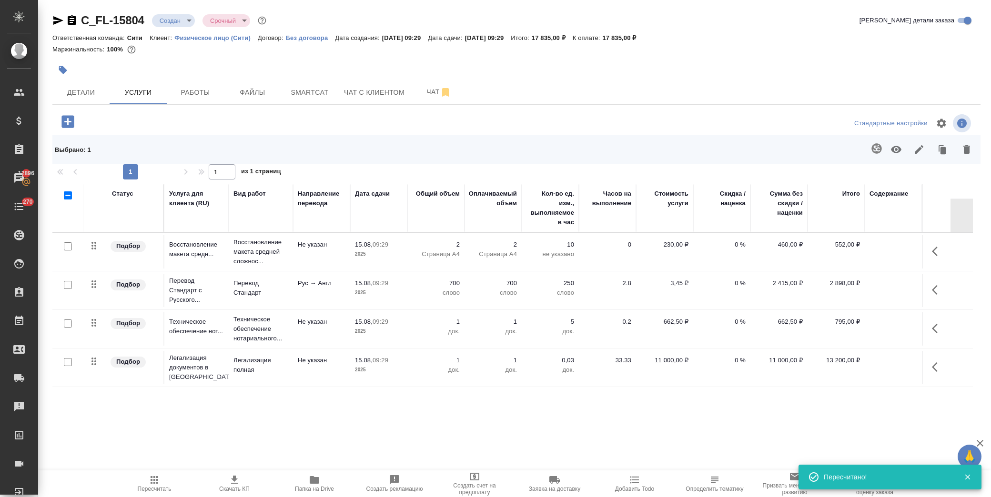
scroll to position [67, 0]
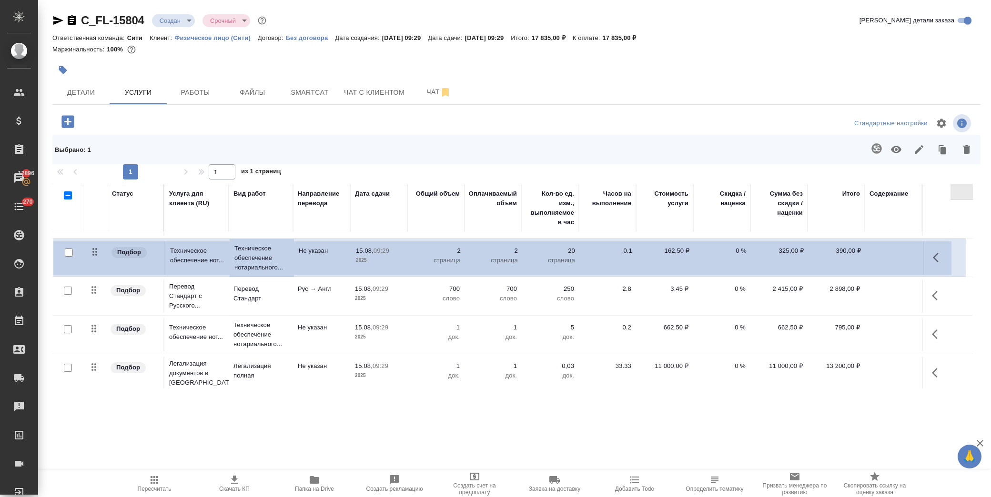
drag, startPoint x: 96, startPoint y: 367, endPoint x: 98, endPoint y: 253, distance: 114.4
click at [98, 253] on table "Статус Услуга для клиента (RU) Вид работ Направление перевода Дата сдачи Общий …" at bounding box center [512, 255] width 920 height 276
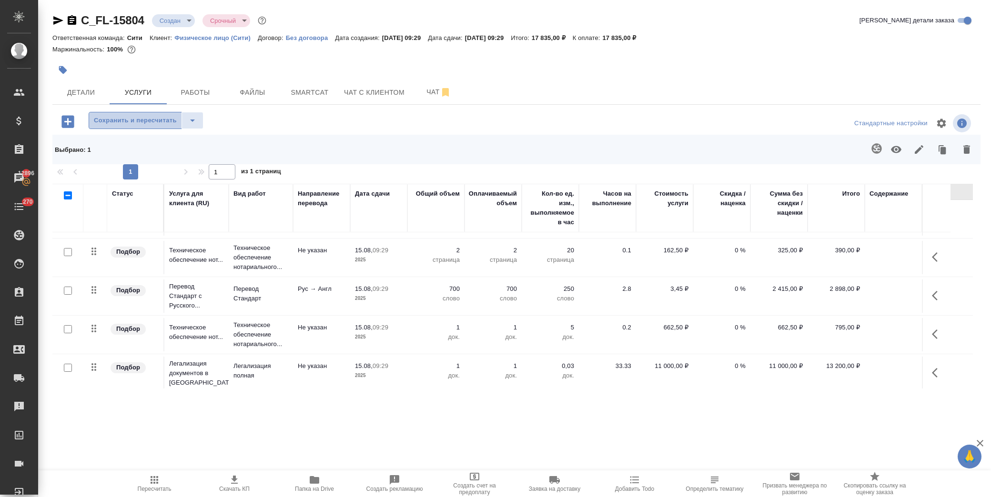
click at [135, 114] on button "Сохранить и пересчитать" at bounding box center [135, 120] width 93 height 17
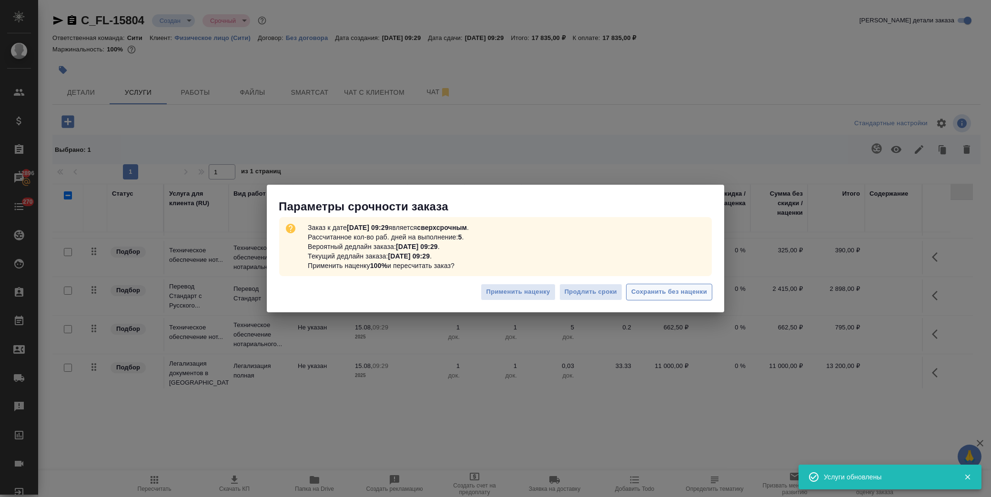
click at [656, 288] on span "Сохранить без наценки" at bounding box center [669, 292] width 76 height 11
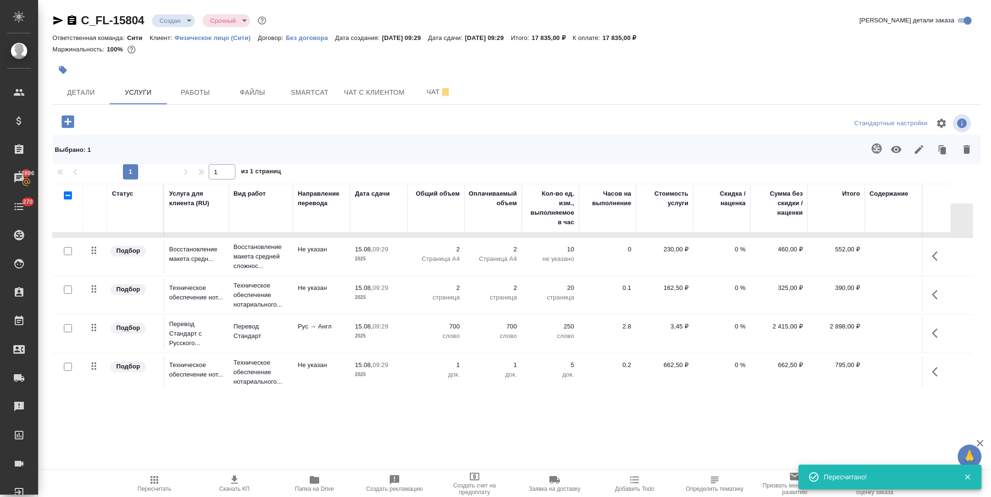
scroll to position [53, 0]
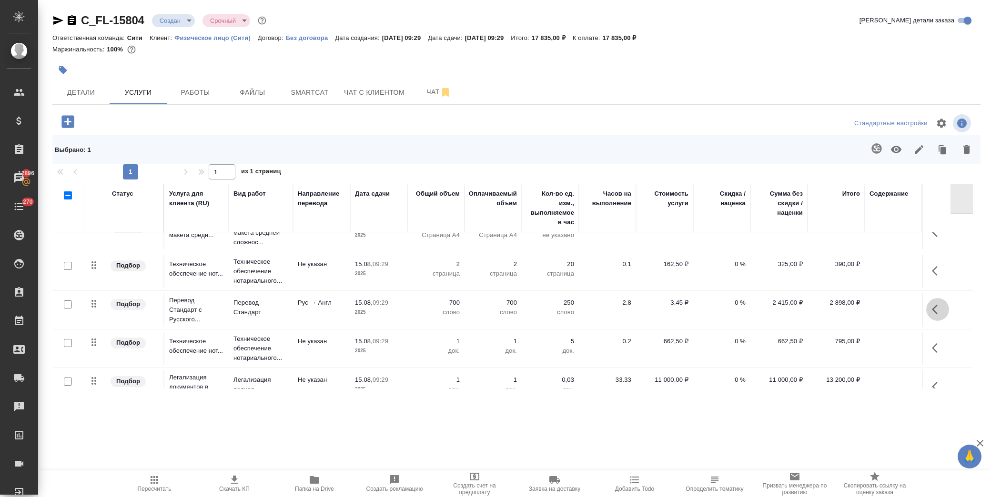
click at [941, 308] on icon "button" at bounding box center [937, 309] width 11 height 11
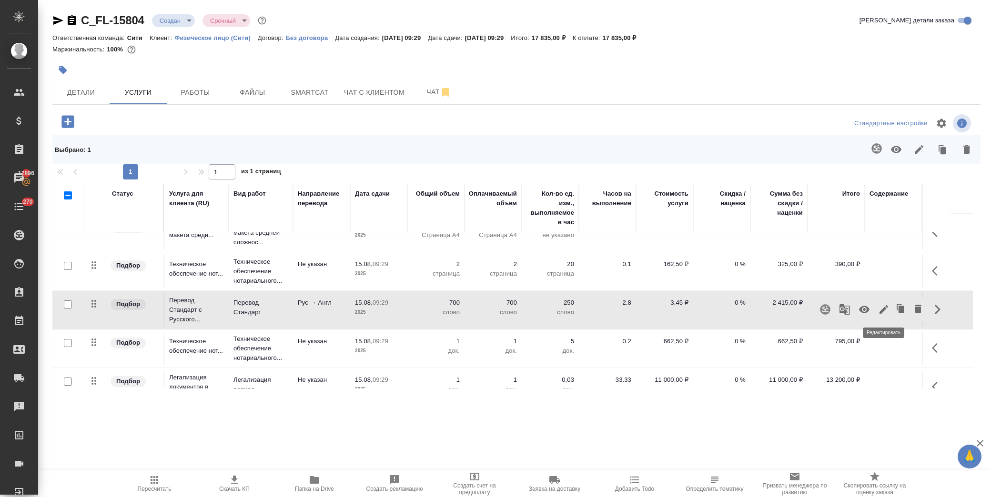
click at [884, 304] on icon "button" at bounding box center [883, 309] width 11 height 11
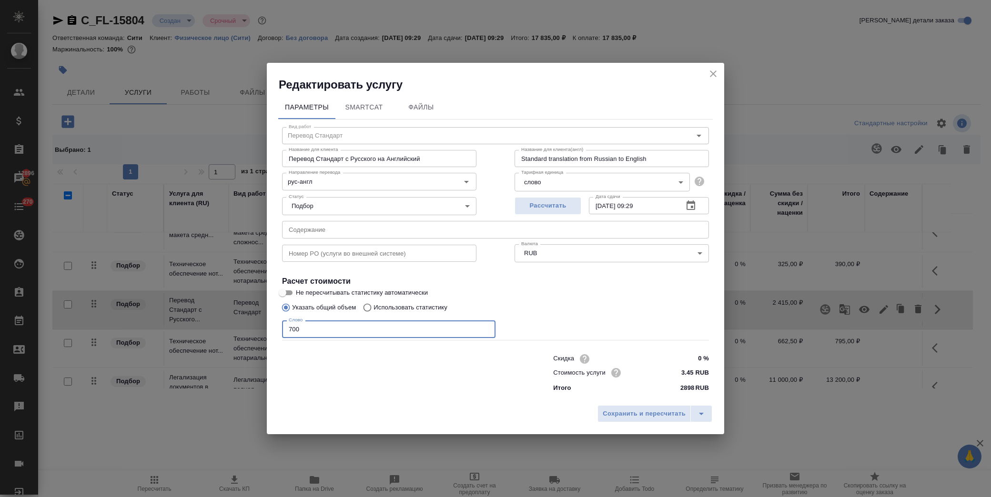
click at [292, 332] on input "700" at bounding box center [388, 329] width 213 height 17
type input "800"
click at [663, 412] on span "Сохранить и пересчитать" at bounding box center [644, 414] width 83 height 11
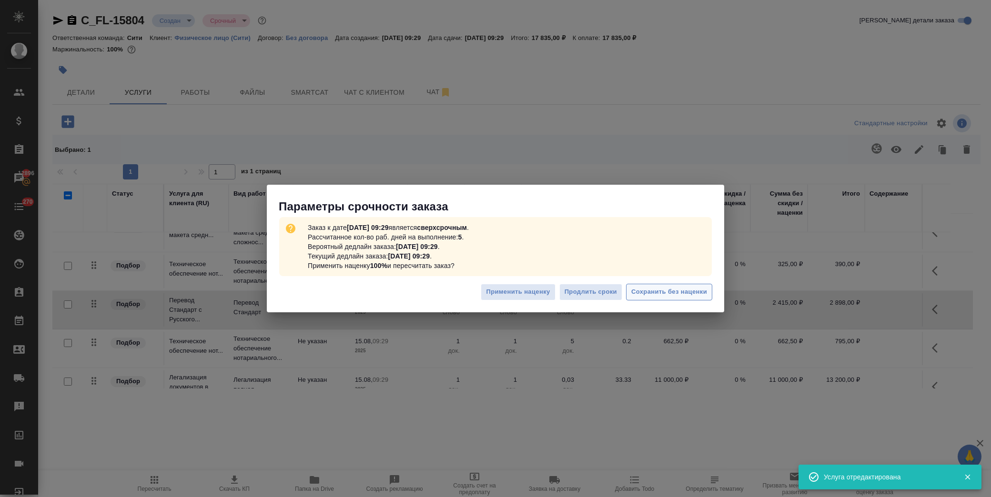
click at [699, 291] on span "Сохранить без наценки" at bounding box center [669, 292] width 76 height 11
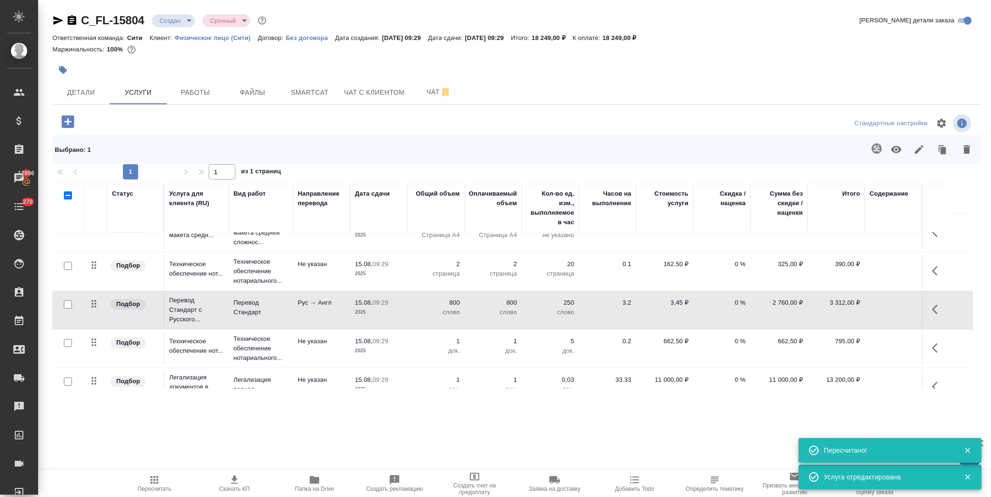
scroll to position [67, 0]
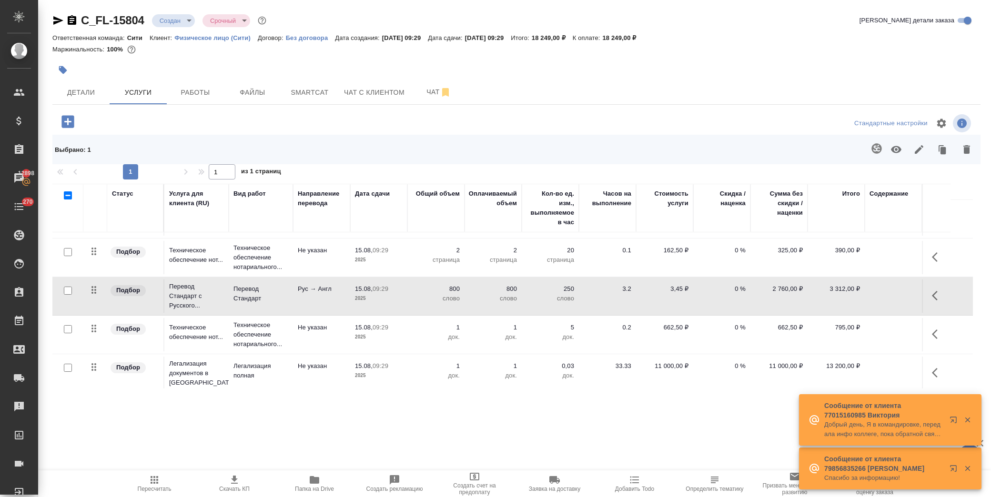
click at [966, 364] on div "🙏 .cls-1 fill:#fff; AWATERA Лофицкая Юлия Владимировна Клиенты Спецификации Зак…" at bounding box center [495, 248] width 991 height 497
click at [674, 424] on div ".cls-1 fill:#fff; AWATERA Лофицкая Юлия Владимировна Клиенты Спецификации Заказ…" at bounding box center [495, 248] width 991 height 497
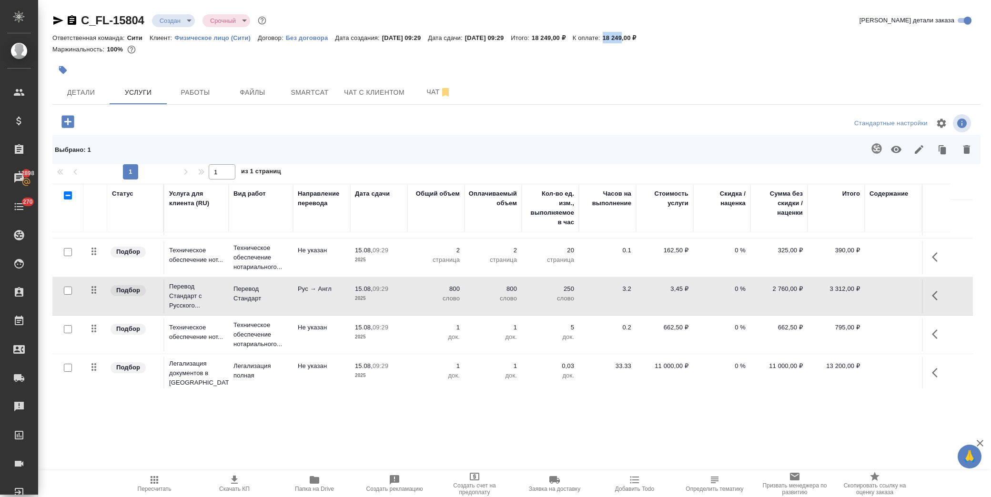
drag, startPoint x: 627, startPoint y: 39, endPoint x: 645, endPoint y: 38, distance: 17.6
click at [644, 38] on p "18 249,00 ₽" at bounding box center [623, 37] width 41 height 7
copy p "18 249"
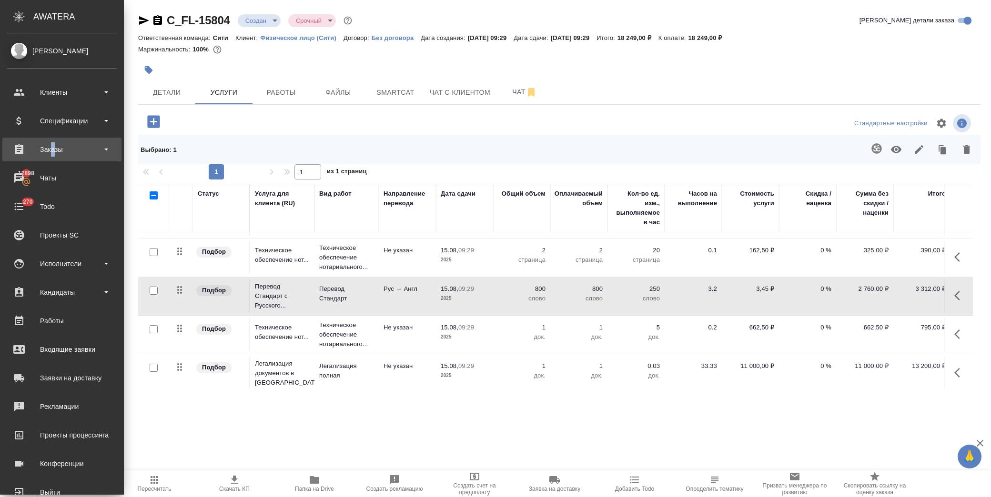
drag, startPoint x: 52, startPoint y: 146, endPoint x: 60, endPoint y: 151, distance: 8.6
click at [53, 146] on div "Заказы" at bounding box center [62, 149] width 110 height 14
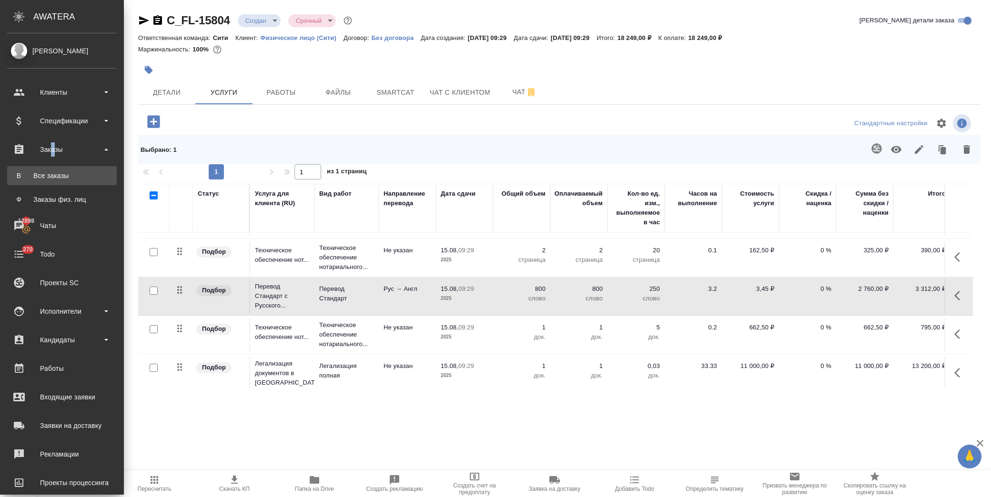
click at [80, 178] on div "Все заказы" at bounding box center [62, 176] width 100 height 10
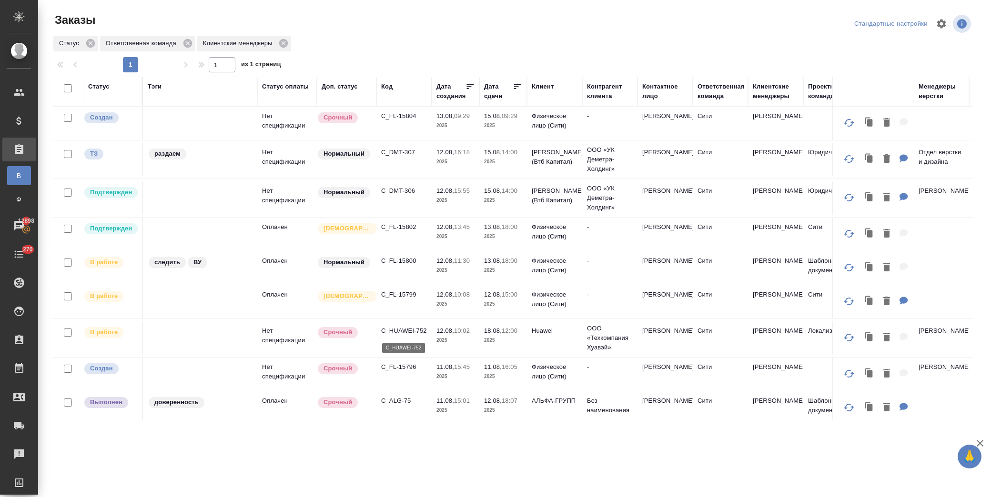
click at [411, 330] on p "C_HUAWEI-752" at bounding box center [404, 331] width 46 height 10
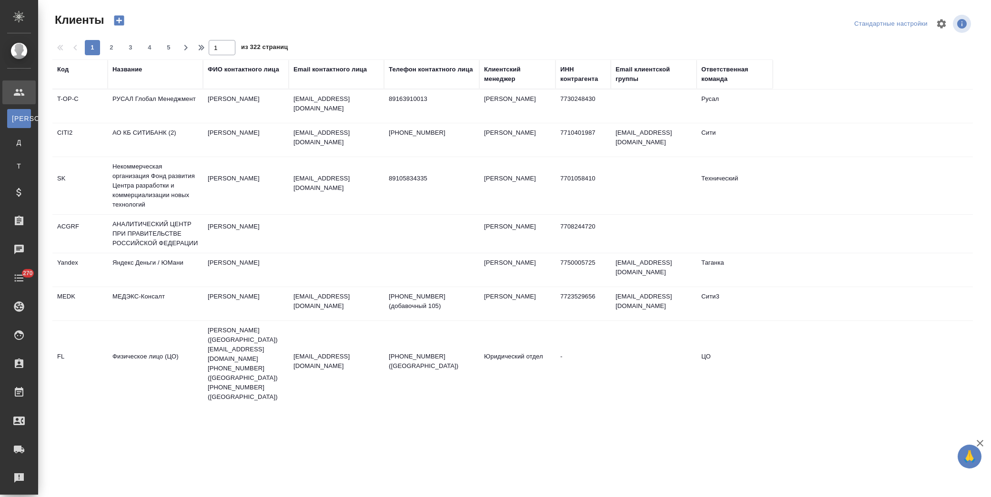
select select "RU"
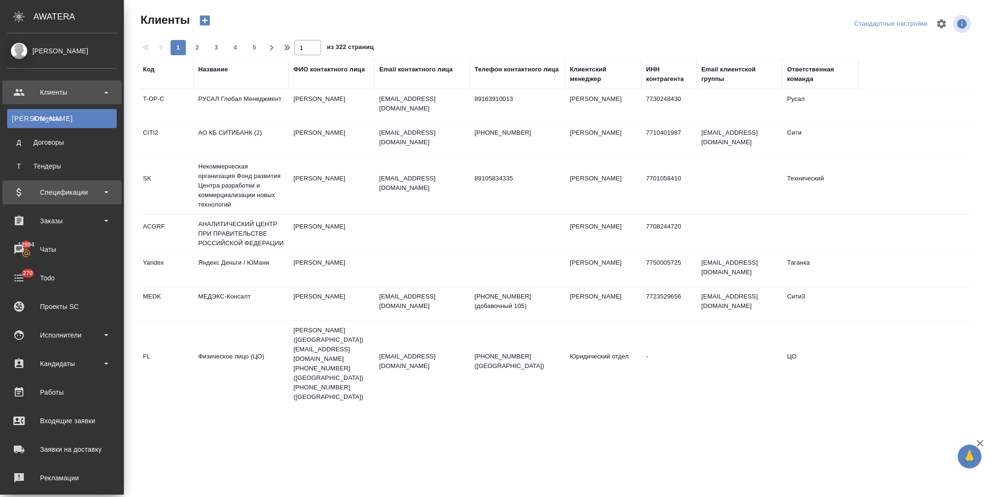
click at [37, 199] on div "Спецификации" at bounding box center [62, 192] width 110 height 14
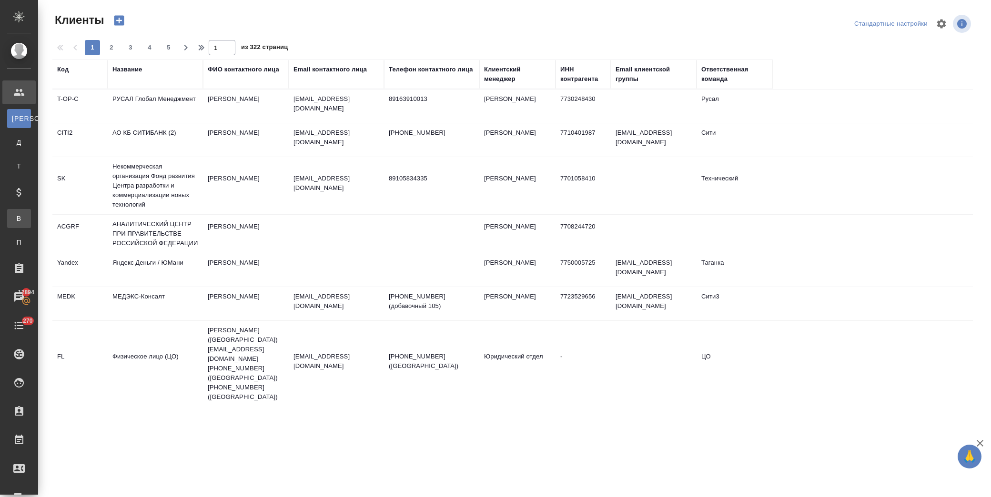
click at [14, 222] on div "Все спецификации" at bounding box center [7, 219] width 14 height 10
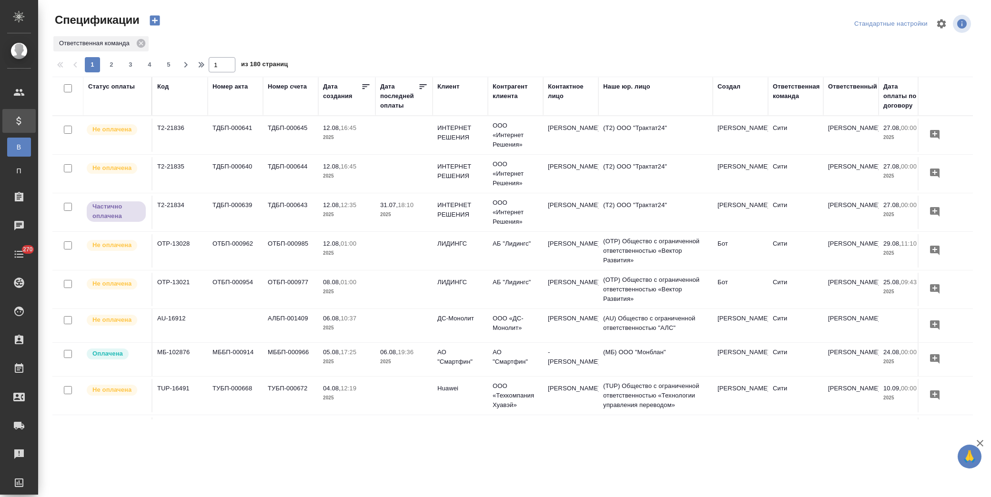
click at [448, 83] on div "Клиент" at bounding box center [448, 87] width 22 height 10
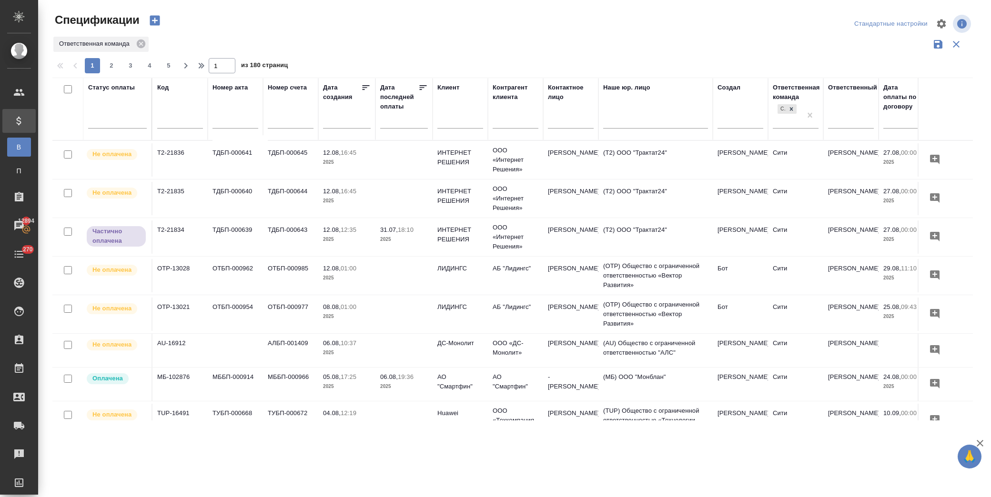
click at [458, 118] on input "text" at bounding box center [460, 122] width 46 height 12
type input "деметра"
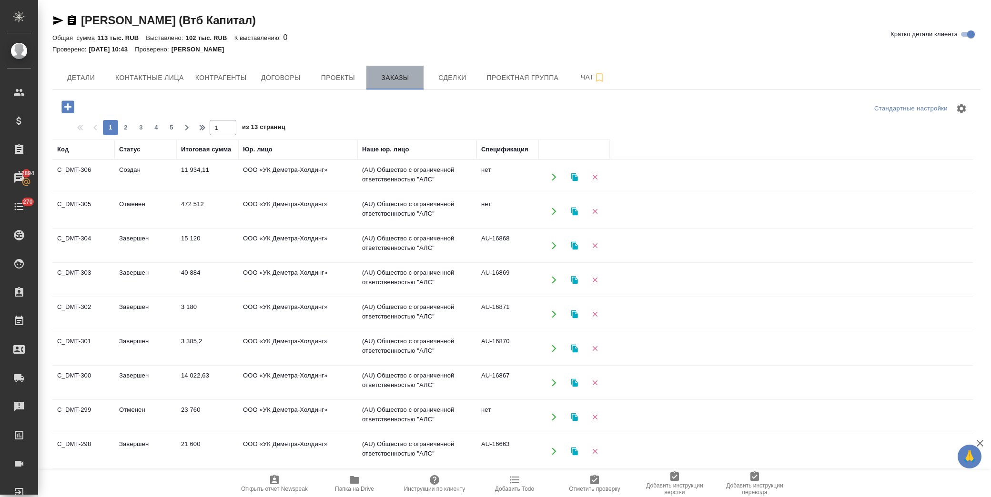
click at [393, 82] on span "Заказы" at bounding box center [395, 78] width 46 height 12
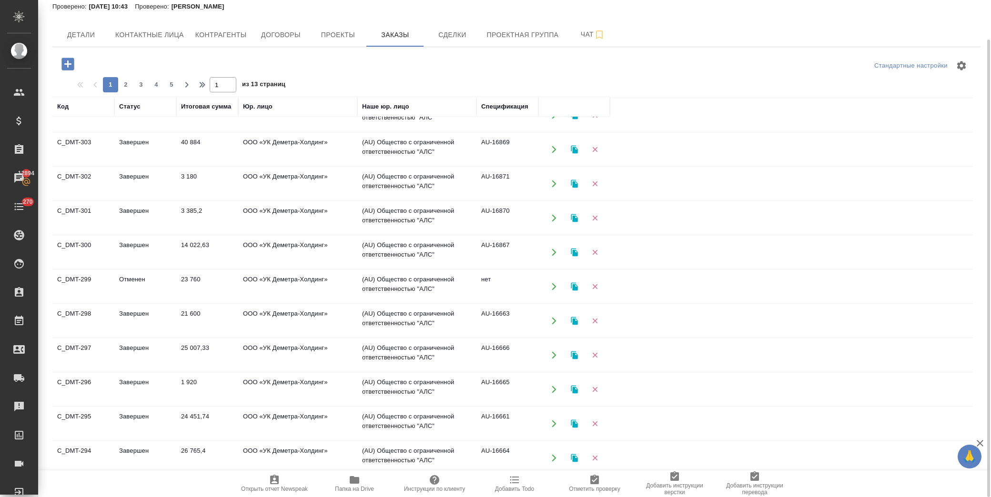
scroll to position [84, 0]
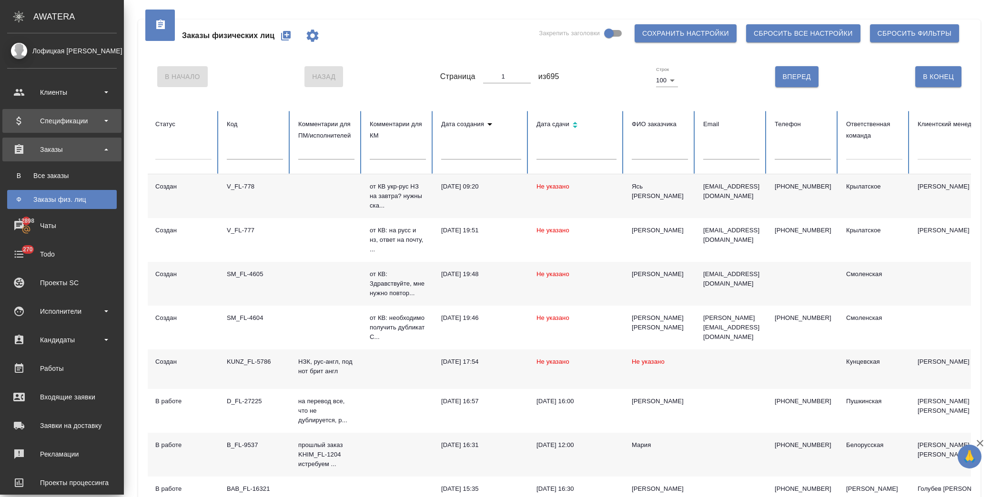
click at [62, 120] on div "Спецификации" at bounding box center [62, 121] width 110 height 14
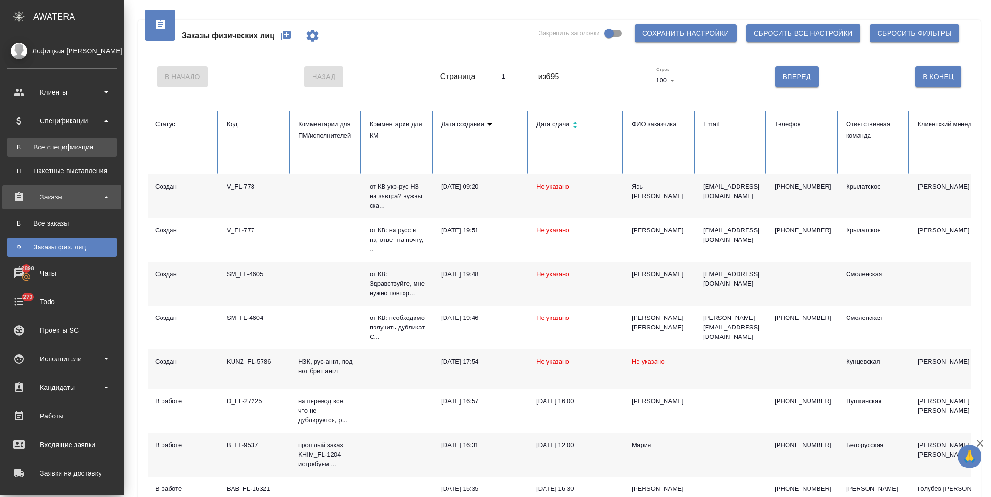
click at [73, 148] on div "Все спецификации" at bounding box center [62, 147] width 100 height 10
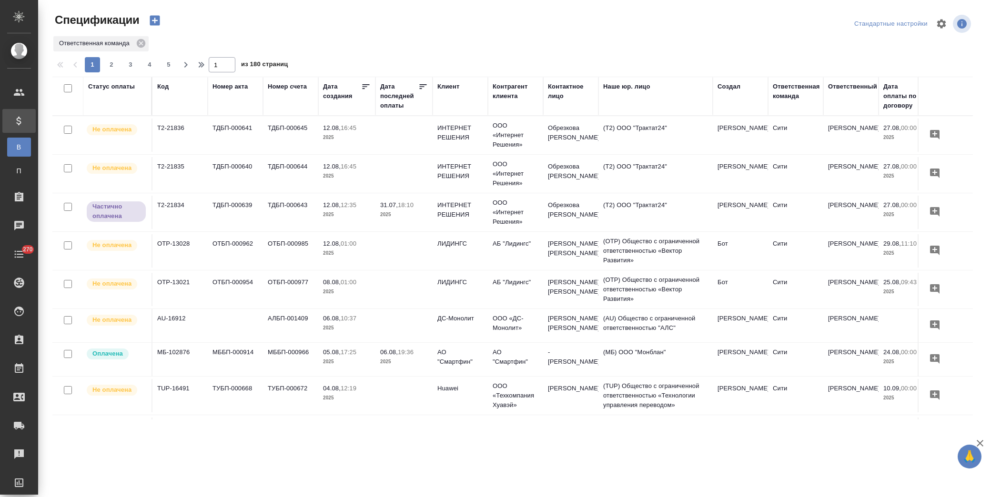
click at [365, 152] on td "12.08, 16:45 2025" at bounding box center [346, 135] width 57 height 33
click at [366, 152] on td "12.08, 16:45 2025" at bounding box center [346, 135] width 57 height 33
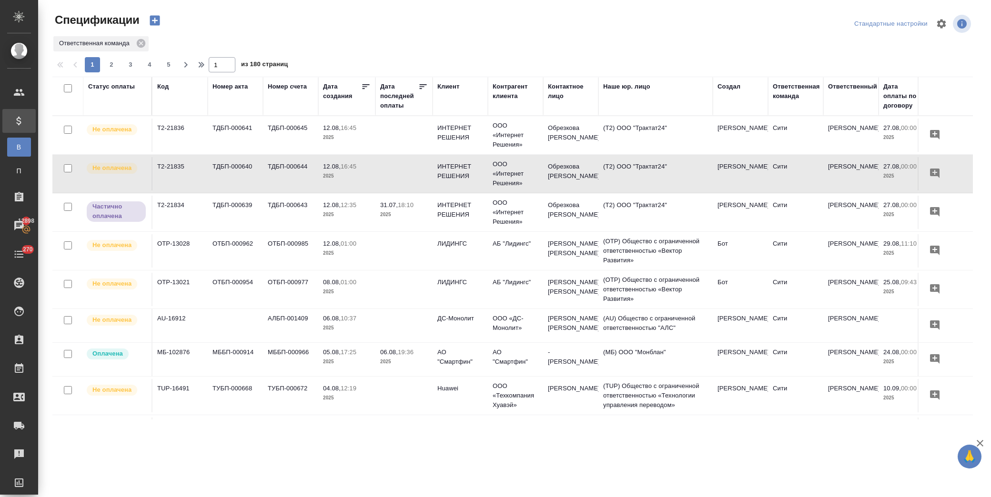
click at [417, 134] on td at bounding box center [403, 135] width 57 height 33
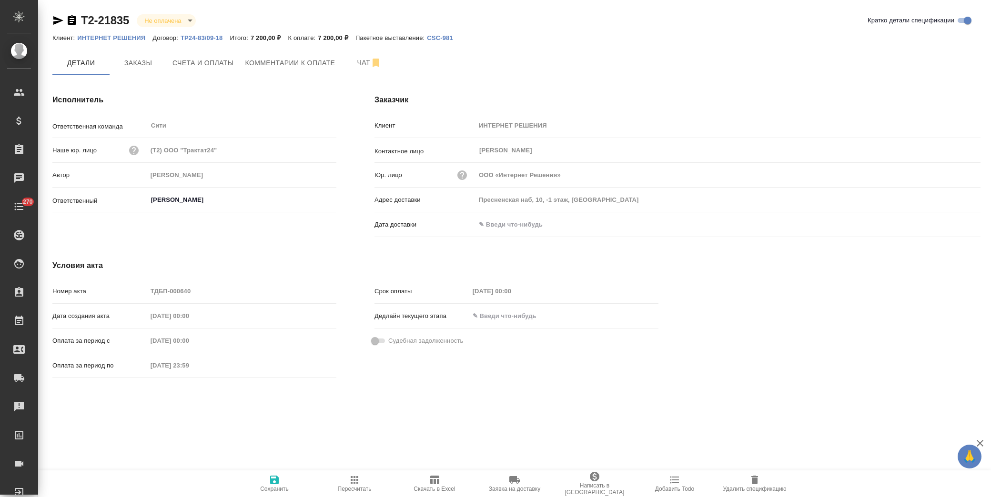
click at [432, 480] on icon "button" at bounding box center [434, 480] width 9 height 9
click at [207, 65] on span "Счета и оплаты" at bounding box center [202, 63] width 61 height 12
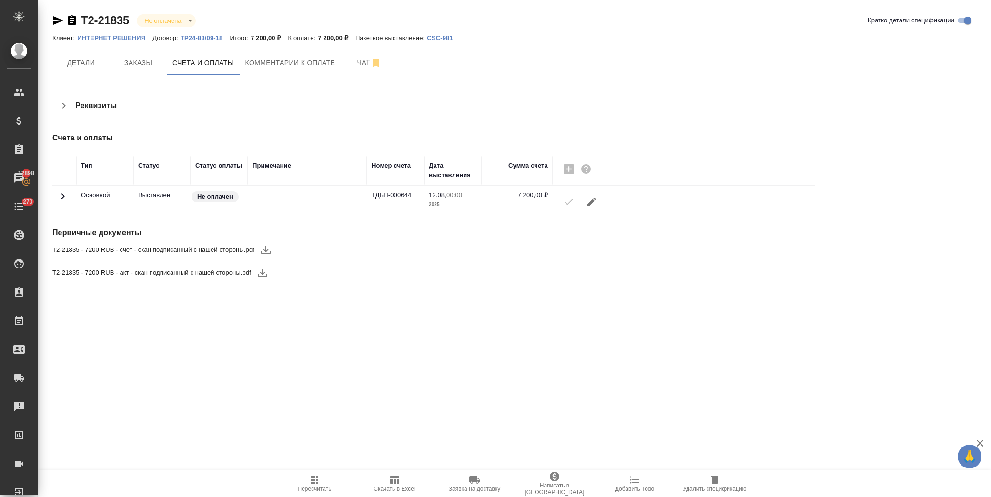
click at [269, 248] on icon "button" at bounding box center [265, 249] width 11 height 11
click at [263, 274] on icon "button" at bounding box center [263, 273] width 10 height 8
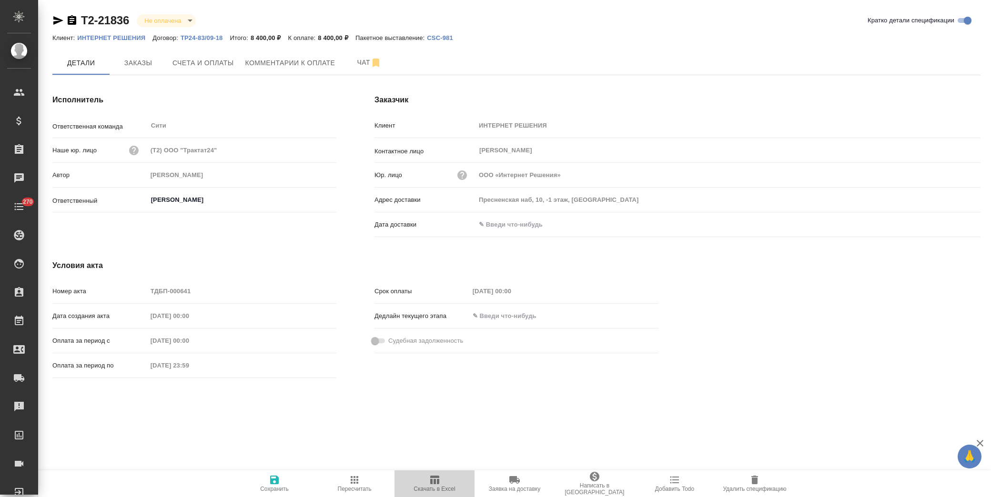
drag, startPoint x: 437, startPoint y: 482, endPoint x: 379, endPoint y: 324, distance: 167.9
click at [437, 482] on icon "button" at bounding box center [434, 480] width 9 height 9
click at [214, 65] on span "Счета и оплаты" at bounding box center [202, 63] width 61 height 12
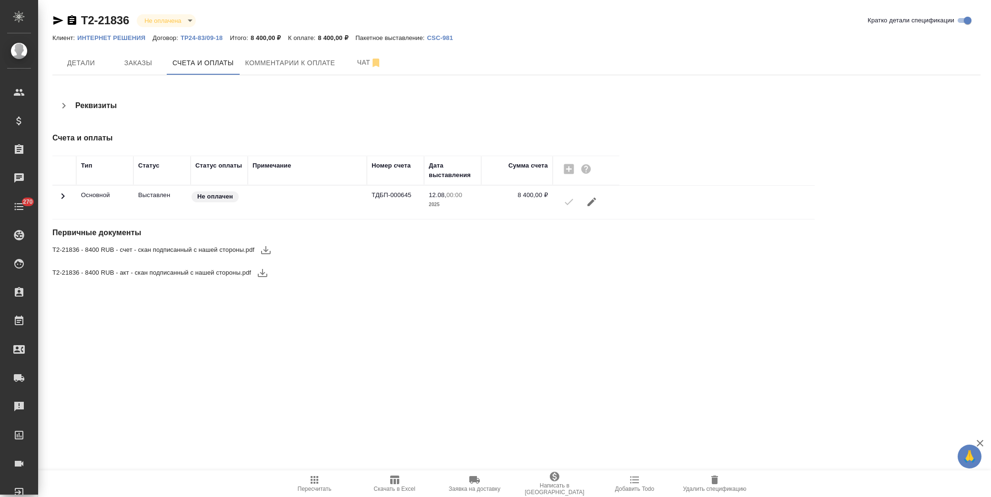
click at [265, 249] on icon "button" at bounding box center [265, 249] width 11 height 11
click at [260, 274] on icon "button" at bounding box center [262, 272] width 11 height 11
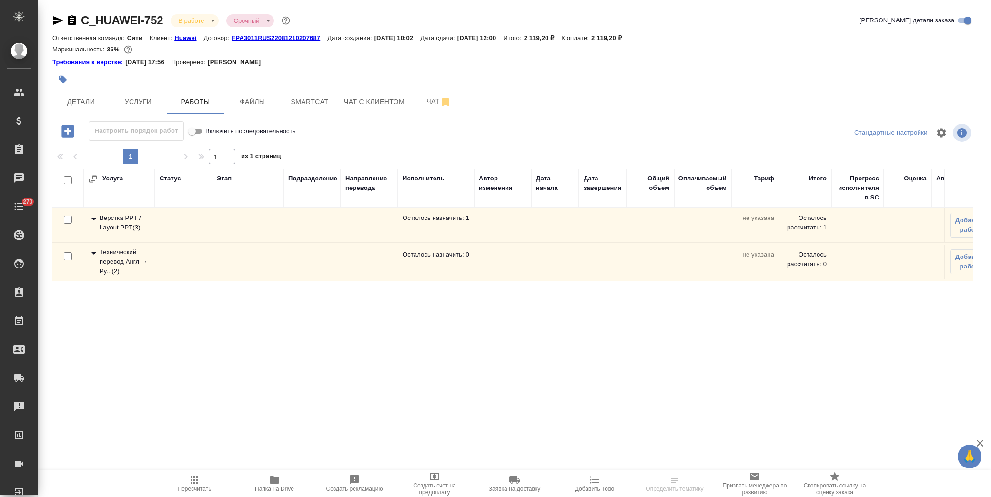
click at [94, 220] on icon at bounding box center [93, 219] width 5 height 2
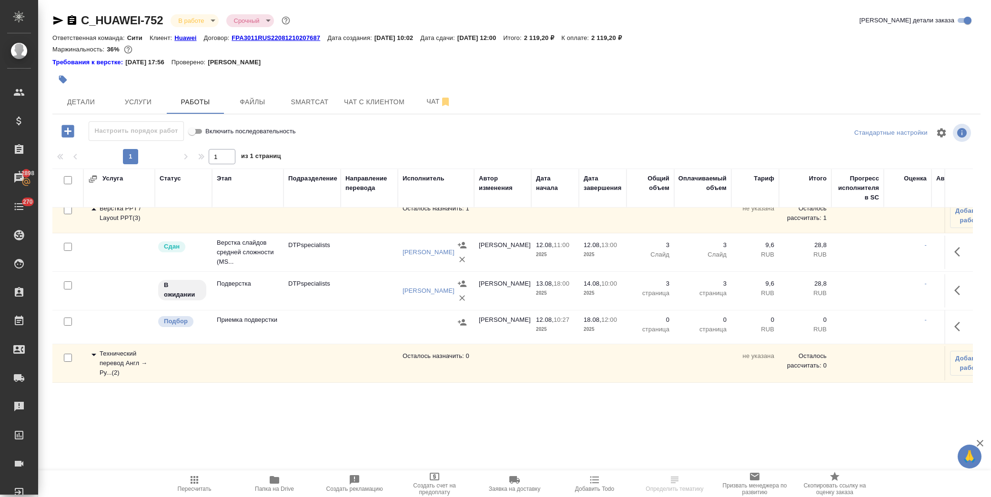
scroll to position [18, 0]
click at [97, 349] on icon at bounding box center [93, 354] width 11 height 11
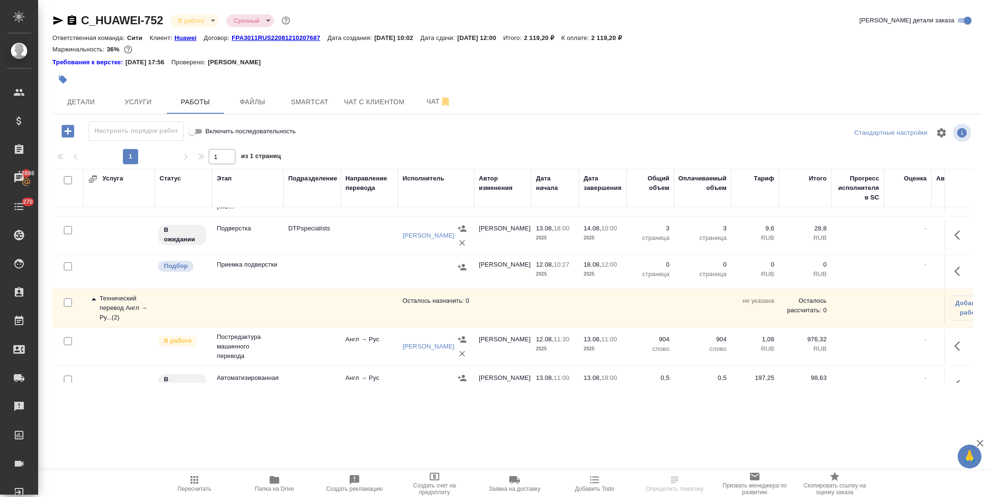
scroll to position [95, 0]
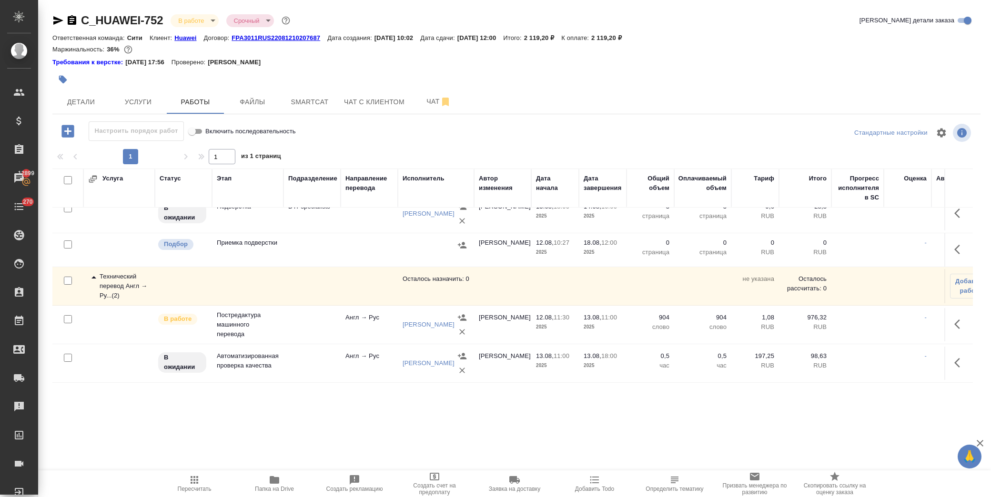
click at [277, 486] on span "Папка на Drive" at bounding box center [274, 489] width 39 height 7
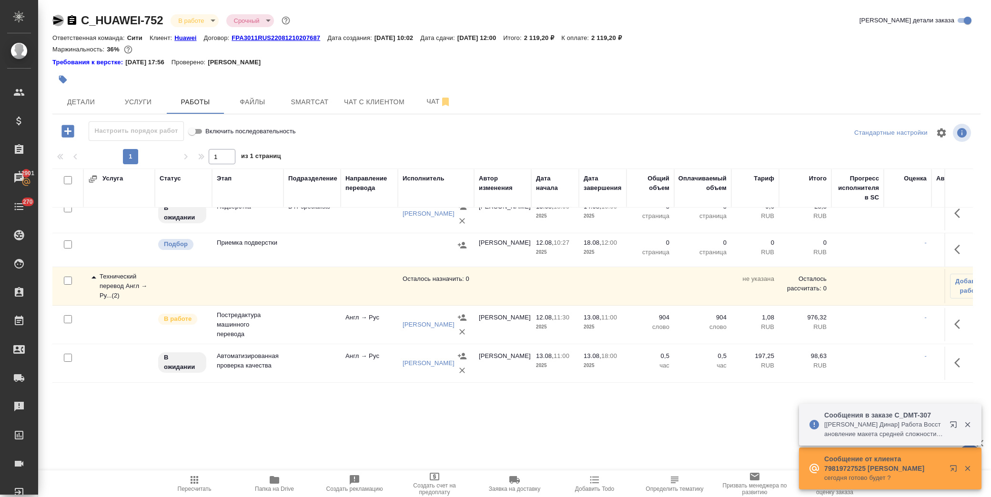
click at [58, 20] on icon "button" at bounding box center [58, 20] width 10 height 9
click at [80, 105] on span "Детали" at bounding box center [81, 102] width 46 height 12
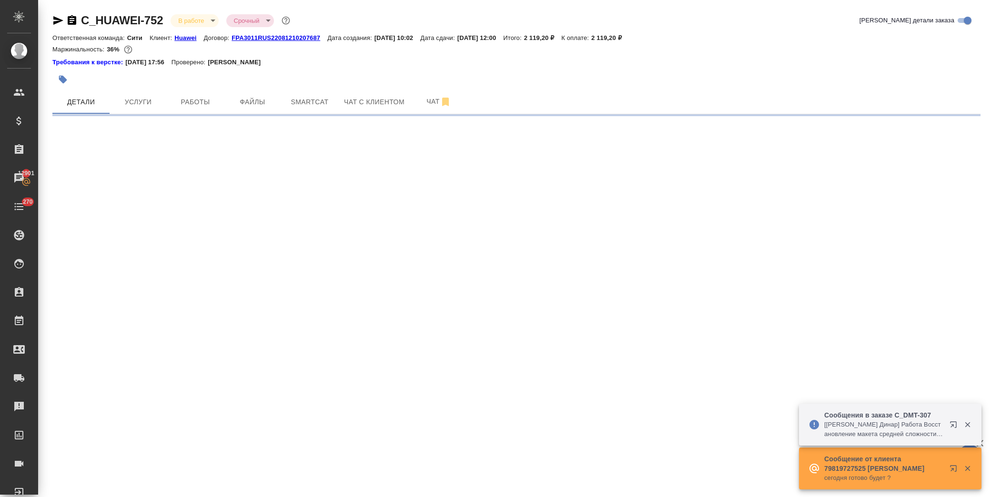
select select "RU"
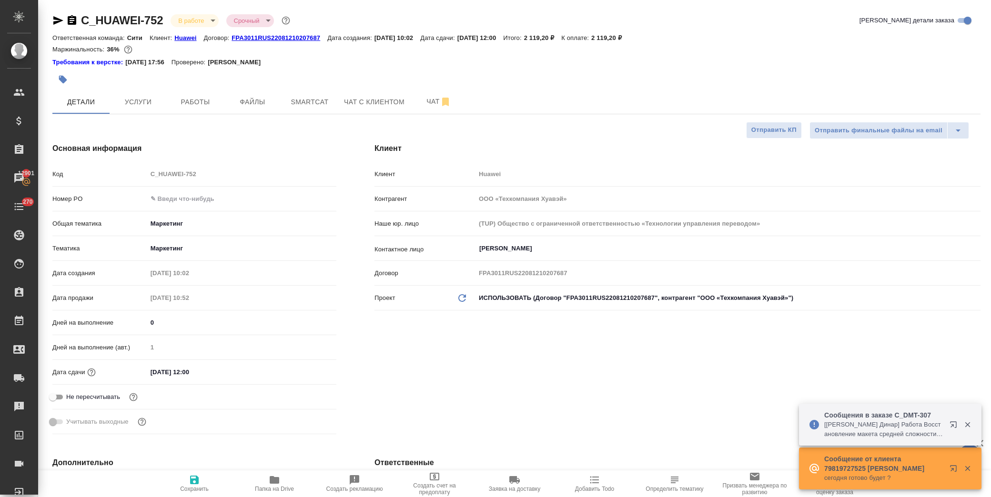
type textarea "x"
type input "[PERSON_NAME]"
type input "[PERSON_NAME]pavlova"
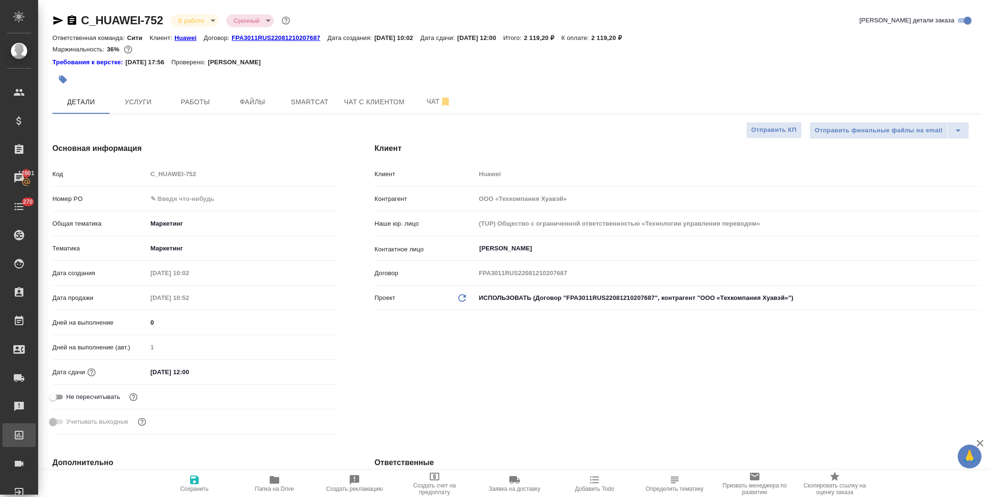
type textarea "x"
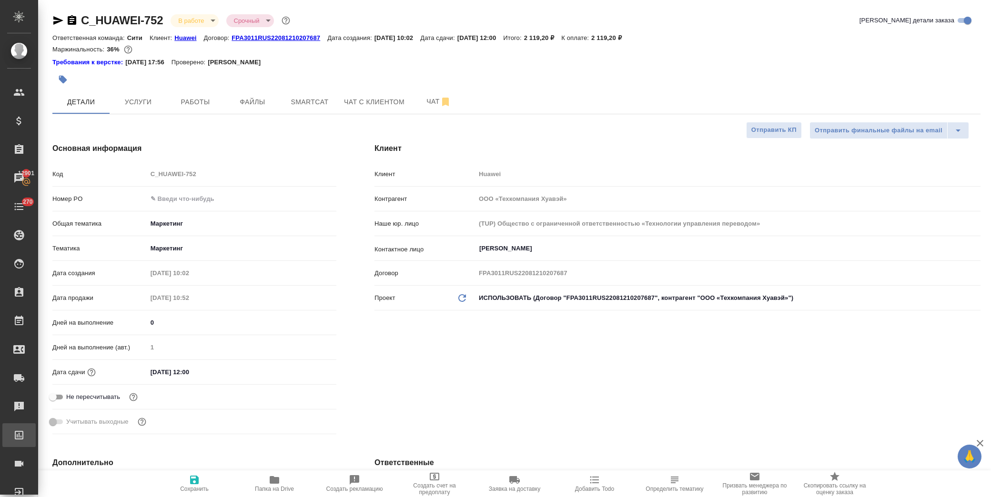
type textarea "x"
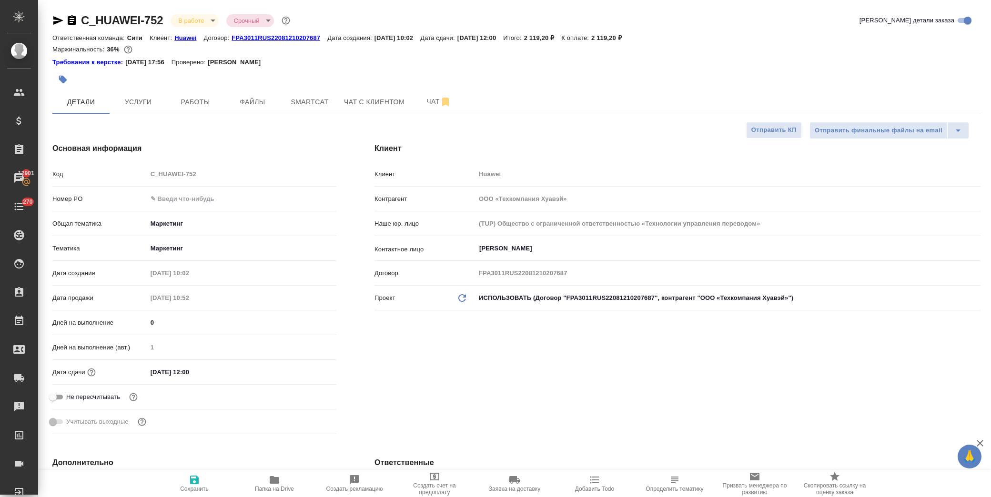
type textarea "x"
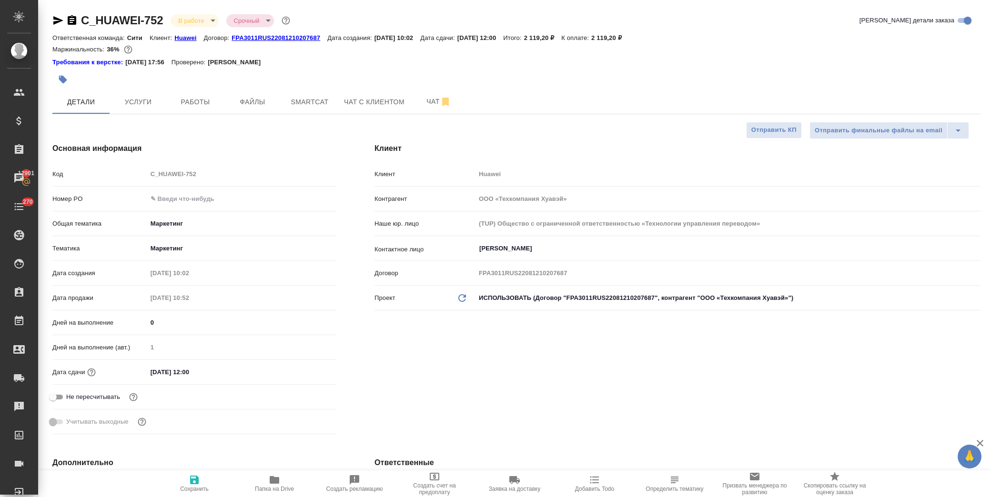
type textarea "x"
